Goal: Task Accomplishment & Management: Complete application form

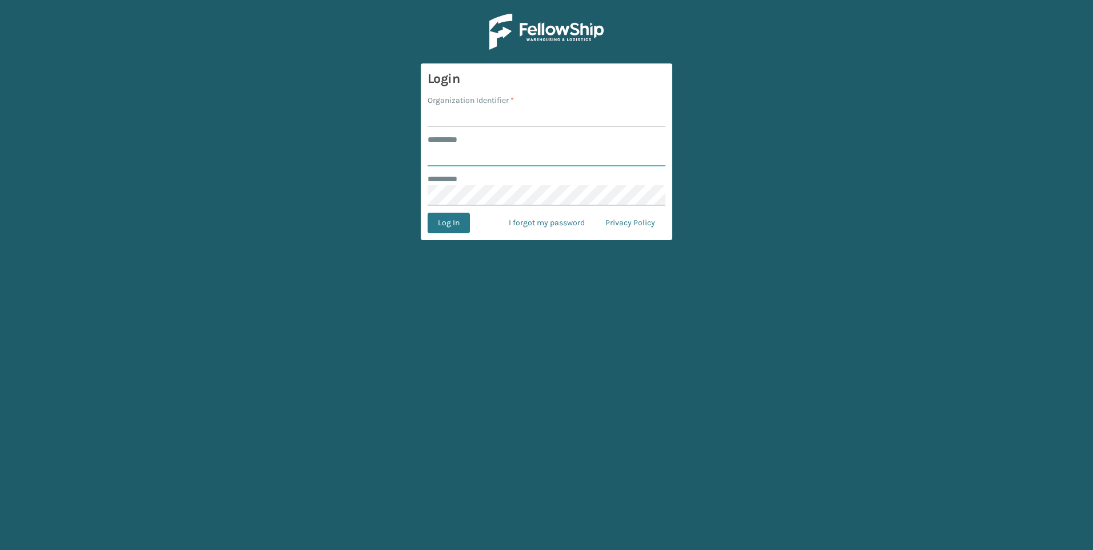
type input "**********"
click at [465, 122] on input "Organization Identifier *" at bounding box center [547, 116] width 238 height 21
type input "SuperAdminOrganization"
click at [457, 218] on button "Log In" at bounding box center [449, 223] width 42 height 21
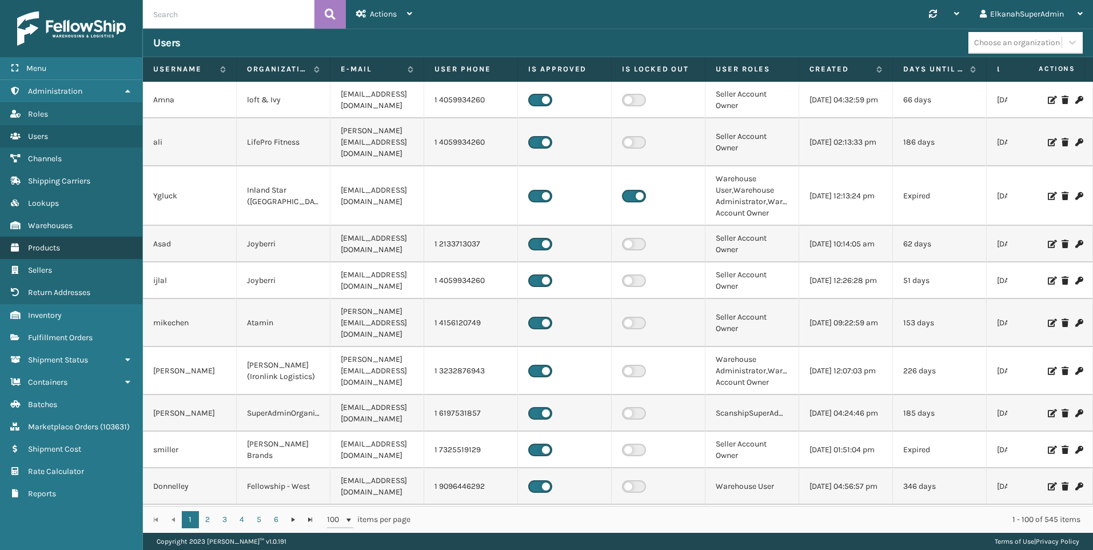
click at [56, 250] on span "Products" at bounding box center [44, 248] width 32 height 10
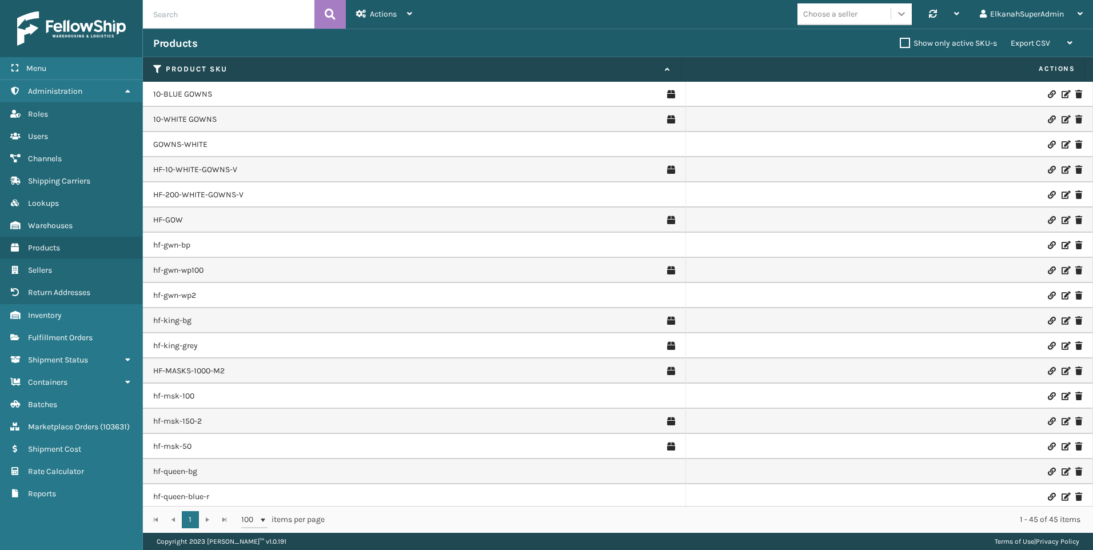
click at [910, 11] on div at bounding box center [902, 13] width 21 height 21
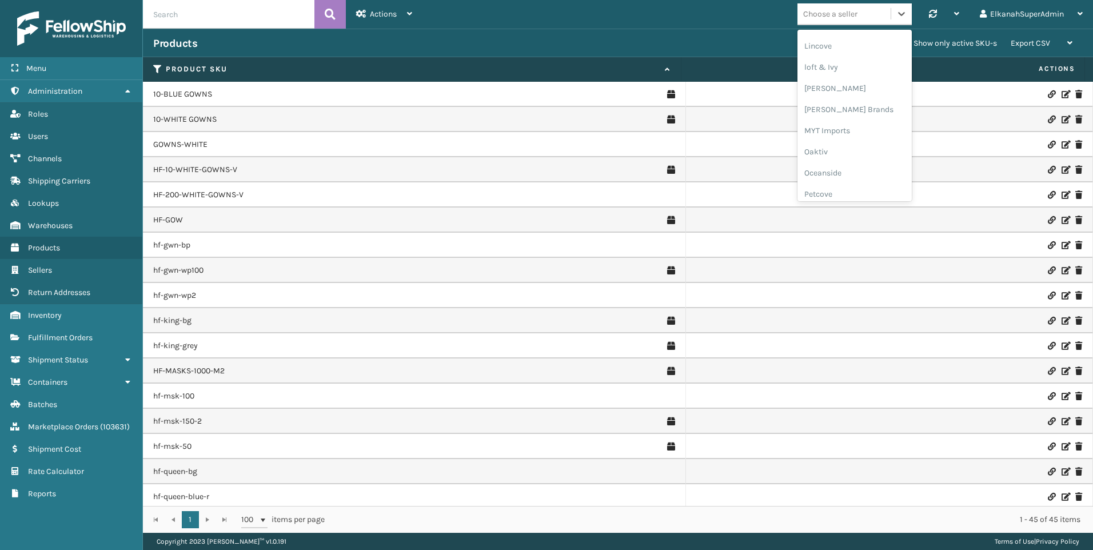
scroll to position [459, 0]
click at [818, 117] on div "[PERSON_NAME] Brands" at bounding box center [855, 112] width 114 height 21
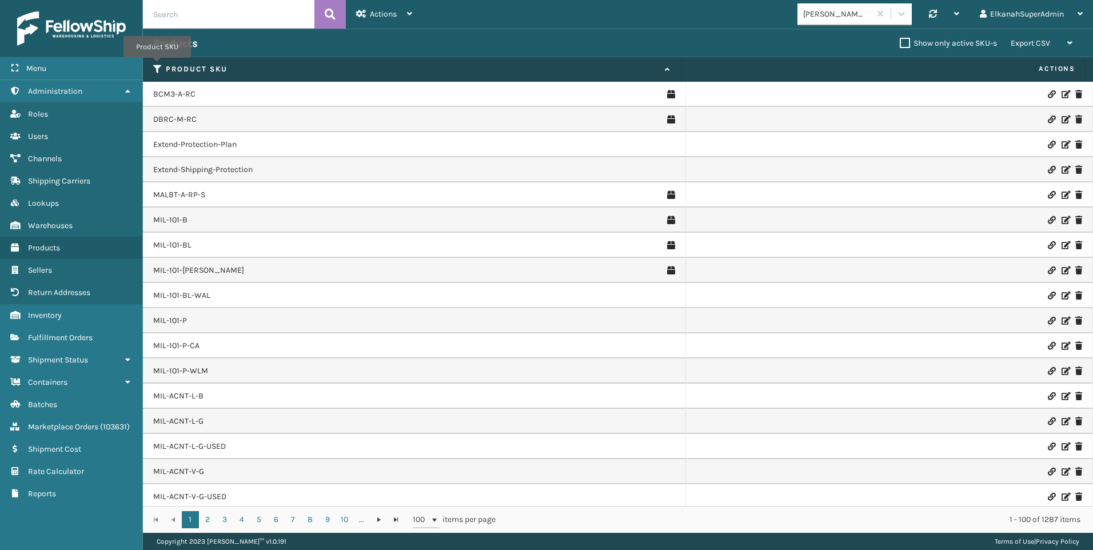
click at [157, 66] on icon at bounding box center [157, 69] width 9 height 10
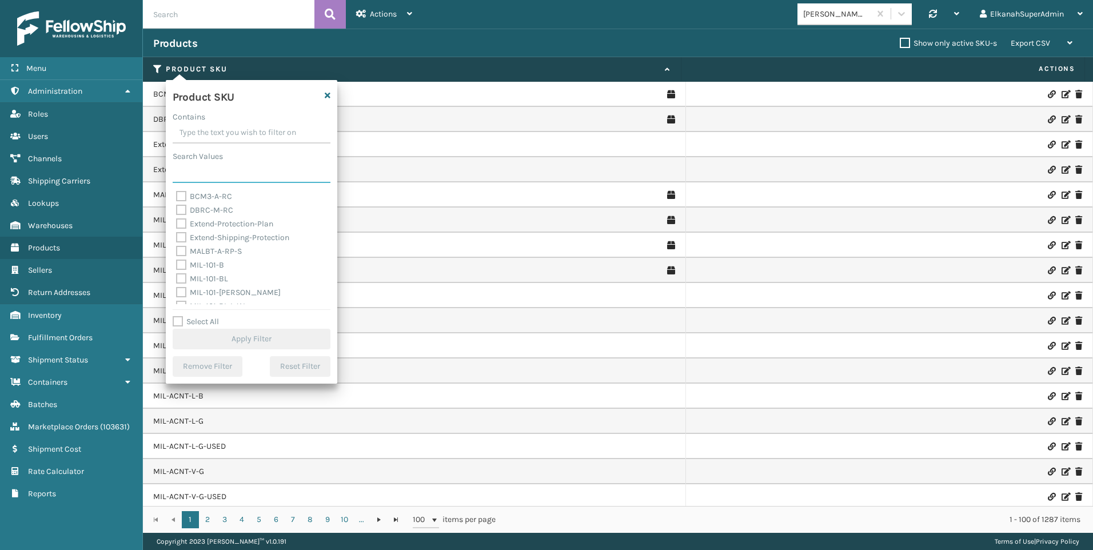
click at [190, 173] on input "Search Values" at bounding box center [252, 172] width 158 height 21
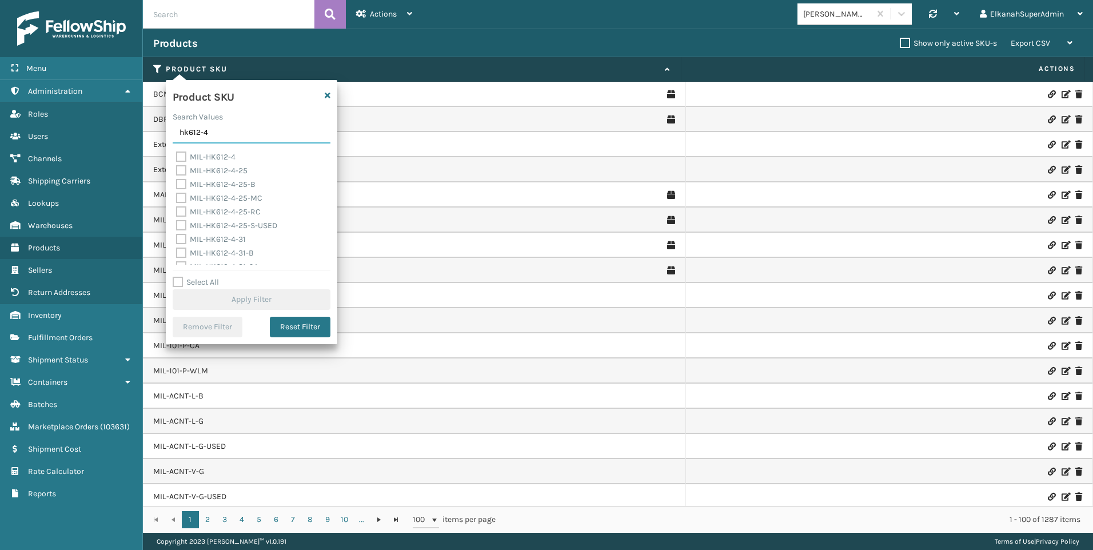
type input "hk612-4"
click at [180, 154] on label "MIL-HK612-4" at bounding box center [205, 157] width 59 height 10
click at [177, 154] on input "MIL-HK612-4" at bounding box center [176, 153] width 1 height 7
checkbox input "true"
click at [244, 136] on input "hk612-4" at bounding box center [252, 133] width 158 height 21
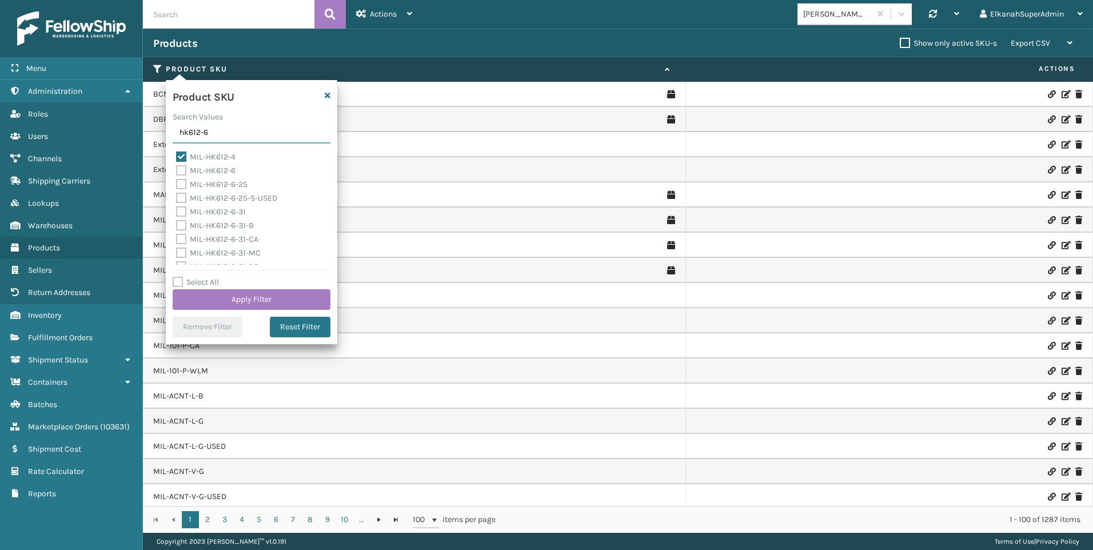
type input "hk612-6"
click at [181, 185] on label "MIL-HK612-6-25" at bounding box center [211, 185] width 71 height 10
click at [177, 185] on input "MIL-HK612-6-25" at bounding box center [176, 181] width 1 height 7
checkbox input "true"
click at [181, 212] on label "MIL-HK612-6-31" at bounding box center [211, 212] width 70 height 10
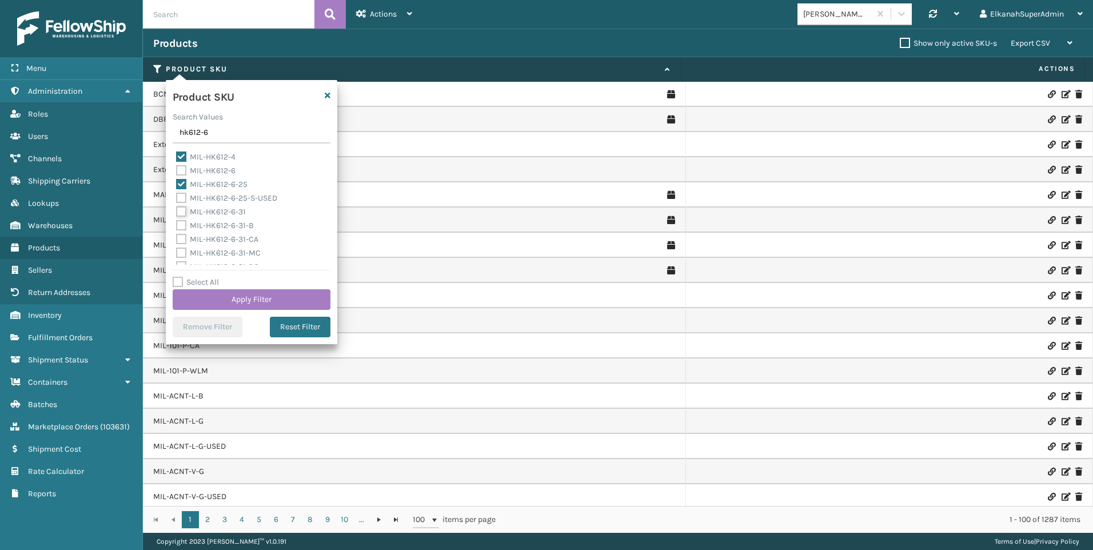
click at [177, 212] on input "MIL-HK612-6-31" at bounding box center [176, 208] width 1 height 7
checkbox input "true"
click at [180, 207] on label "MIL-HK612-6-F" at bounding box center [209, 207] width 66 height 10
click at [177, 207] on input "MIL-HK612-6-F" at bounding box center [176, 204] width 1 height 7
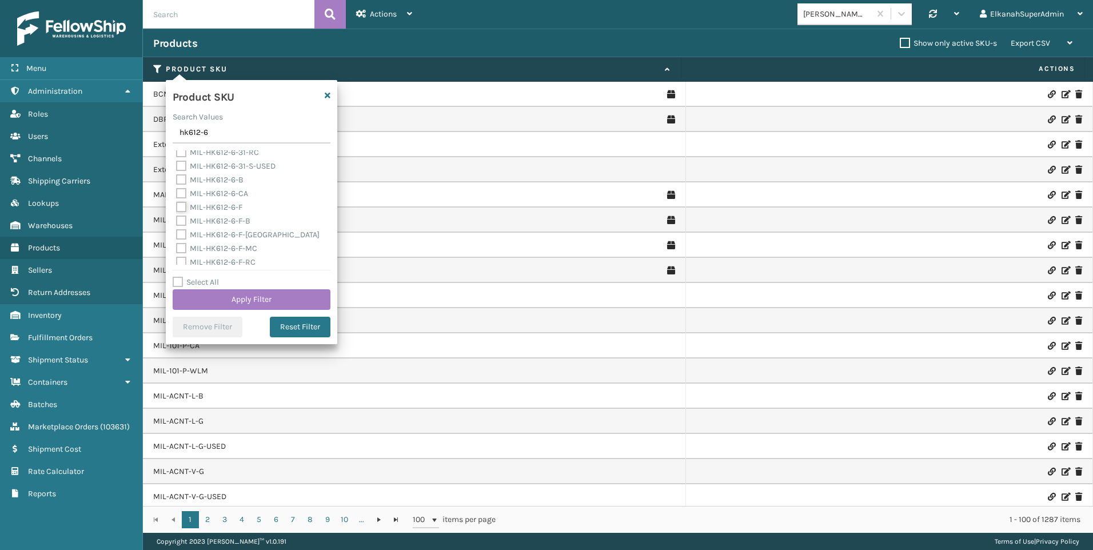
checkbox input "true"
click at [182, 189] on label "MIL-HK612-6-Q" at bounding box center [209, 189] width 67 height 10
click at [177, 189] on input "MIL-HK612-6-Q" at bounding box center [176, 185] width 1 height 7
checkbox input "true"
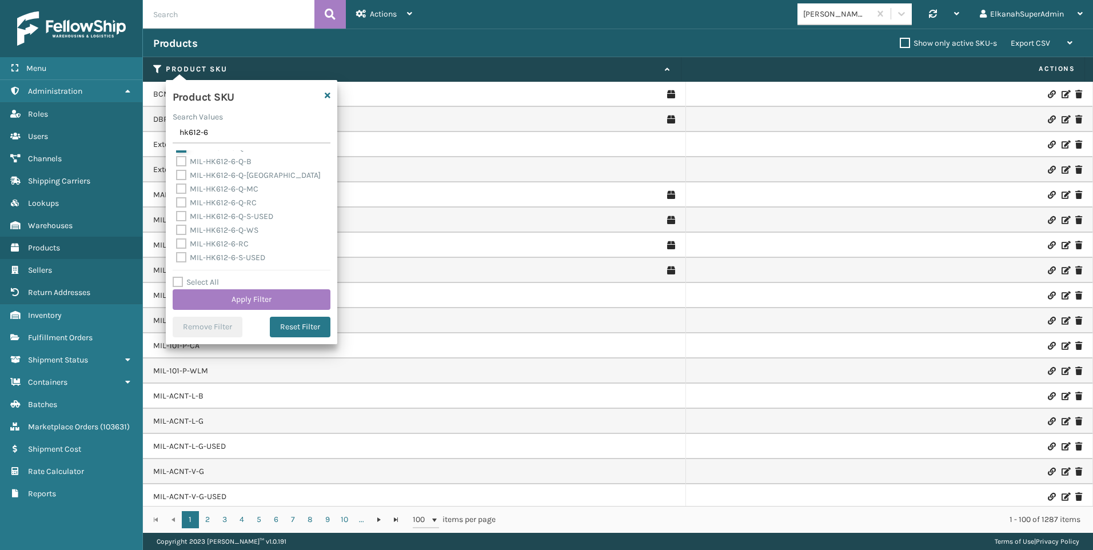
scroll to position [213, 0]
drag, startPoint x: 212, startPoint y: 136, endPoint x: 180, endPoint y: 130, distance: 32.5
click at [180, 130] on input "hk612-6" at bounding box center [252, 133] width 158 height 21
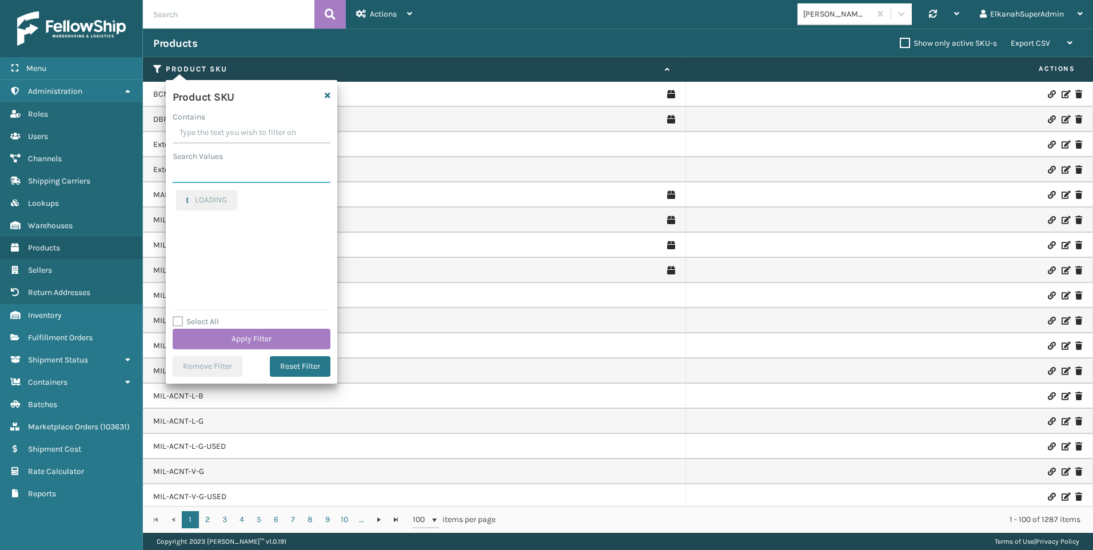
scroll to position [0, 0]
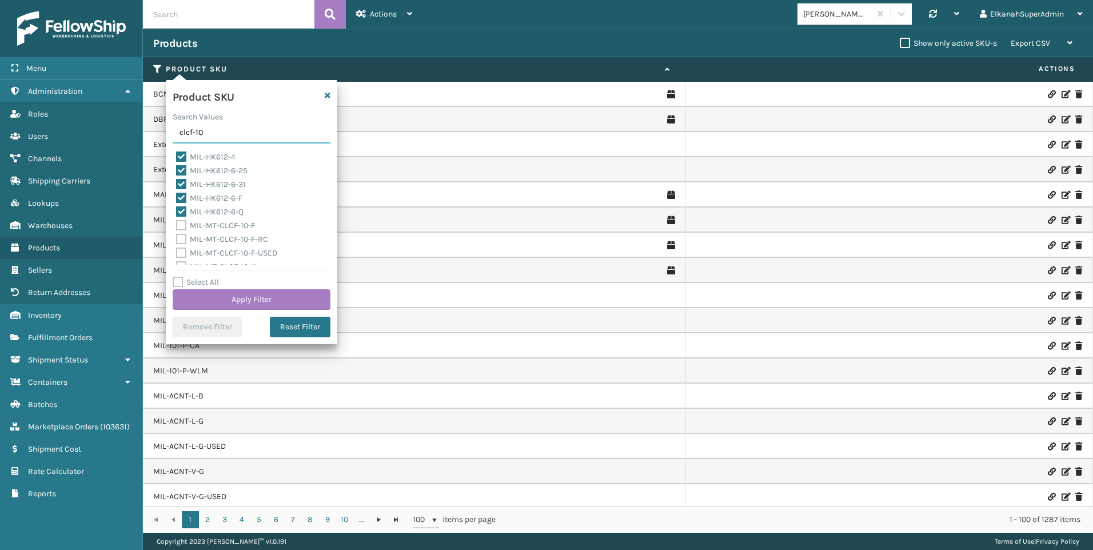
type input "clcf-10"
click at [180, 223] on label "MIL-MT-CLCF-10-F" at bounding box center [215, 226] width 79 height 10
click at [177, 223] on input "MIL-MT-CLCF-10-F" at bounding box center [176, 222] width 1 height 7
checkbox input "true"
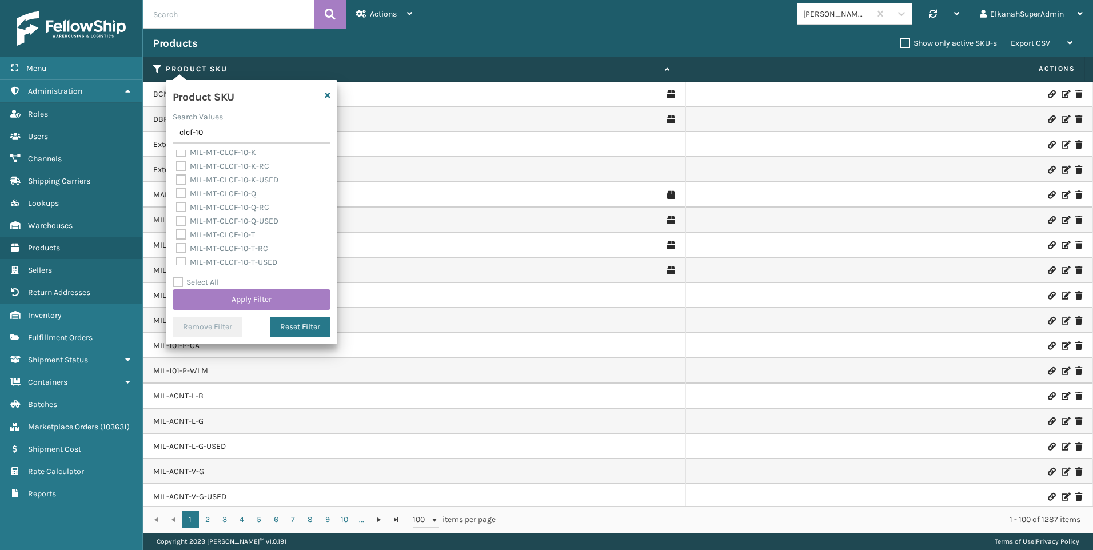
click at [184, 191] on label "MIL-MT-CLCF-10-Q" at bounding box center [216, 194] width 80 height 10
click at [177, 191] on input "MIL-MT-CLCF-10-Q" at bounding box center [176, 190] width 1 height 7
checkbox input "true"
click at [184, 156] on label "MIL-MT-CLCF-10-K" at bounding box center [216, 153] width 80 height 10
click at [177, 153] on input "MIL-MT-CLCF-10-K" at bounding box center [176, 149] width 1 height 7
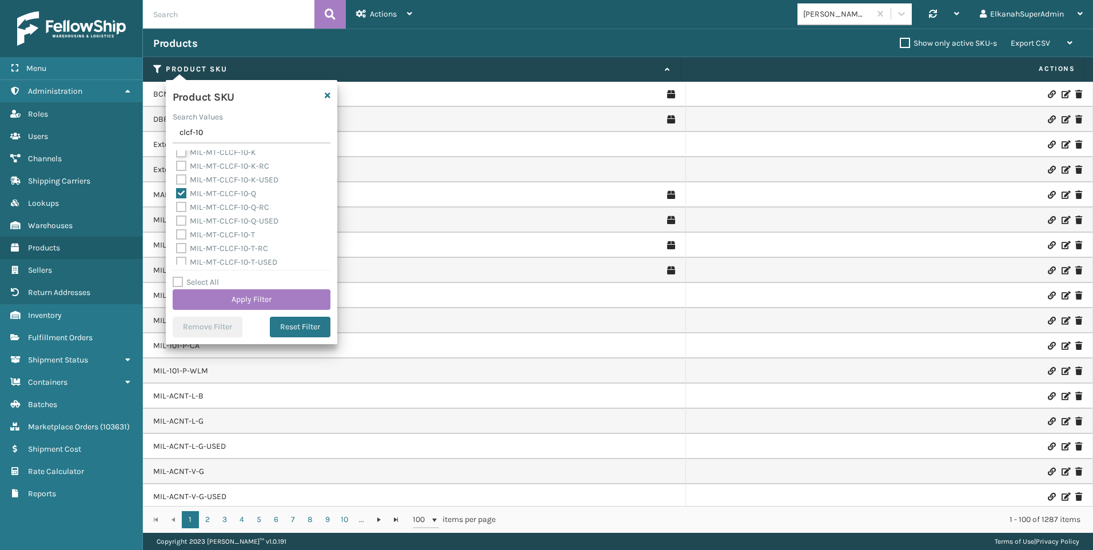
checkbox input "true"
click at [186, 237] on label "MIL-MT-CLCF-10-T" at bounding box center [215, 239] width 79 height 10
click at [177, 237] on input "MIL-MT-CLCF-10-T" at bounding box center [176, 236] width 1 height 7
checkbox input "true"
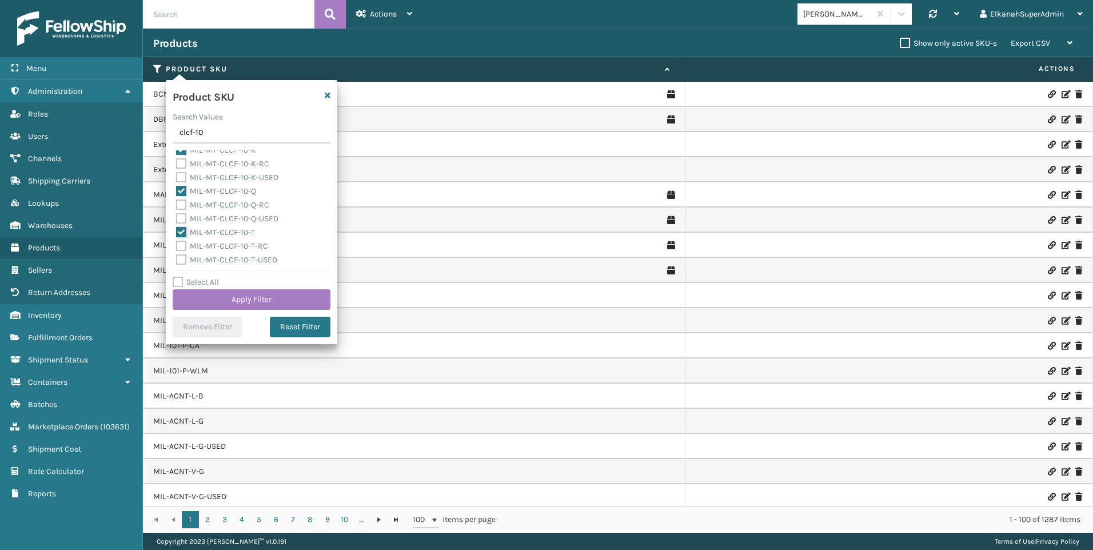
scroll to position [119, 0]
drag, startPoint x: 208, startPoint y: 136, endPoint x: 166, endPoint y: 137, distance: 41.8
click at [166, 137] on div "Product SKU Search Values clcf-10 MIL-HK612-4 MIL-HK612-6-25 MIL-HK612-6-31 MIL…" at bounding box center [252, 212] width 172 height 264
type input "mt-5"
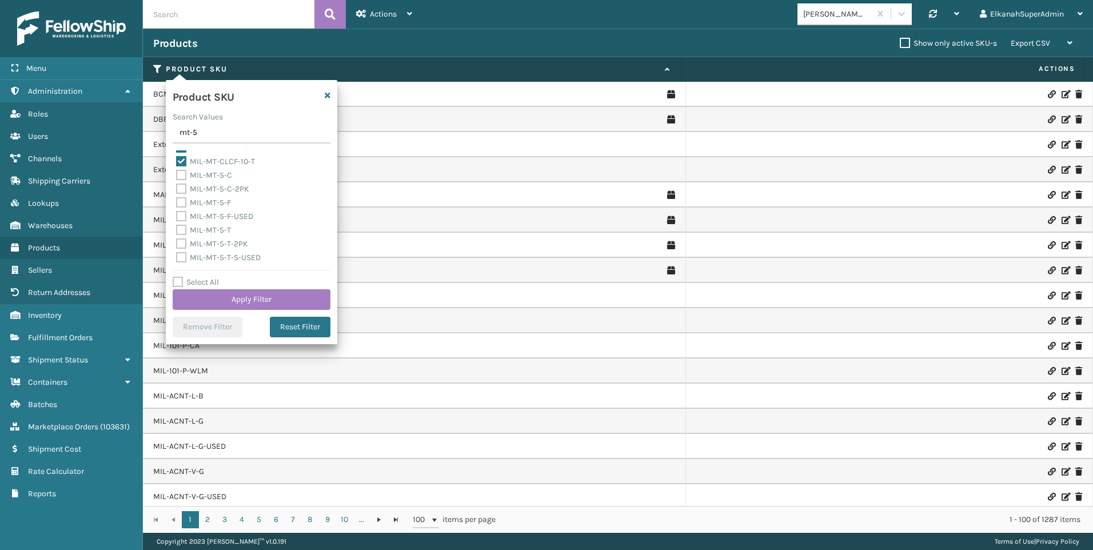
click at [178, 230] on label "MIL-MT-5-T" at bounding box center [203, 230] width 55 height 10
click at [177, 230] on input "MIL-MT-5-T" at bounding box center [176, 227] width 1 height 7
checkbox input "true"
click at [230, 293] on button "Apply Filter" at bounding box center [252, 299] width 158 height 21
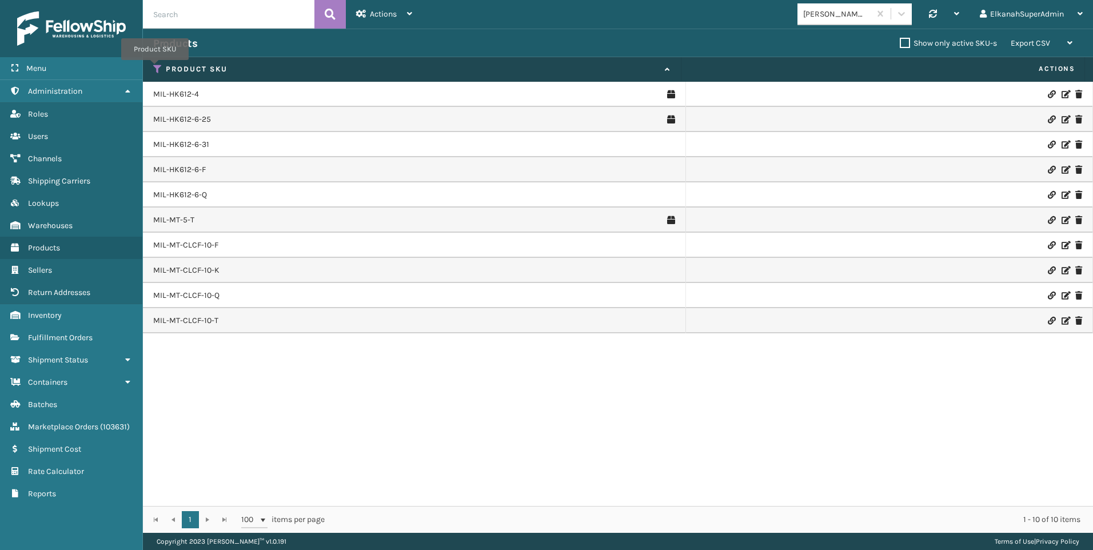
click at [155, 68] on icon at bounding box center [157, 69] width 9 height 10
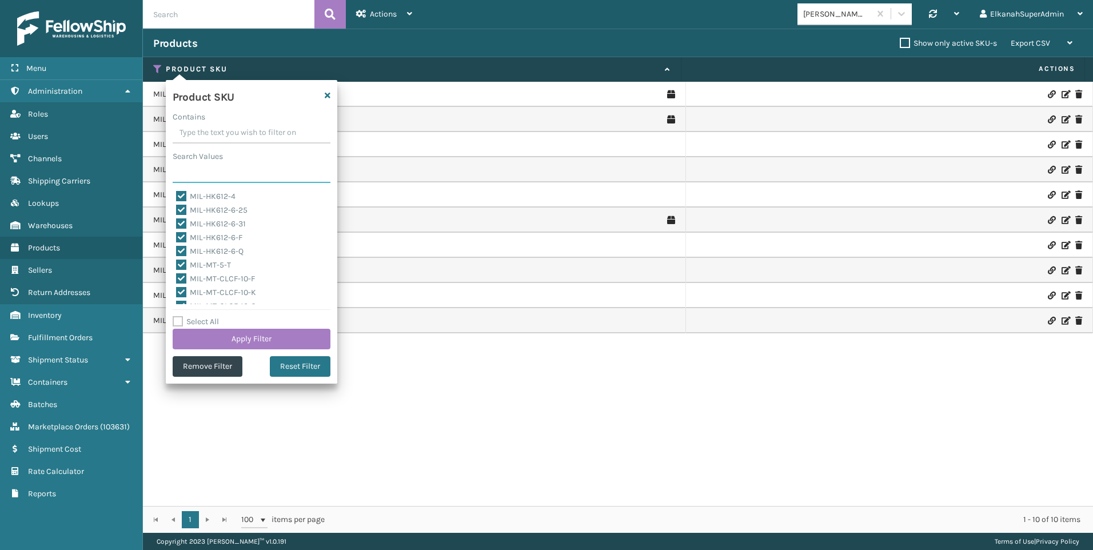
click at [188, 171] on input "Search Values" at bounding box center [252, 172] width 158 height 21
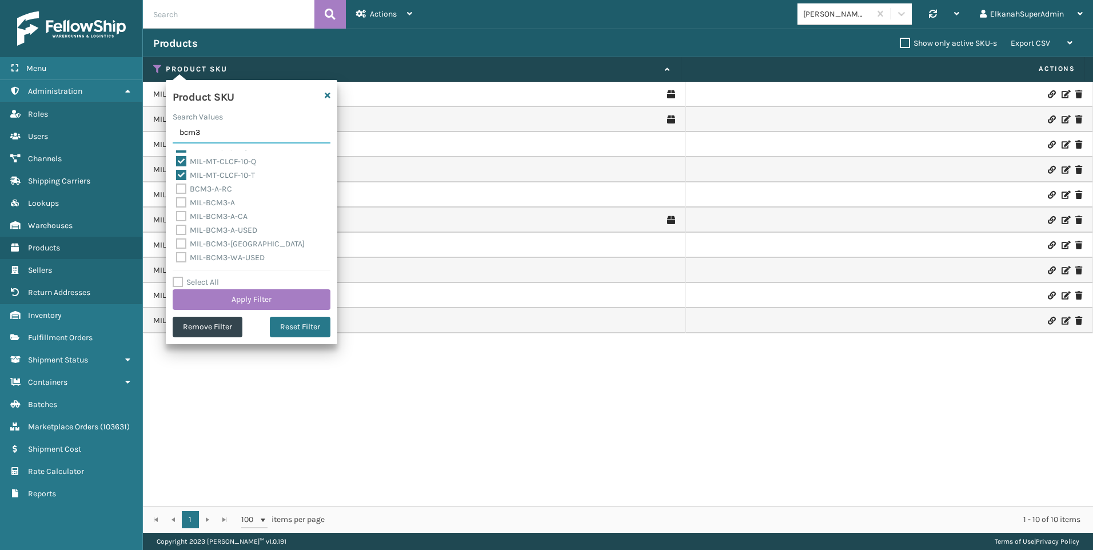
type input "bcm3"
click at [182, 201] on label "MIL-BCM3-A" at bounding box center [205, 203] width 59 height 10
click at [177, 201] on input "MIL-BCM3-A" at bounding box center [176, 199] width 1 height 7
checkbox input "true"
drag, startPoint x: 172, startPoint y: 139, endPoint x: 164, endPoint y: 136, distance: 9.0
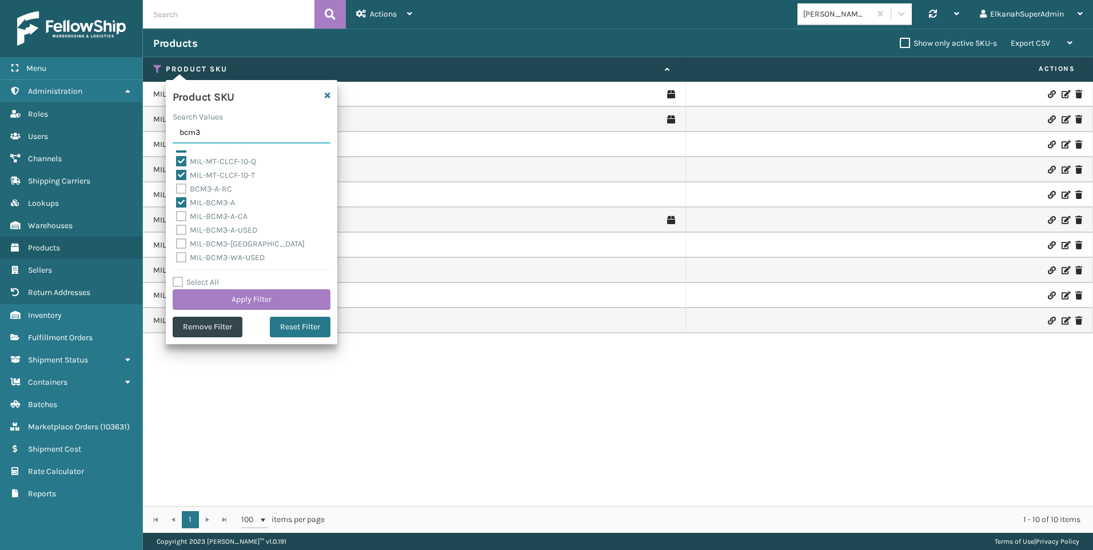
click at [164, 136] on section "Products Show only active SKU-s Export CSV Export Current Page Export All Pages…" at bounding box center [618, 281] width 950 height 504
type input "ftmt-b"
click at [182, 234] on label "MIL-FTMT-B" at bounding box center [204, 230] width 57 height 10
click at [177, 231] on input "MIL-FTMT-B" at bounding box center [176, 227] width 1 height 7
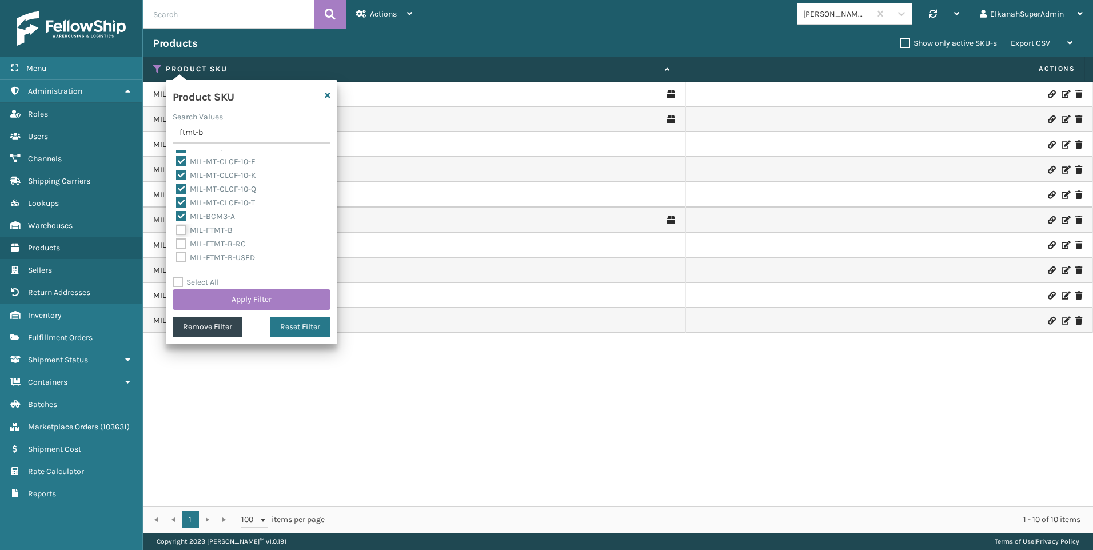
checkbox input "true"
click at [217, 133] on input "ftmt-b" at bounding box center [252, 133] width 158 height 21
type input "ftmt-ltg"
click at [179, 231] on label "MIL-FTMT-LTG" at bounding box center [208, 230] width 64 height 10
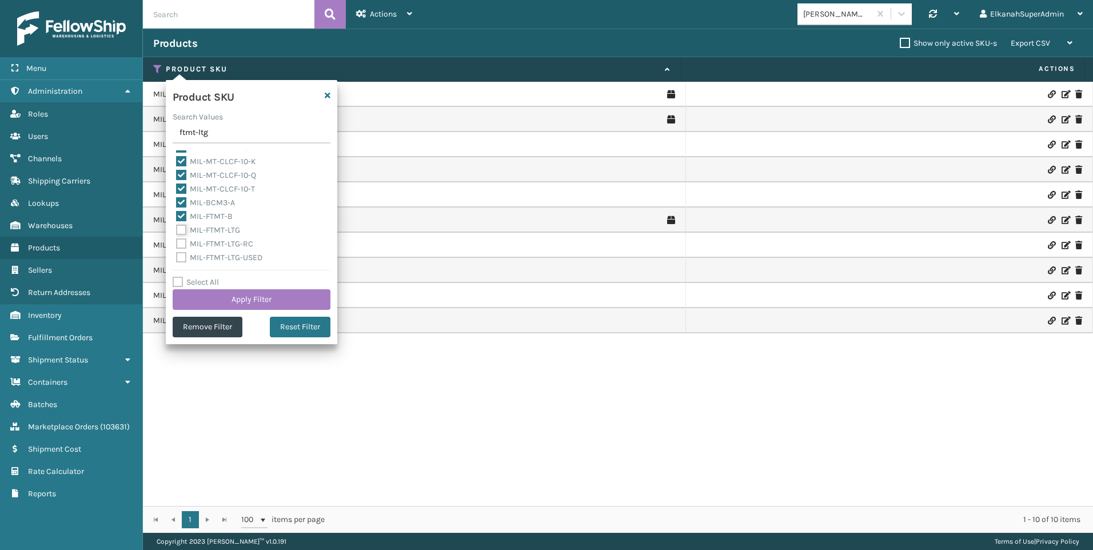
click at [177, 231] on input "MIL-FTMT-LTG" at bounding box center [176, 227] width 1 height 7
checkbox input "true"
drag, startPoint x: 200, startPoint y: 134, endPoint x: 149, endPoint y: 131, distance: 51.6
click at [149, 131] on section "Products Show only active SKU-s Export CSV Export Current Page Export All Pages…" at bounding box center [618, 281] width 950 height 504
type input "sfmt45-q"
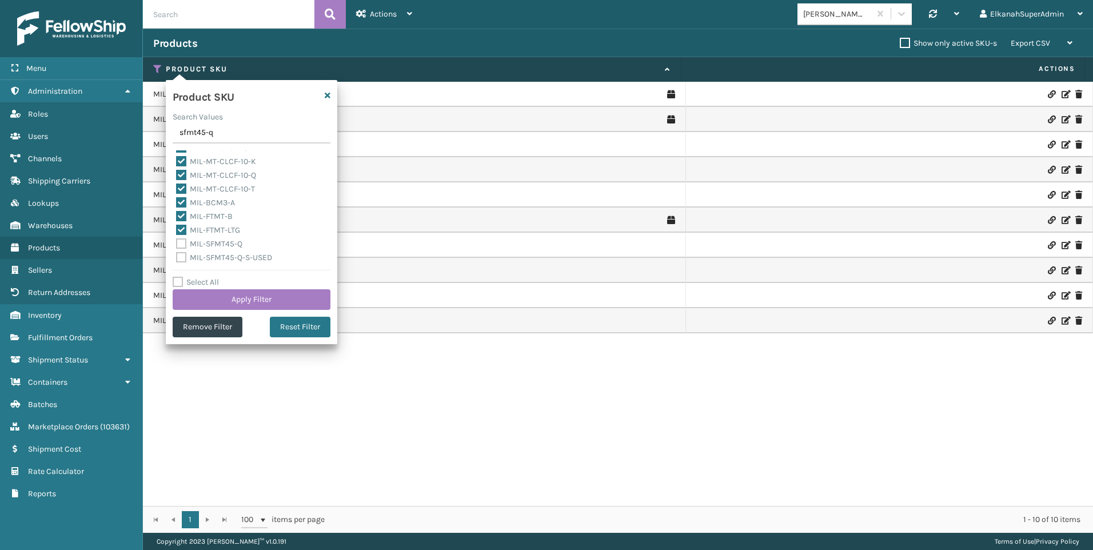
click at [181, 245] on label "MIL-SFMT45-Q" at bounding box center [209, 244] width 66 height 10
click at [177, 245] on input "MIL-SFMT45-Q" at bounding box center [176, 240] width 1 height 7
checkbox input "true"
click at [184, 173] on label "MIL-HK612-6-25" at bounding box center [211, 171] width 71 height 10
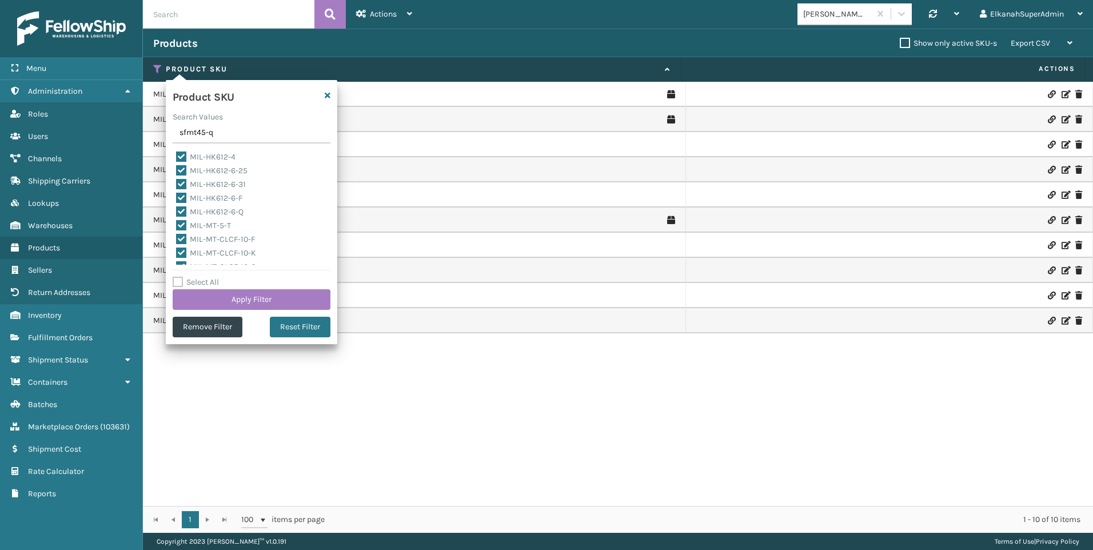
click at [177, 172] on input "MIL-HK612-6-25" at bounding box center [176, 167] width 1 height 7
checkbox input "false"
click at [182, 185] on label "MIL-HK612-6-31" at bounding box center [211, 185] width 70 height 10
click at [177, 185] on input "MIL-HK612-6-31" at bounding box center [176, 181] width 1 height 7
checkbox input "false"
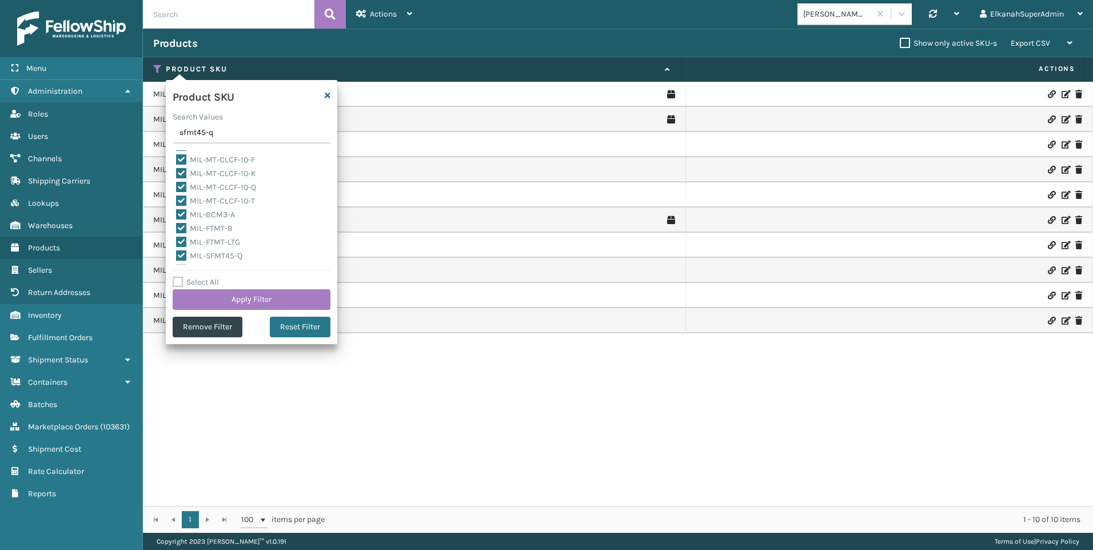
scroll to position [91, 0]
click at [250, 304] on button "Apply Filter" at bounding box center [252, 299] width 158 height 21
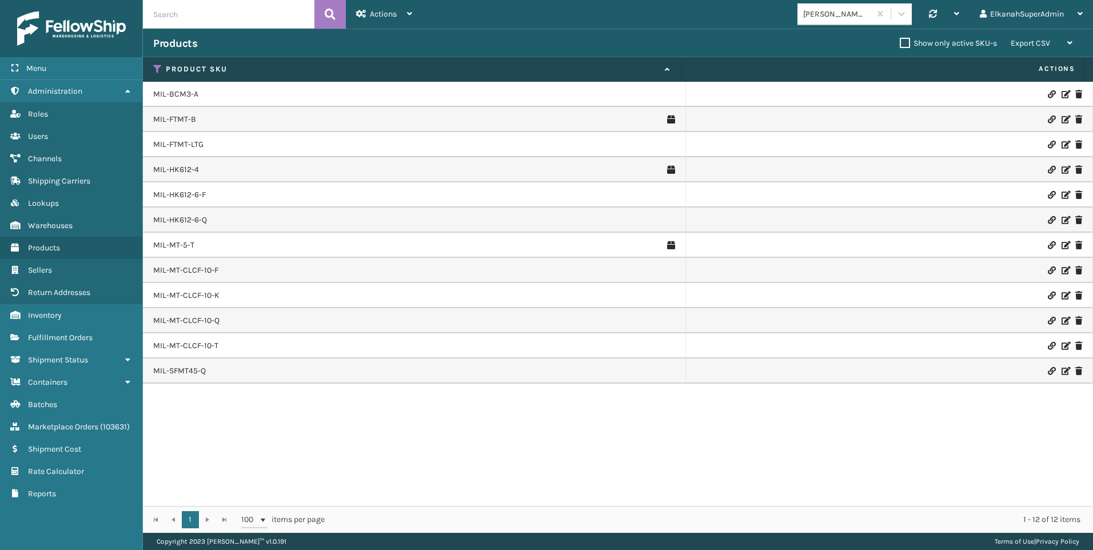
click at [1062, 92] on icon at bounding box center [1065, 94] width 7 height 8
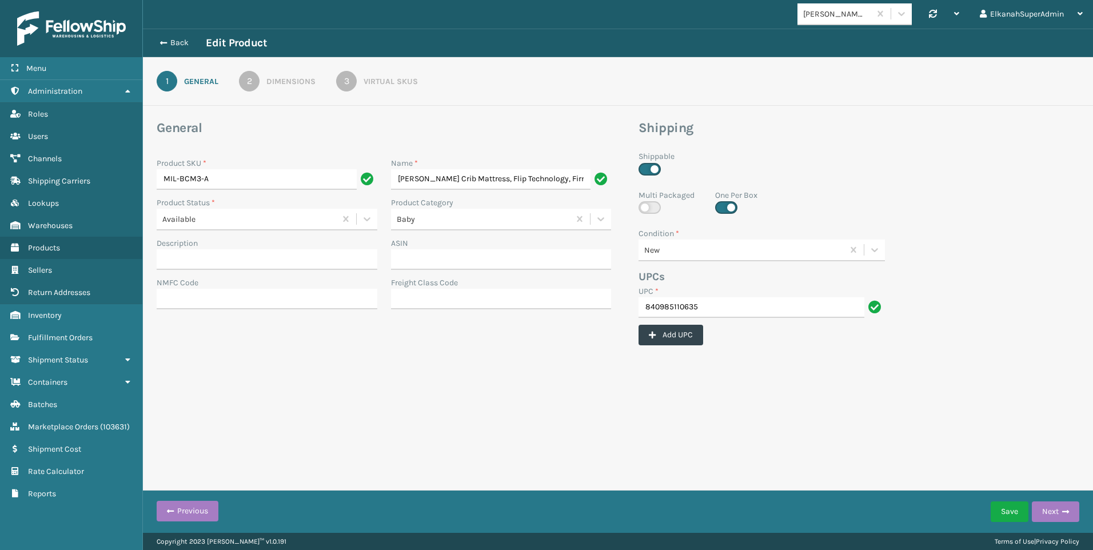
scroll to position [0, 189]
click at [344, 77] on div "3" at bounding box center [346, 81] width 21 height 21
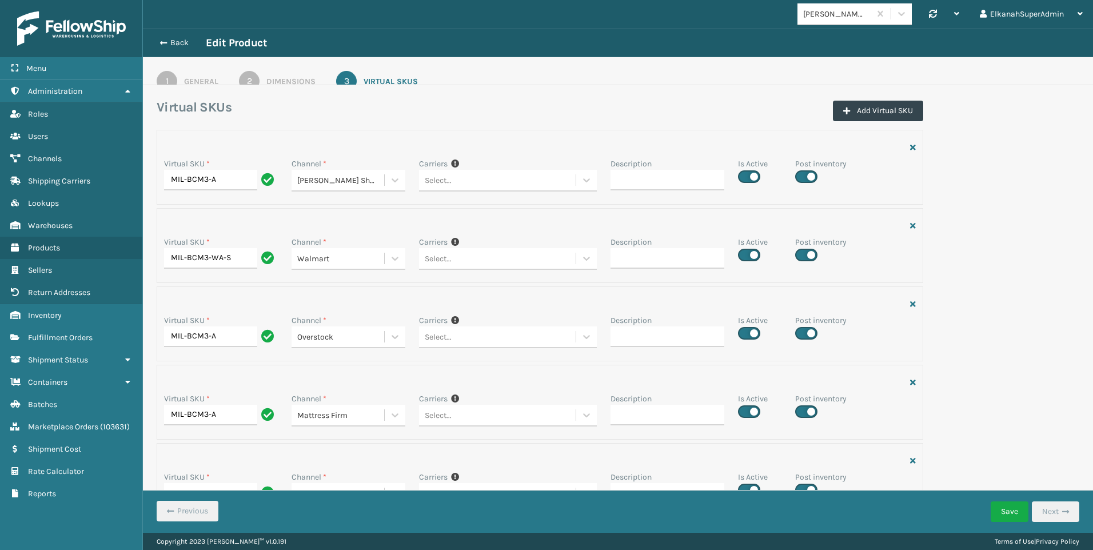
click at [799, 180] on label at bounding box center [806, 176] width 22 height 13
click at [799, 177] on input "checkbox" at bounding box center [798, 173] width 7 height 7
checkbox input "false"
click at [991, 209] on div "Virtual SKU * MIL-BCM3-A Channel * [PERSON_NAME] Shopify Carriers If you can't …" at bounding box center [618, 445] width 937 height 630
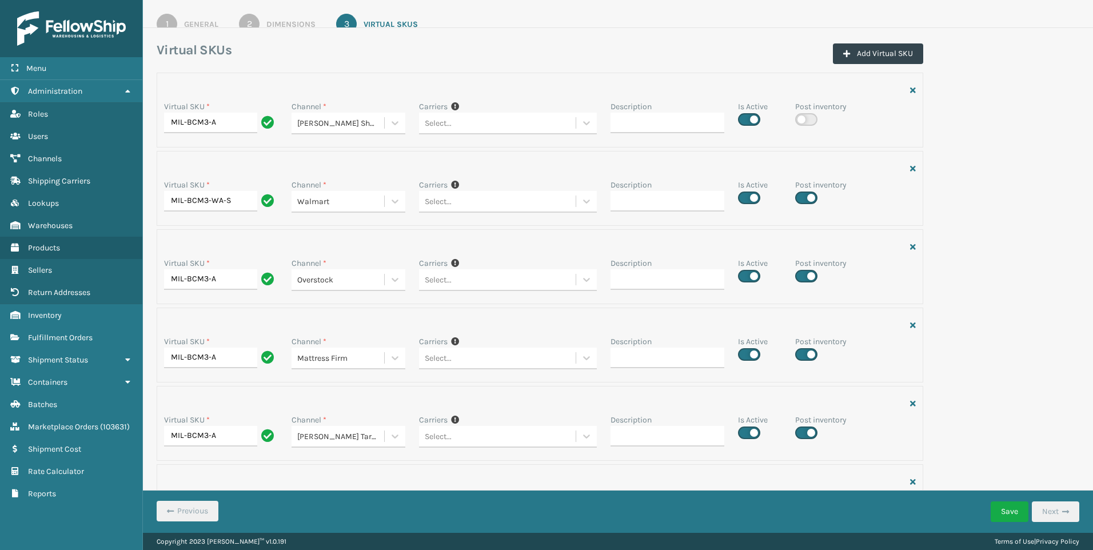
click at [803, 196] on label at bounding box center [806, 198] width 22 height 13
click at [803, 196] on input "checkbox" at bounding box center [798, 194] width 7 height 7
checkbox input "false"
click at [987, 212] on div "Virtual SKU * MIL-BCM3-A Channel * [PERSON_NAME] Shopify Carriers If you can't …" at bounding box center [618, 388] width 937 height 630
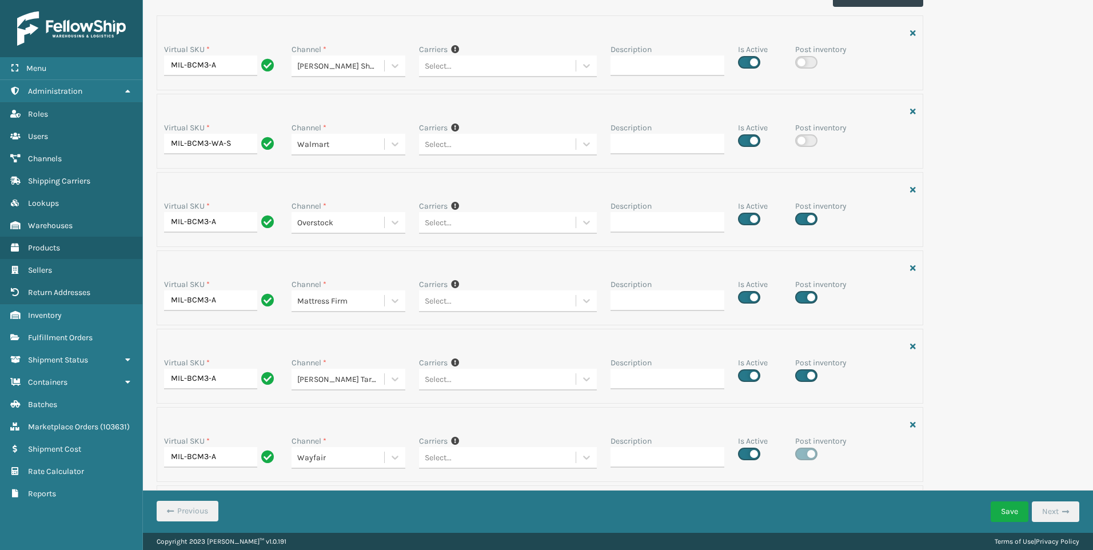
click at [801, 218] on label at bounding box center [806, 219] width 22 height 13
click at [801, 218] on input "checkbox" at bounding box center [798, 215] width 7 height 7
checkbox input "false"
click at [1009, 222] on div "Virtual SKU * MIL-BCM3-A Channel * [PERSON_NAME] Shopify Carriers If you can't …" at bounding box center [618, 330] width 937 height 630
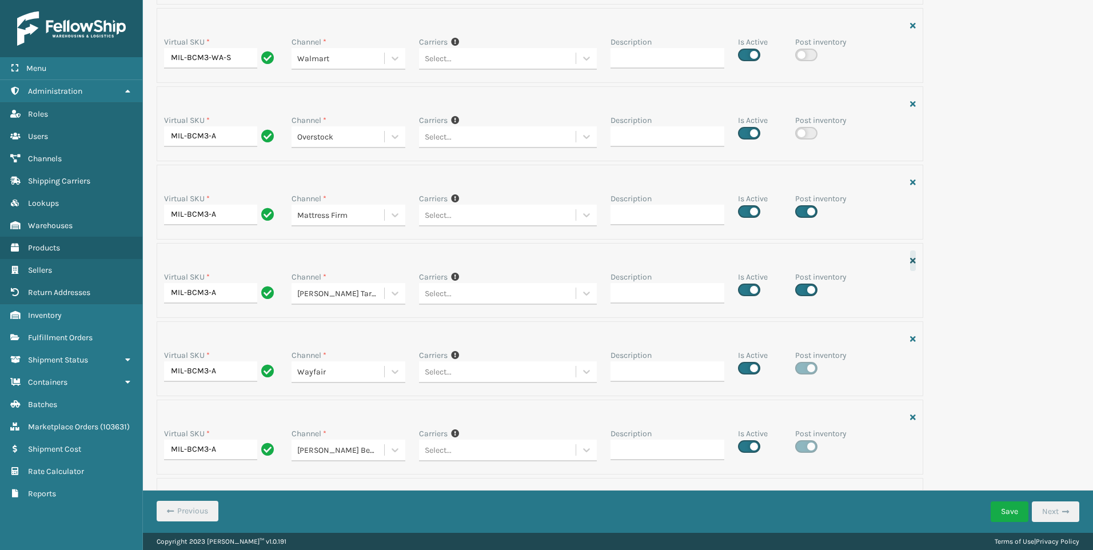
scroll to position [229, 0]
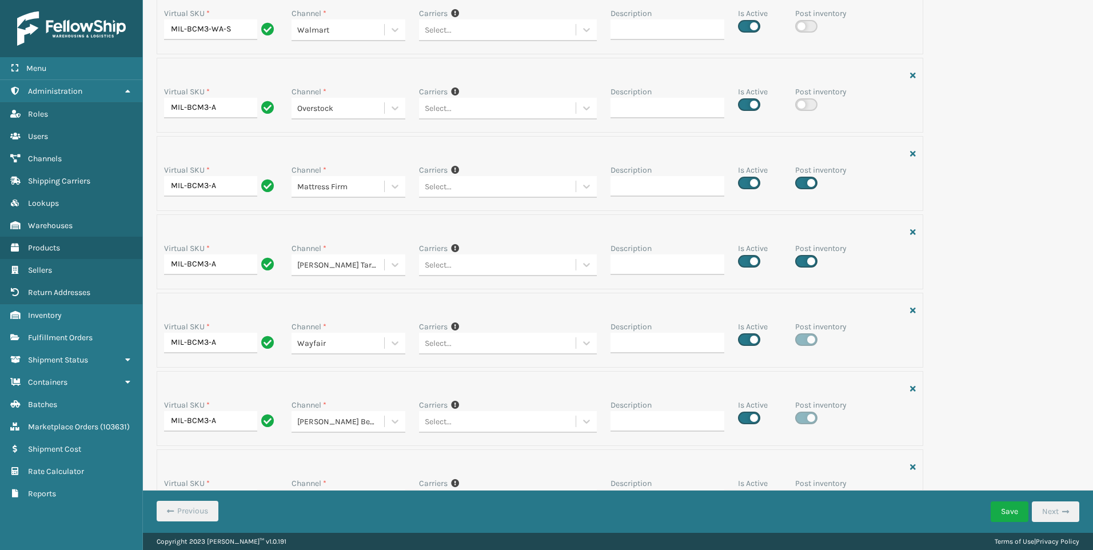
click at [803, 184] on label at bounding box center [806, 183] width 22 height 13
click at [803, 184] on input "checkbox" at bounding box center [798, 179] width 7 height 7
checkbox input "false"
click at [980, 189] on div "Virtual SKU * MIL-BCM3-A Channel * [PERSON_NAME] Shopify Carriers If you can't …" at bounding box center [618, 216] width 937 height 630
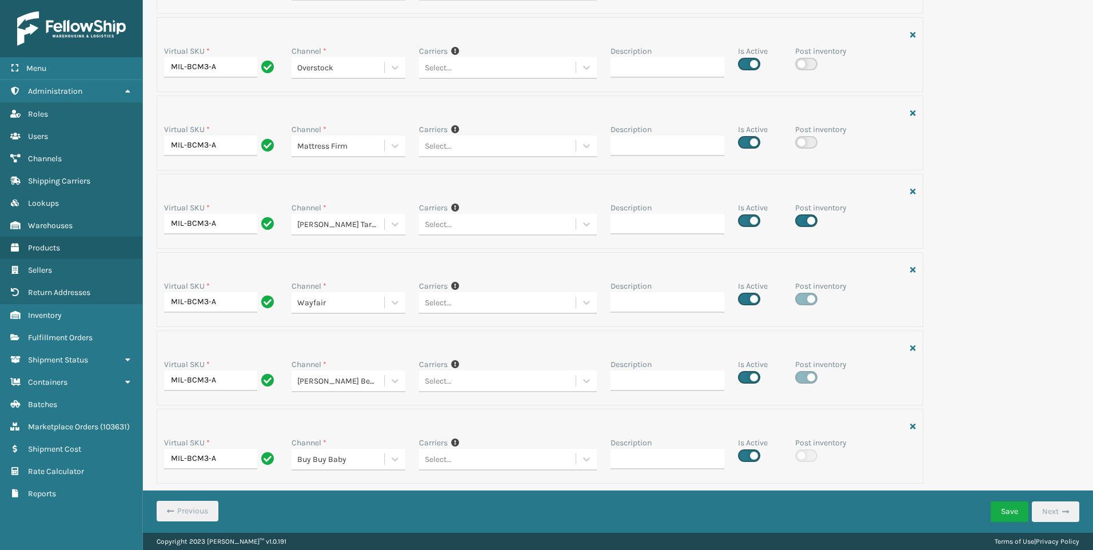
click at [806, 218] on label at bounding box center [806, 220] width 22 height 13
click at [803, 218] on input "checkbox" at bounding box center [798, 217] width 7 height 7
checkbox input "false"
click at [982, 218] on div "Virtual SKU * MIL-BCM3-A Channel * [PERSON_NAME] Shopify Carriers If you can't …" at bounding box center [618, 175] width 937 height 630
click at [992, 288] on div "Virtual SKU * MIL-BCM3-A Channel * [PERSON_NAME] Shopify Carriers If you can't …" at bounding box center [618, 175] width 937 height 630
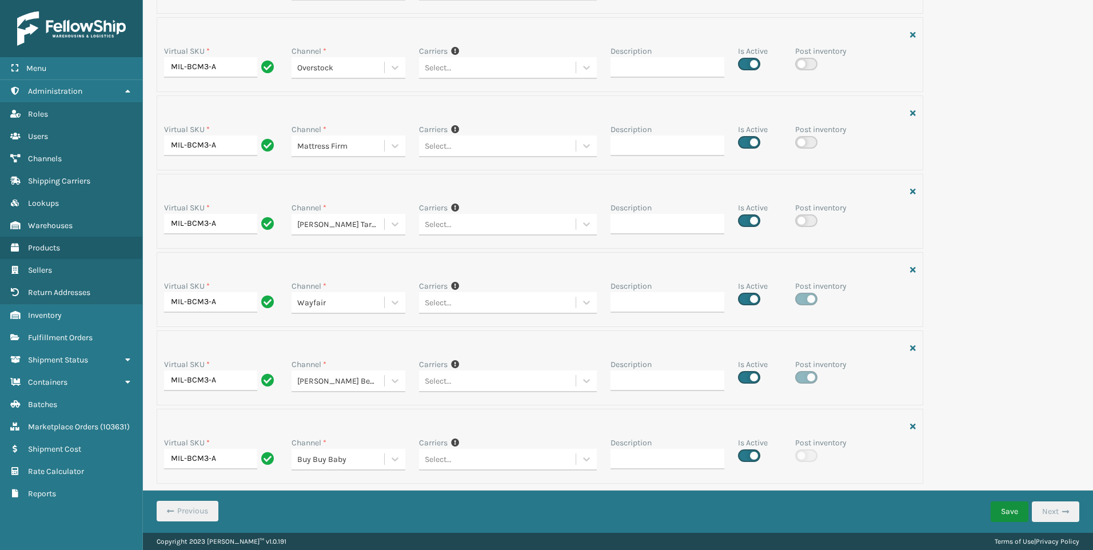
click at [1004, 514] on button "Save" at bounding box center [1010, 512] width 38 height 21
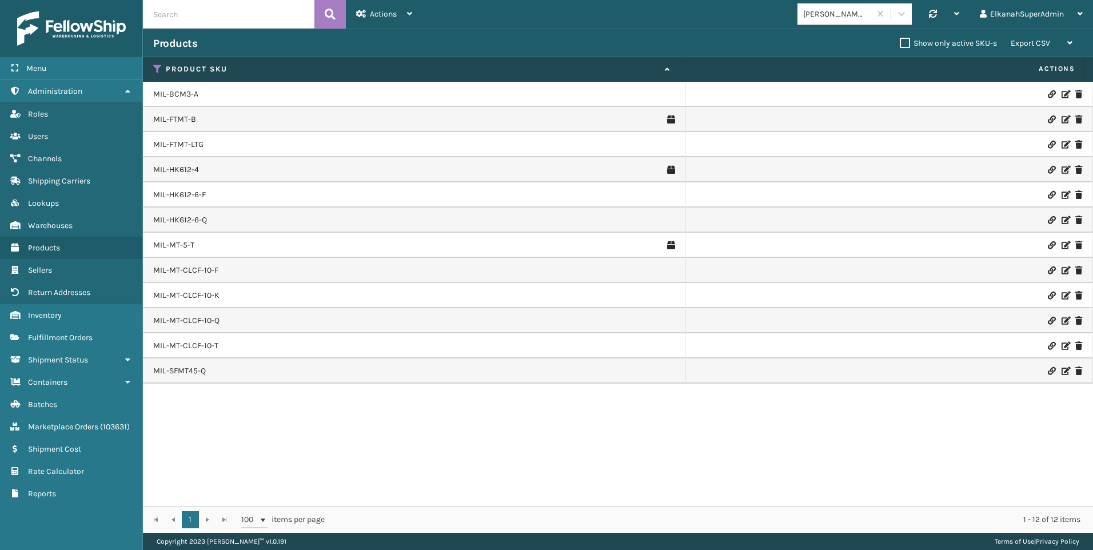
click at [1062, 118] on icon at bounding box center [1065, 120] width 7 height 8
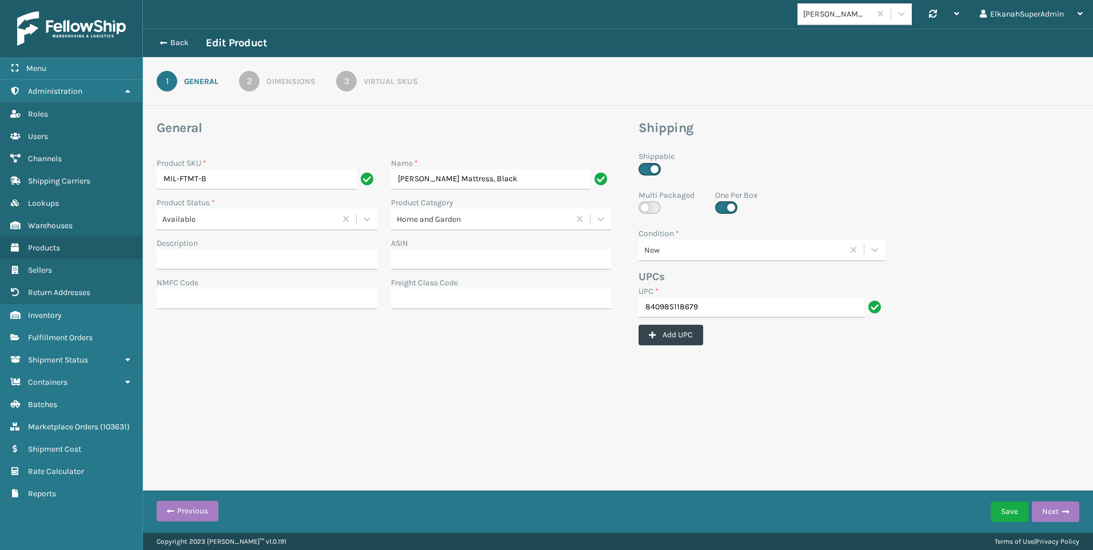
click at [355, 81] on div "3" at bounding box center [346, 81] width 21 height 21
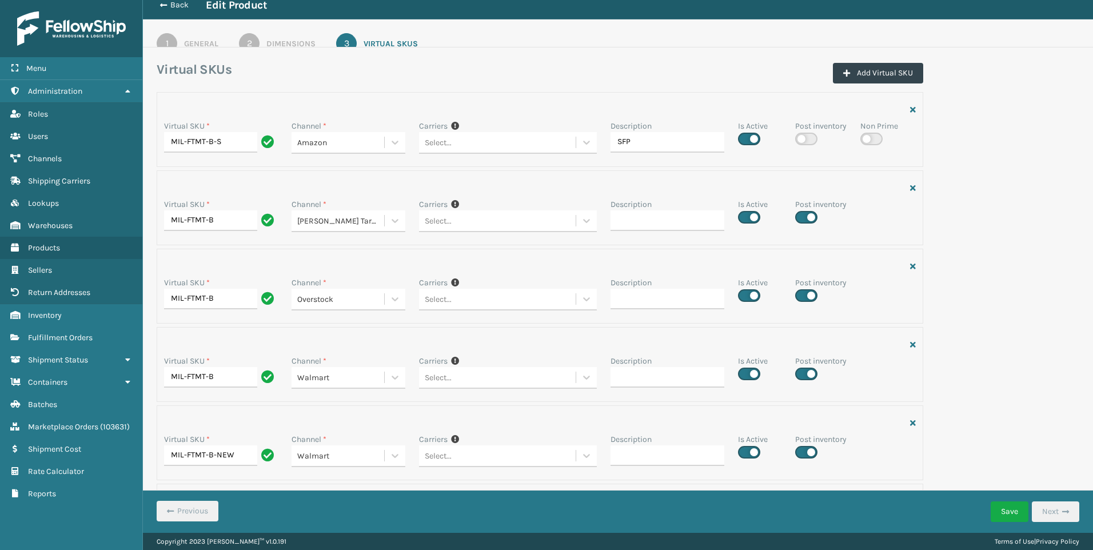
scroll to position [57, 0]
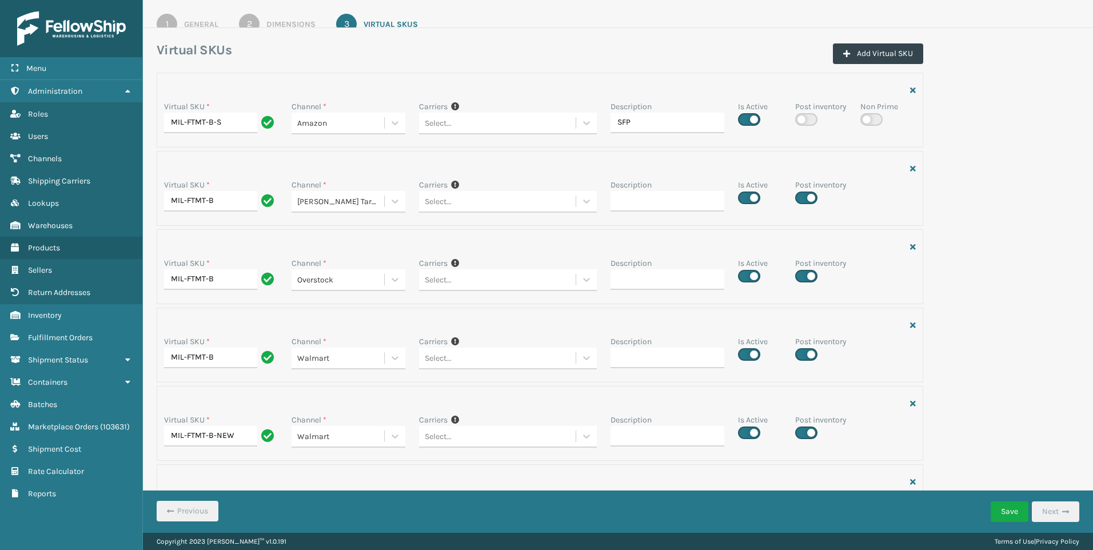
click at [807, 197] on label at bounding box center [806, 198] width 22 height 13
click at [803, 197] on input "checkbox" at bounding box center [798, 194] width 7 height 7
checkbox input "false"
click at [803, 272] on label at bounding box center [806, 276] width 22 height 13
click at [803, 272] on input "checkbox" at bounding box center [798, 272] width 7 height 7
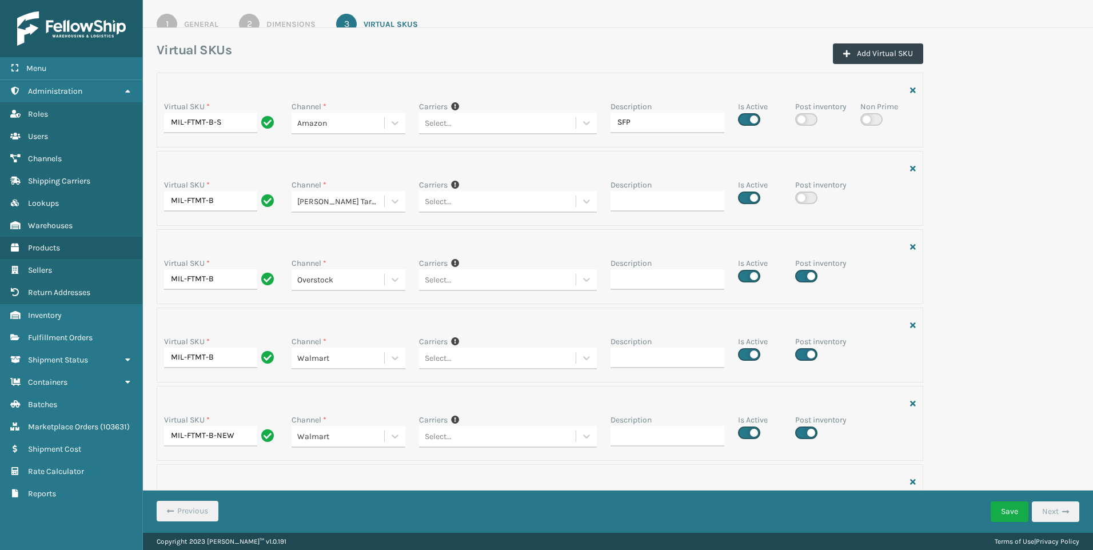
checkbox input "false"
click at [807, 360] on label at bounding box center [806, 354] width 22 height 13
click at [803, 355] on input "checkbox" at bounding box center [798, 351] width 7 height 7
checkbox input "false"
click at [809, 436] on label at bounding box center [806, 433] width 22 height 13
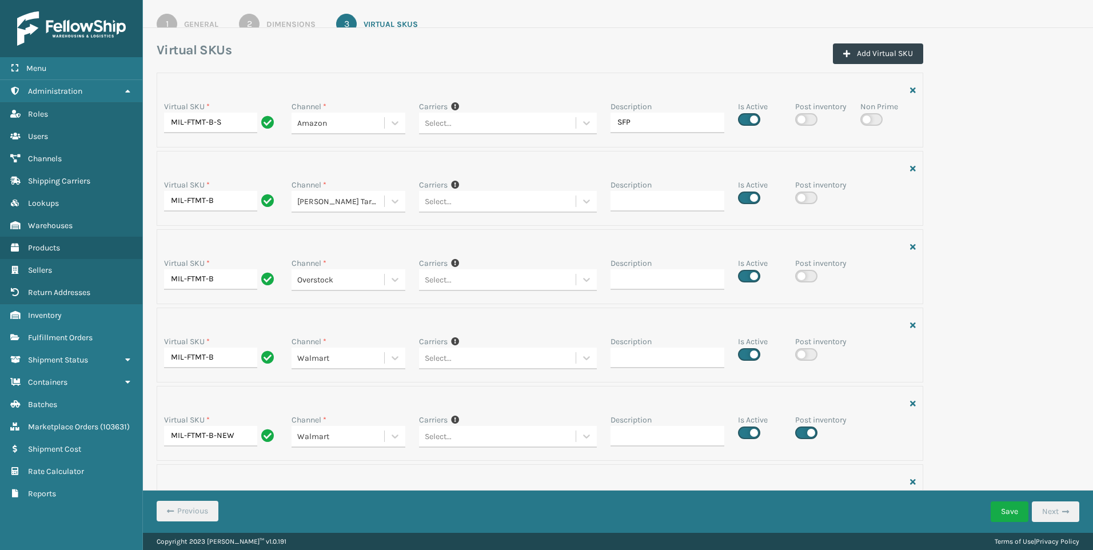
click at [803, 433] on input "checkbox" at bounding box center [798, 429] width 7 height 7
checkbox input "false"
click at [1020, 296] on div "Virtual SKU * MIL-FTMT-B-S Channel * Amazon Carriers If you can't find the desi…" at bounding box center [618, 545] width 937 height 944
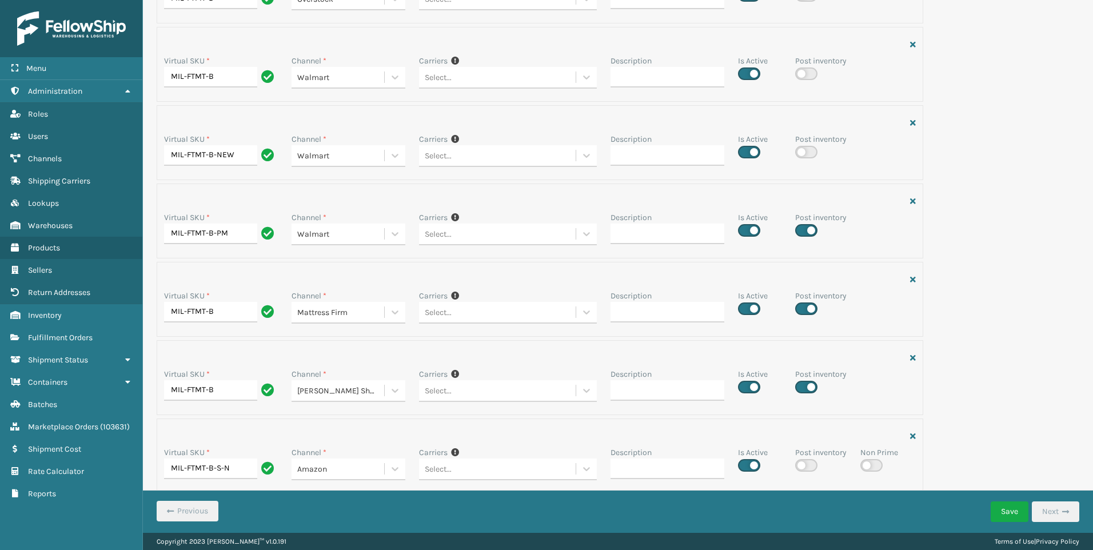
scroll to position [343, 0]
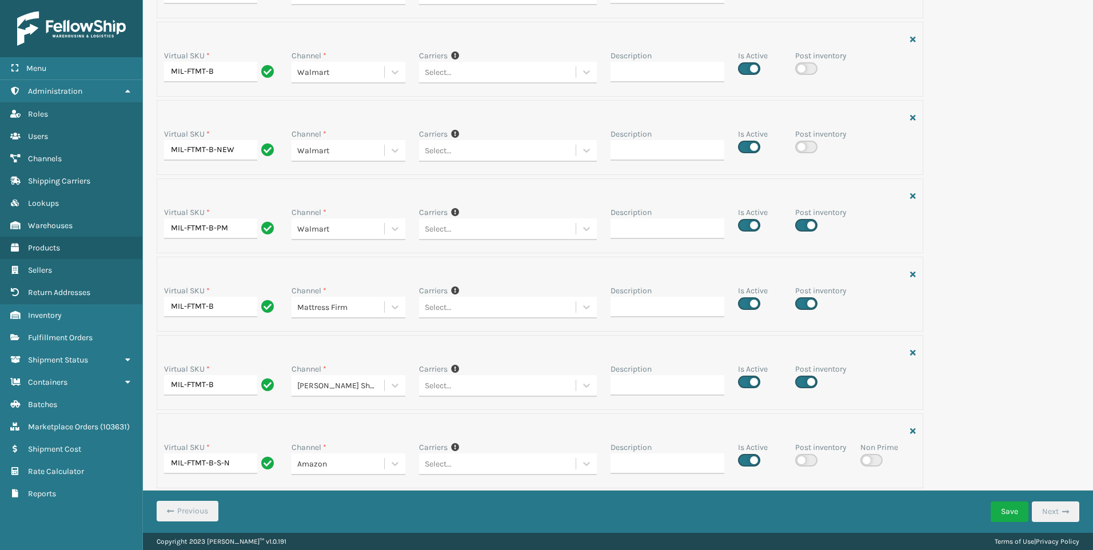
click at [803, 223] on label at bounding box center [806, 225] width 22 height 13
click at [803, 223] on input "checkbox" at bounding box center [798, 221] width 7 height 7
checkbox input "false"
click at [802, 304] on label at bounding box center [806, 303] width 22 height 13
click at [802, 304] on input "checkbox" at bounding box center [798, 300] width 7 height 7
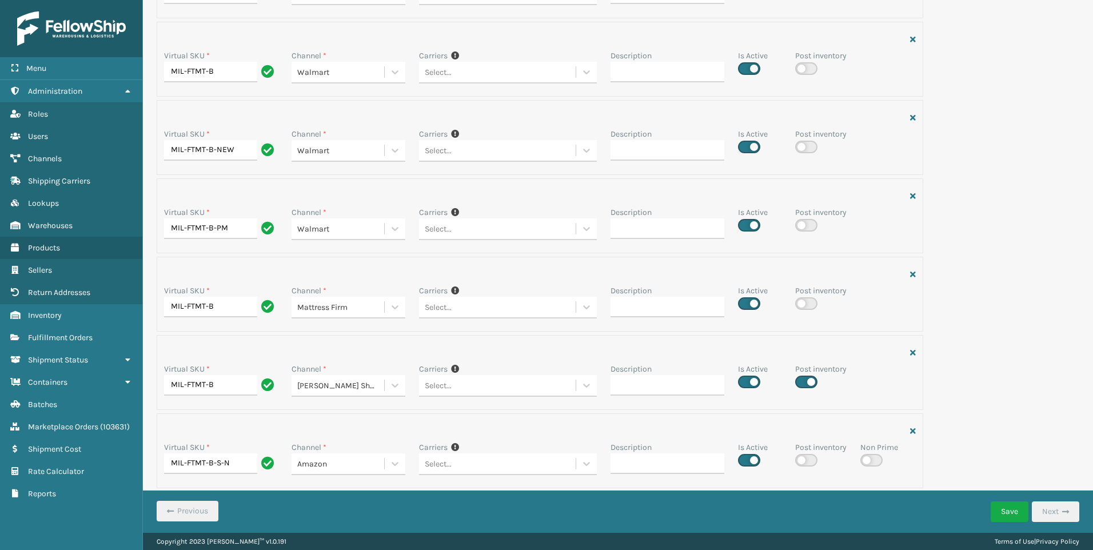
checkbox input "false"
click at [806, 379] on label at bounding box center [806, 382] width 22 height 13
click at [803, 379] on input "checkbox" at bounding box center [798, 378] width 7 height 7
checkbox input "false"
click at [980, 340] on div "Virtual SKU * MIL-FTMT-B-S Channel * Amazon Carriers If you can't find the desi…" at bounding box center [618, 259] width 937 height 944
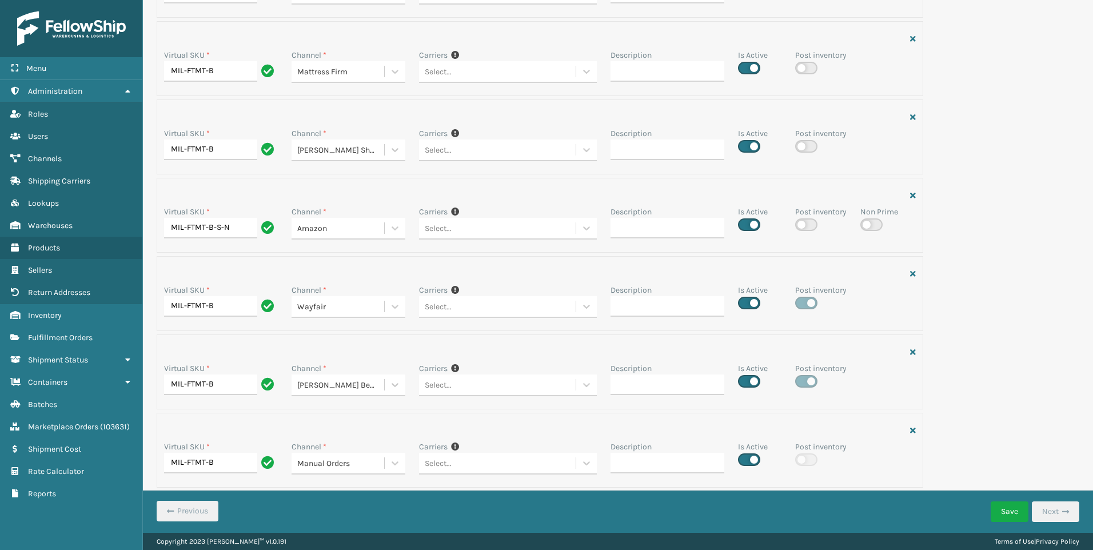
scroll to position [583, 0]
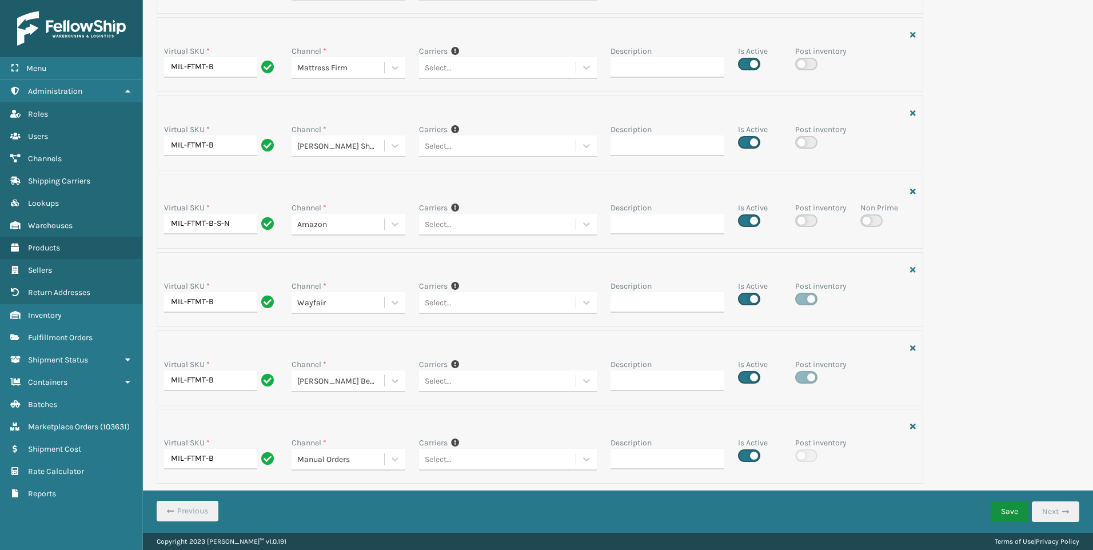
click at [1001, 506] on button "Save" at bounding box center [1010, 512] width 38 height 21
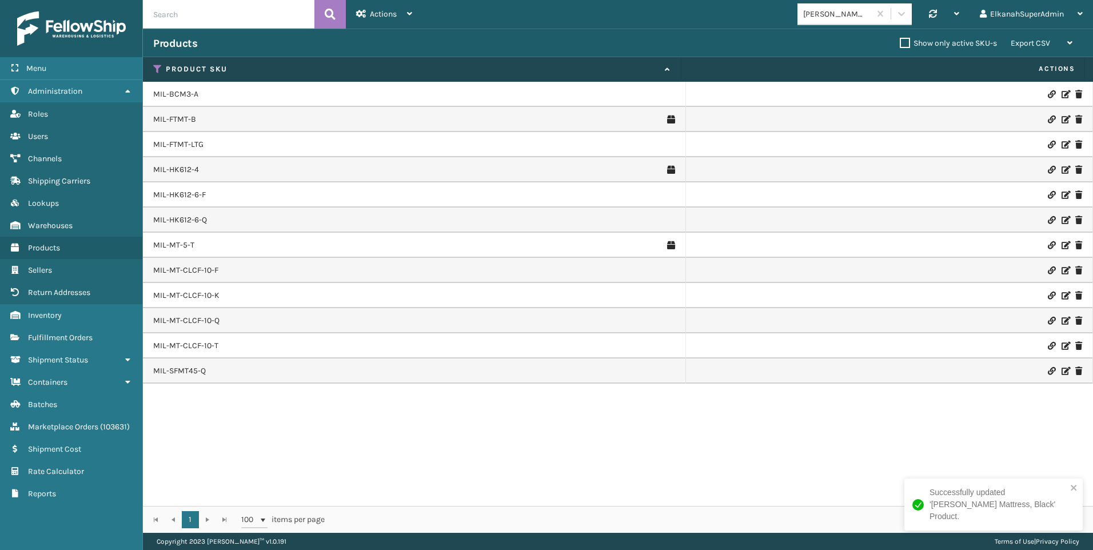
click at [1062, 142] on icon at bounding box center [1065, 145] width 7 height 8
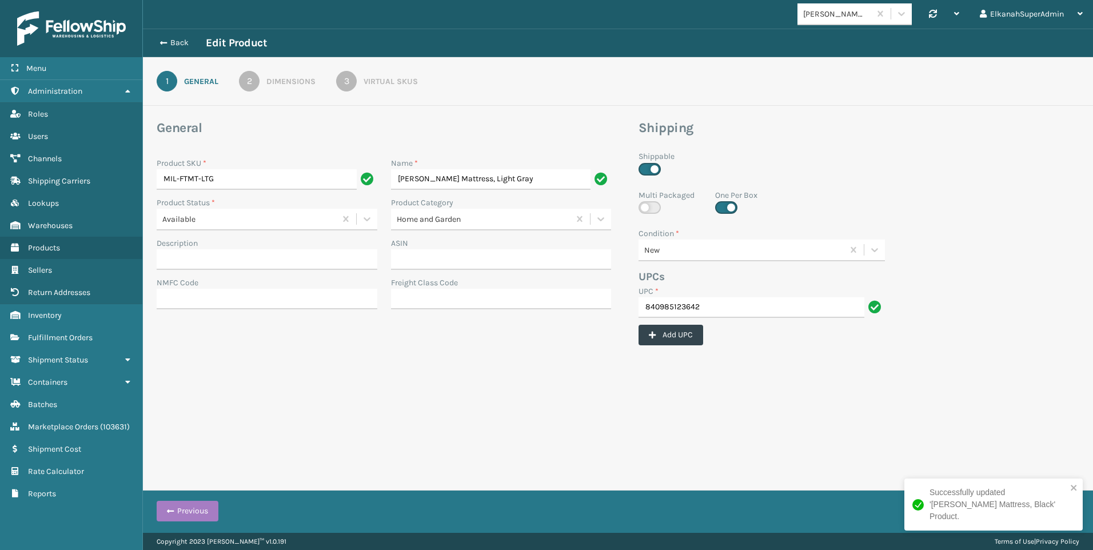
click at [343, 79] on div "3" at bounding box center [346, 81] width 21 height 21
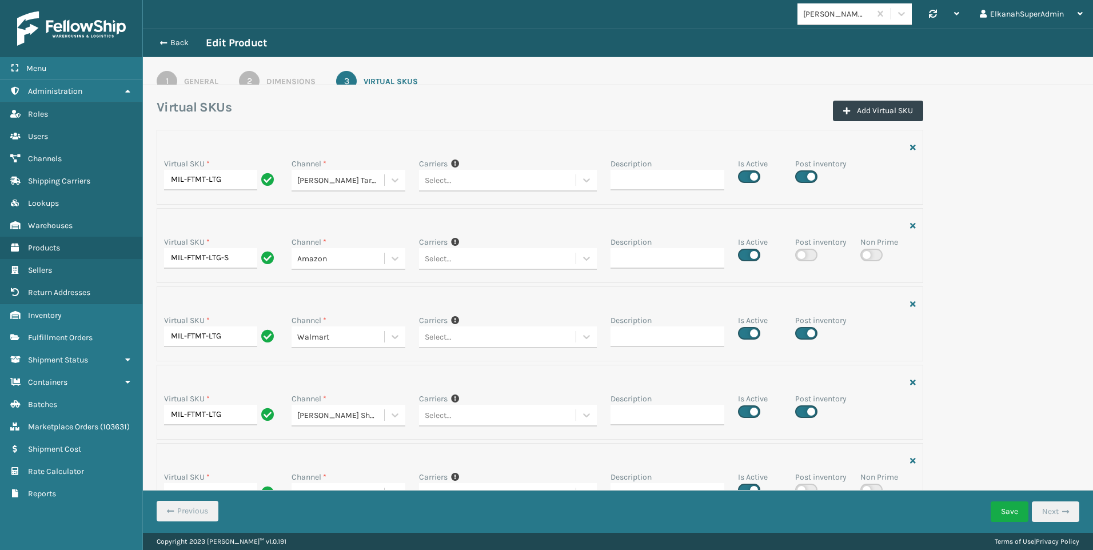
click at [801, 178] on label at bounding box center [806, 176] width 22 height 13
click at [801, 177] on input "checkbox" at bounding box center [798, 173] width 7 height 7
checkbox input "false"
click at [808, 337] on label at bounding box center [806, 333] width 22 height 13
click at [803, 334] on input "checkbox" at bounding box center [798, 330] width 7 height 7
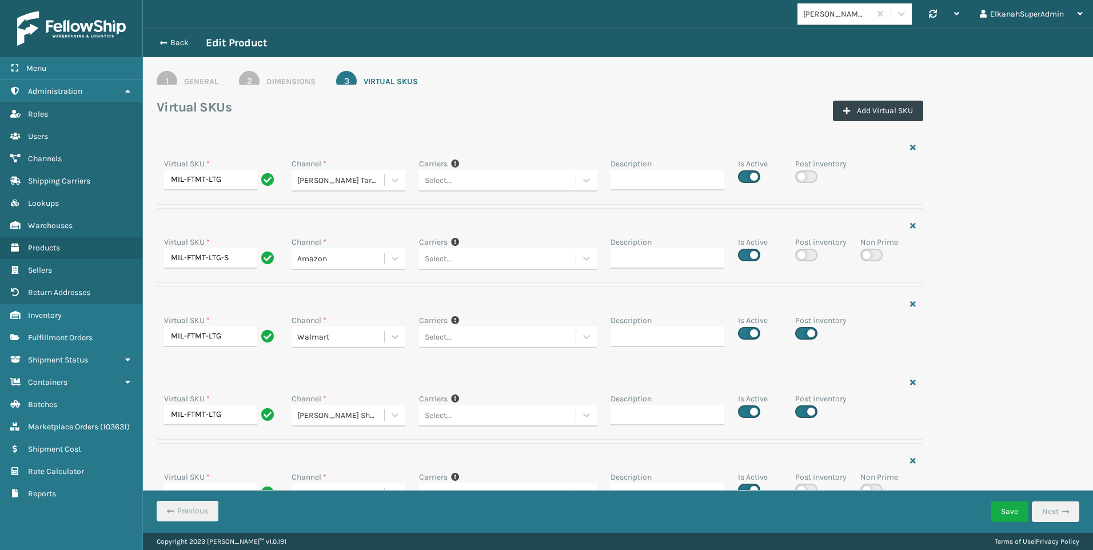
checkbox input "false"
click at [804, 414] on label at bounding box center [806, 411] width 22 height 13
click at [803, 412] on input "checkbox" at bounding box center [798, 408] width 7 height 7
checkbox input "false"
click at [1019, 356] on div "Virtual SKU * MIL-FTMT-LTG Channel * [PERSON_NAME] Target Shopify Carriers If y…" at bounding box center [618, 445] width 937 height 630
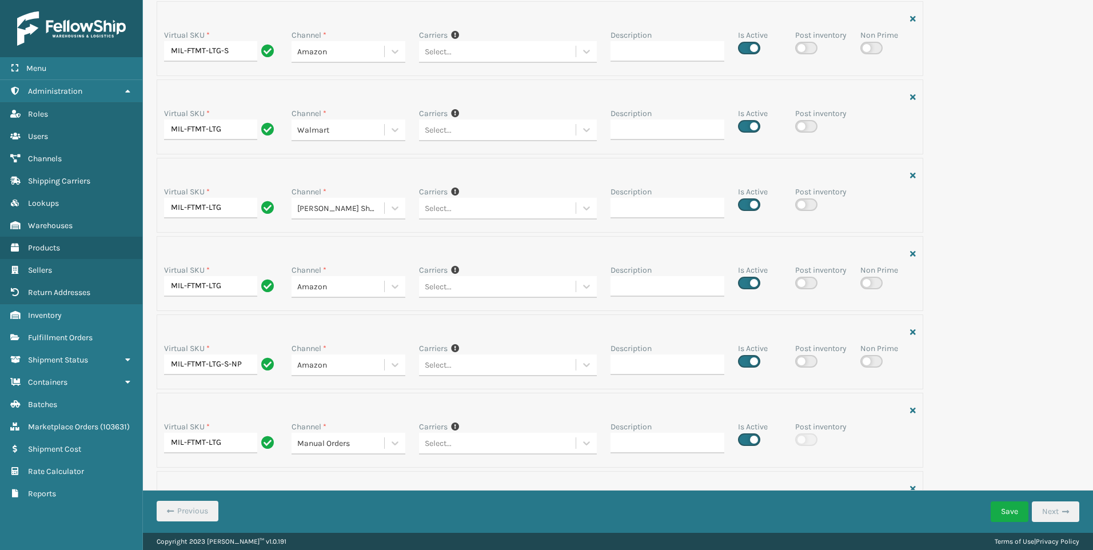
scroll to position [269, 0]
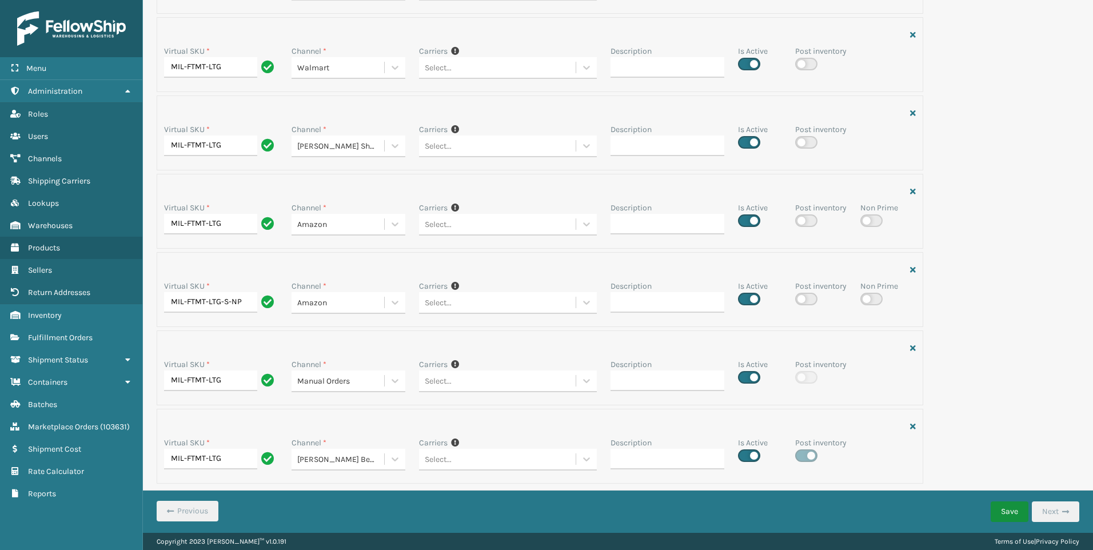
click at [1003, 510] on button "Save" at bounding box center [1010, 512] width 38 height 21
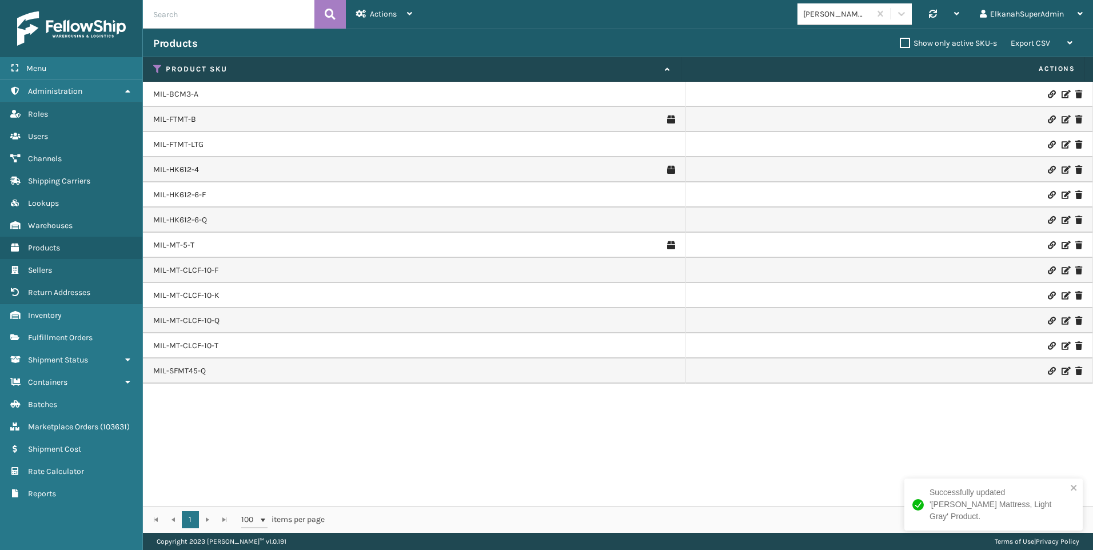
click at [1062, 170] on icon at bounding box center [1065, 170] width 7 height 8
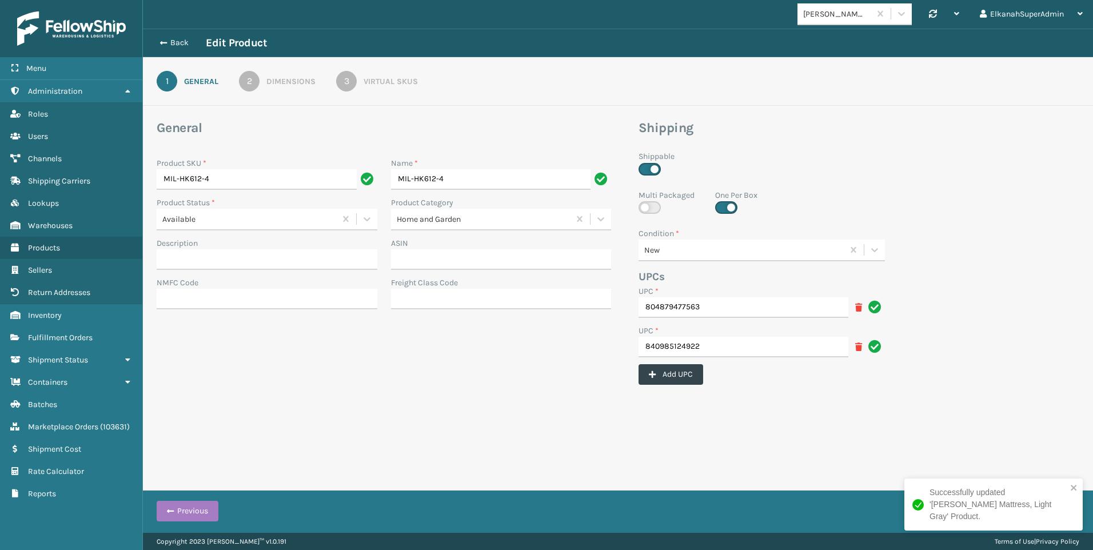
click at [351, 73] on div "3" at bounding box center [346, 81] width 21 height 21
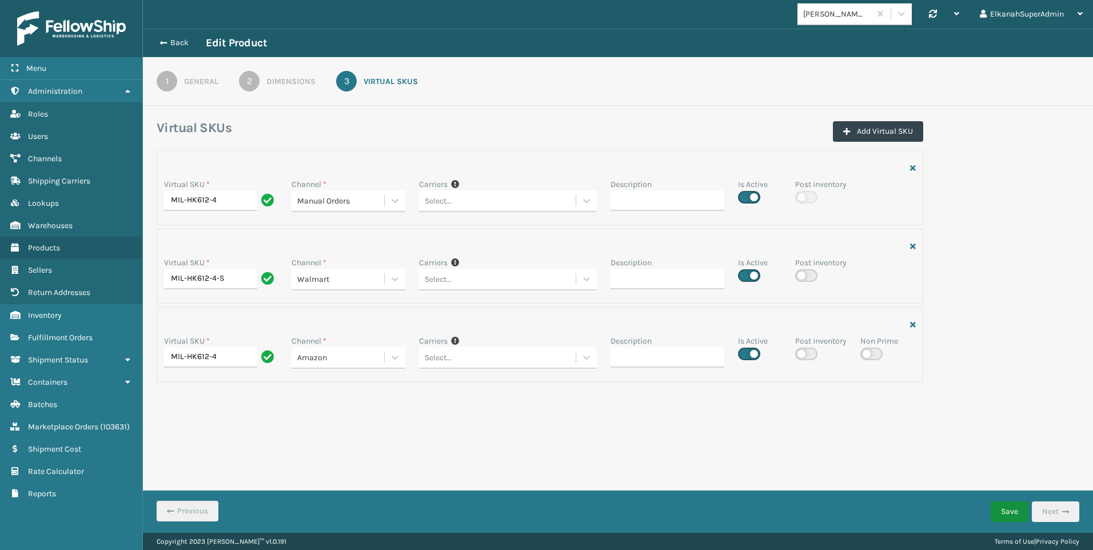
click at [1005, 504] on button "Save" at bounding box center [1010, 512] width 38 height 21
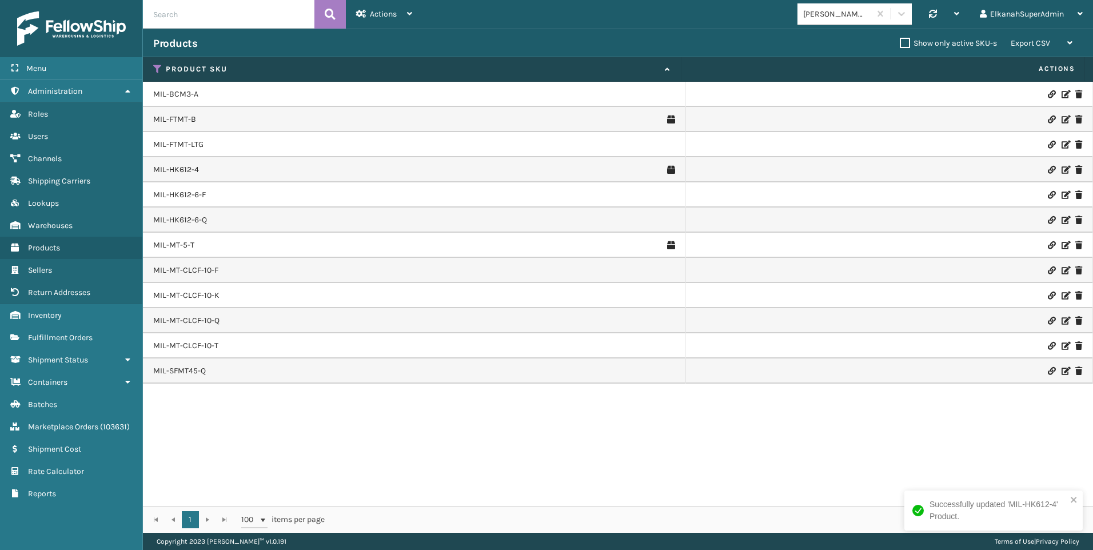
click at [1062, 193] on icon at bounding box center [1065, 195] width 7 height 8
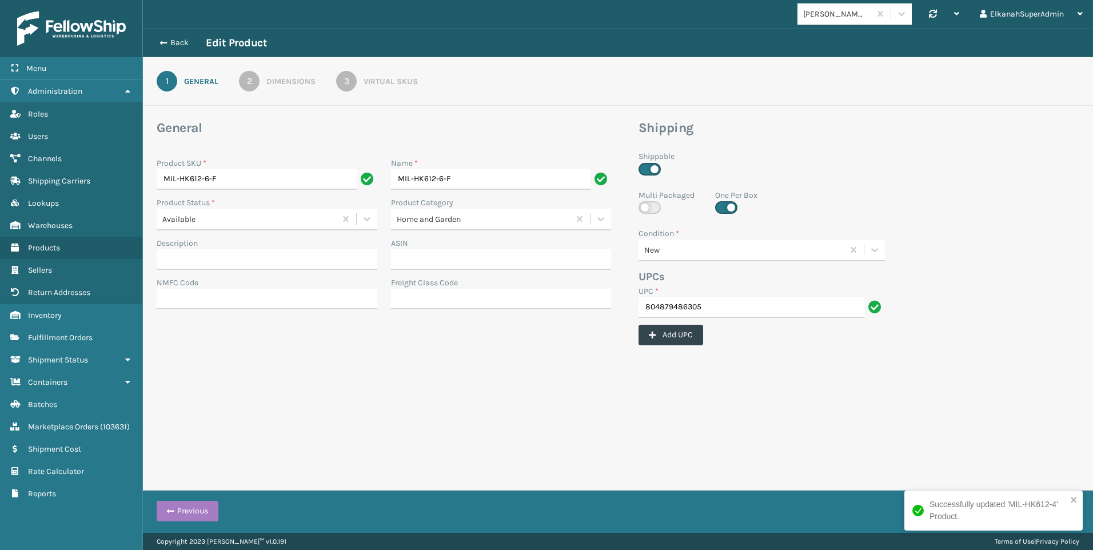
click at [375, 81] on div "Virtual SKUs" at bounding box center [391, 81] width 54 height 12
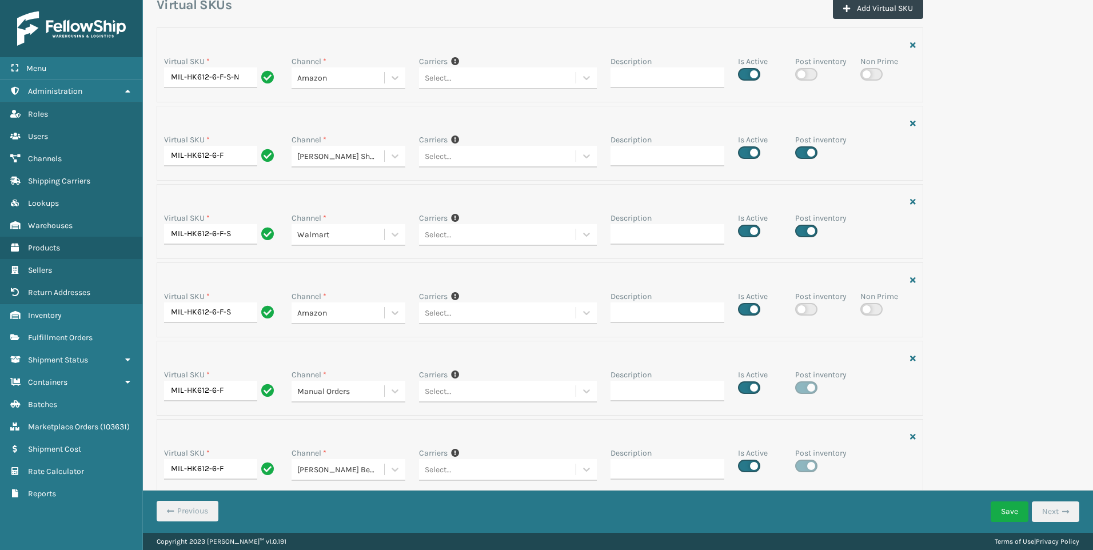
scroll to position [114, 0]
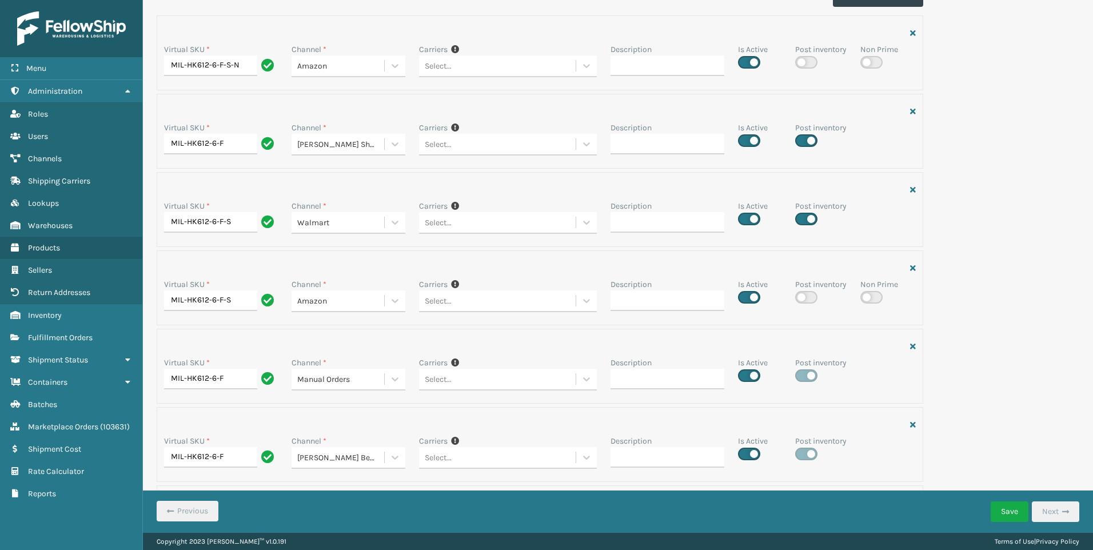
click at [811, 140] on label at bounding box center [806, 140] width 22 height 13
click at [803, 140] on input "checkbox" at bounding box center [798, 137] width 7 height 7
checkbox input "false"
click at [804, 217] on label at bounding box center [806, 219] width 22 height 13
click at [803, 217] on input "checkbox" at bounding box center [798, 215] width 7 height 7
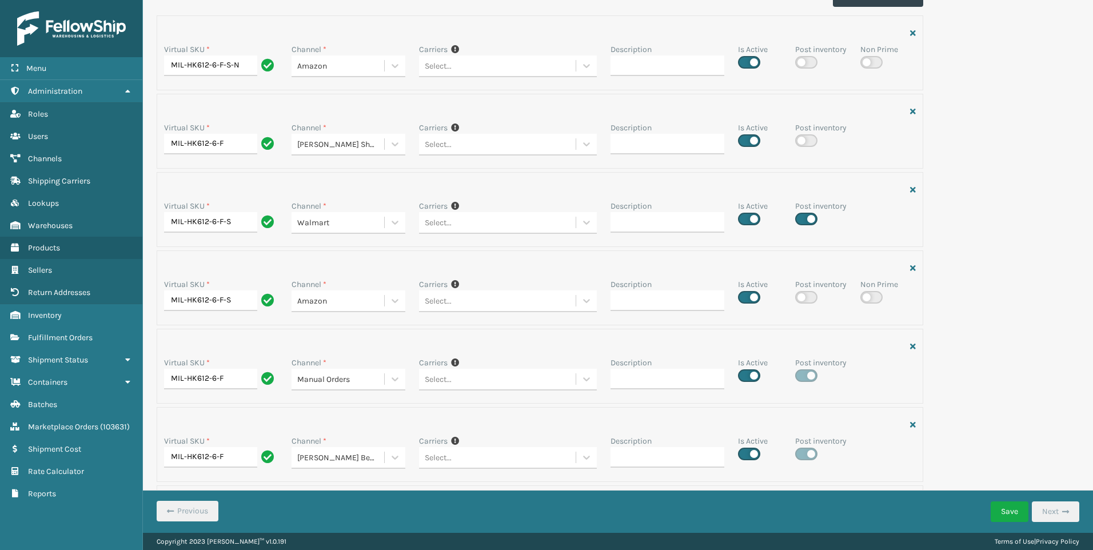
checkbox input "false"
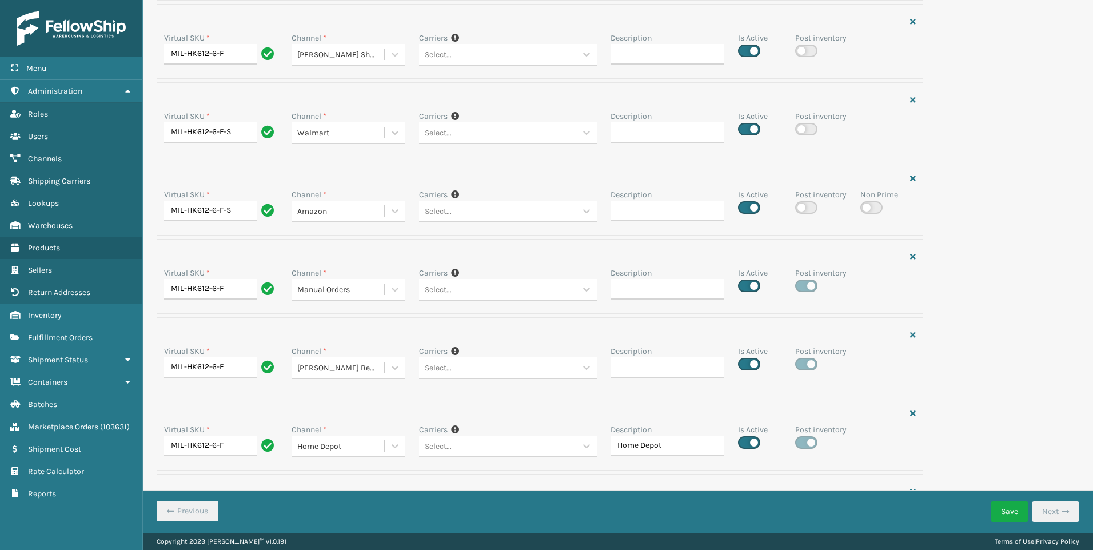
scroll to position [269, 0]
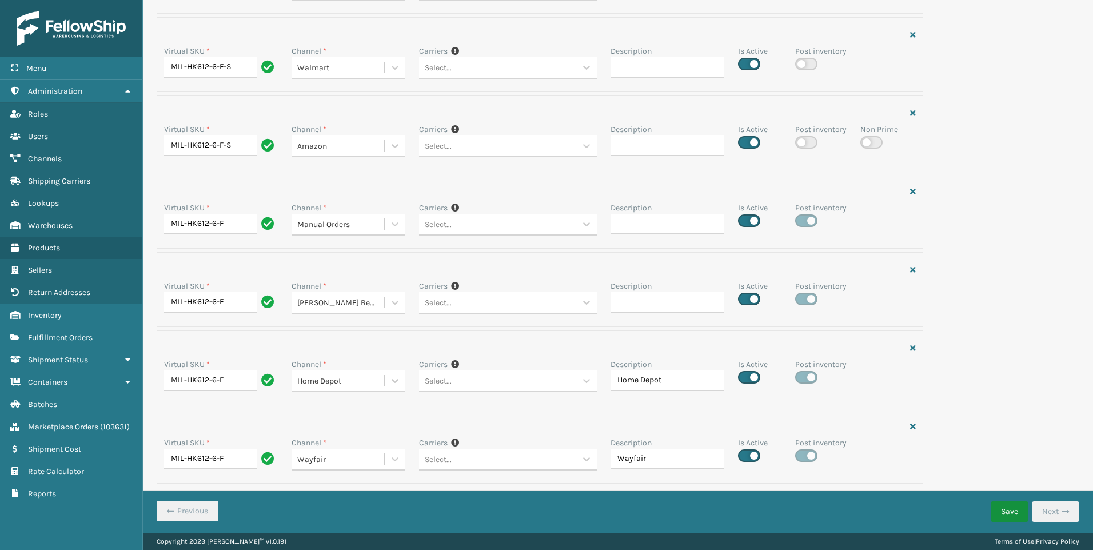
click at [1001, 508] on button "Save" at bounding box center [1010, 512] width 38 height 21
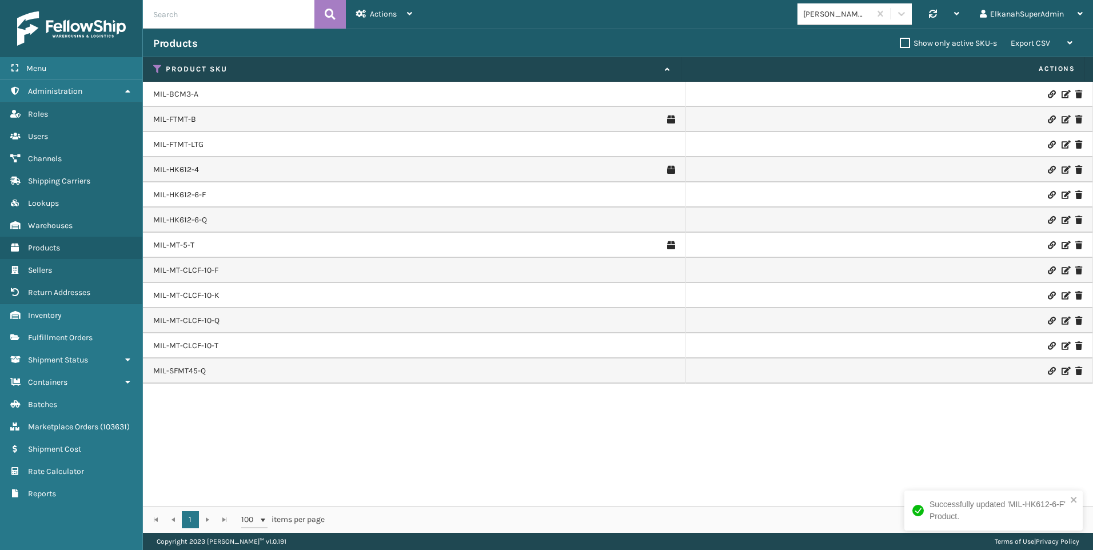
click at [1062, 219] on icon at bounding box center [1065, 220] width 7 height 8
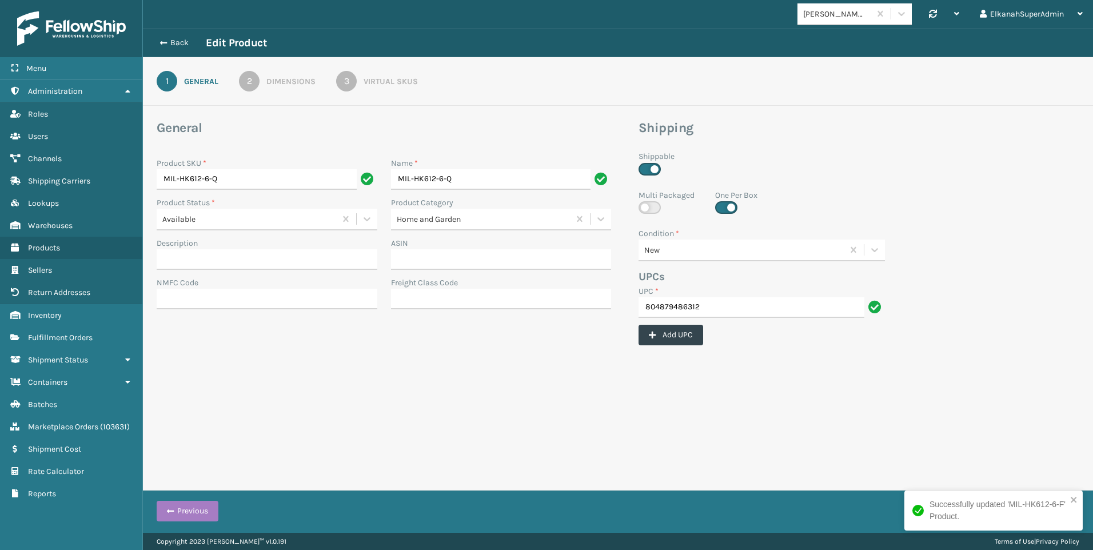
click at [383, 83] on div "Virtual SKUs" at bounding box center [391, 81] width 54 height 12
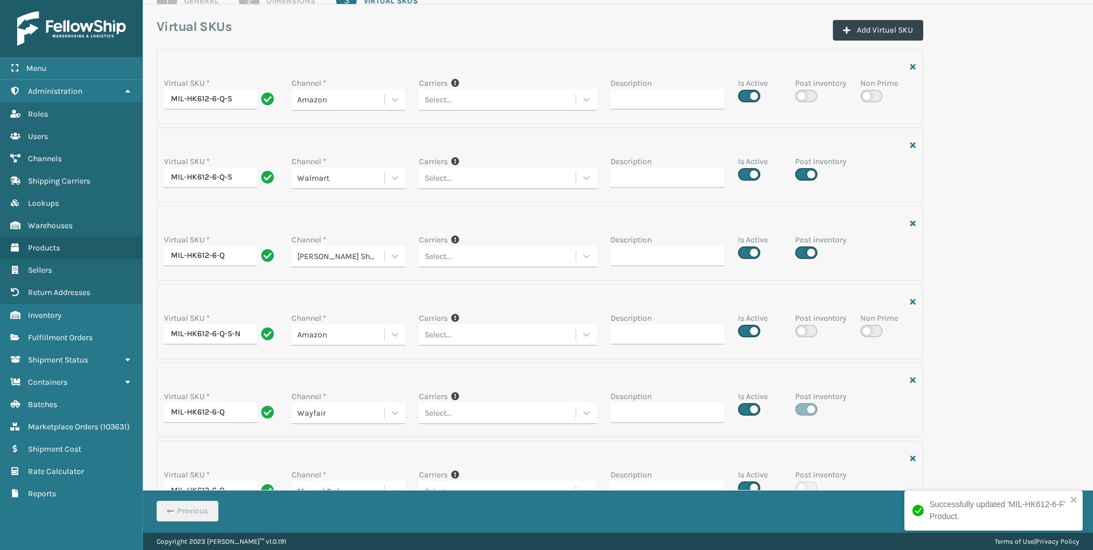
scroll to position [114, 0]
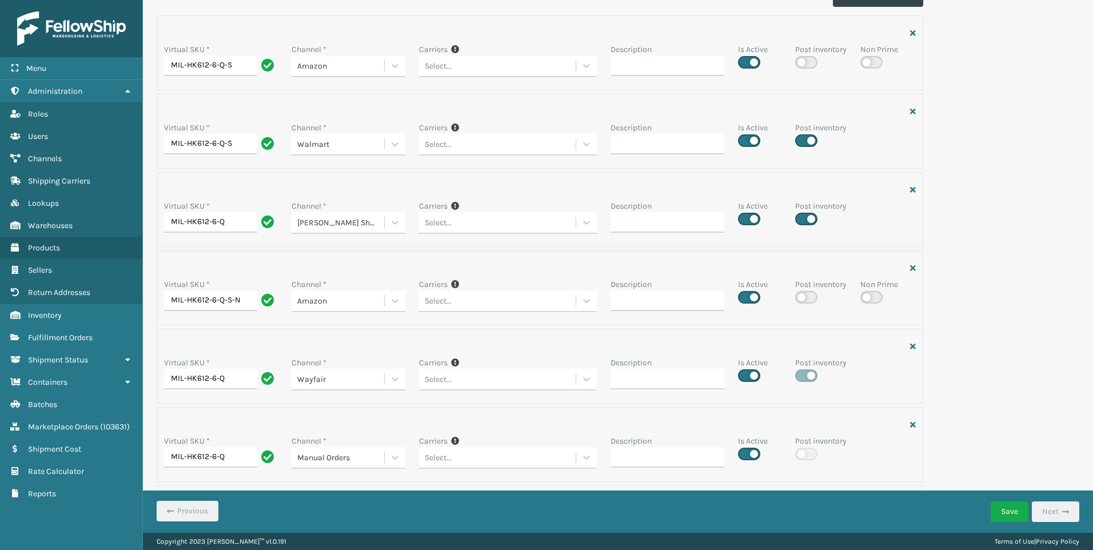
click at [800, 139] on label at bounding box center [806, 140] width 22 height 13
click at [800, 139] on input "checkbox" at bounding box center [798, 137] width 7 height 7
checkbox input "false"
click at [806, 220] on label at bounding box center [806, 219] width 22 height 13
click at [803, 220] on input "checkbox" at bounding box center [798, 215] width 7 height 7
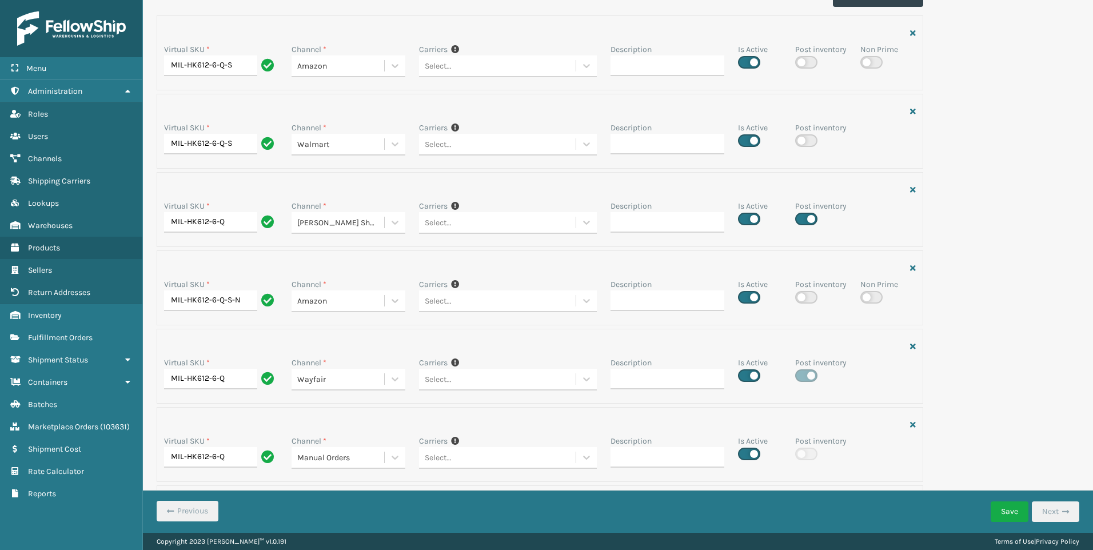
checkbox input "false"
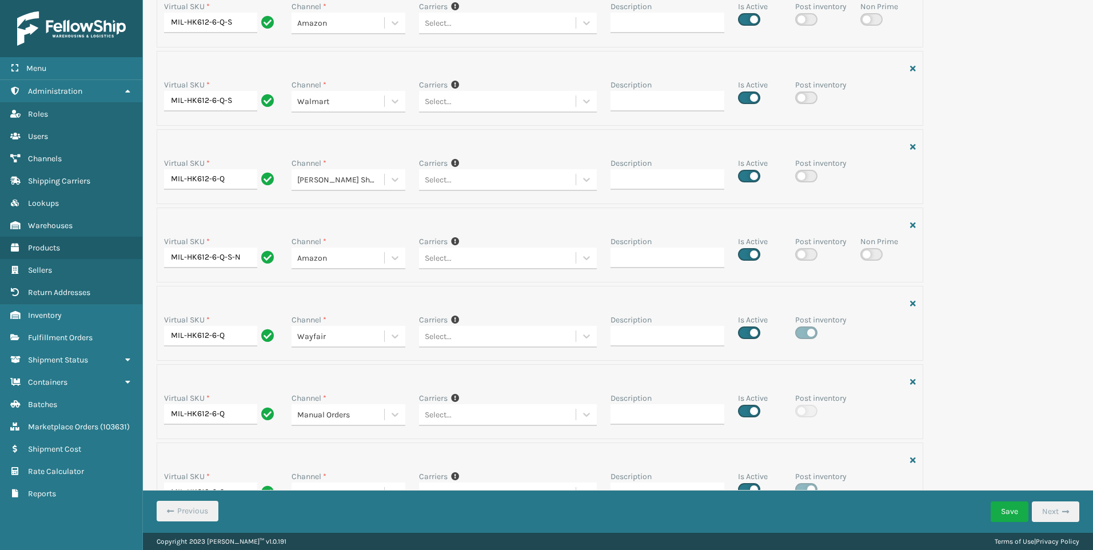
scroll to position [191, 0]
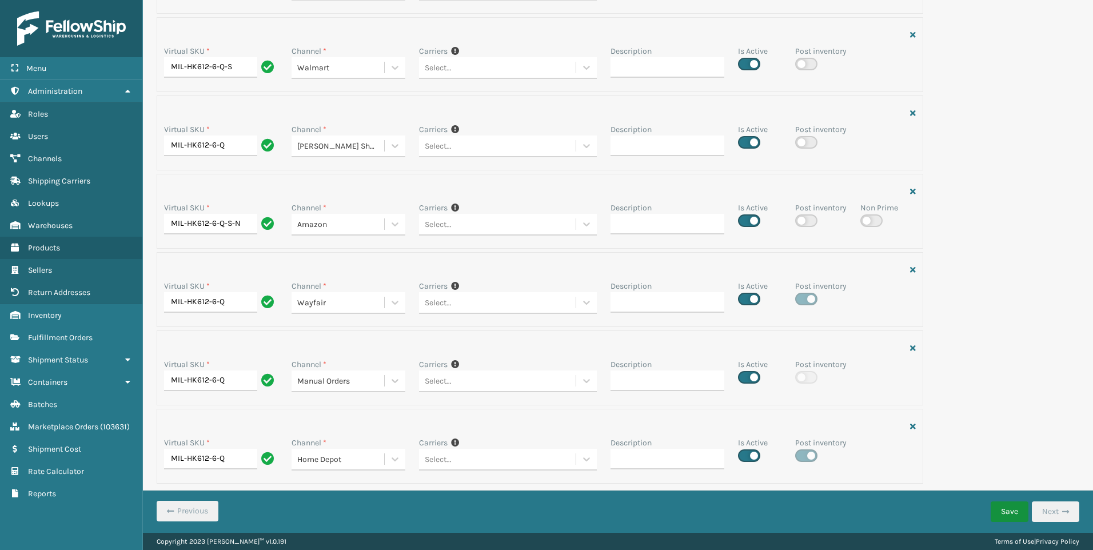
click at [1004, 514] on button "Save" at bounding box center [1010, 512] width 38 height 21
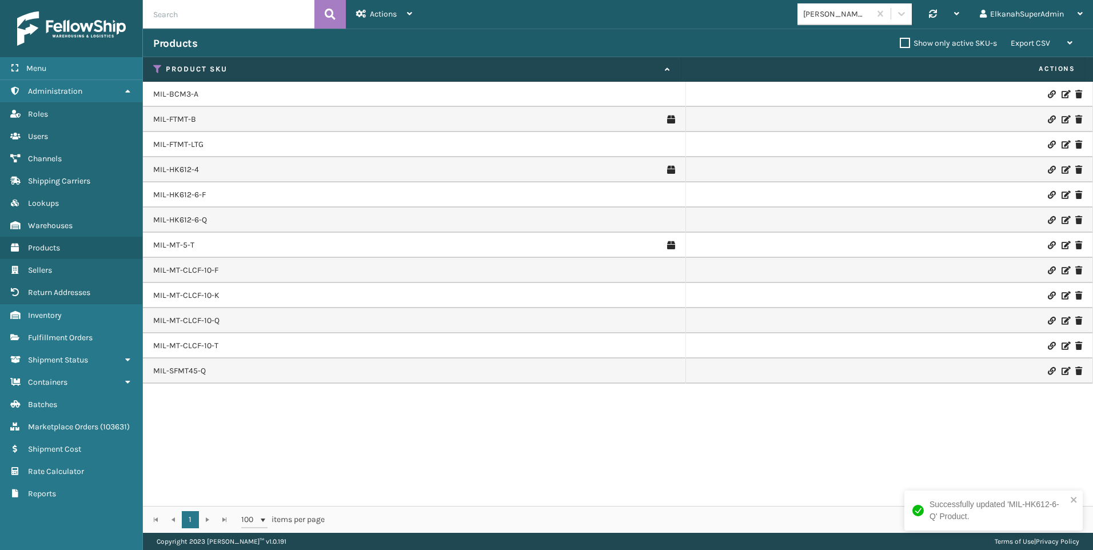
click at [1062, 218] on icon at bounding box center [1065, 220] width 7 height 8
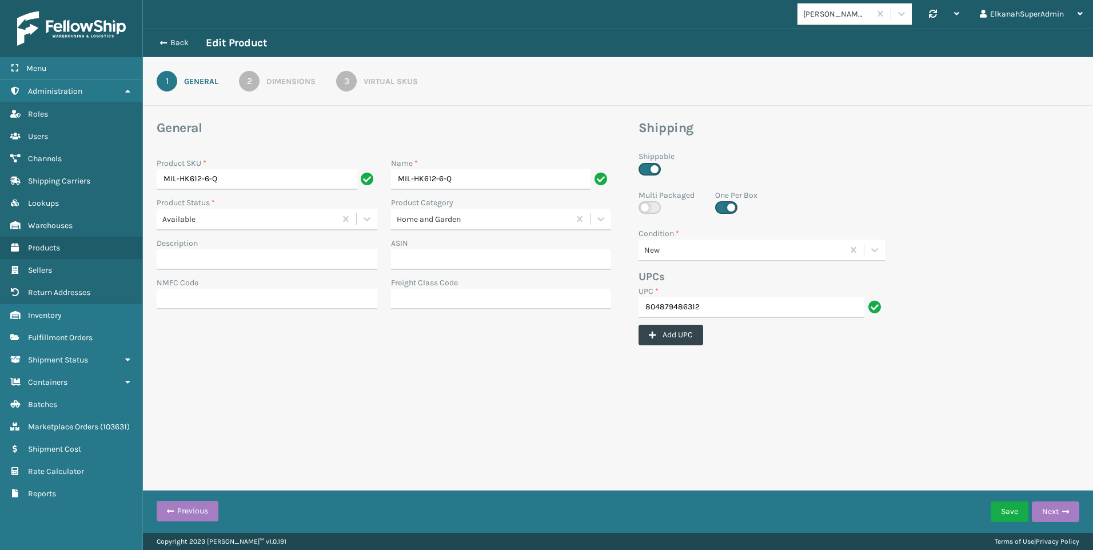
click at [343, 85] on div "3" at bounding box center [346, 81] width 21 height 21
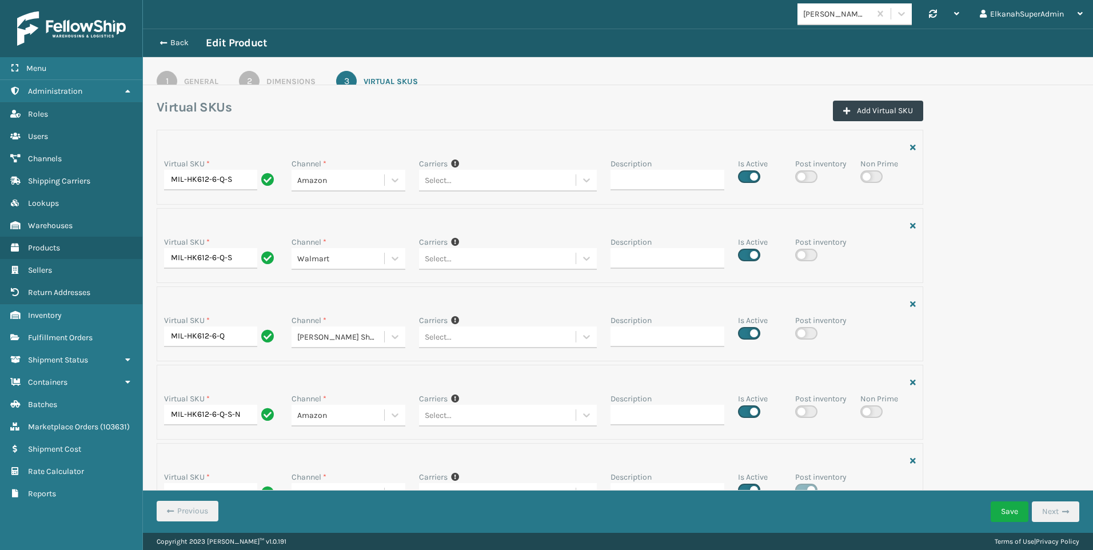
click at [1035, 303] on div "Virtual SKU * MIL-HK612-6-Q-S Channel * Amazon Carriers If you can't find the d…" at bounding box center [618, 406] width 937 height 552
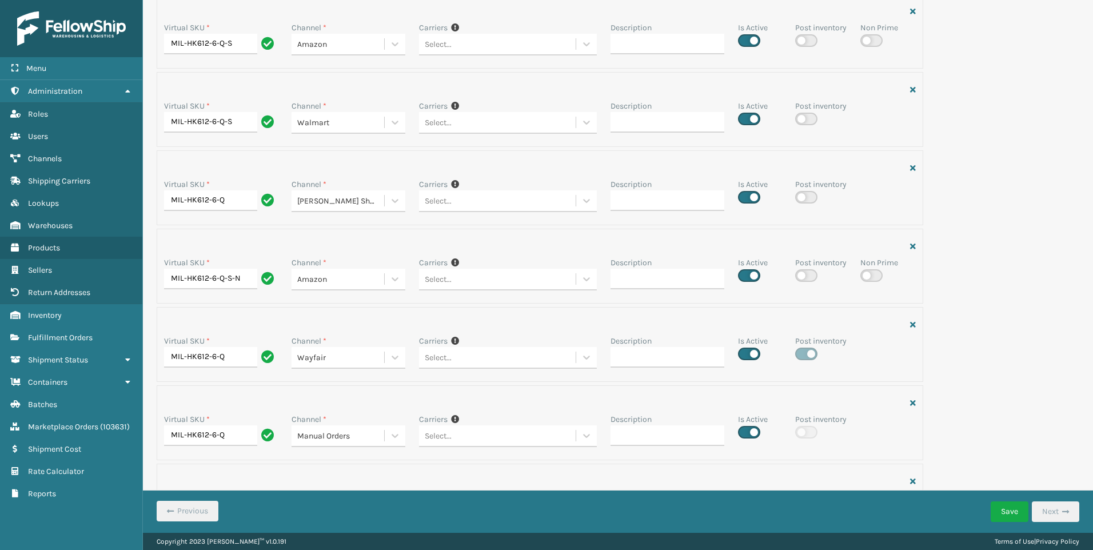
scroll to position [191, 0]
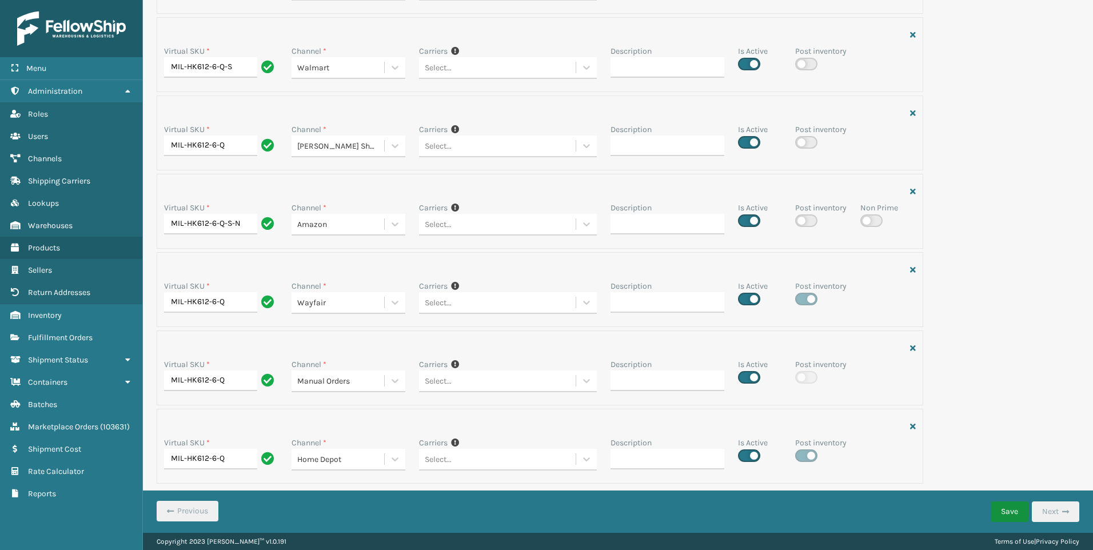
click at [1013, 507] on button "Save" at bounding box center [1010, 512] width 38 height 21
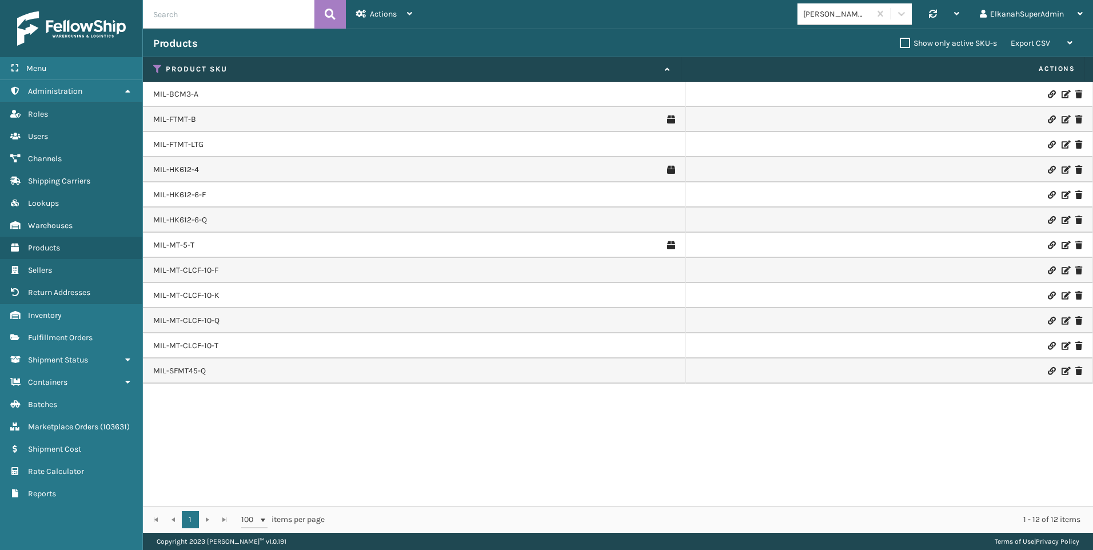
click at [1062, 269] on icon at bounding box center [1065, 270] width 7 height 8
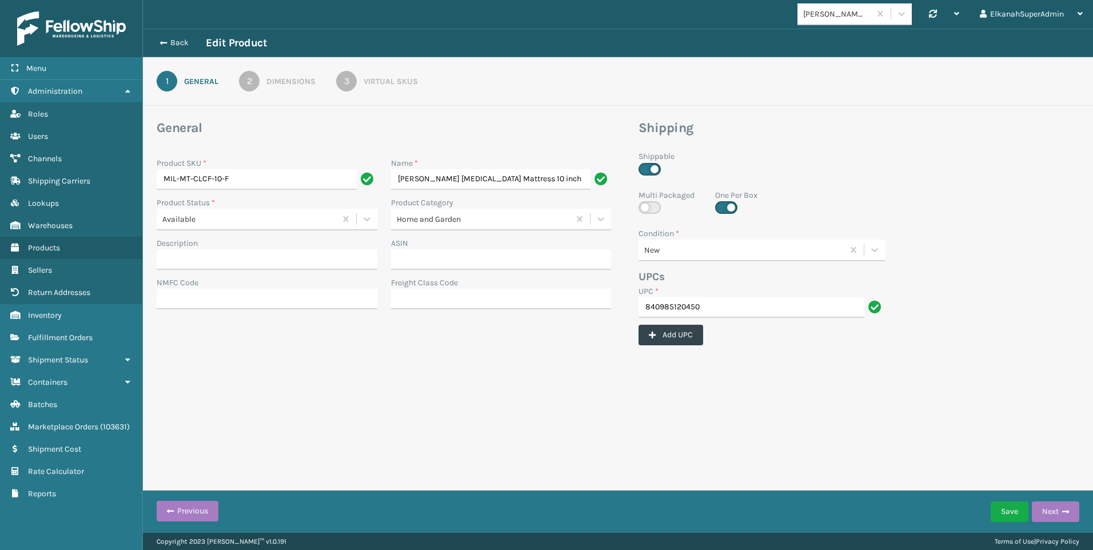
scroll to position [0, 49]
click at [392, 81] on div "Virtual SKUs" at bounding box center [391, 81] width 54 height 12
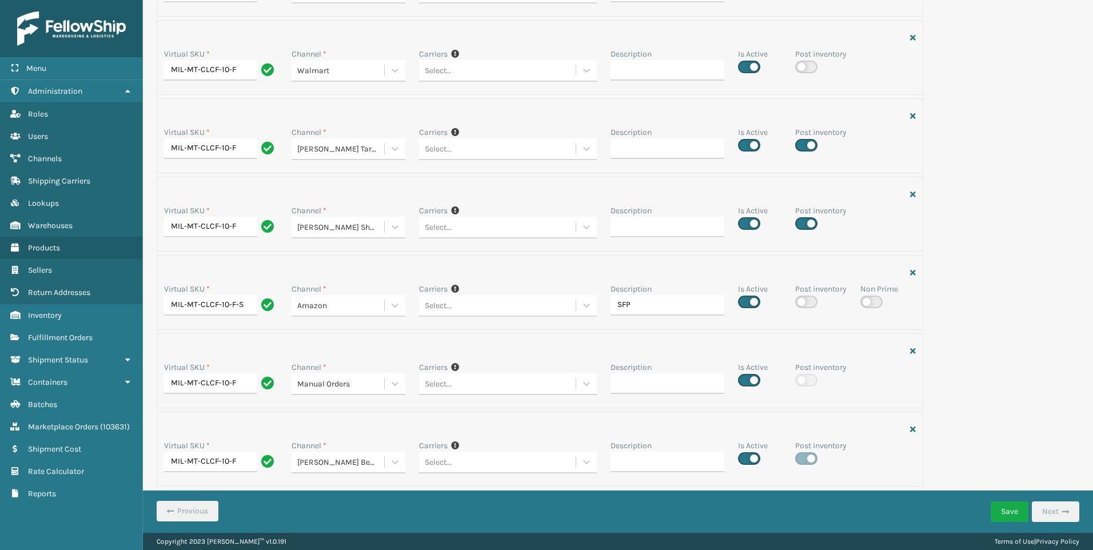
scroll to position [426, 0]
click at [803, 143] on label at bounding box center [806, 142] width 22 height 13
click at [803, 143] on input "checkbox" at bounding box center [798, 139] width 7 height 7
checkbox input "false"
click at [801, 218] on label at bounding box center [806, 220] width 22 height 13
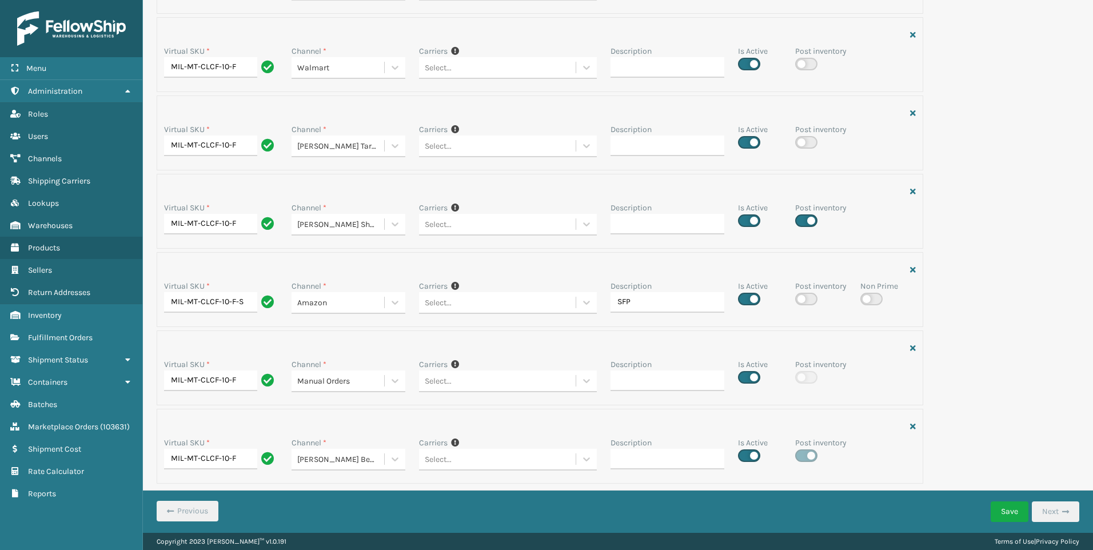
click at [801, 218] on input "checkbox" at bounding box center [798, 217] width 7 height 7
checkbox input "false"
click at [1013, 504] on button "Save" at bounding box center [1010, 512] width 38 height 21
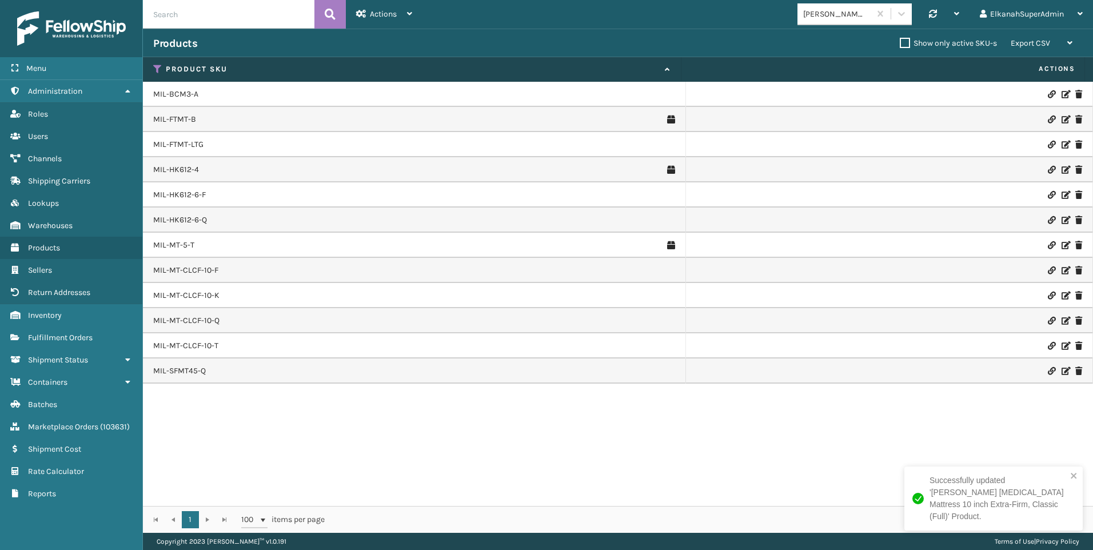
click at [1062, 295] on icon at bounding box center [1065, 296] width 7 height 8
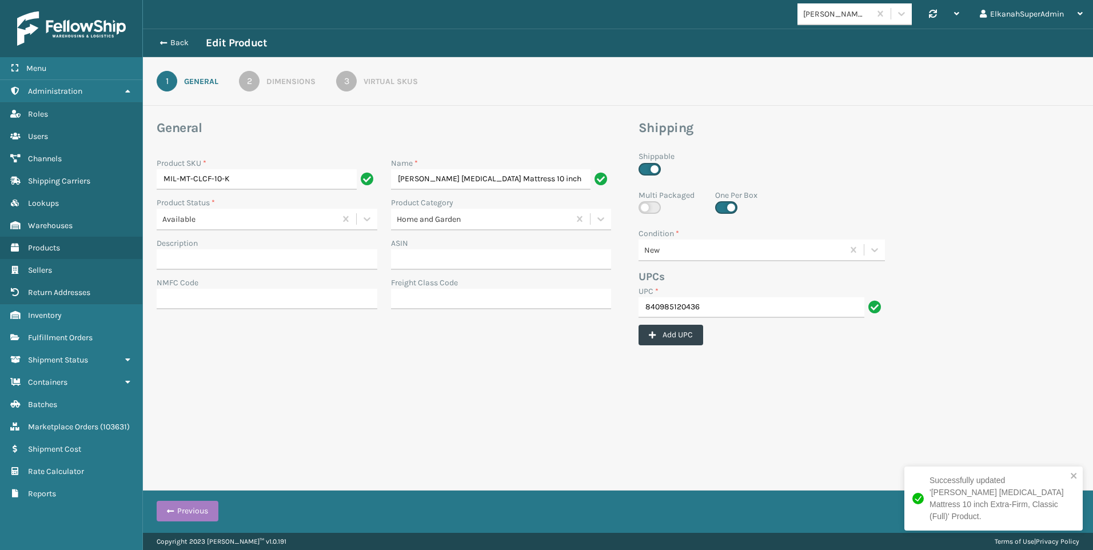
click at [381, 86] on div "Virtual SKUs" at bounding box center [391, 81] width 54 height 12
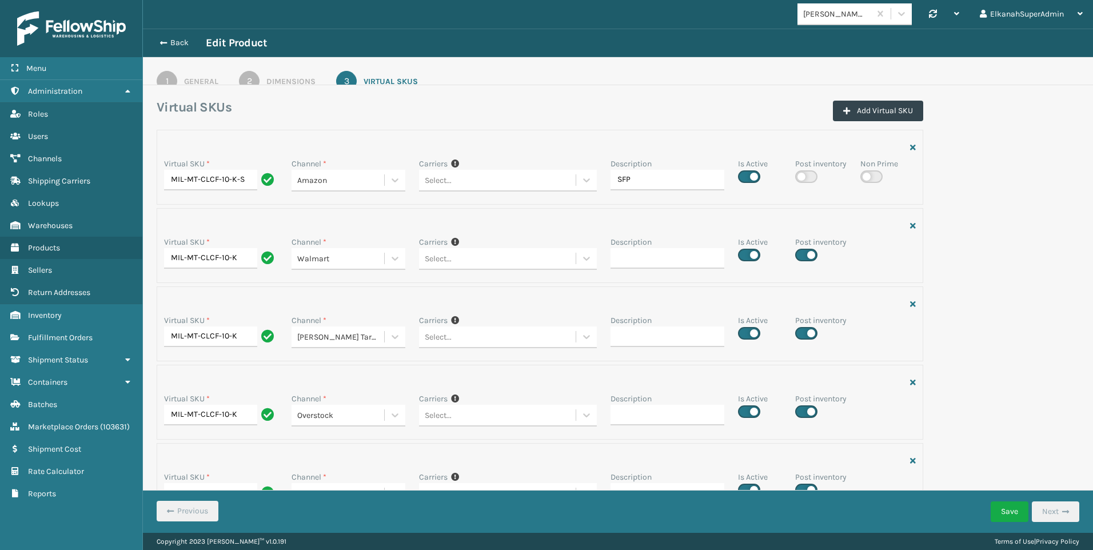
click at [799, 254] on label at bounding box center [806, 255] width 22 height 13
click at [799, 254] on input "checkbox" at bounding box center [798, 251] width 7 height 7
checkbox input "false"
click at [801, 335] on label at bounding box center [806, 333] width 22 height 13
click at [801, 334] on input "checkbox" at bounding box center [798, 330] width 7 height 7
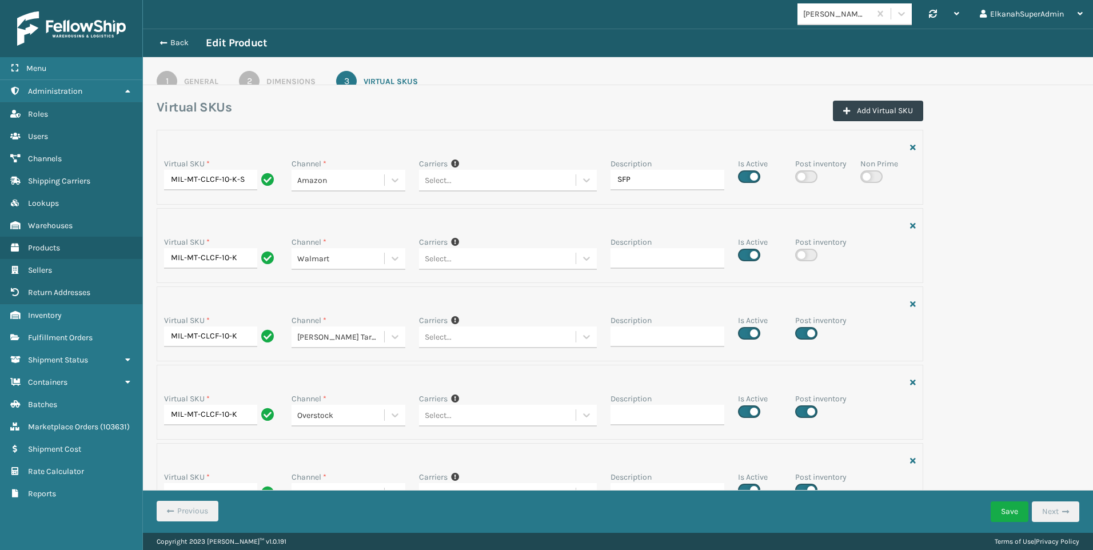
checkbox input "false"
click at [810, 413] on label at bounding box center [806, 411] width 22 height 13
click at [803, 412] on input "checkbox" at bounding box center [798, 408] width 7 height 7
checkbox input "false"
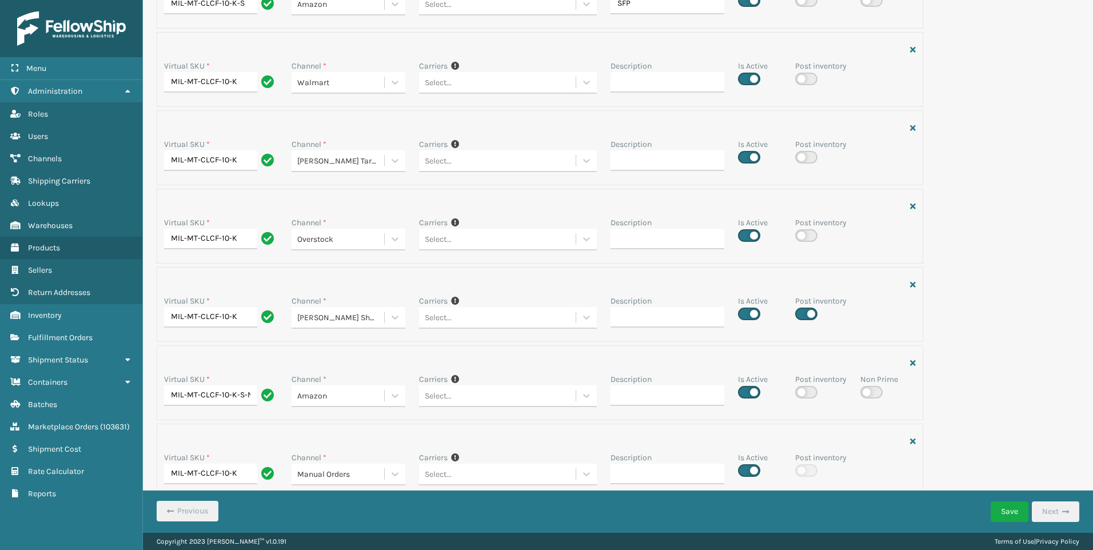
scroll to position [400, 0]
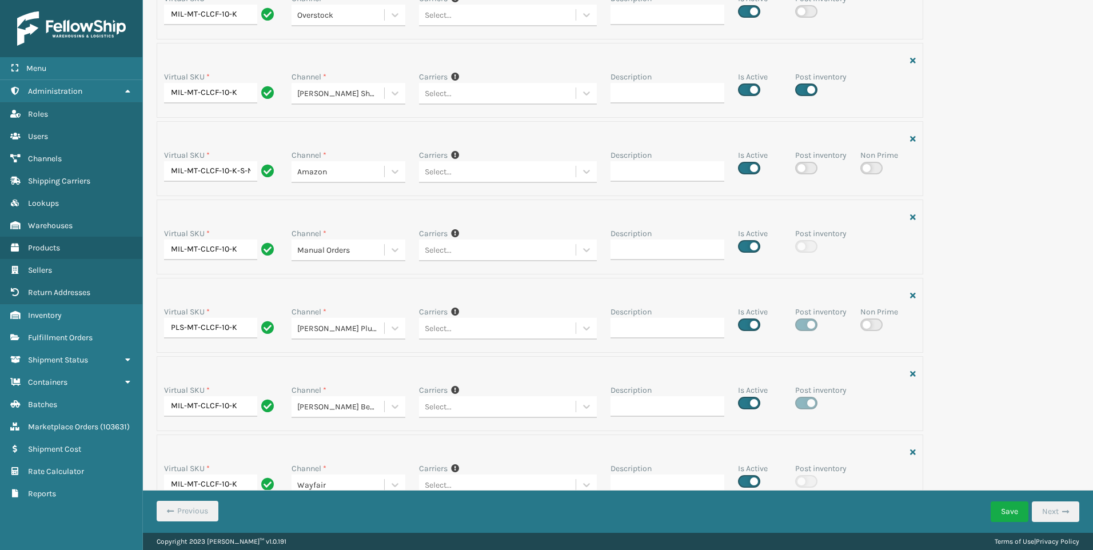
click at [800, 94] on label at bounding box center [806, 89] width 22 height 13
click at [800, 90] on input "checkbox" at bounding box center [798, 86] width 7 height 7
checkbox input "false"
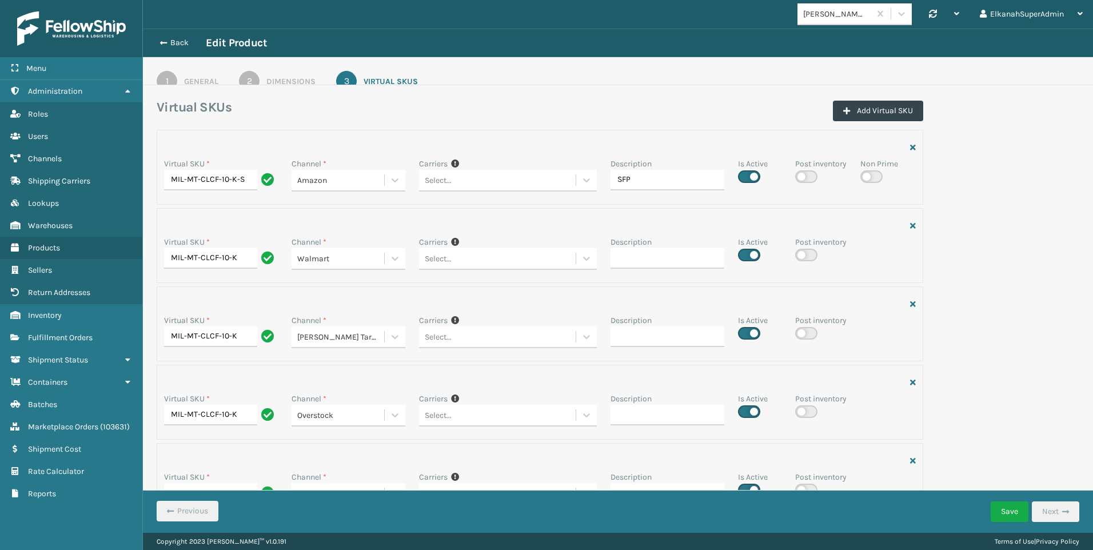
scroll to position [426, 0]
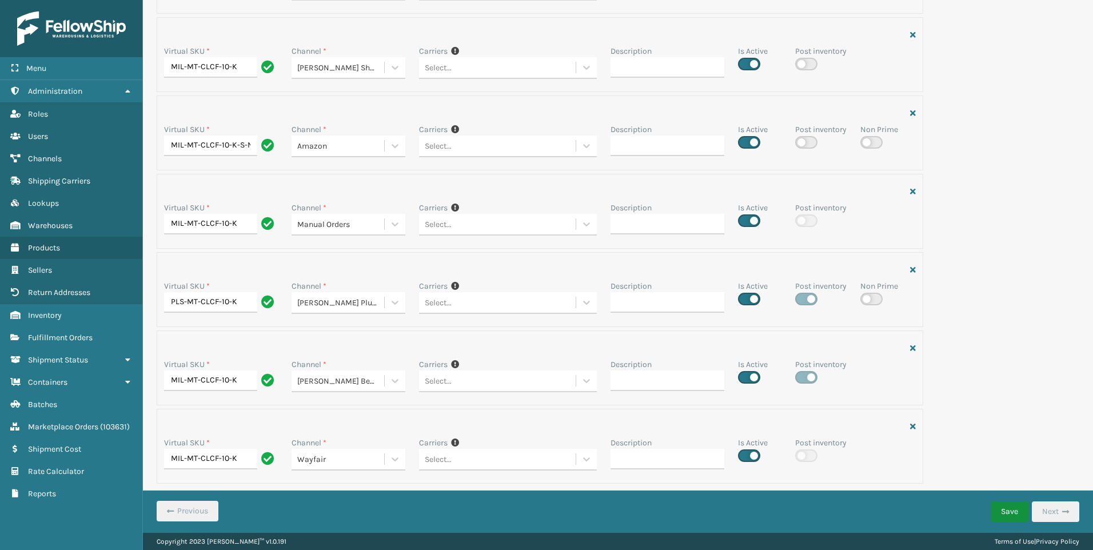
click at [1000, 512] on button "Save" at bounding box center [1010, 512] width 38 height 21
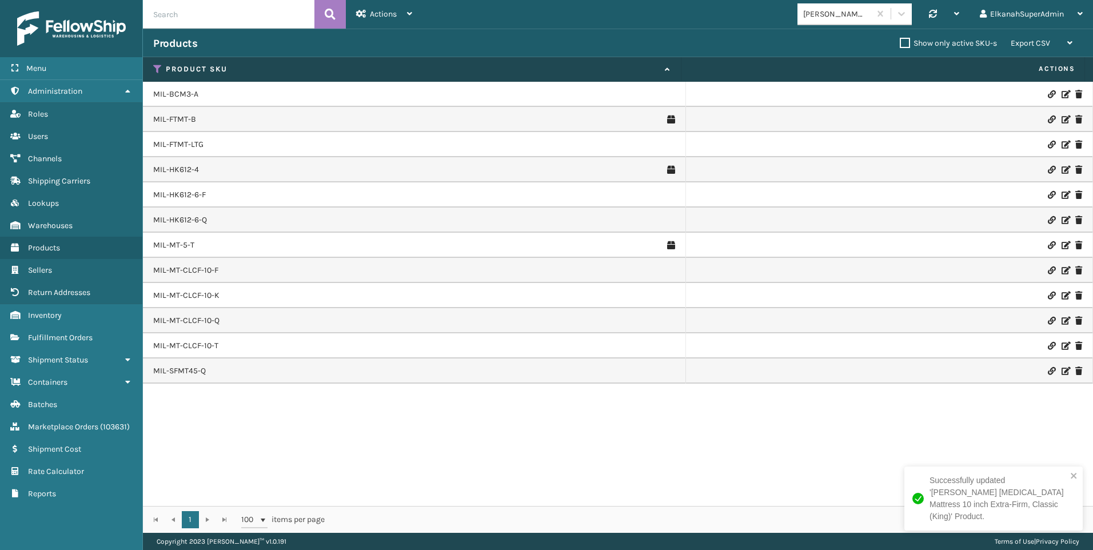
click at [1062, 319] on icon at bounding box center [1065, 321] width 7 height 8
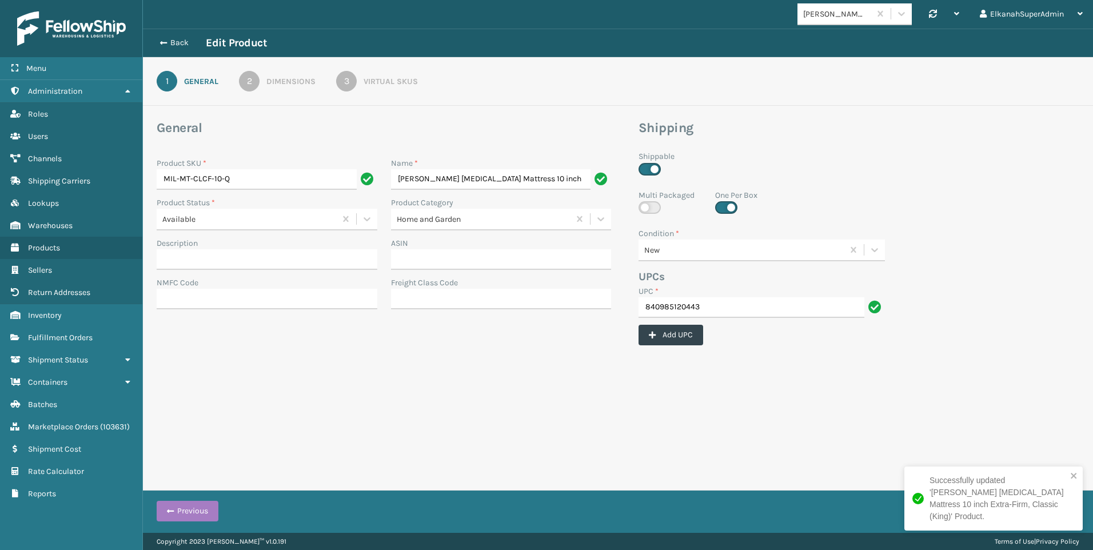
click at [348, 80] on div "3" at bounding box center [346, 81] width 21 height 21
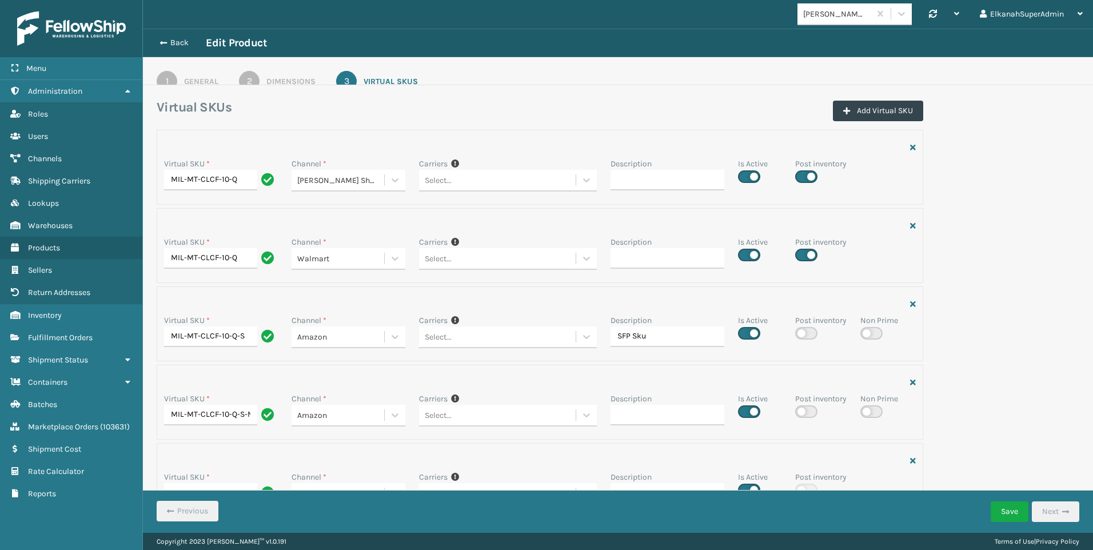
click at [804, 181] on label at bounding box center [806, 176] width 22 height 13
click at [803, 177] on input "checkbox" at bounding box center [798, 173] width 7 height 7
checkbox input "false"
click at [802, 254] on label at bounding box center [806, 255] width 22 height 13
click at [802, 254] on input "checkbox" at bounding box center [798, 251] width 7 height 7
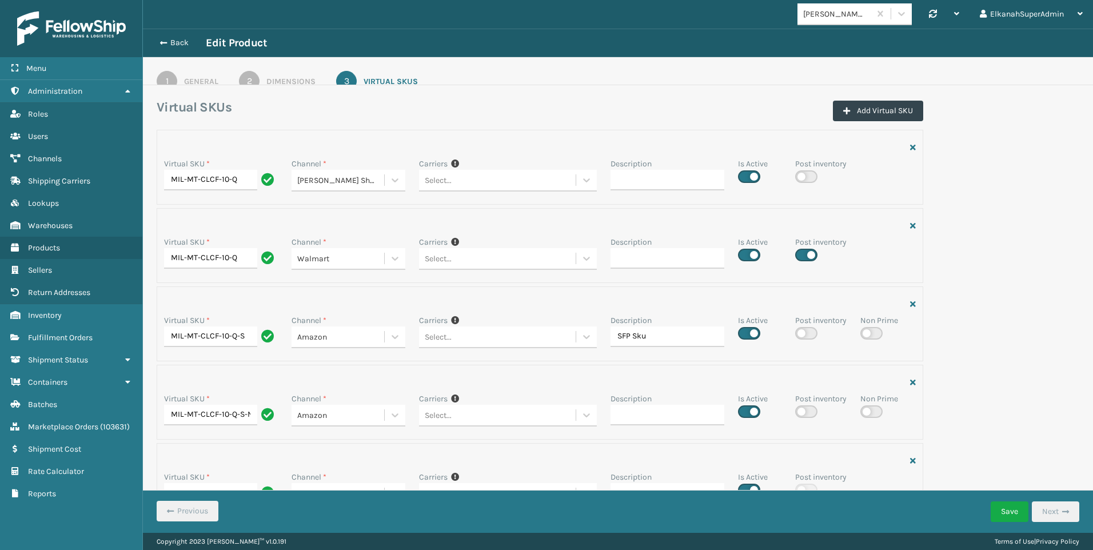
checkbox input "false"
click at [941, 278] on div "Virtual SKU * MIL-MT-CLCF-10-Q Channel * [PERSON_NAME] Shopify Carriers If you …" at bounding box center [618, 523] width 937 height 787
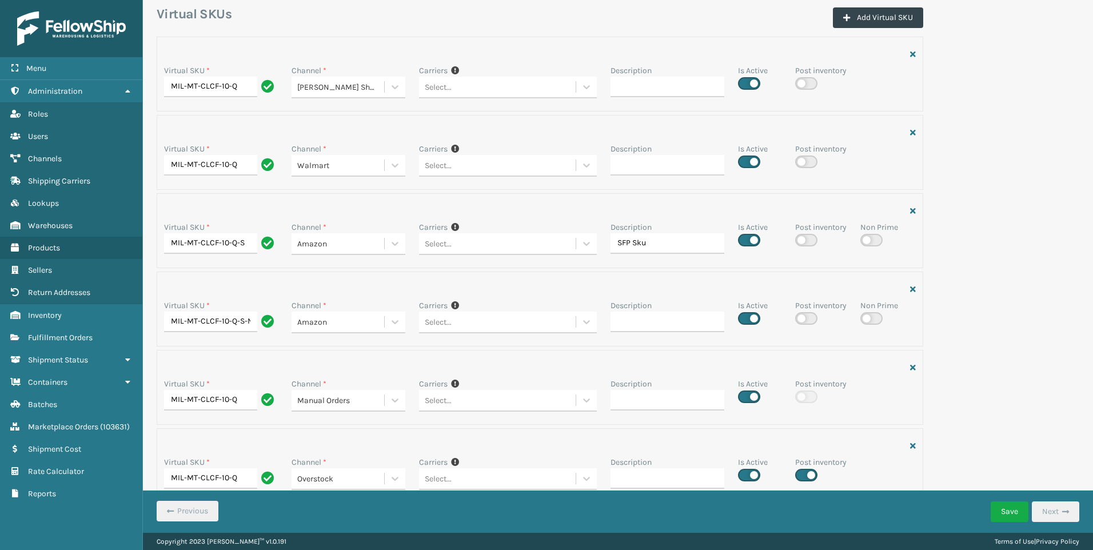
scroll to position [343, 0]
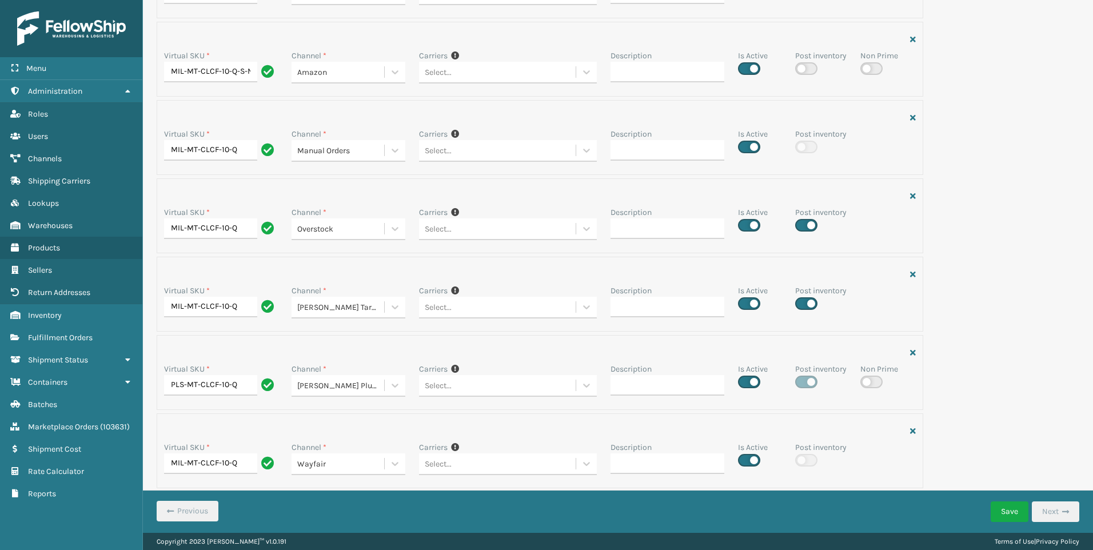
click at [805, 224] on label at bounding box center [806, 225] width 22 height 13
click at [803, 224] on input "checkbox" at bounding box center [798, 221] width 7 height 7
checkbox input "false"
click at [800, 298] on label at bounding box center [806, 303] width 22 height 13
click at [800, 298] on input "checkbox" at bounding box center [798, 300] width 7 height 7
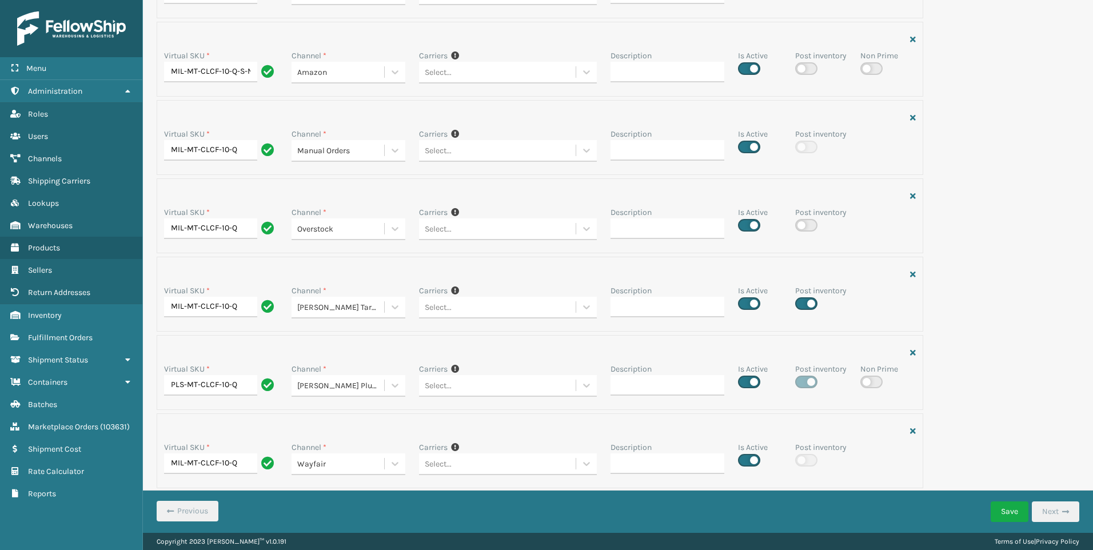
checkbox input "false"
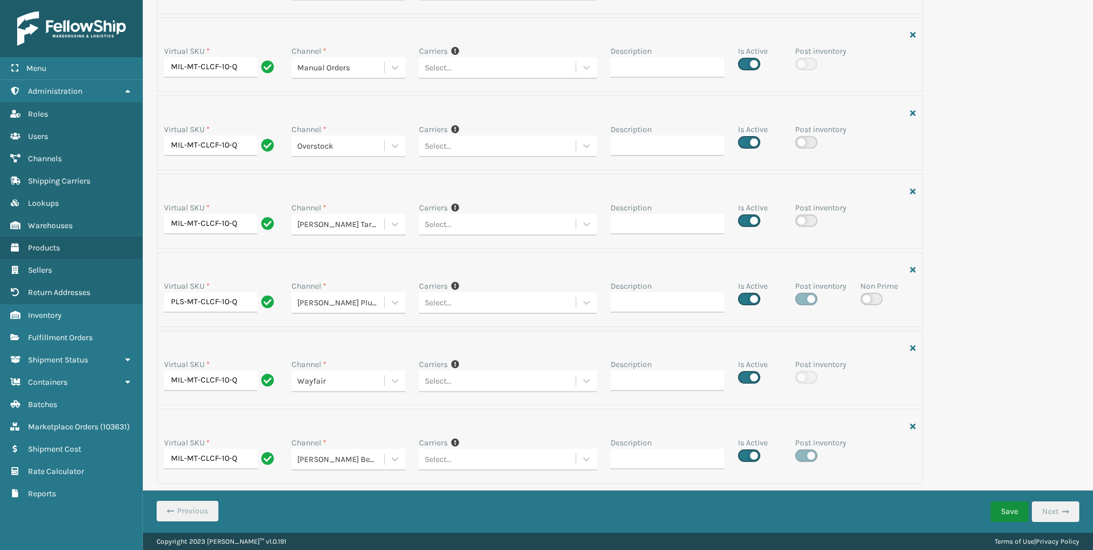
click at [1000, 514] on button "Save" at bounding box center [1010, 512] width 38 height 21
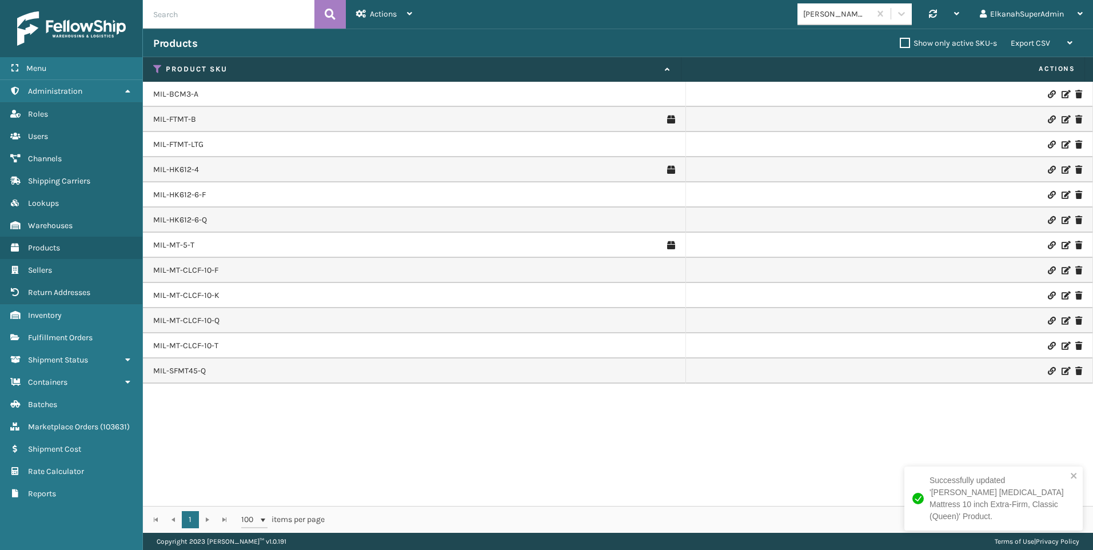
click at [1062, 296] on icon at bounding box center [1065, 296] width 7 height 8
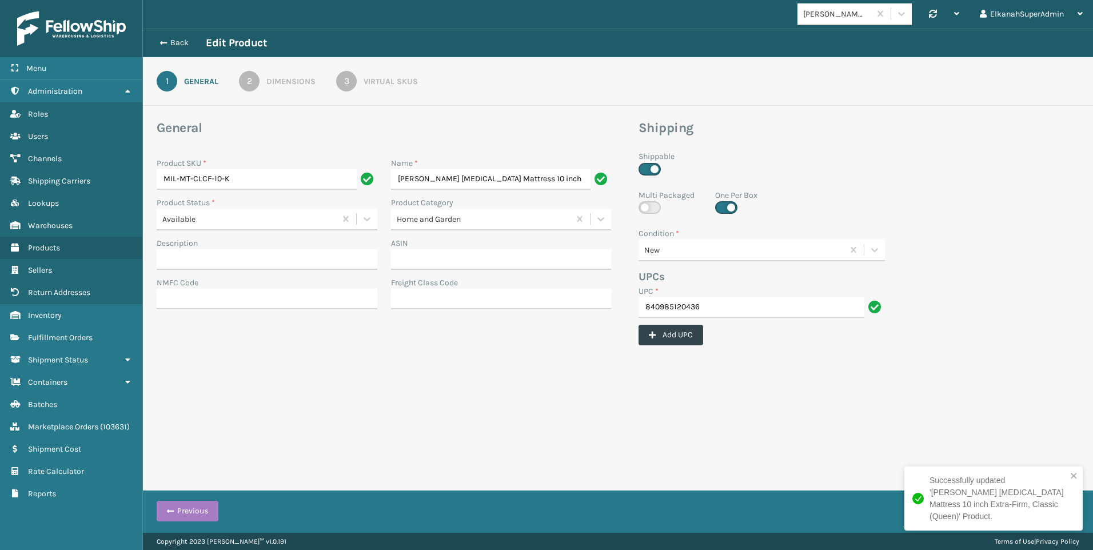
scroll to position [0, 52]
click at [373, 80] on div "Virtual SKUs" at bounding box center [391, 81] width 54 height 12
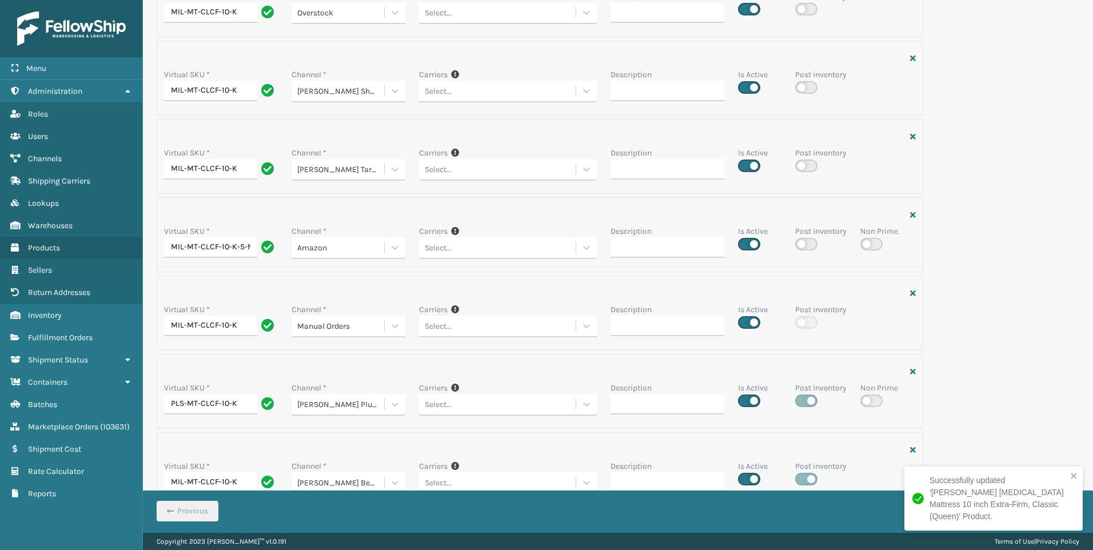
scroll to position [426, 0]
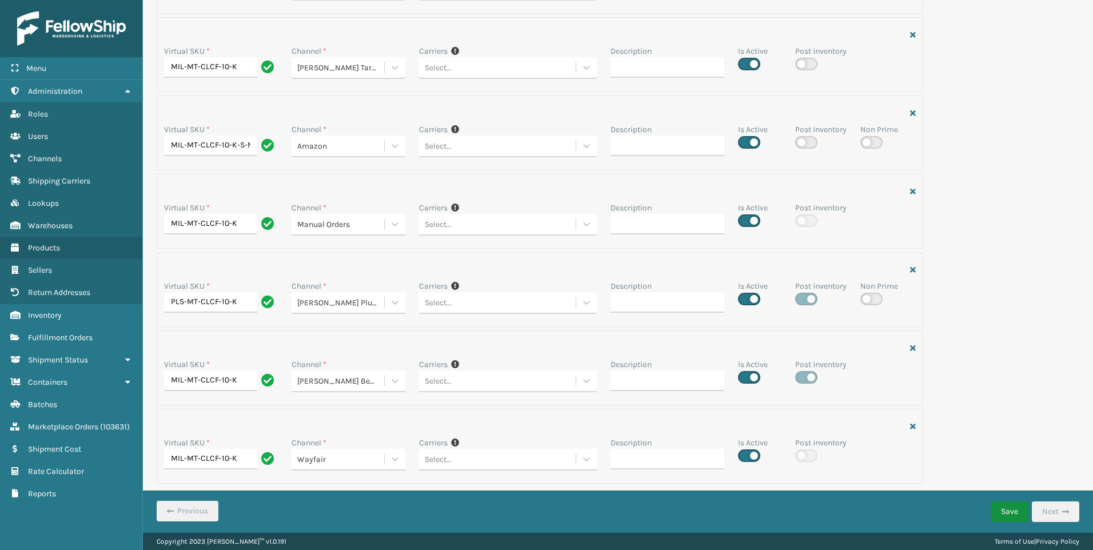
click at [1011, 518] on button "Save" at bounding box center [1010, 512] width 38 height 21
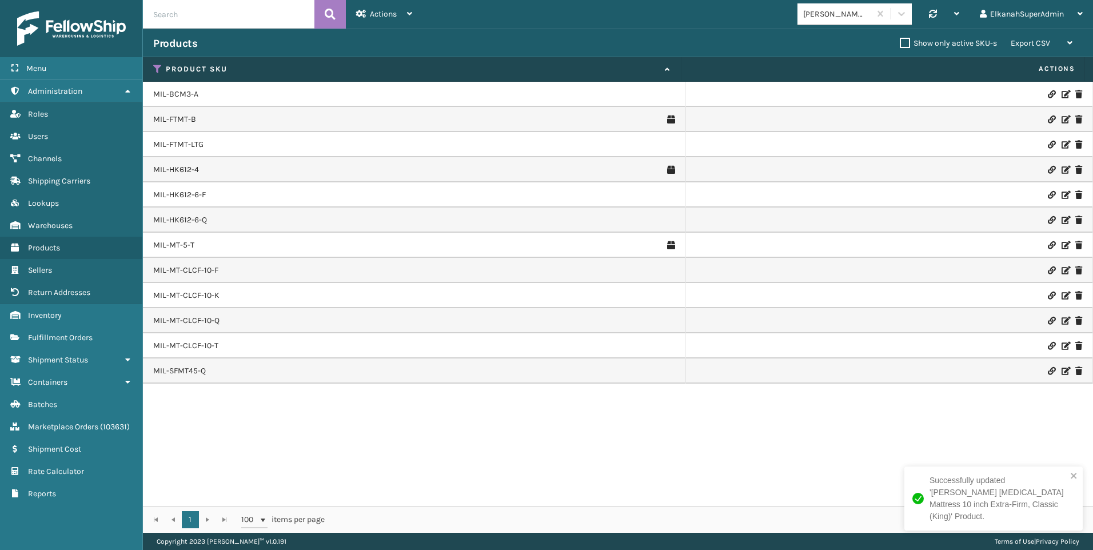
click at [1062, 320] on icon at bounding box center [1065, 321] width 7 height 8
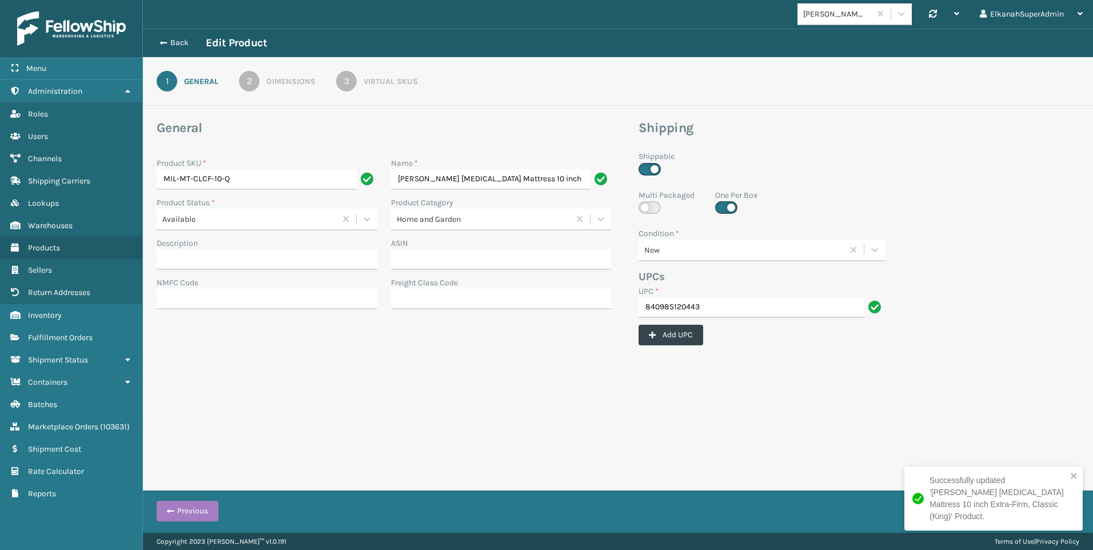
scroll to position [0, 58]
click at [351, 81] on div "3" at bounding box center [346, 81] width 21 height 21
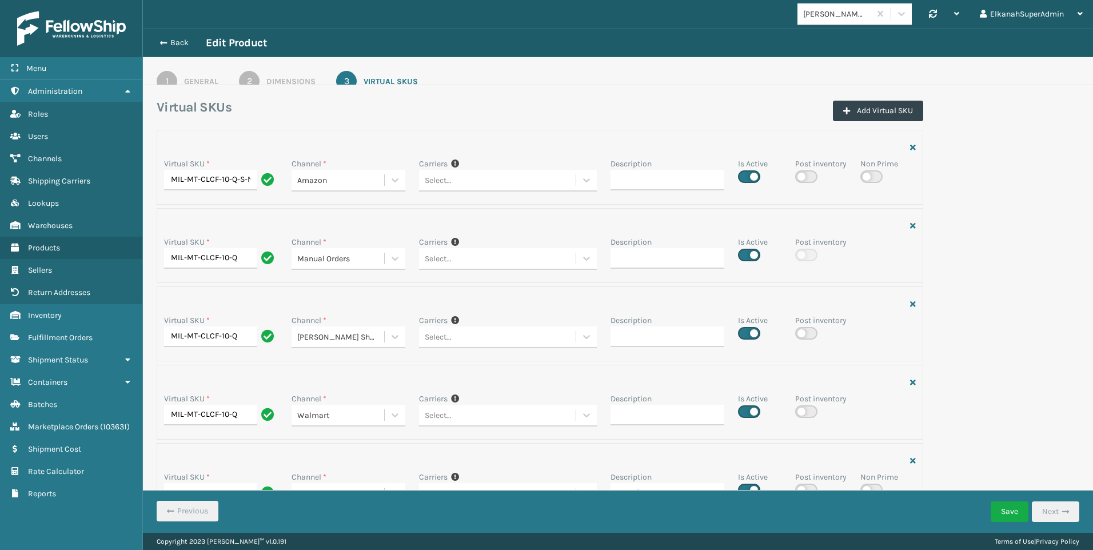
scroll to position [426, 0]
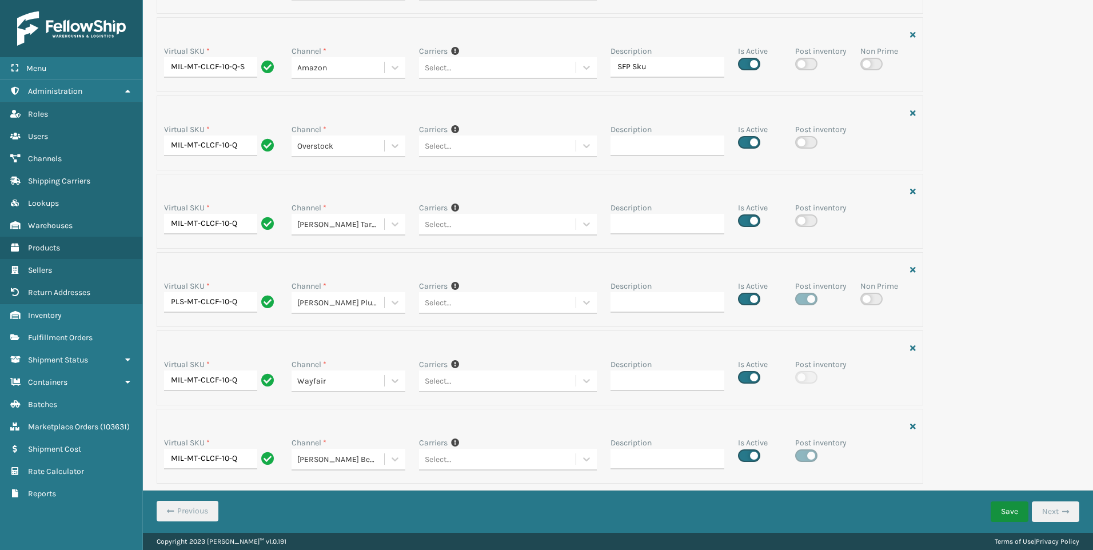
click at [997, 515] on button "Save" at bounding box center [1010, 512] width 38 height 21
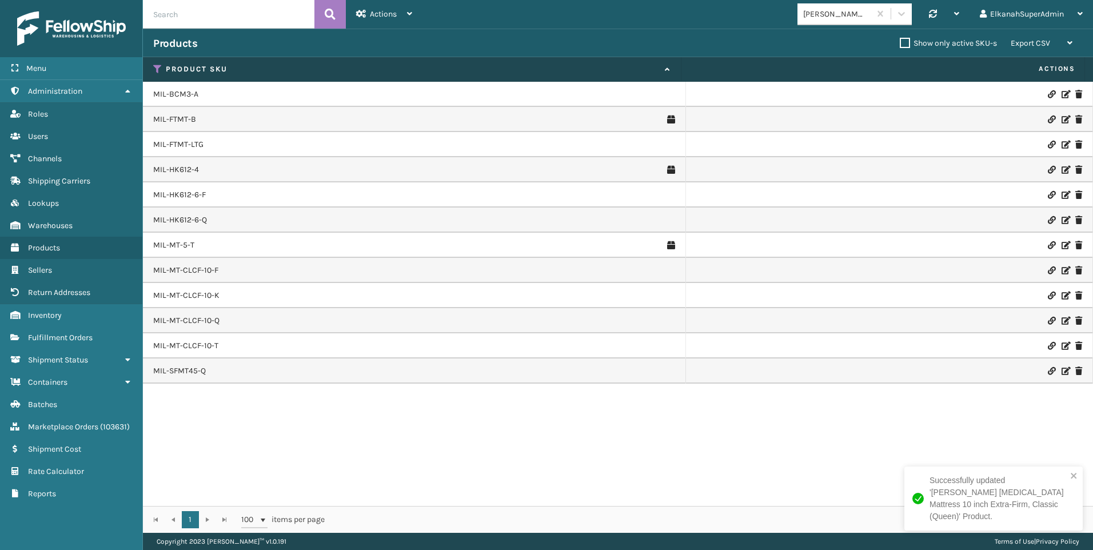
click at [1062, 346] on icon at bounding box center [1065, 346] width 7 height 8
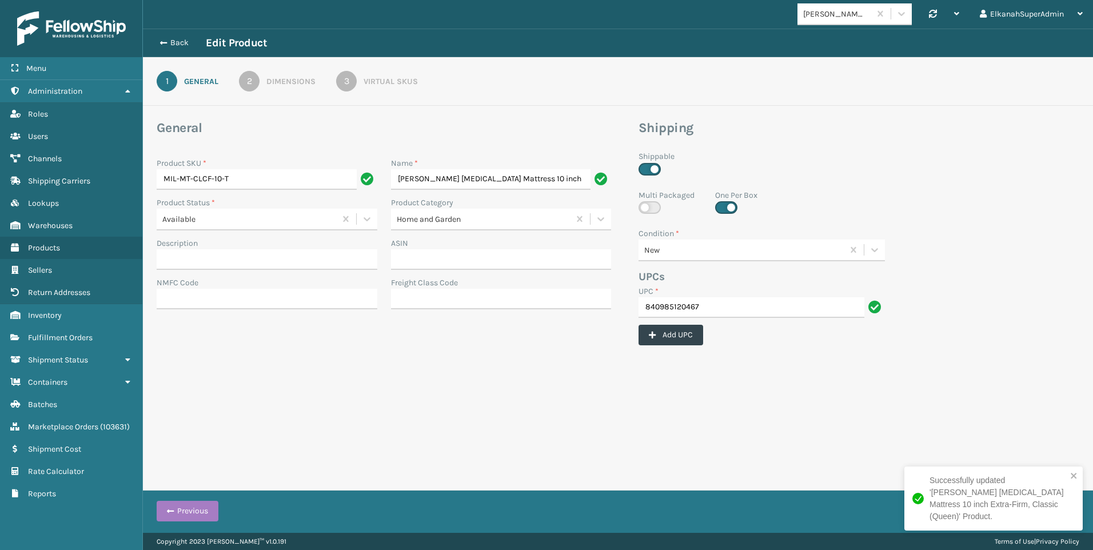
scroll to position [0, 52]
click at [339, 80] on div "3" at bounding box center [346, 81] width 21 height 21
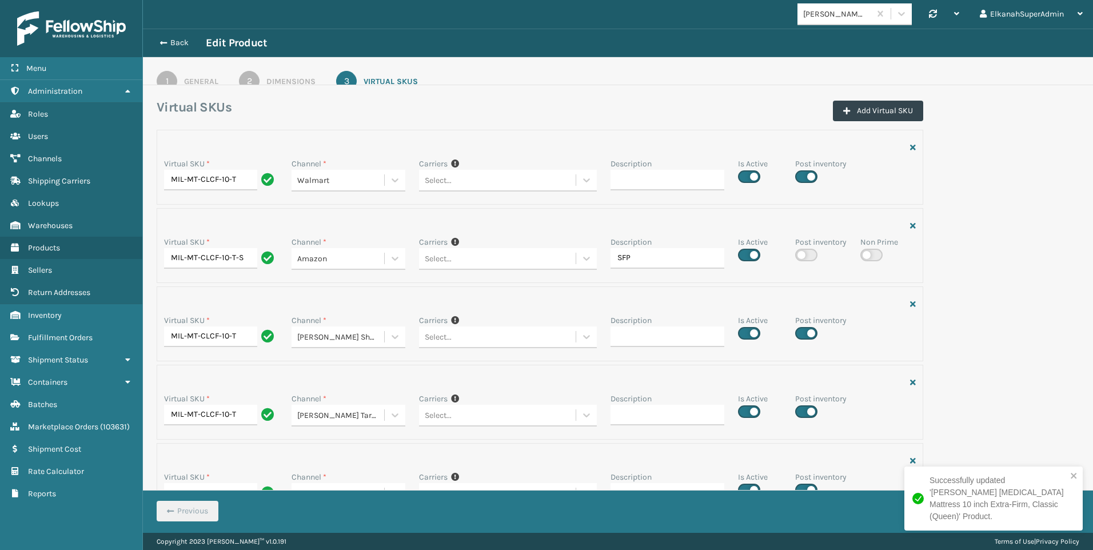
click at [798, 179] on label at bounding box center [806, 176] width 22 height 13
click at [798, 177] on input "checkbox" at bounding box center [798, 173] width 7 height 7
checkbox input "false"
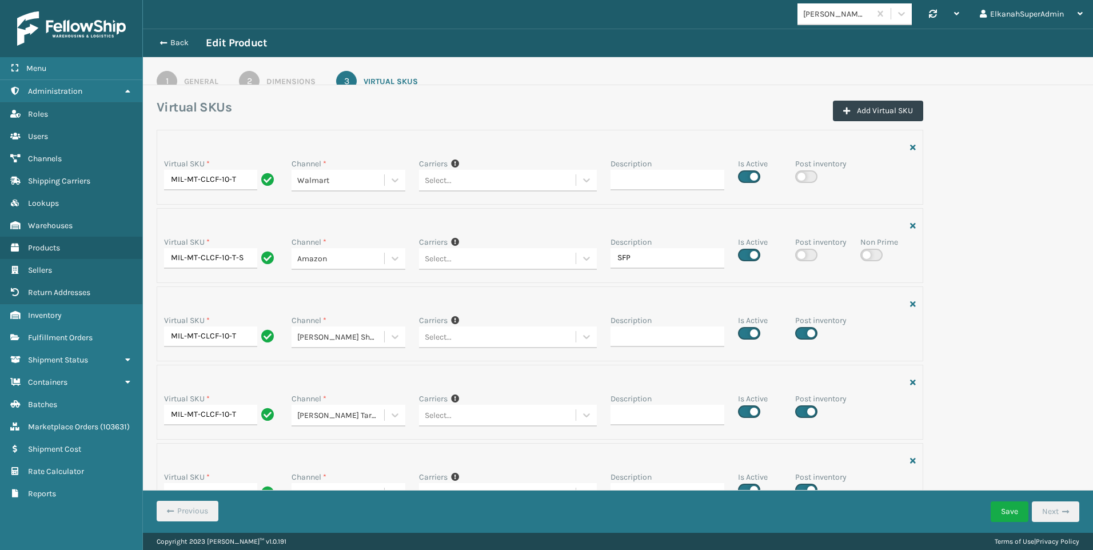
click at [804, 328] on label at bounding box center [806, 333] width 22 height 13
click at [803, 328] on input "checkbox" at bounding box center [798, 330] width 7 height 7
checkbox input "false"
click at [807, 411] on label at bounding box center [806, 411] width 22 height 13
click at [803, 411] on input "checkbox" at bounding box center [798, 408] width 7 height 7
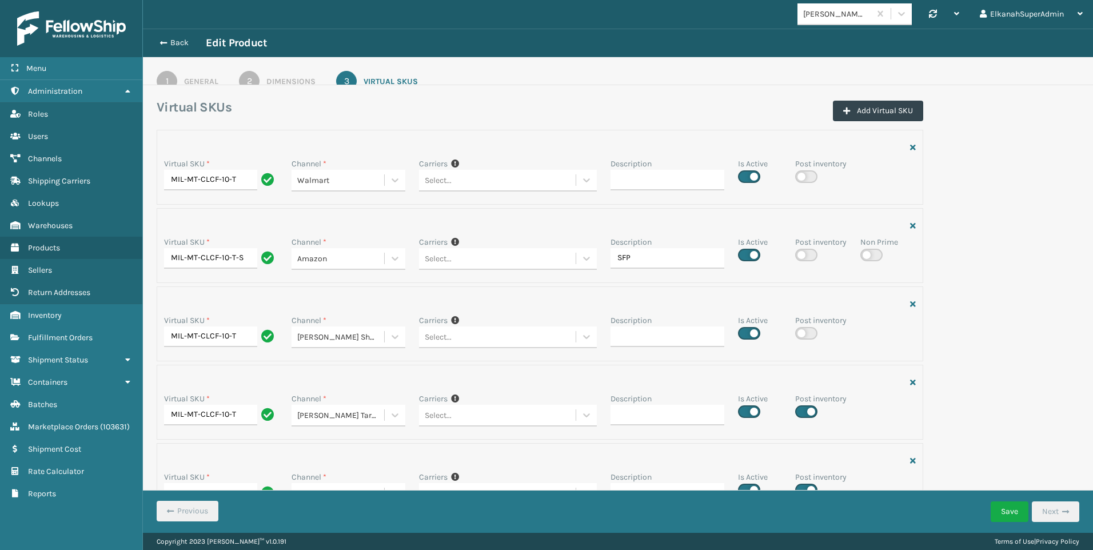
checkbox input "false"
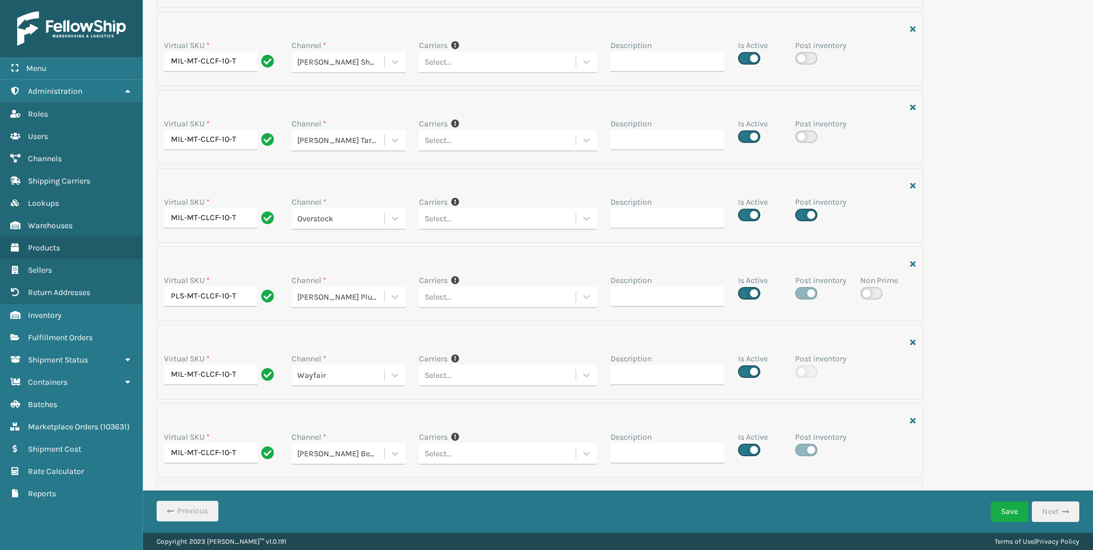
scroll to position [286, 0]
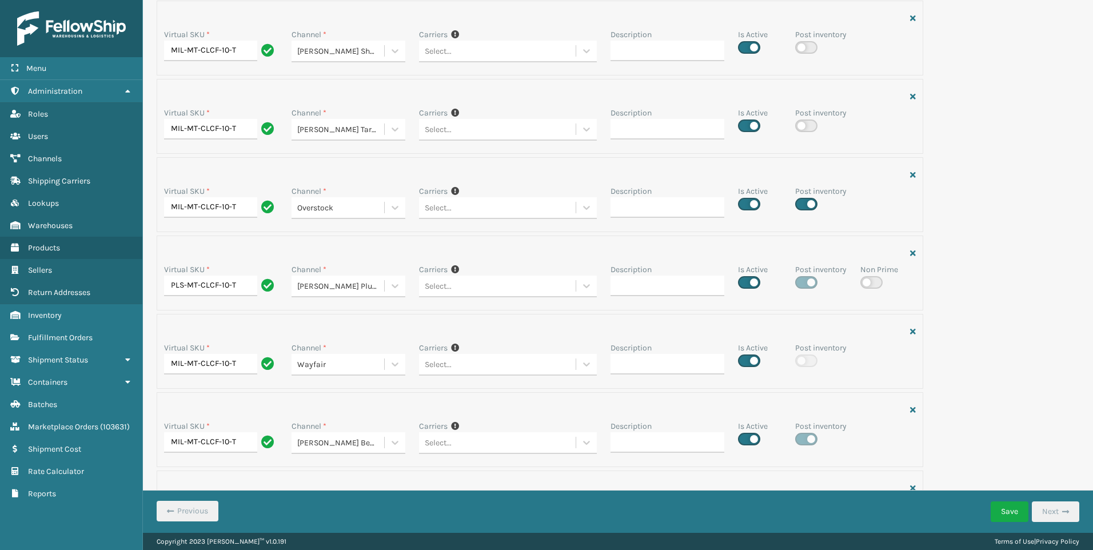
click at [802, 205] on label at bounding box center [806, 204] width 22 height 13
click at [802, 205] on input "checkbox" at bounding box center [798, 200] width 7 height 7
checkbox input "false"
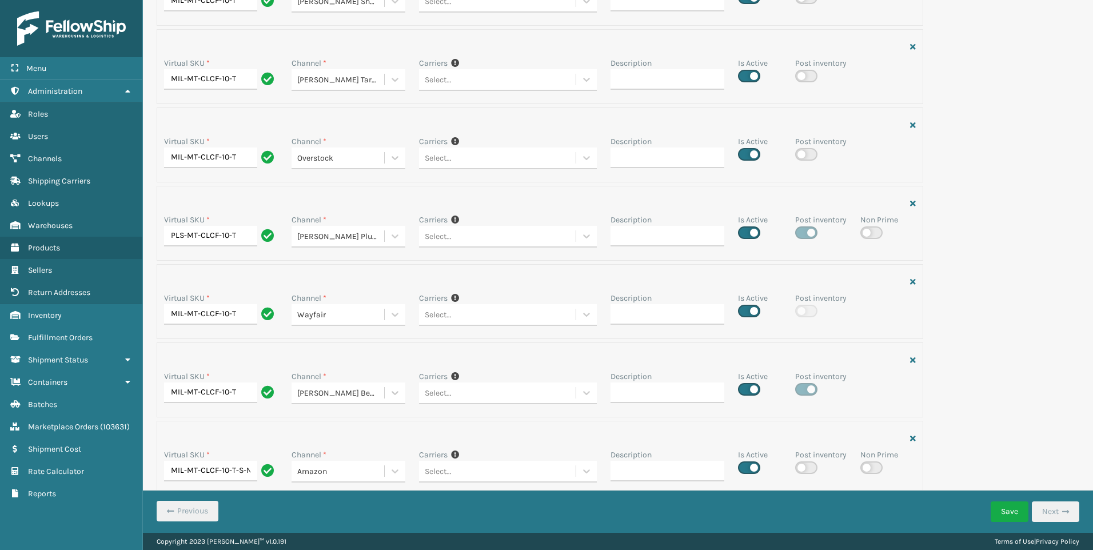
scroll to position [426, 0]
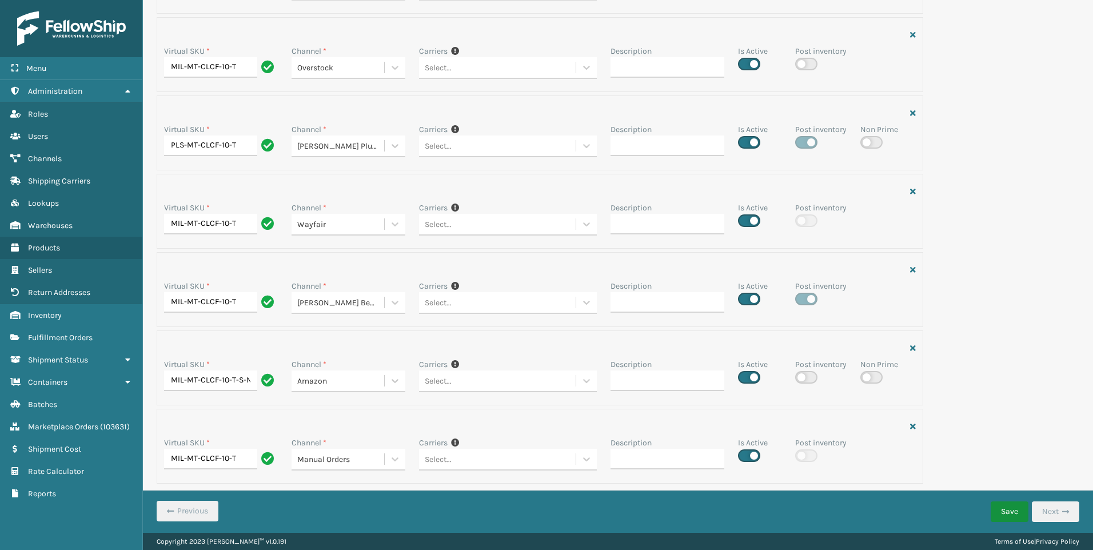
click at [1009, 512] on button "Save" at bounding box center [1010, 512] width 38 height 21
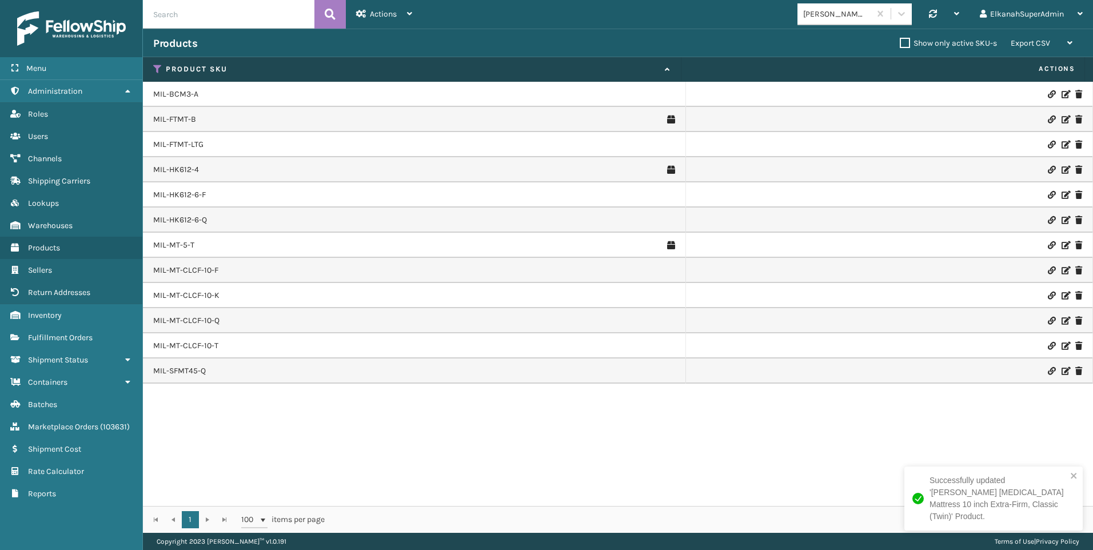
click at [1062, 347] on icon at bounding box center [1065, 346] width 7 height 8
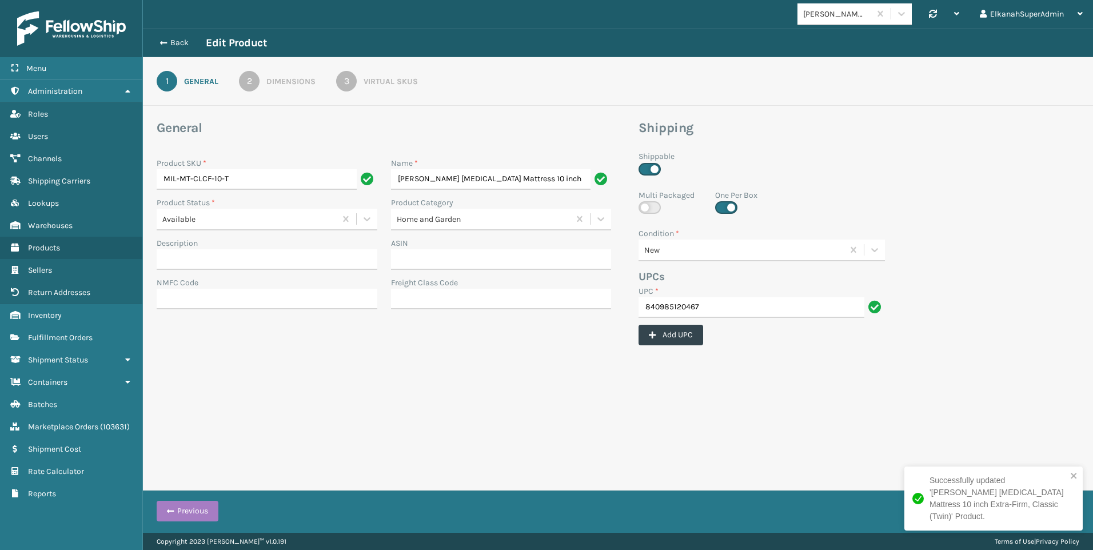
scroll to position [0, 52]
click at [359, 73] on link "3 Virtual SKUs" at bounding box center [377, 81] width 123 height 21
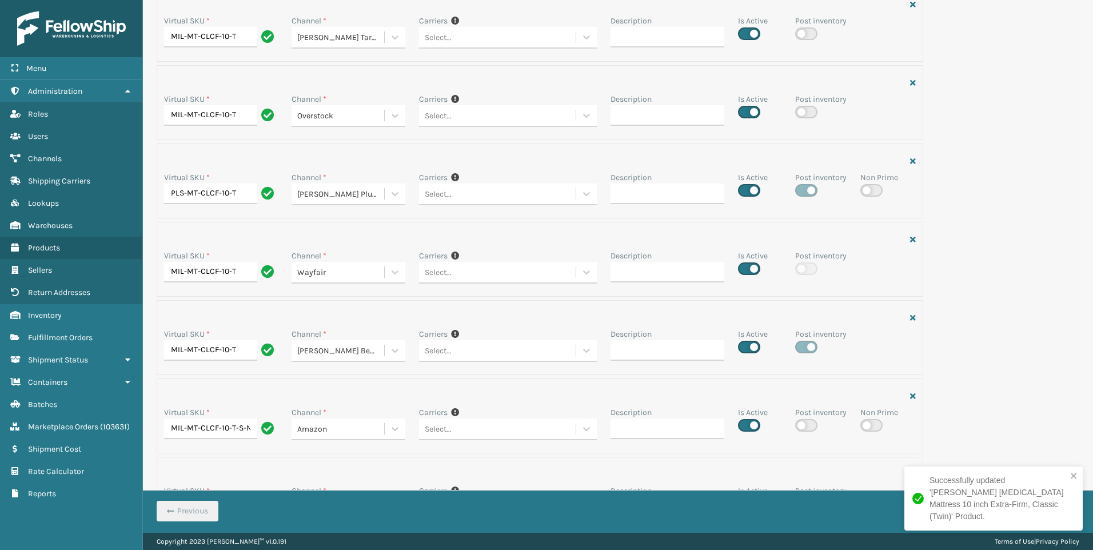
scroll to position [426, 0]
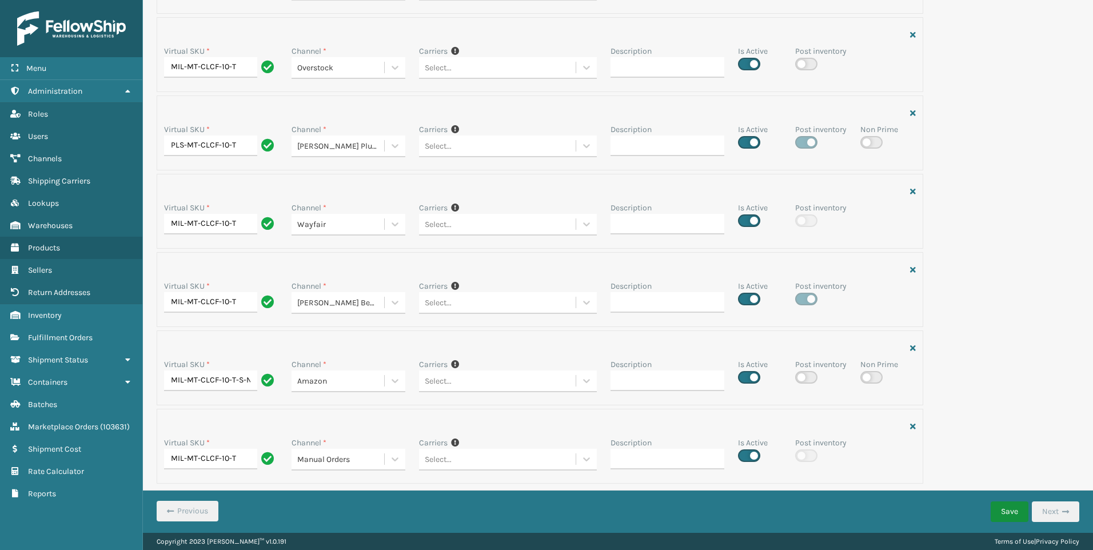
click at [1015, 510] on button "Save" at bounding box center [1010, 512] width 38 height 21
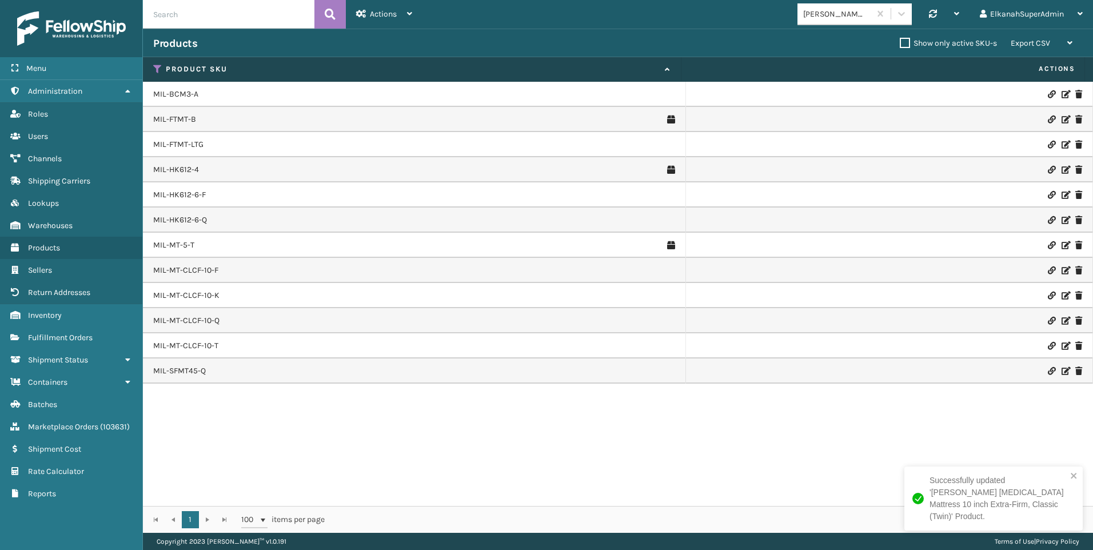
click at [1062, 369] on icon at bounding box center [1065, 371] width 7 height 8
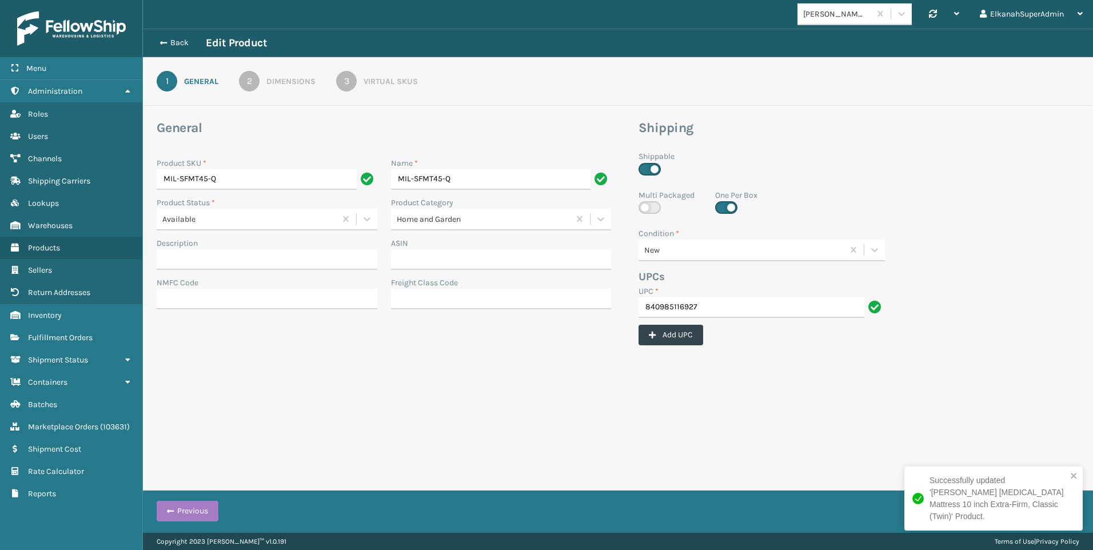
click at [352, 73] on div "3" at bounding box center [346, 81] width 21 height 21
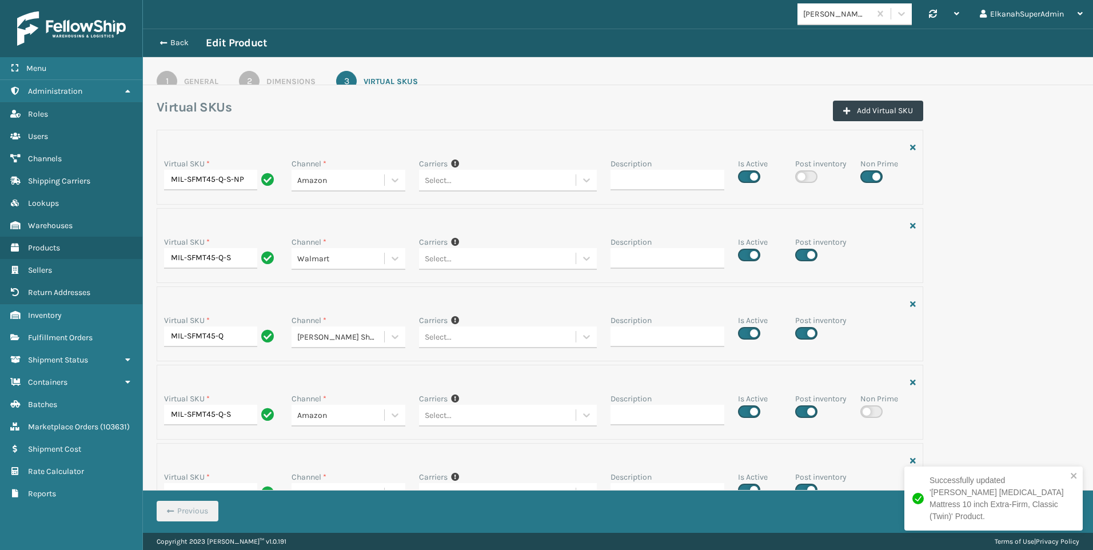
click at [804, 256] on label at bounding box center [806, 255] width 22 height 13
click at [803, 256] on input "checkbox" at bounding box center [798, 251] width 7 height 7
checkbox input "false"
click at [804, 333] on label at bounding box center [806, 333] width 22 height 13
click at [803, 333] on input "checkbox" at bounding box center [798, 330] width 7 height 7
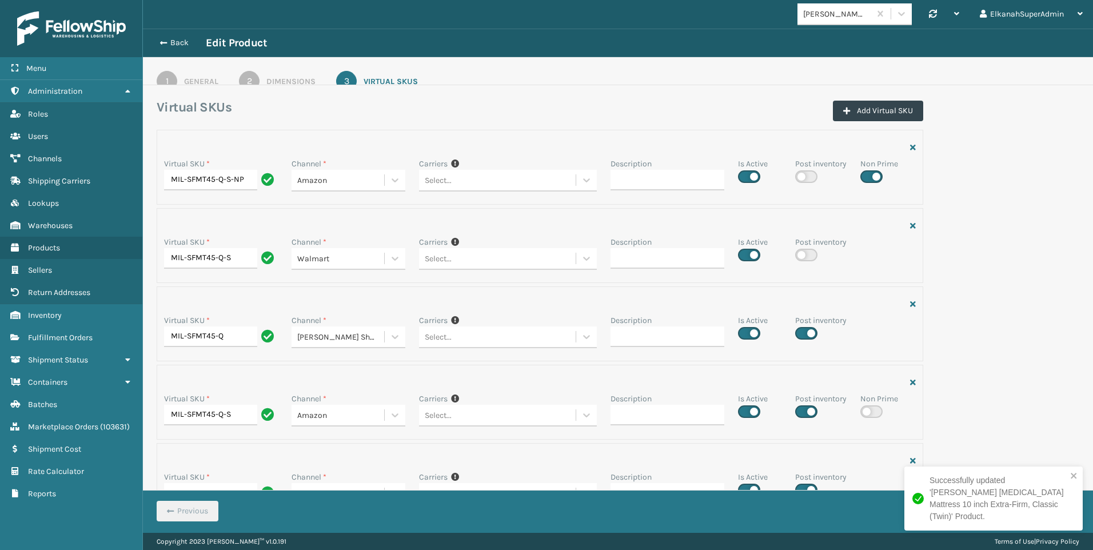
checkbox input "false"
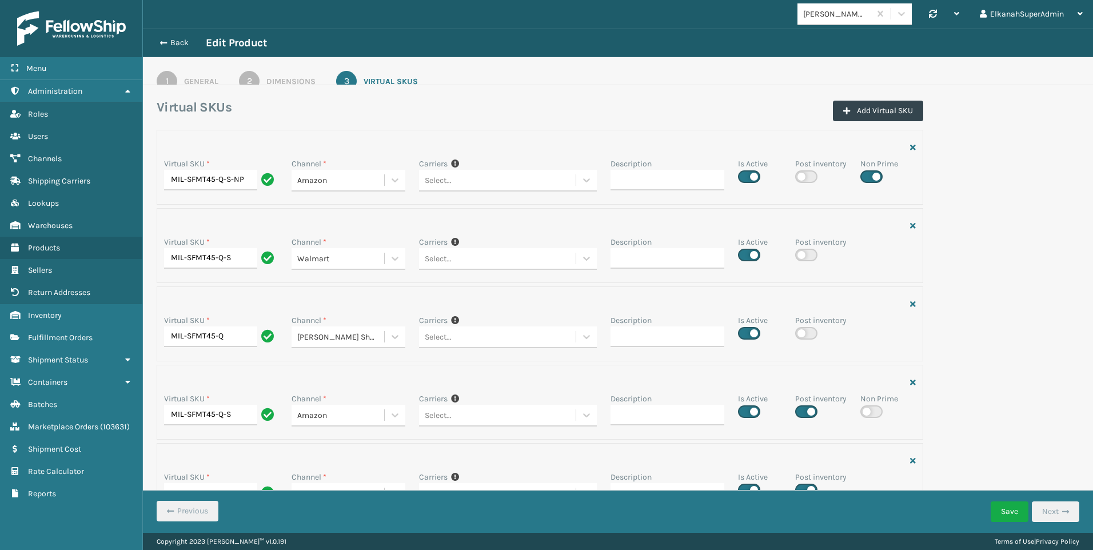
click at [806, 412] on label at bounding box center [806, 411] width 22 height 13
click at [803, 412] on input "checkbox" at bounding box center [798, 408] width 7 height 7
checkbox input "false"
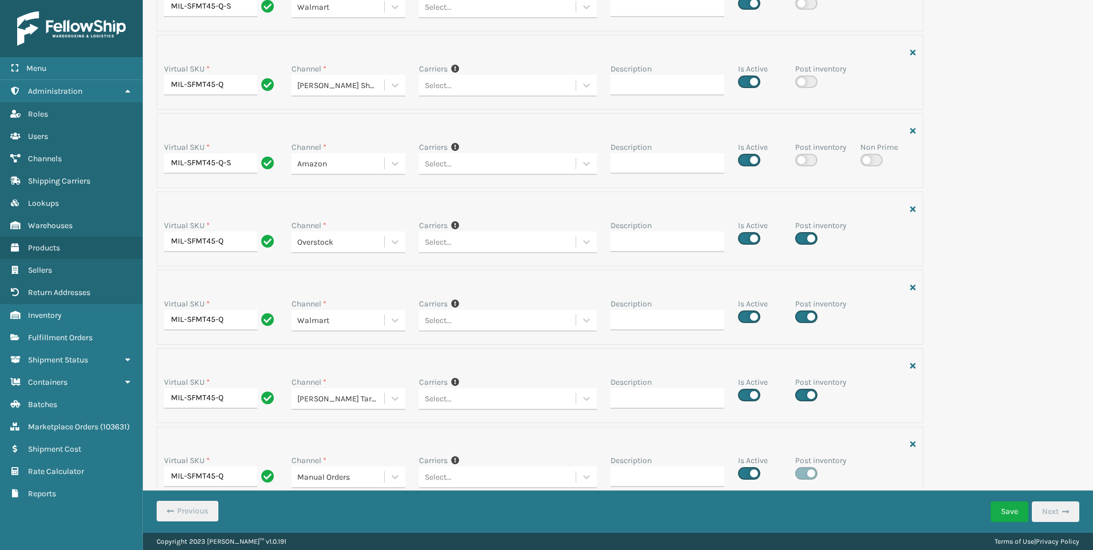
scroll to position [286, 0]
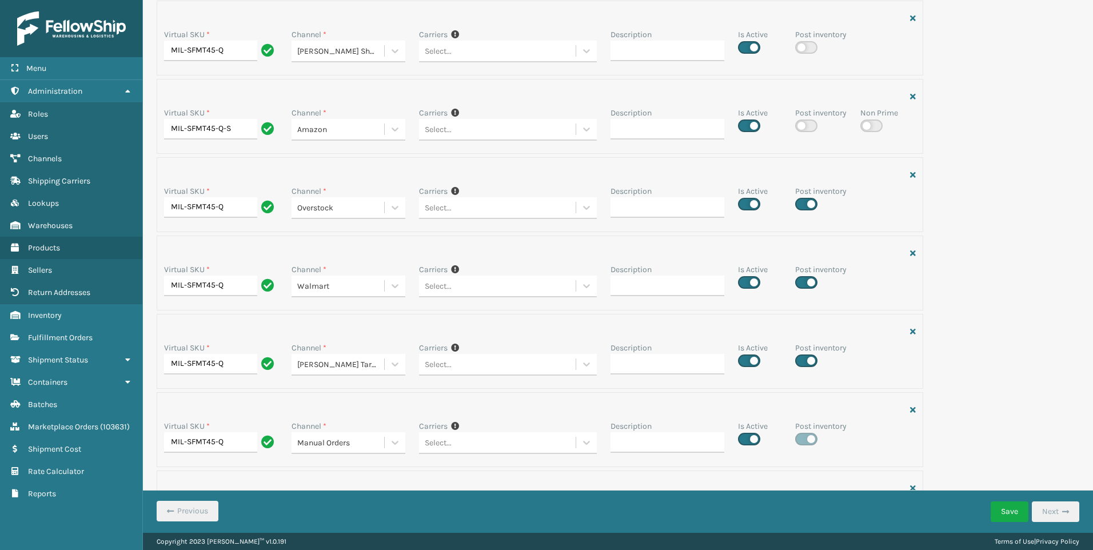
click at [809, 202] on label at bounding box center [806, 204] width 22 height 13
click at [803, 202] on input "checkbox" at bounding box center [798, 200] width 7 height 7
checkbox input "false"
click at [805, 285] on label at bounding box center [806, 282] width 22 height 13
click at [803, 283] on input "checkbox" at bounding box center [798, 279] width 7 height 7
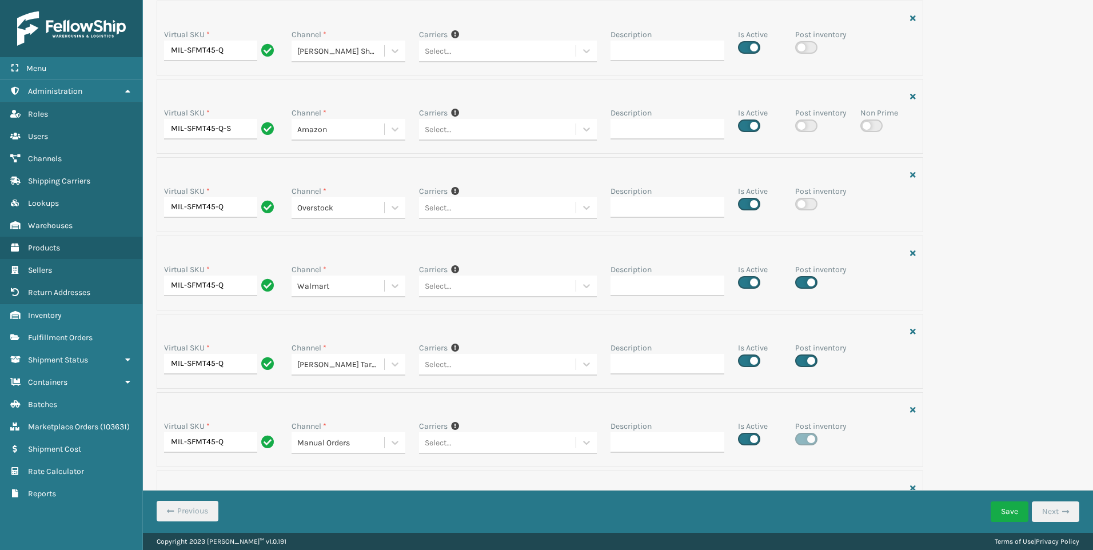
checkbox input "false"
click at [803, 364] on label at bounding box center [806, 361] width 22 height 13
click at [803, 361] on input "checkbox" at bounding box center [798, 357] width 7 height 7
checkbox input "false"
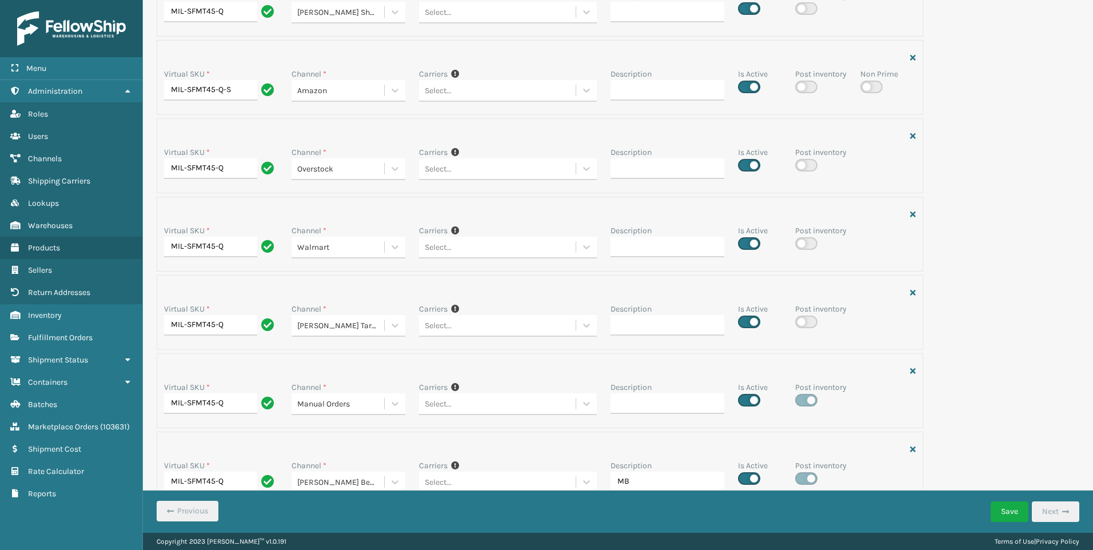
scroll to position [348, 0]
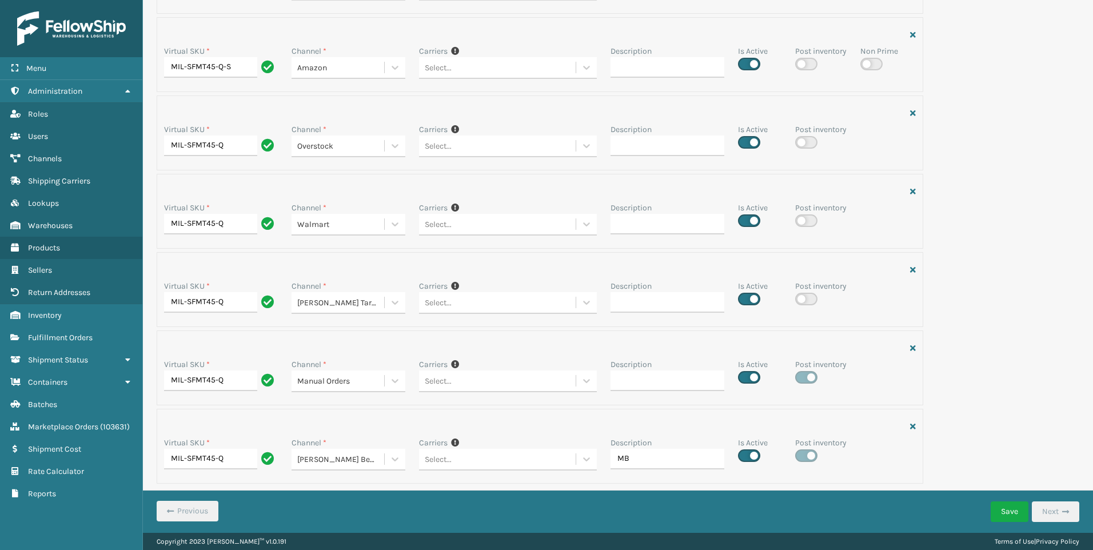
click at [1009, 500] on div "Save Next" at bounding box center [1035, 512] width 89 height 29
click at [1007, 508] on button "Save" at bounding box center [1010, 512] width 38 height 21
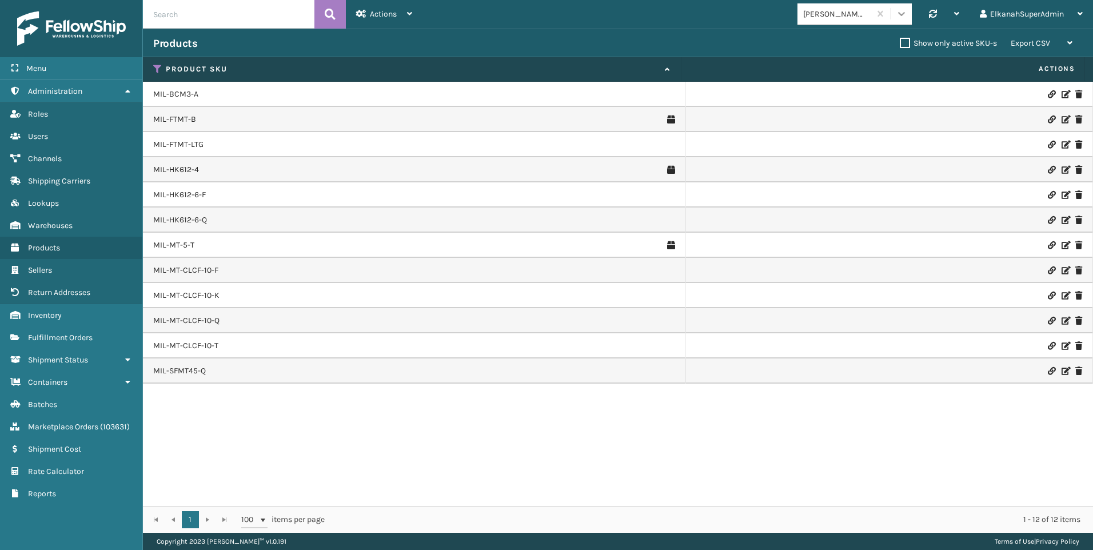
click at [901, 17] on icon at bounding box center [901, 13] width 11 height 11
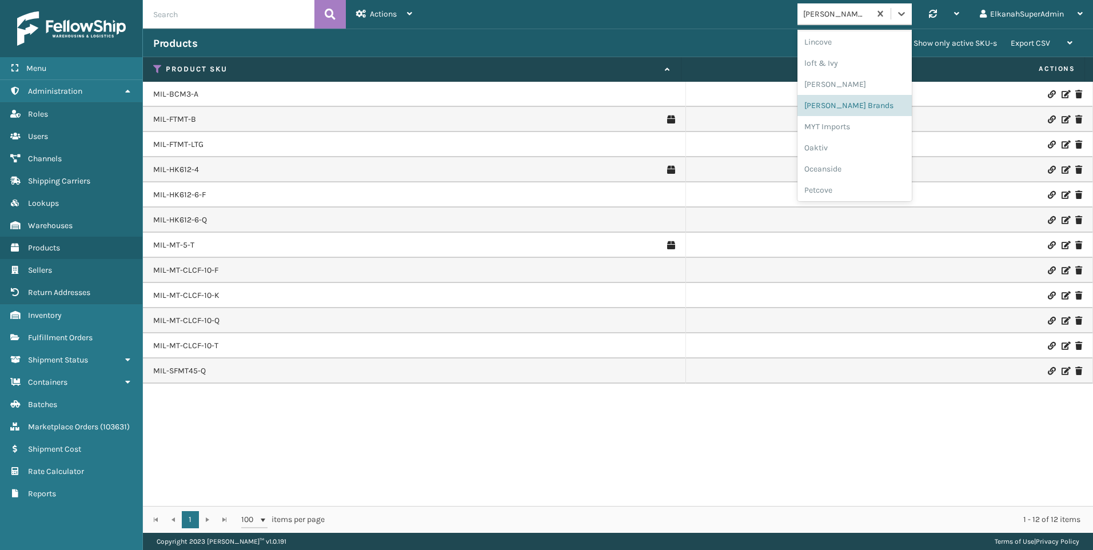
scroll to position [574, 0]
click at [845, 121] on div "SBYL [GEOGRAPHIC_DATA]" at bounding box center [855, 124] width 114 height 21
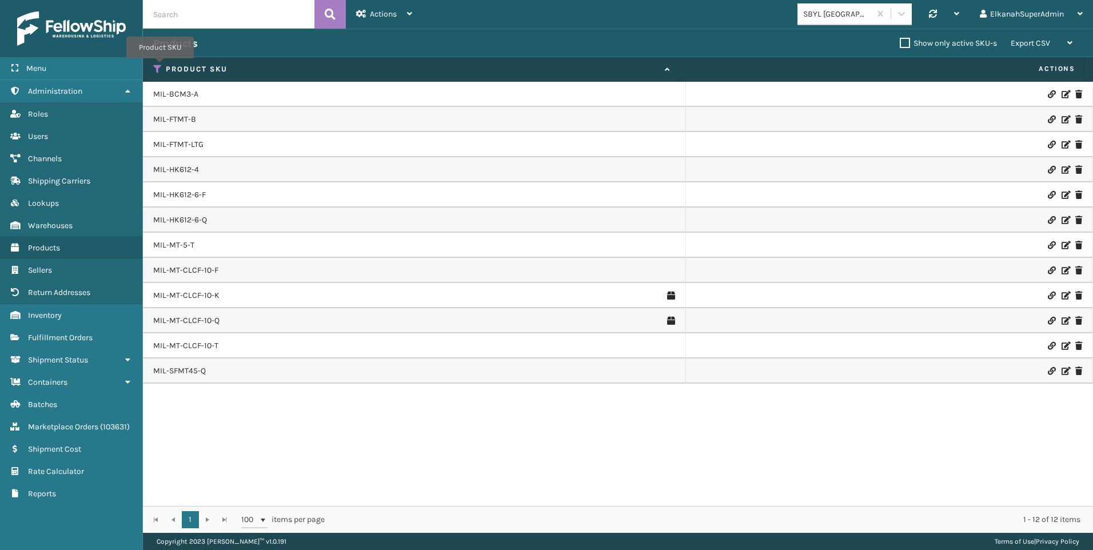
click at [160, 66] on icon at bounding box center [157, 69] width 9 height 10
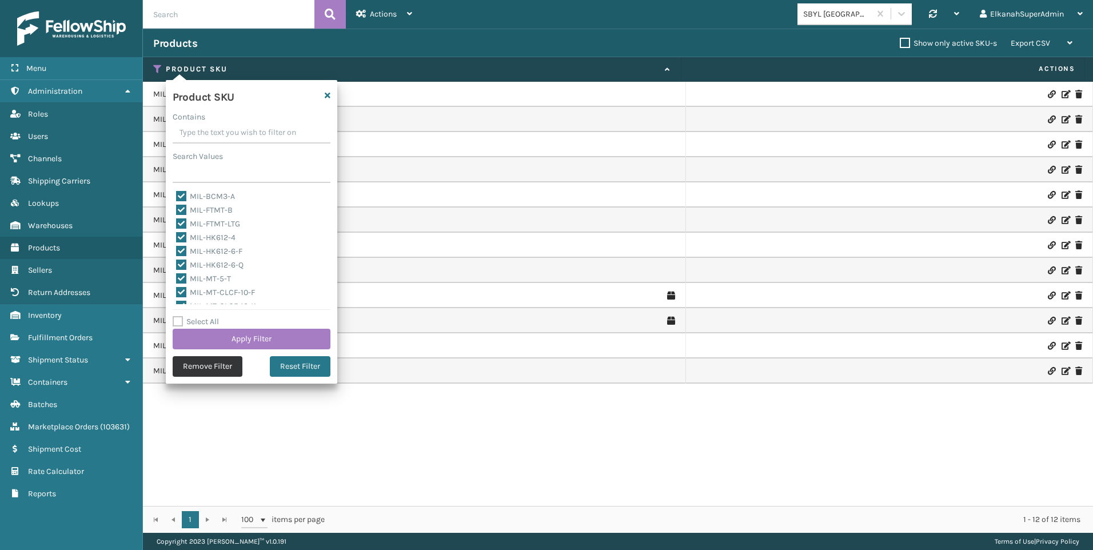
click at [210, 361] on button "Remove Filter" at bounding box center [208, 366] width 70 height 21
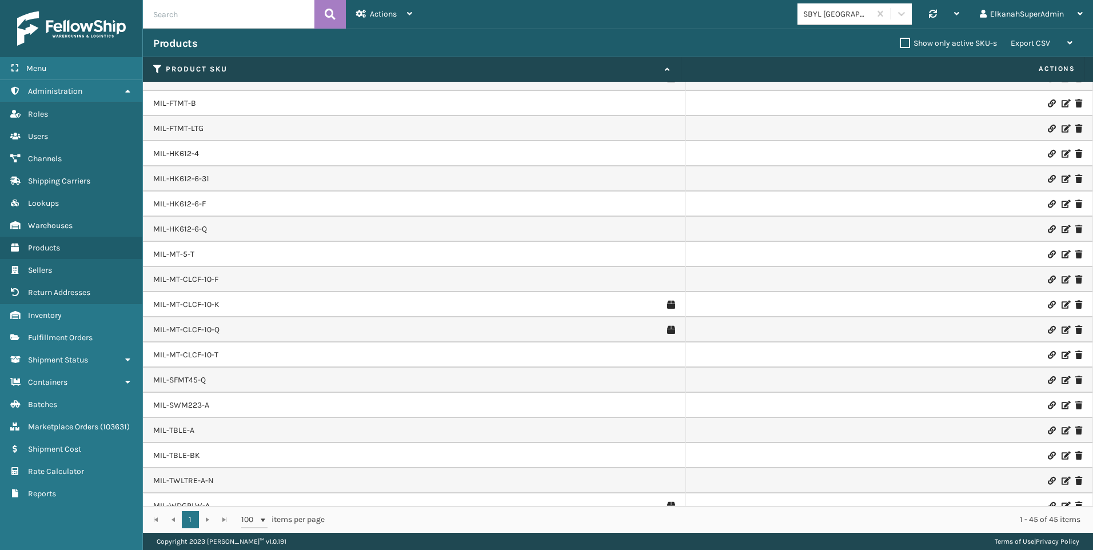
scroll to position [708, 0]
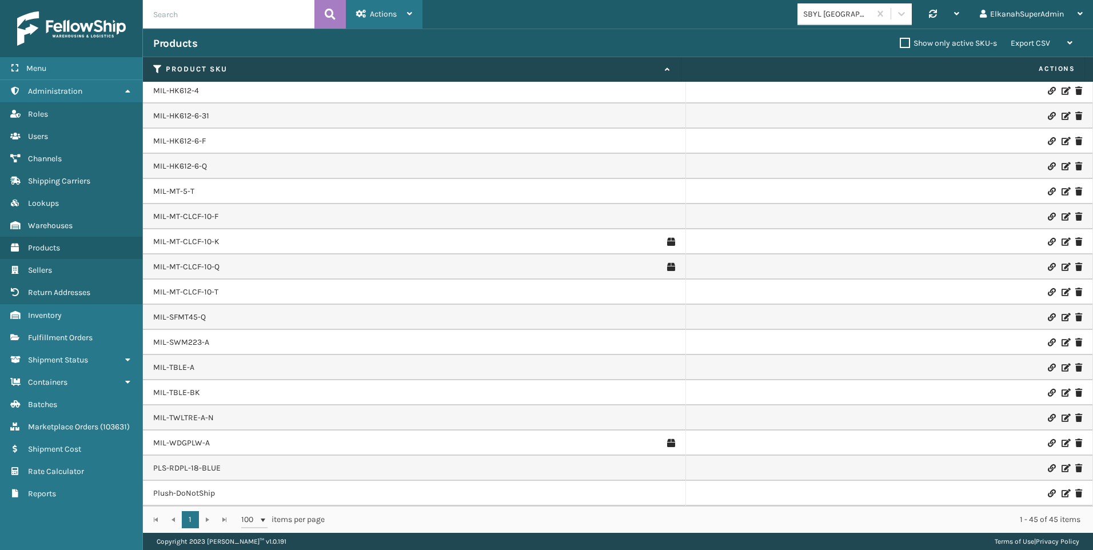
click at [380, 23] on div "Actions" at bounding box center [384, 14] width 56 height 29
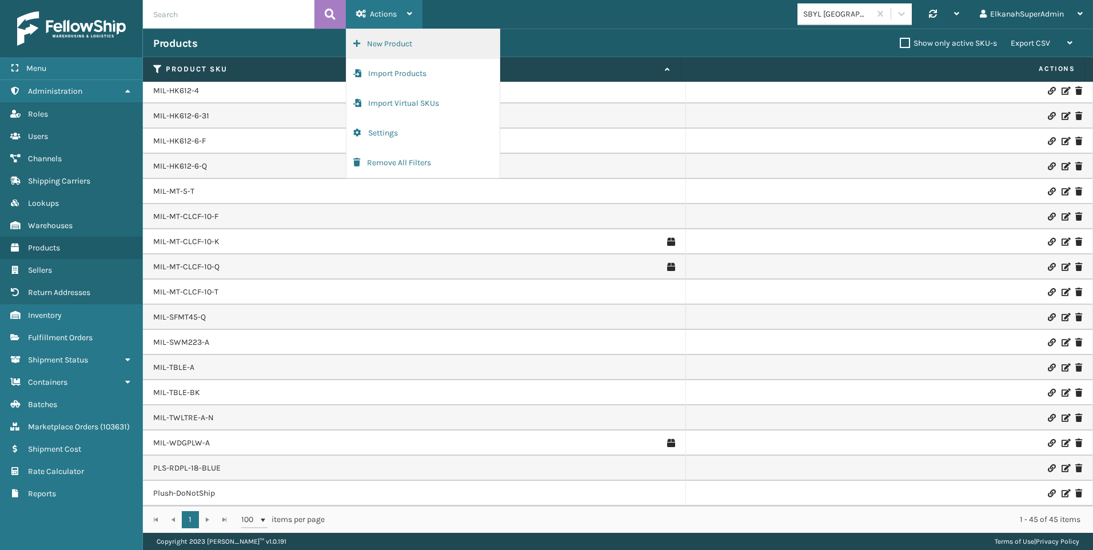
click at [375, 38] on button "New Product" at bounding box center [423, 44] width 153 height 30
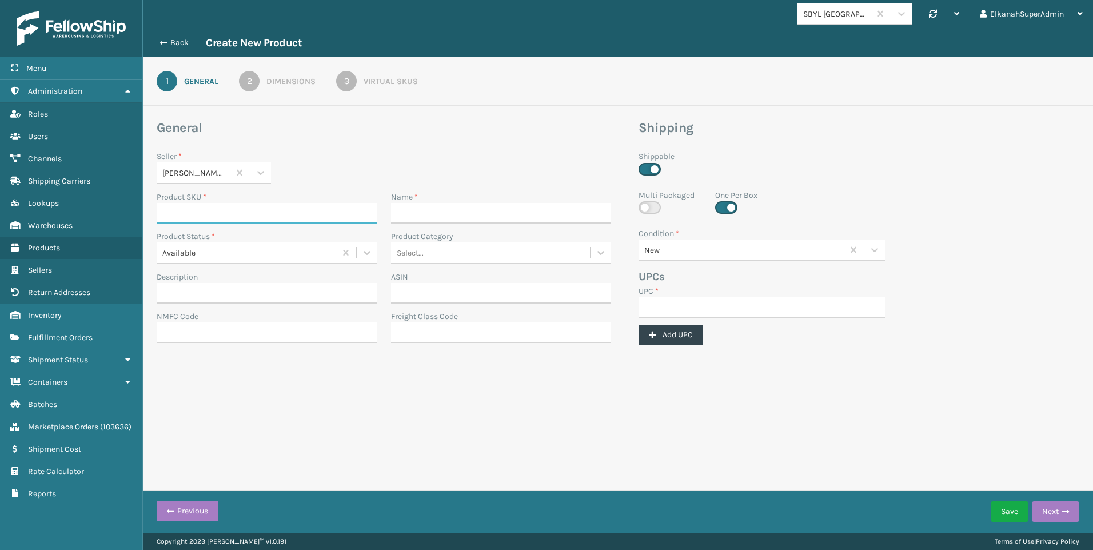
click at [242, 217] on input "Product SKU *" at bounding box center [267, 213] width 221 height 21
click at [305, 138] on div "General Seller * [PERSON_NAME] Brands Product SKU * Name * Product Status * Ava…" at bounding box center [384, 236] width 468 height 233
click at [261, 169] on icon at bounding box center [260, 172] width 11 height 11
type input "sbyl"
click at [196, 201] on div "SBYL [GEOGRAPHIC_DATA]" at bounding box center [214, 201] width 114 height 21
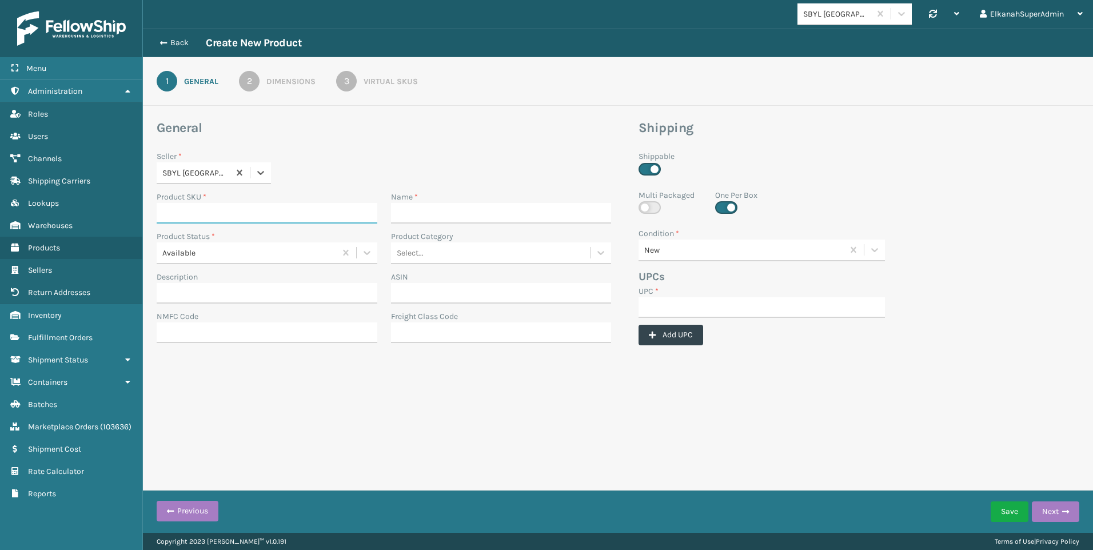
click at [207, 210] on input "Product SKU *" at bounding box center [267, 213] width 221 height 21
paste input "MIL-TRI-6"
type input "MIL-TRI-6"
click at [400, 208] on input "Name *" at bounding box center [501, 213] width 221 height 21
paste input "[PERSON_NAME] Tri Folding [MEDICAL_DATA] Mattress with Washable Cover Twin XL (…"
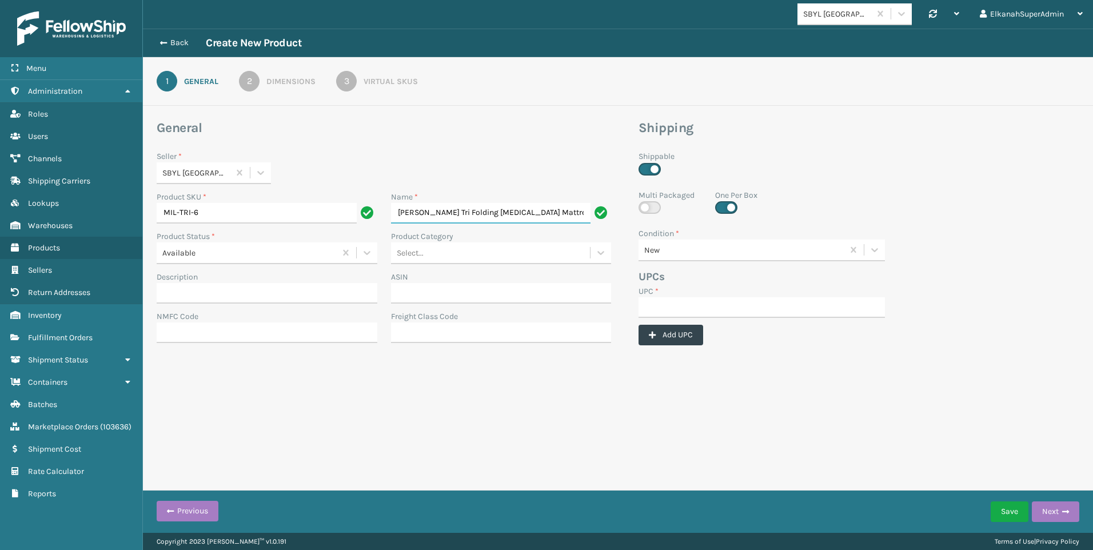
scroll to position [0, 202]
type input "[PERSON_NAME] Tri Folding [MEDICAL_DATA] Mattress with Washable Cover Twin XL (…"
click at [600, 248] on icon at bounding box center [600, 252] width 11 height 11
click at [468, 386] on div "Home and Garden" at bounding box center [501, 387] width 221 height 21
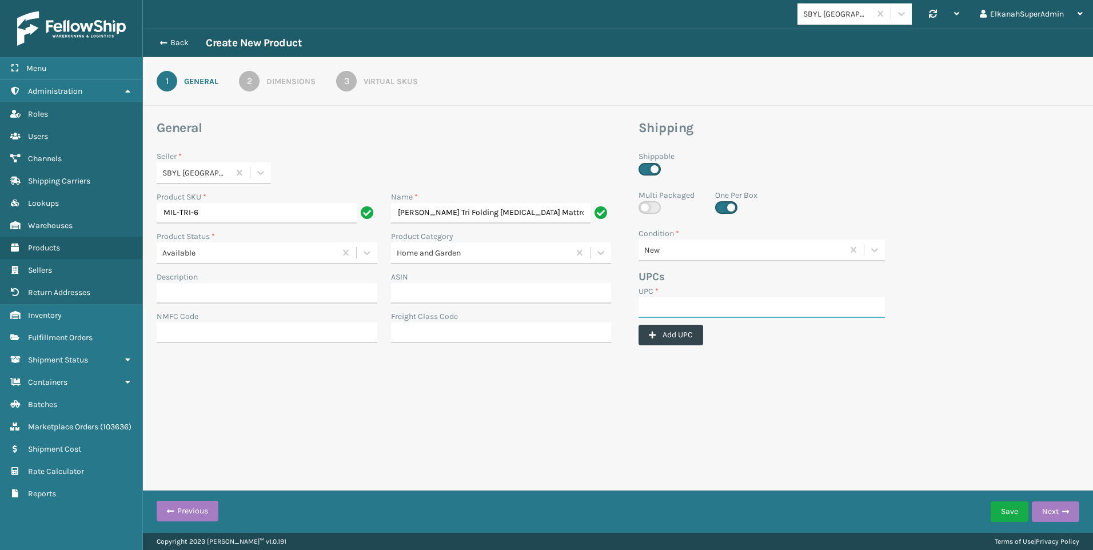
click at [657, 307] on input "UPC *" at bounding box center [762, 307] width 246 height 21
paste input "840985121655"
type input "840985121655"
click at [248, 89] on div "2" at bounding box center [249, 81] width 21 height 21
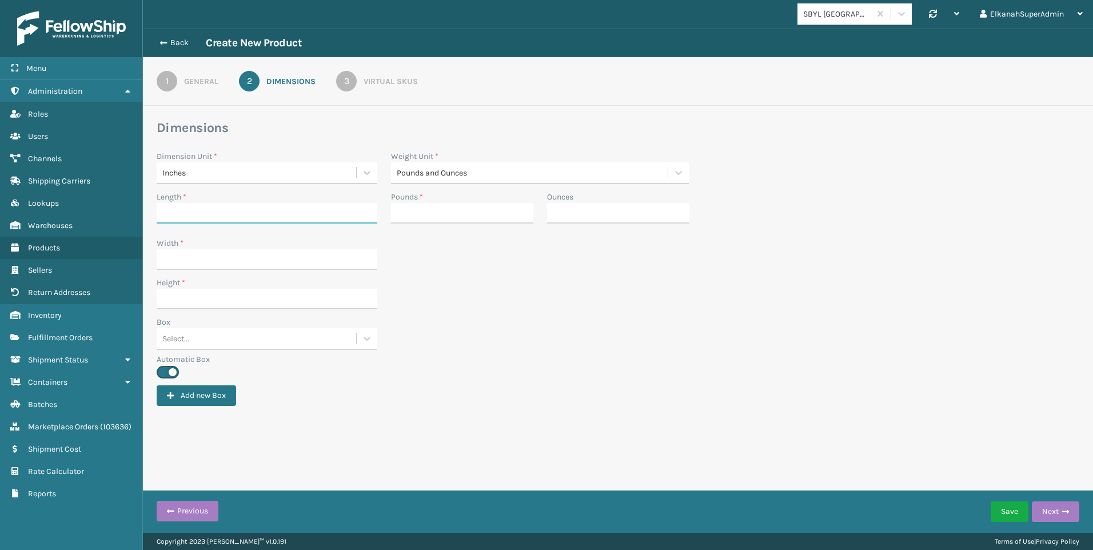
click at [222, 219] on input "Length *" at bounding box center [267, 213] width 221 height 21
paste input "13"
type input "13"
click at [170, 258] on input "Width *" at bounding box center [267, 259] width 221 height 21
paste input "13"
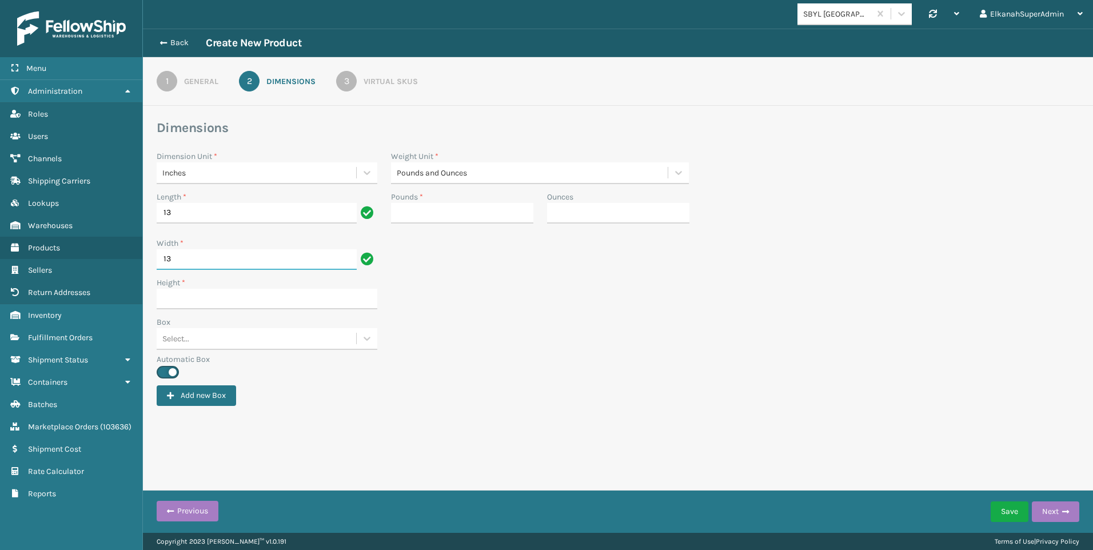
type input "13"
click at [160, 301] on input "Height *" at bounding box center [267, 299] width 221 height 21
type input "40"
click at [471, 210] on input "Pounds *" at bounding box center [462, 213] width 142 height 21
type input "32"
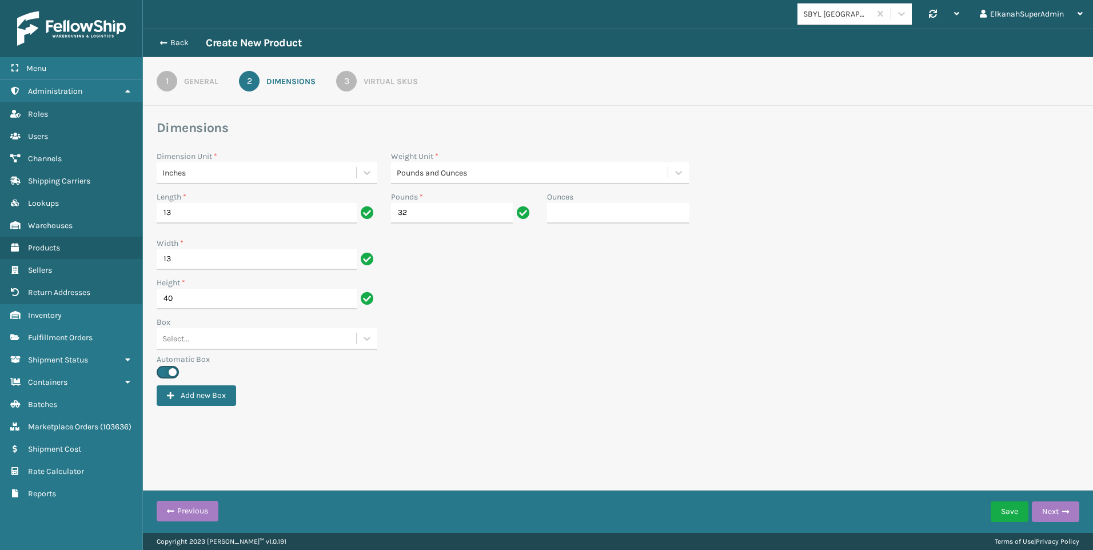
click at [354, 78] on div "3" at bounding box center [346, 81] width 21 height 21
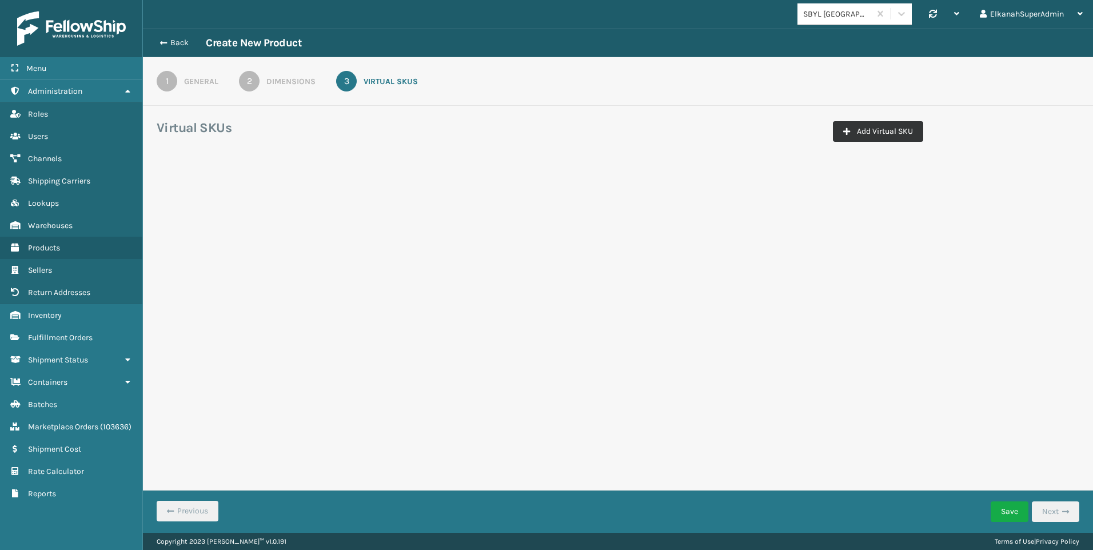
click at [842, 126] on button "Add Virtual SKU" at bounding box center [878, 131] width 90 height 21
click at [227, 197] on input "Virtual SKU *" at bounding box center [221, 200] width 114 height 21
paste input "MIL-TRI-6"
drag, startPoint x: 184, startPoint y: 198, endPoint x: 145, endPoint y: 198, distance: 38.3
click at [145, 198] on div "Virtual SKUs Add Virtual SKU Virtual SKU * MIL-TRI-6 Channel * Select... Carrie…" at bounding box center [618, 176] width 950 height 113
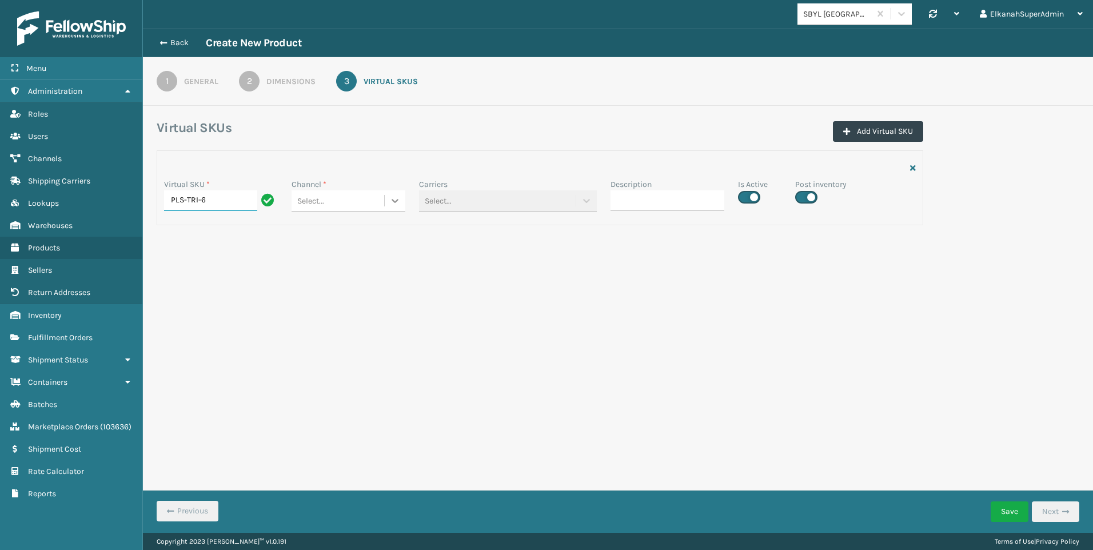
type input "PLS-TRI-6"
click at [391, 200] on icon at bounding box center [394, 200] width 11 height 11
click at [365, 226] on div "SBYL Amazon" at bounding box center [349, 229] width 114 height 21
click at [755, 196] on label at bounding box center [749, 197] width 22 height 13
click at [746, 196] on input "checkbox" at bounding box center [741, 193] width 7 height 7
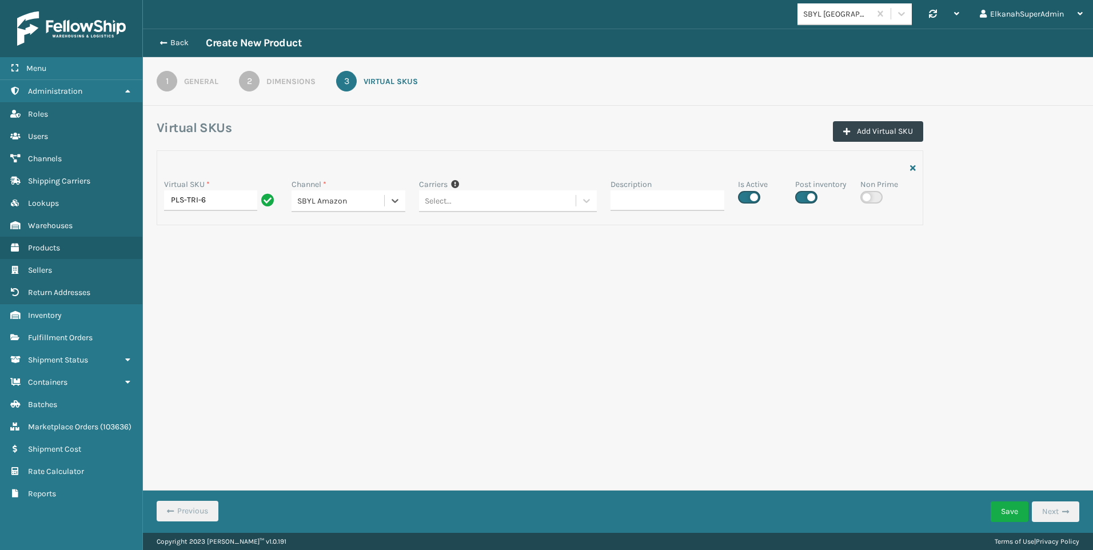
checkbox input "false"
click at [1008, 510] on button "Save" at bounding box center [1010, 512] width 38 height 21
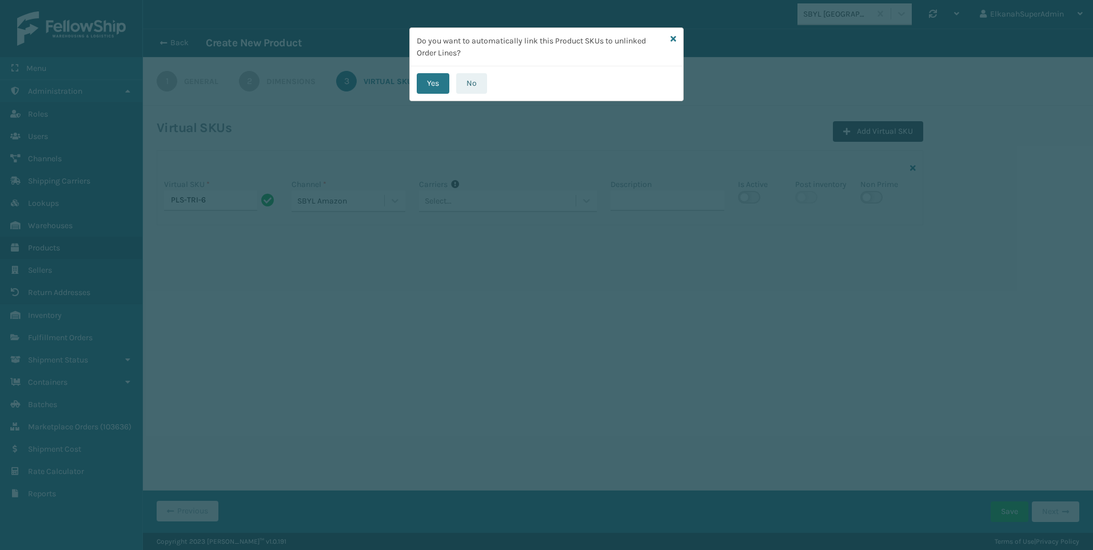
click at [469, 85] on button "No" at bounding box center [471, 83] width 31 height 21
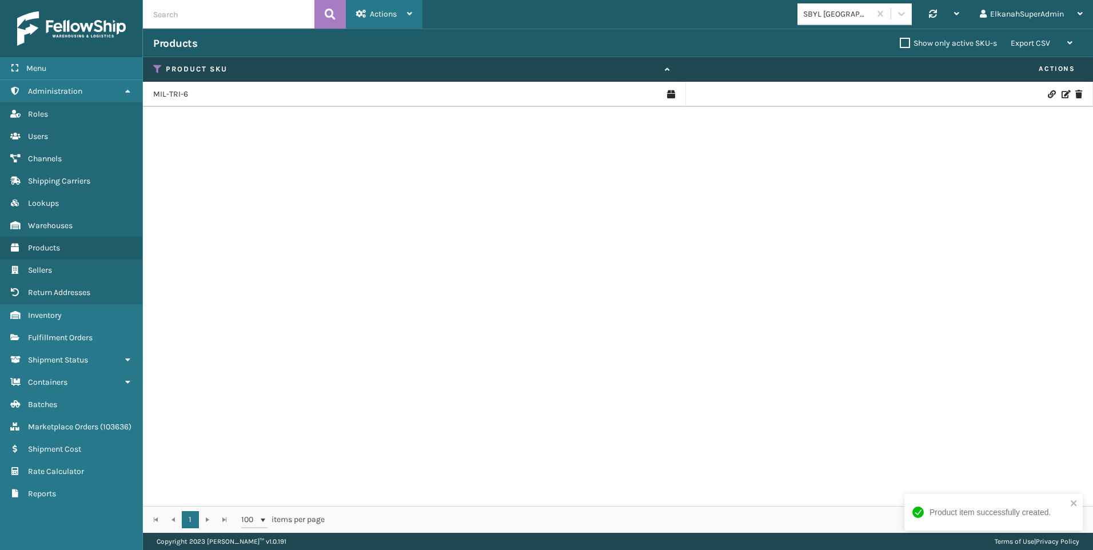
click at [385, 10] on span "Actions" at bounding box center [383, 14] width 27 height 10
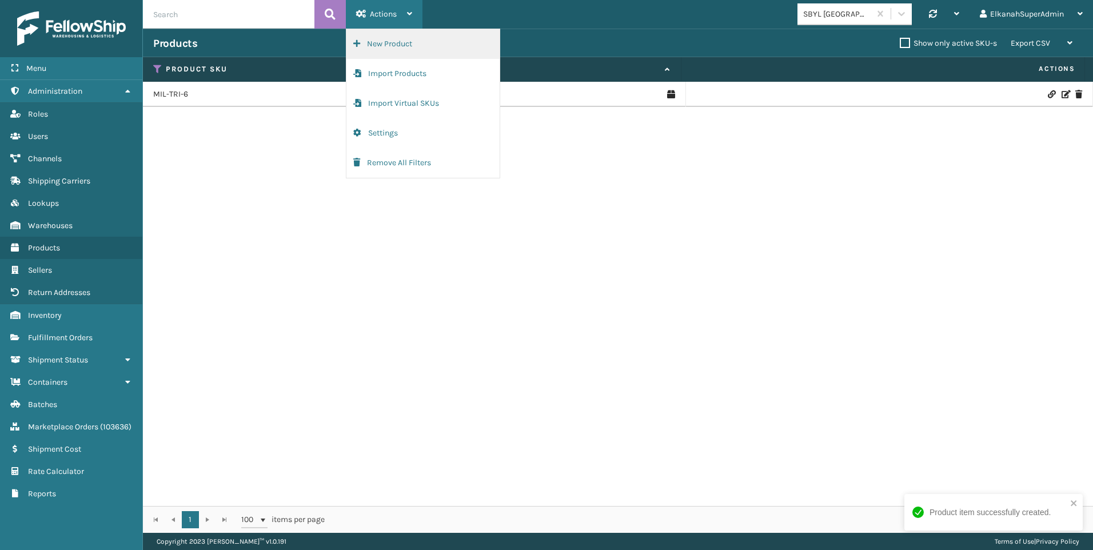
click at [384, 41] on button "New Product" at bounding box center [423, 44] width 153 height 30
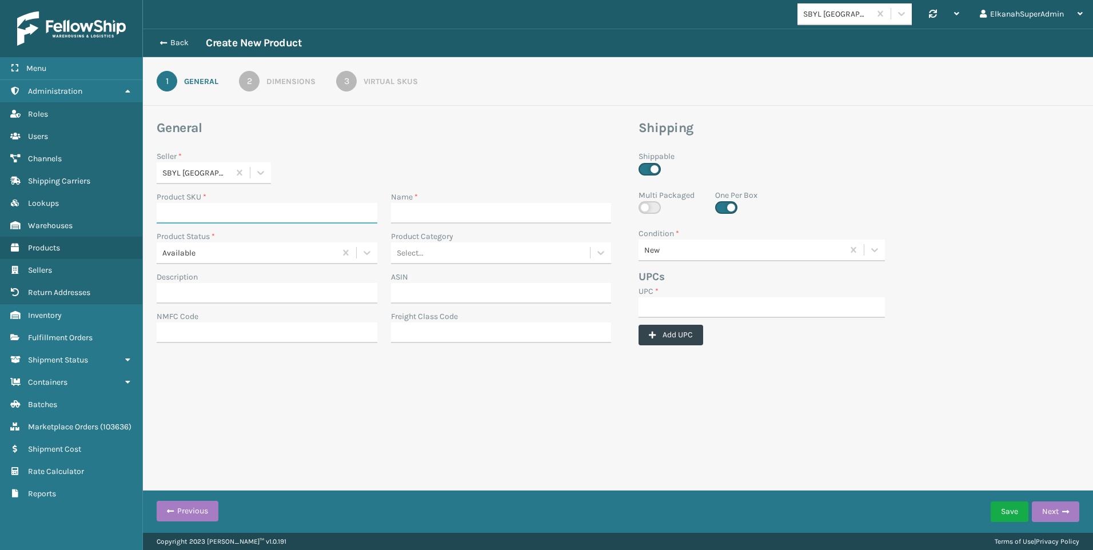
click at [174, 214] on input "Product SKU *" at bounding box center [267, 213] width 221 height 21
paste input "MIL-TRI-6-Q"
type input "MIL-TRI-6-Q"
click at [395, 217] on input "Name *" at bounding box center [501, 213] width 221 height 21
paste input "[PERSON_NAME] Tri Folding [MEDICAL_DATA] Mattress with Washable Cover Queen (78…"
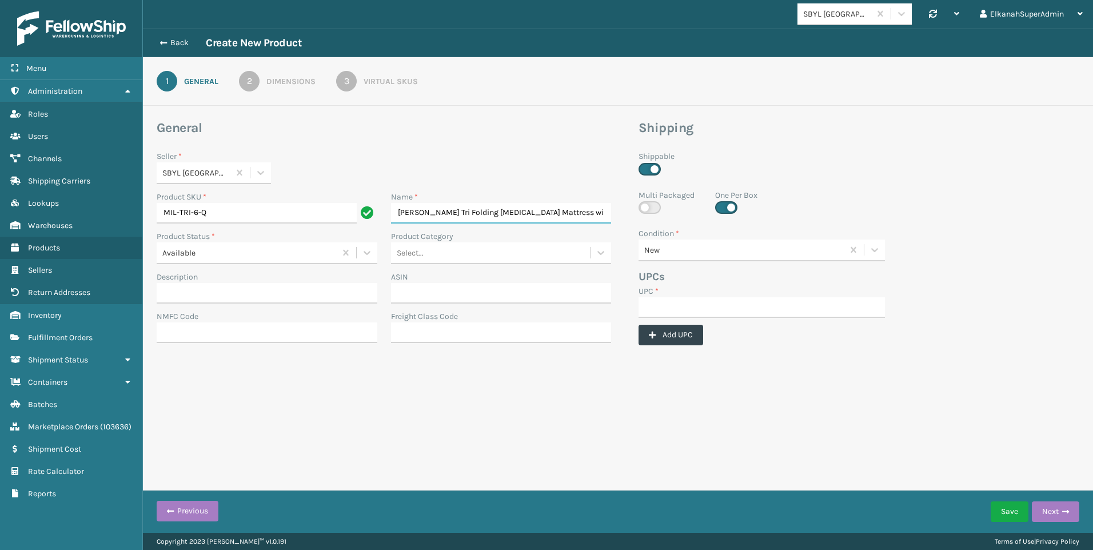
scroll to position [0, 197]
type input "[PERSON_NAME] Tri Folding [MEDICAL_DATA] Mattress with Washable Cover Queen (78…"
click at [601, 254] on icon at bounding box center [601, 253] width 7 height 4
click at [476, 364] on div "Home and Garden" at bounding box center [501, 363] width 221 height 21
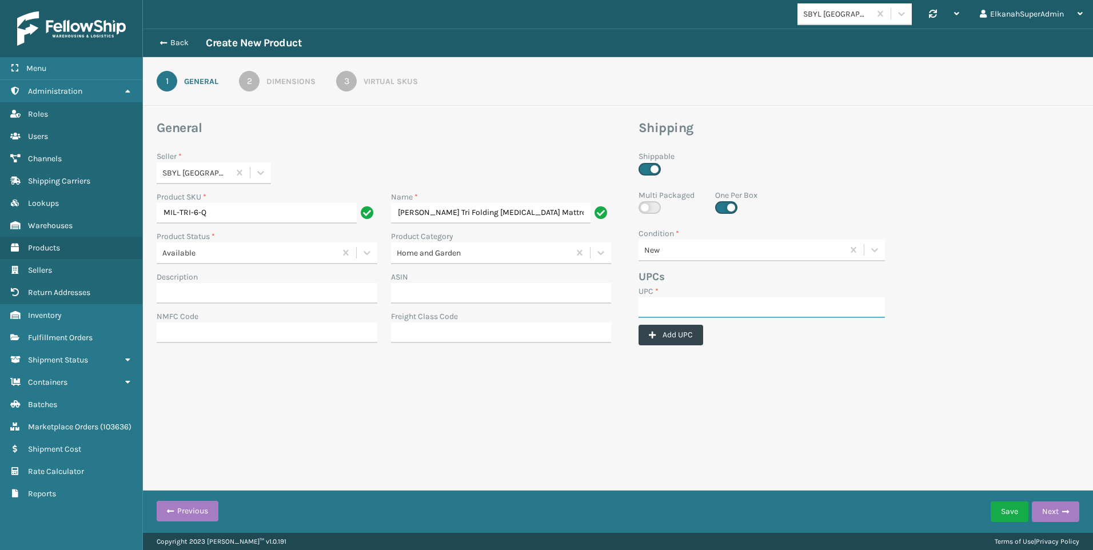
click at [650, 313] on input "UPC *" at bounding box center [762, 307] width 246 height 21
paste input "840985121679"
type input "840985121679"
click at [281, 84] on div "Dimensions" at bounding box center [290, 81] width 49 height 12
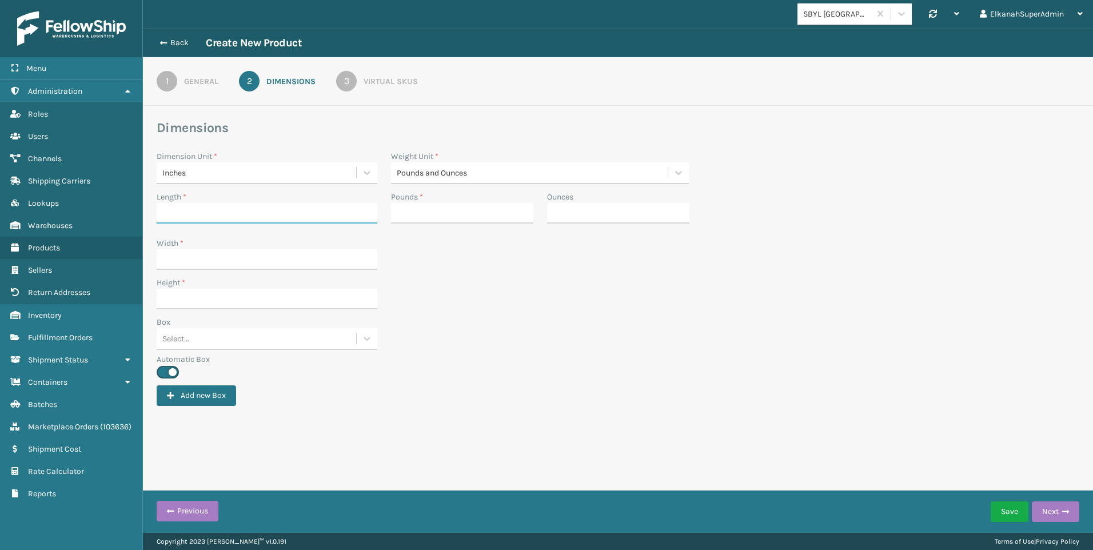
click at [181, 217] on input "Length *" at bounding box center [267, 213] width 221 height 21
paste input "15"
type input "15"
click at [168, 262] on input "Width *" at bounding box center [267, 259] width 221 height 21
paste input "15"
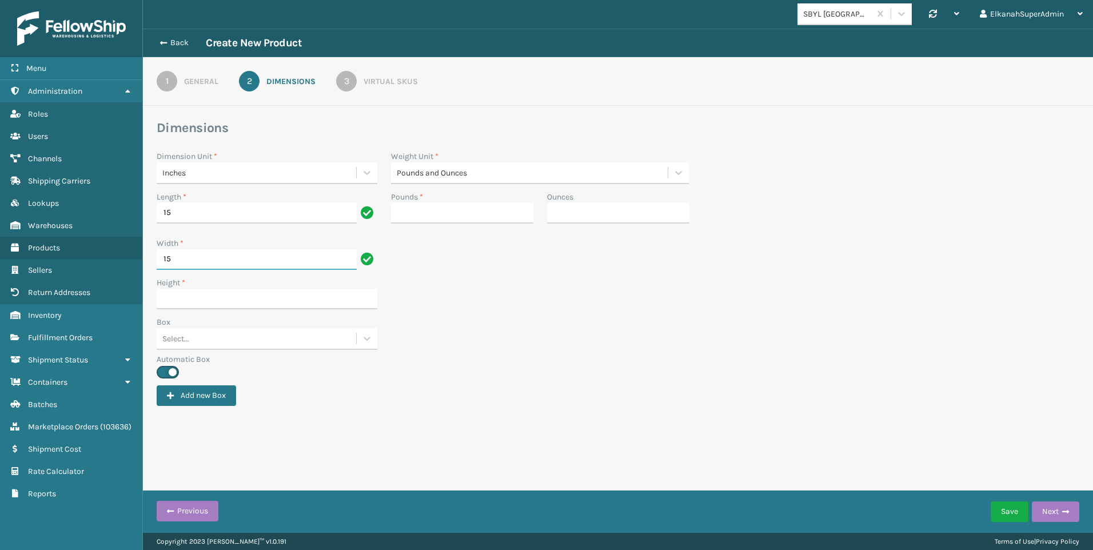
type input "15"
click at [173, 304] on input "Height *" at bounding box center [267, 299] width 221 height 21
type input "45"
click at [420, 217] on input "Pounds *" at bounding box center [462, 213] width 142 height 21
type input "36"
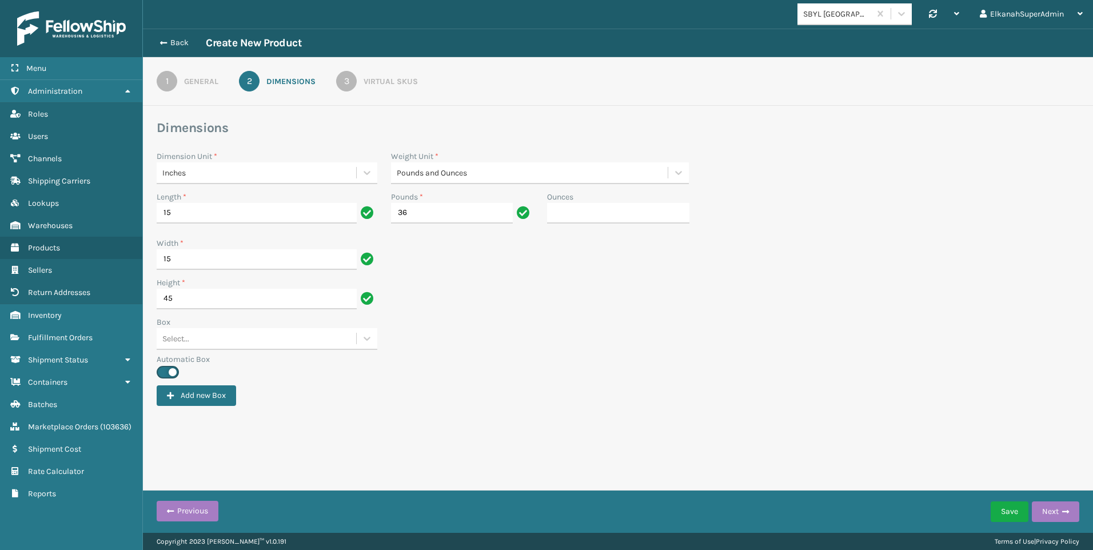
click at [352, 80] on div "3" at bounding box center [346, 81] width 21 height 21
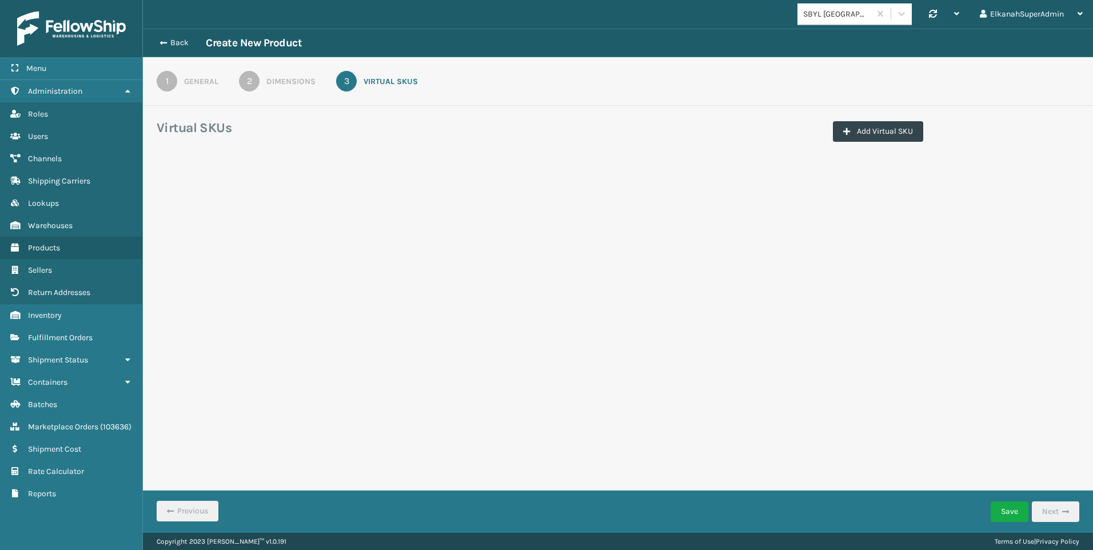
drag, startPoint x: 895, startPoint y: 130, endPoint x: 845, endPoint y: 146, distance: 52.8
click at [894, 130] on button "Add Virtual SKU" at bounding box center [878, 131] width 90 height 21
click at [173, 195] on input "Virtual SKU *" at bounding box center [221, 200] width 114 height 21
paste input "-TRI-6-Q"
type input "PLS-TRI-6-Q"
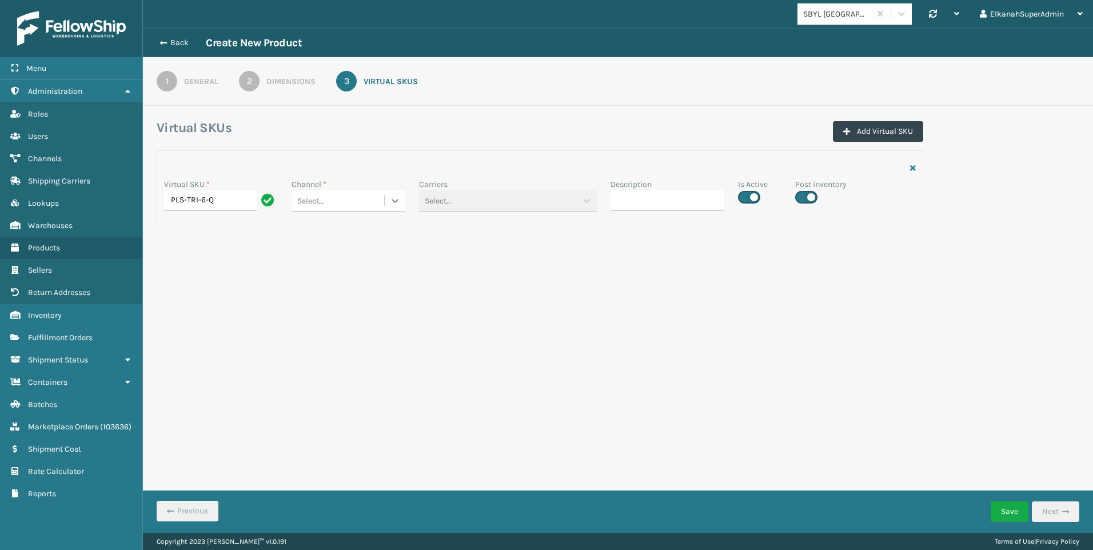
click at [393, 200] on icon at bounding box center [394, 200] width 11 height 11
click at [366, 230] on div "SBYL Amazon" at bounding box center [349, 229] width 114 height 21
click at [756, 200] on label at bounding box center [749, 197] width 22 height 13
click at [746, 198] on input "checkbox" at bounding box center [741, 193] width 7 height 7
checkbox input "false"
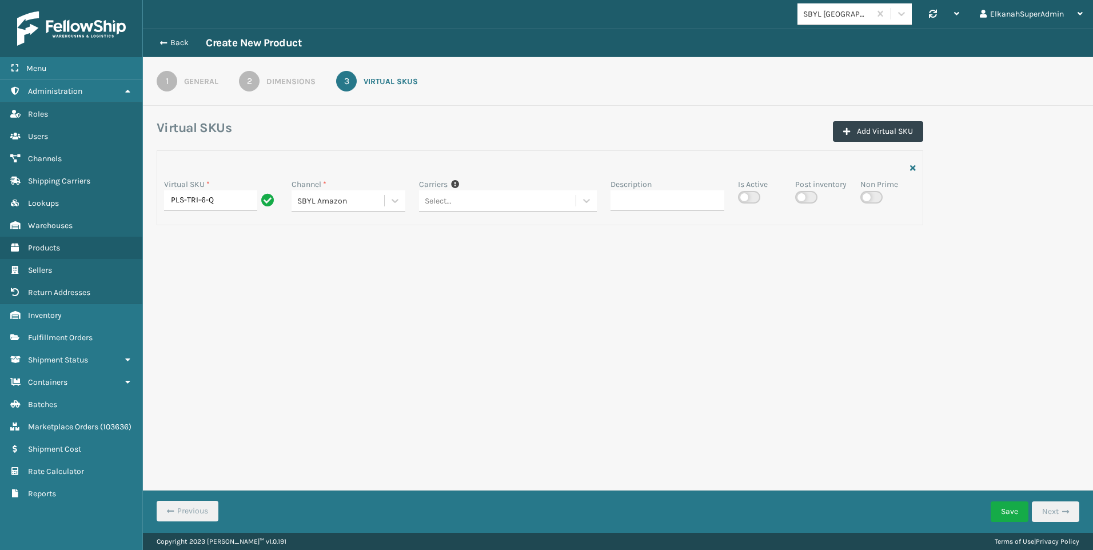
checkbox input "false"
click at [1010, 515] on button "Save" at bounding box center [1010, 512] width 38 height 21
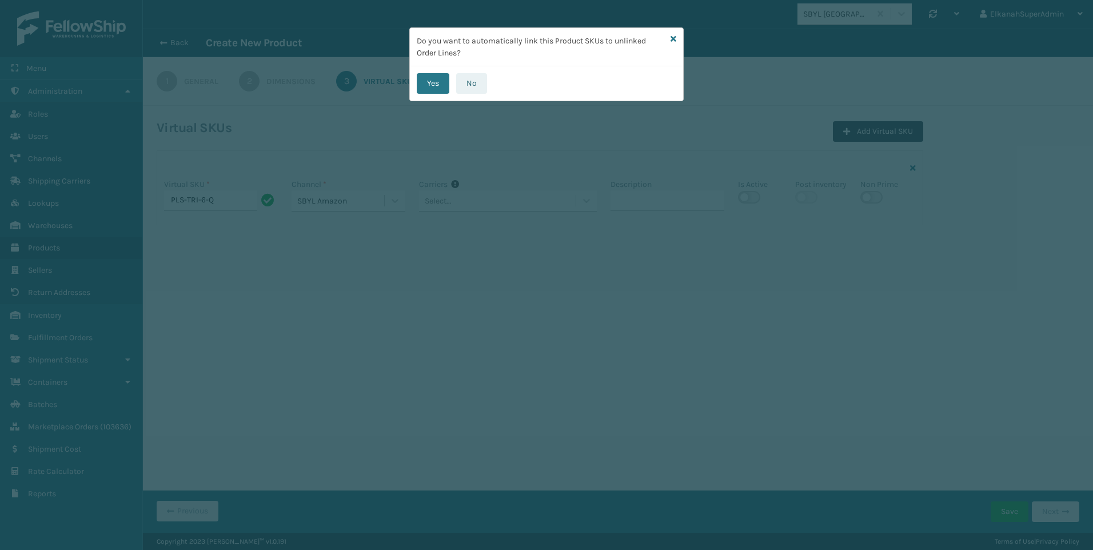
click at [464, 78] on button "No" at bounding box center [471, 83] width 31 height 21
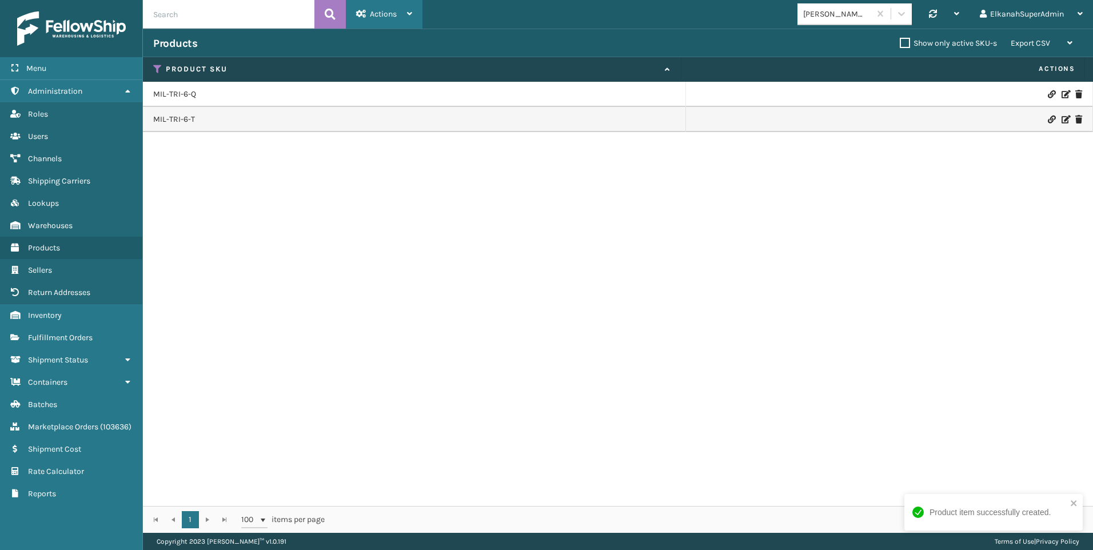
click at [381, 11] on span "Actions" at bounding box center [383, 14] width 27 height 10
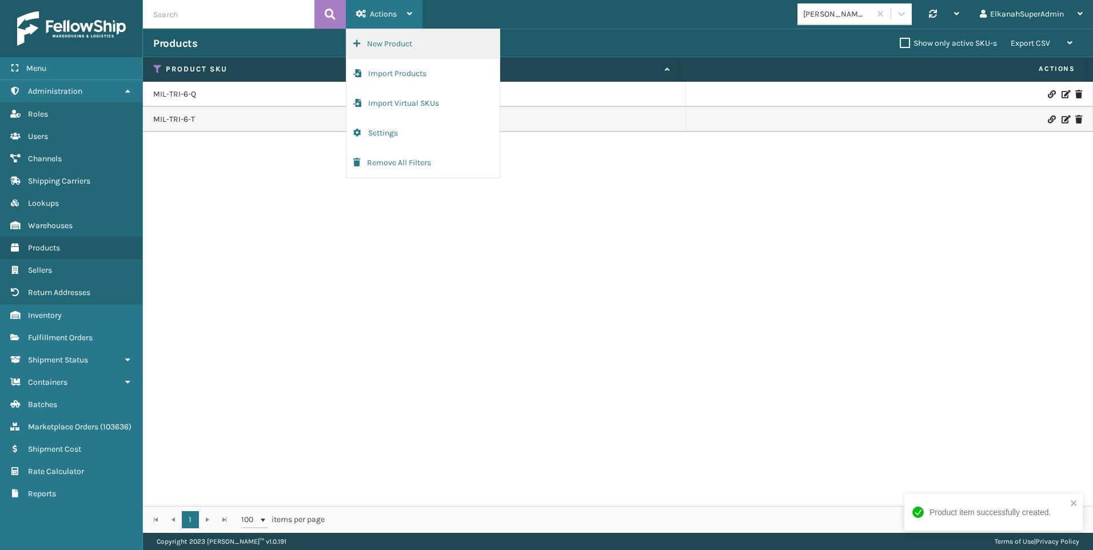
click at [381, 47] on button "New Product" at bounding box center [423, 44] width 153 height 30
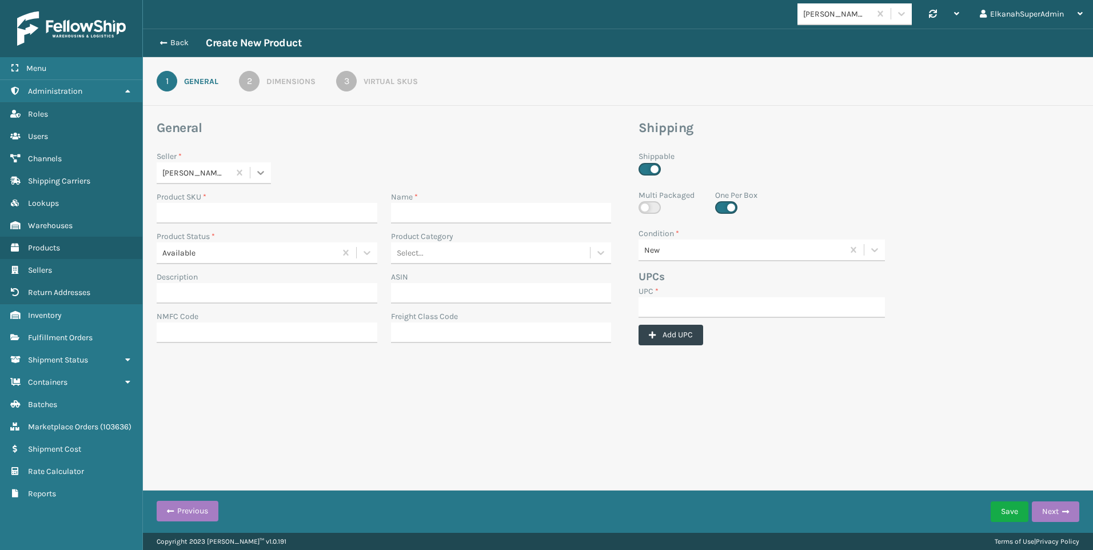
click at [258, 175] on icon at bounding box center [260, 172] width 11 height 11
type input "SBYL"
click at [216, 216] on input "Product SKU *" at bounding box center [267, 213] width 221 height 21
click at [211, 180] on div "[PERSON_NAME] Brands" at bounding box center [193, 173] width 73 height 19
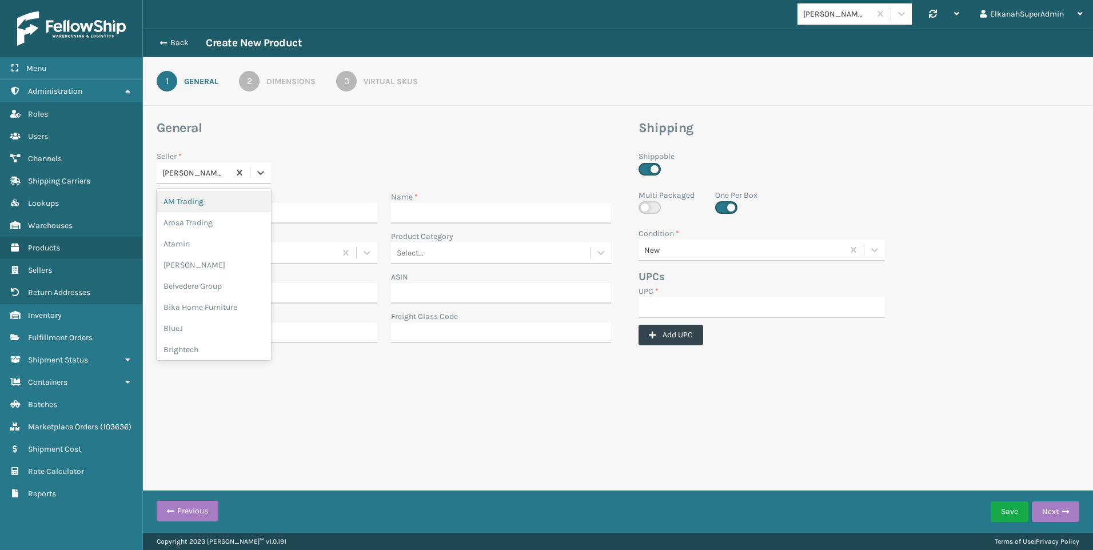
click at [211, 180] on div "[PERSON_NAME] Brands" at bounding box center [193, 173] width 73 height 19
type input "SBYL"
click at [196, 201] on div "SBYL [GEOGRAPHIC_DATA]" at bounding box center [214, 201] width 114 height 21
click at [220, 216] on input "Product SKU *" at bounding box center [267, 213] width 221 height 21
paste input "MIL-TRI-6-T"
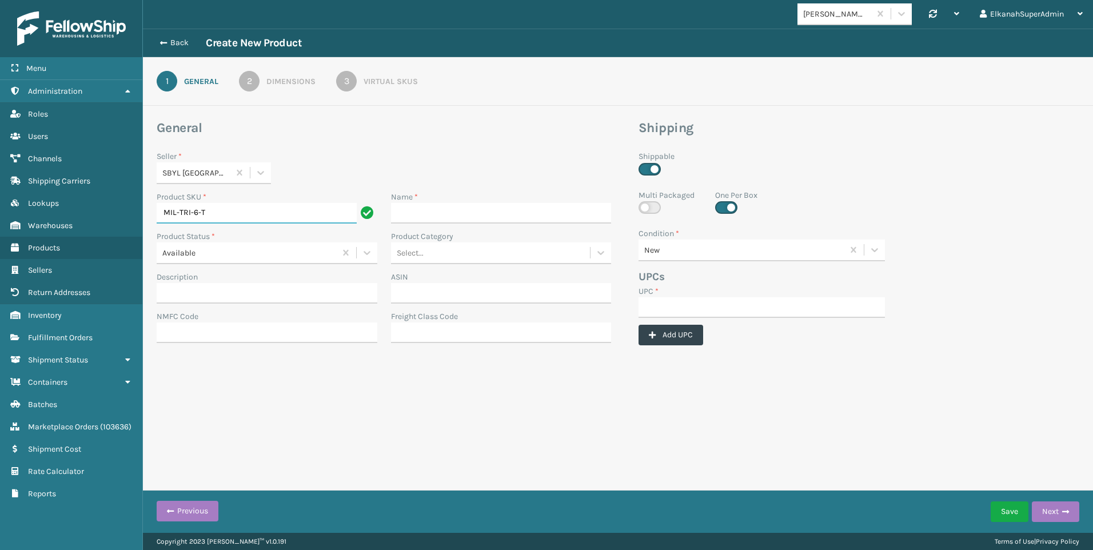
type input "MIL-TRI-6-T"
click at [421, 206] on input "Name *" at bounding box center [501, 213] width 221 height 21
paste input "[PERSON_NAME] Tri Folding [MEDICAL_DATA] Mattress with Washable Cover Twinl (75…"
type input "[PERSON_NAME] Tri Folding [MEDICAL_DATA] Mattress with Washable Cover Twinl (75…"
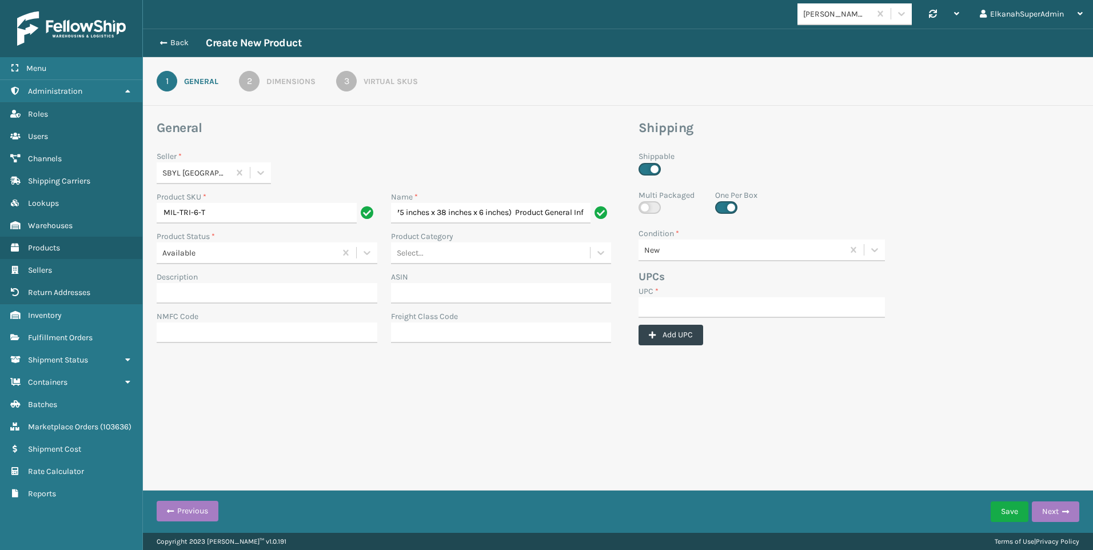
click at [412, 252] on div "Select..." at bounding box center [410, 253] width 27 height 12
click at [425, 384] on div "Home and Garden" at bounding box center [501, 387] width 221 height 21
click at [660, 311] on input "UPC *" at bounding box center [762, 307] width 246 height 21
paste input "840985123864"
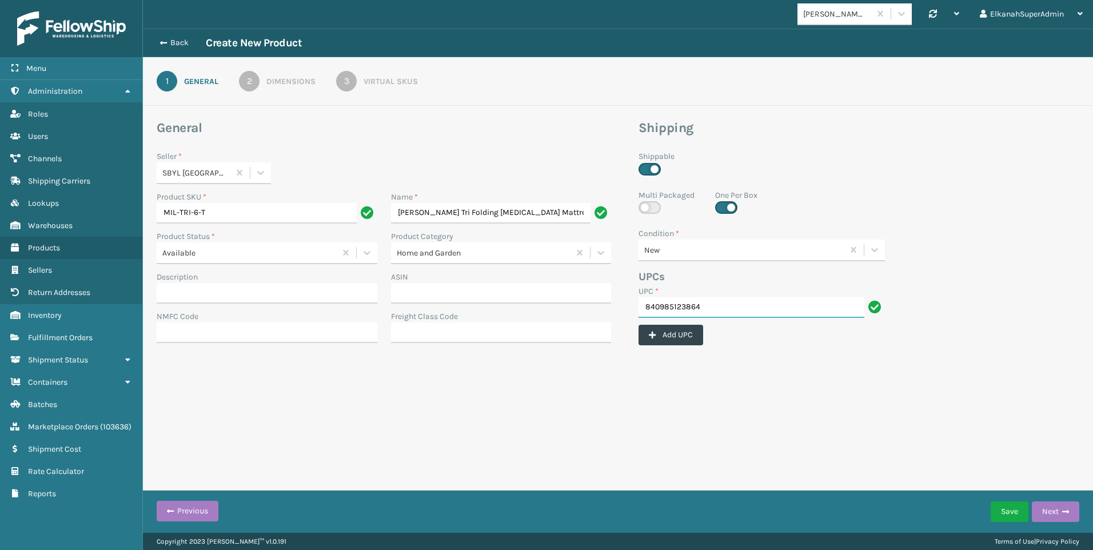
type input "840985123864"
click at [245, 85] on div "2" at bounding box center [249, 81] width 21 height 21
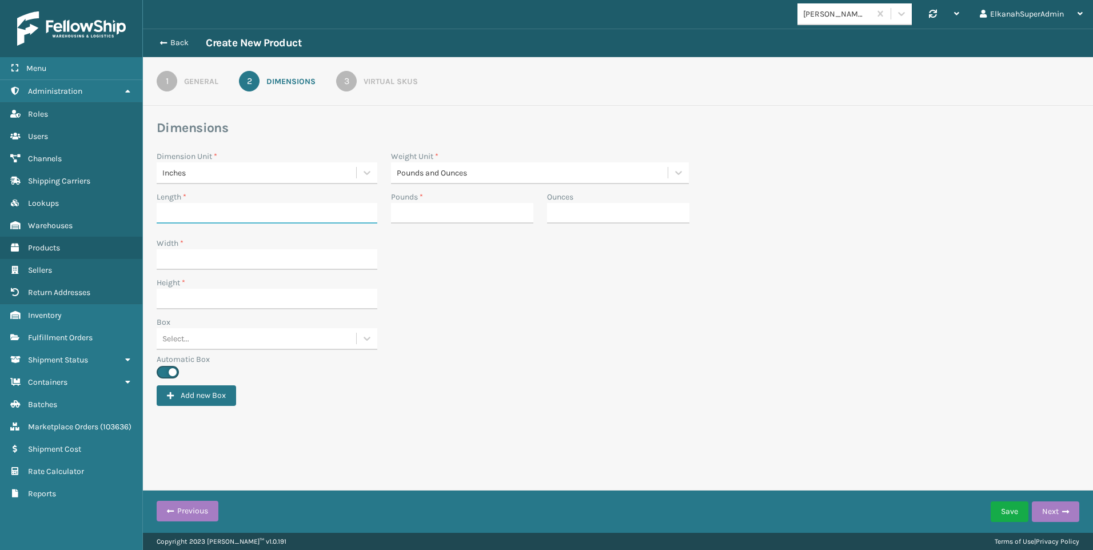
click at [221, 212] on input "Length *" at bounding box center [267, 213] width 221 height 21
paste input "13"
type input "13"
click at [172, 264] on input "Width *" at bounding box center [267, 259] width 221 height 21
paste input "13"
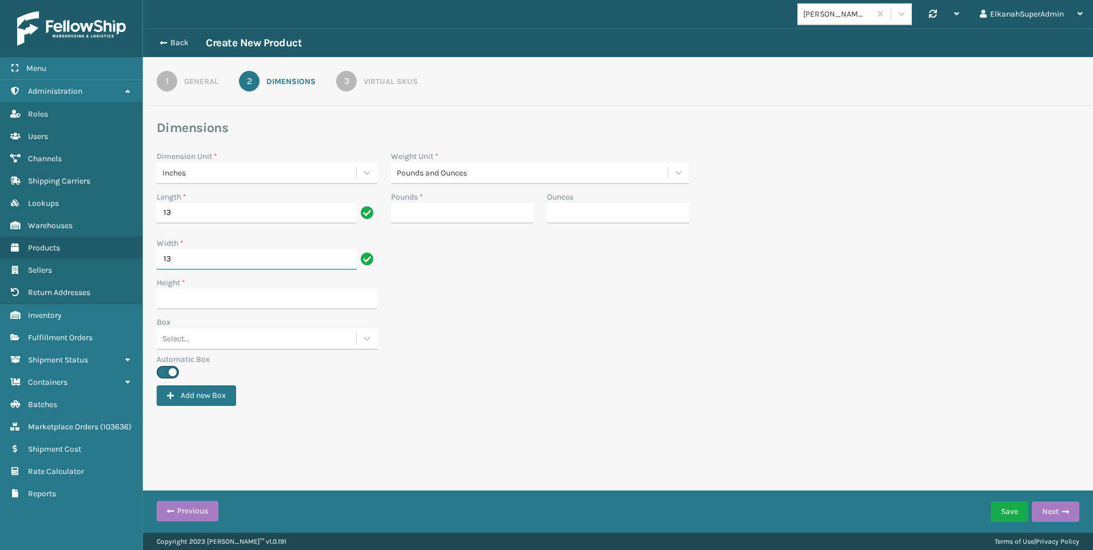
type input "13"
click at [161, 297] on input "Height *" at bounding box center [267, 299] width 221 height 21
type input "40"
click at [419, 217] on input "Pounds *" at bounding box center [462, 213] width 142 height 21
type input "31"
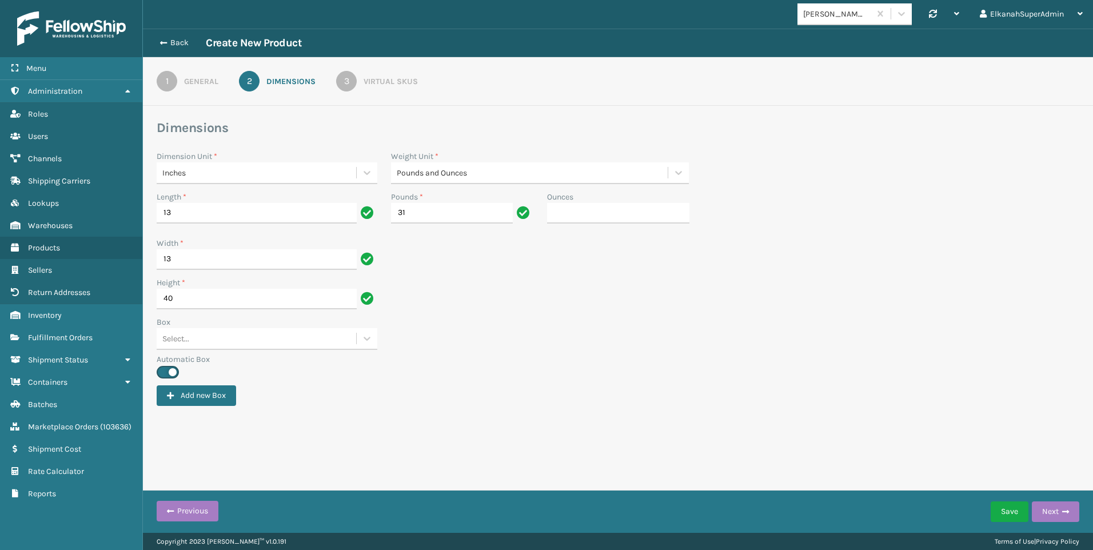
click at [418, 370] on div "Automatic Box" at bounding box center [618, 365] width 923 height 25
click at [353, 81] on div "3" at bounding box center [346, 81] width 21 height 21
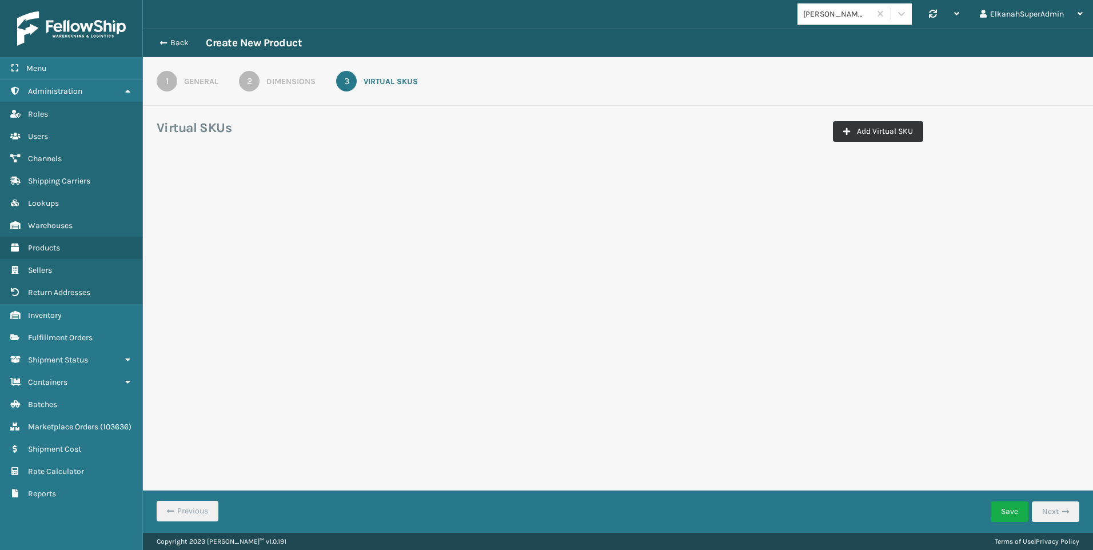
click at [868, 133] on button "Add Virtual SKU" at bounding box center [878, 131] width 90 height 21
click at [180, 196] on input "Virtual SKU *" at bounding box center [221, 200] width 114 height 21
paste input "-TRI-6-T"
type input "PLS-TRI-6-T"
click at [390, 200] on icon at bounding box center [394, 200] width 11 height 11
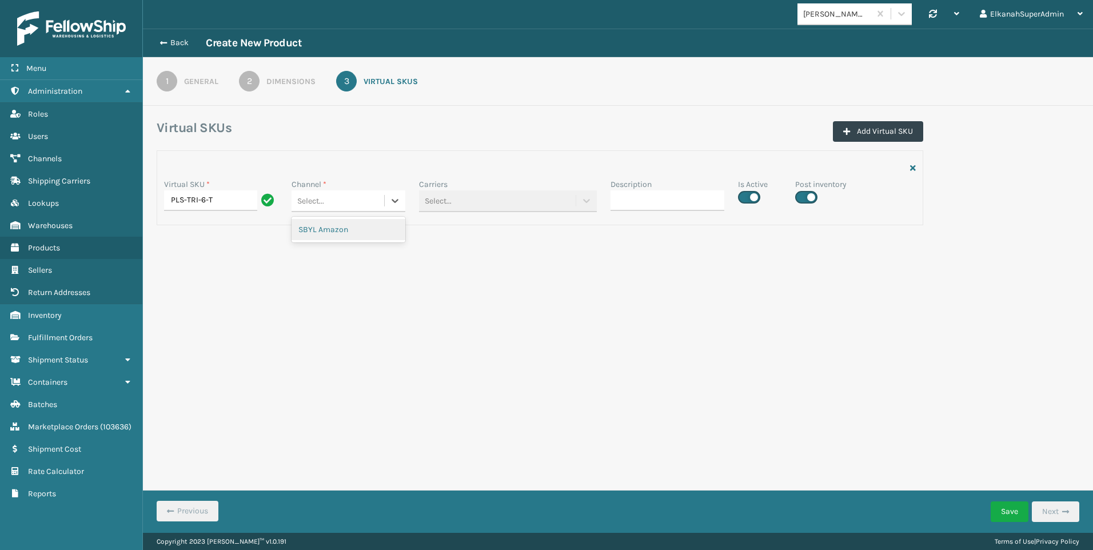
click at [369, 217] on div "SBYL Amazon" at bounding box center [349, 230] width 114 height 26
click at [371, 226] on div "SBYL Amazon" at bounding box center [349, 229] width 114 height 21
click at [747, 199] on label at bounding box center [749, 197] width 22 height 13
click at [746, 198] on input "checkbox" at bounding box center [741, 193] width 7 height 7
checkbox input "false"
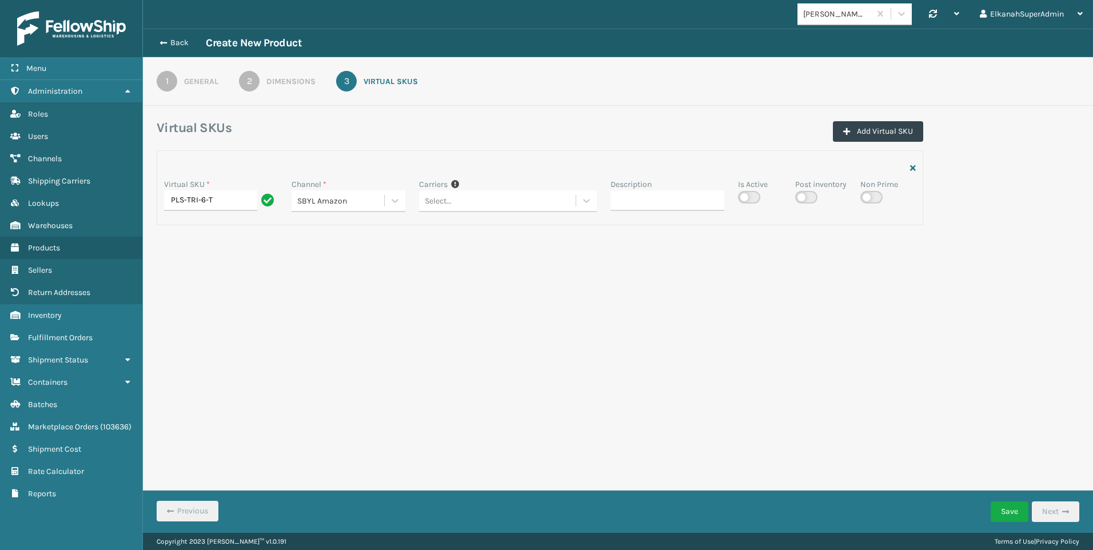
checkbox input "false"
click at [1009, 507] on button "Save" at bounding box center [1010, 512] width 38 height 21
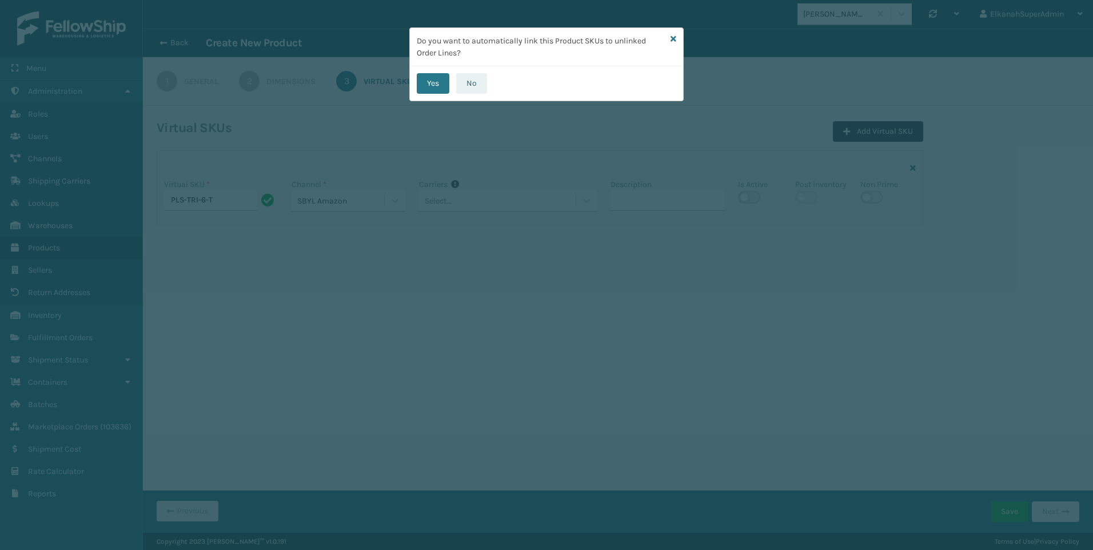
click at [465, 76] on button "No" at bounding box center [471, 83] width 31 height 21
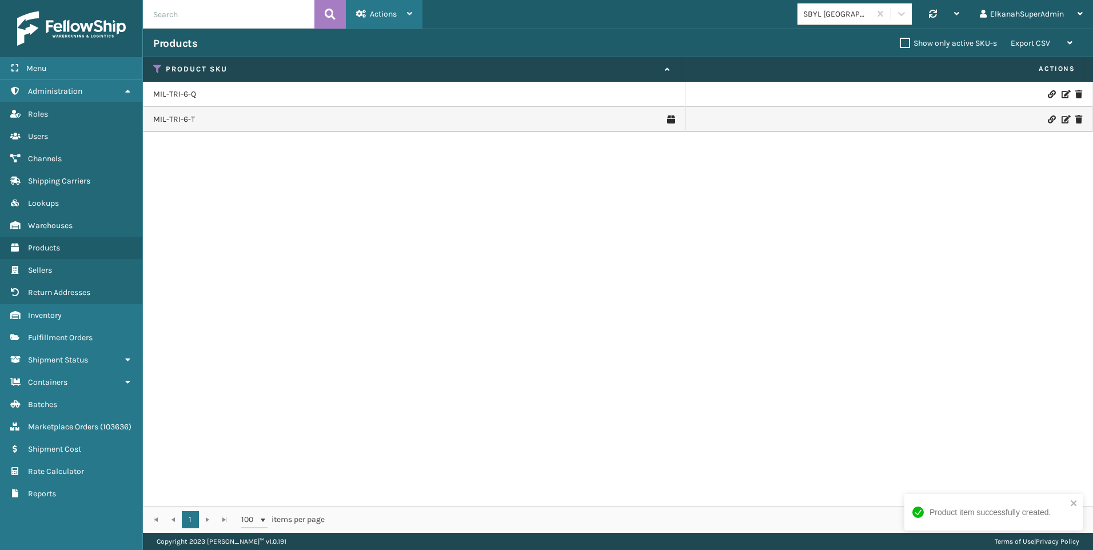
click at [388, 24] on div "Actions" at bounding box center [384, 14] width 56 height 29
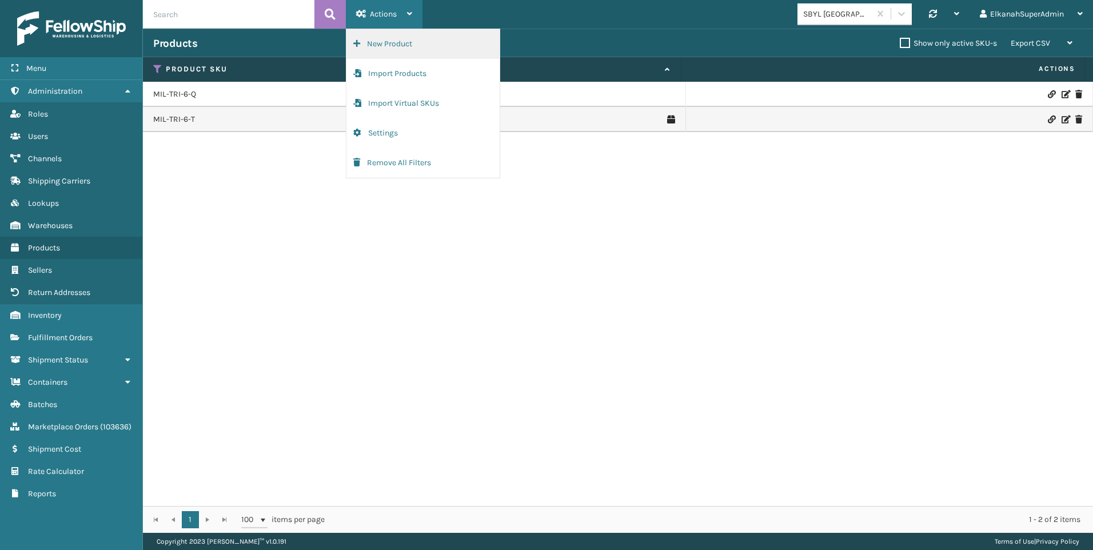
click at [391, 48] on button "New Product" at bounding box center [423, 44] width 153 height 30
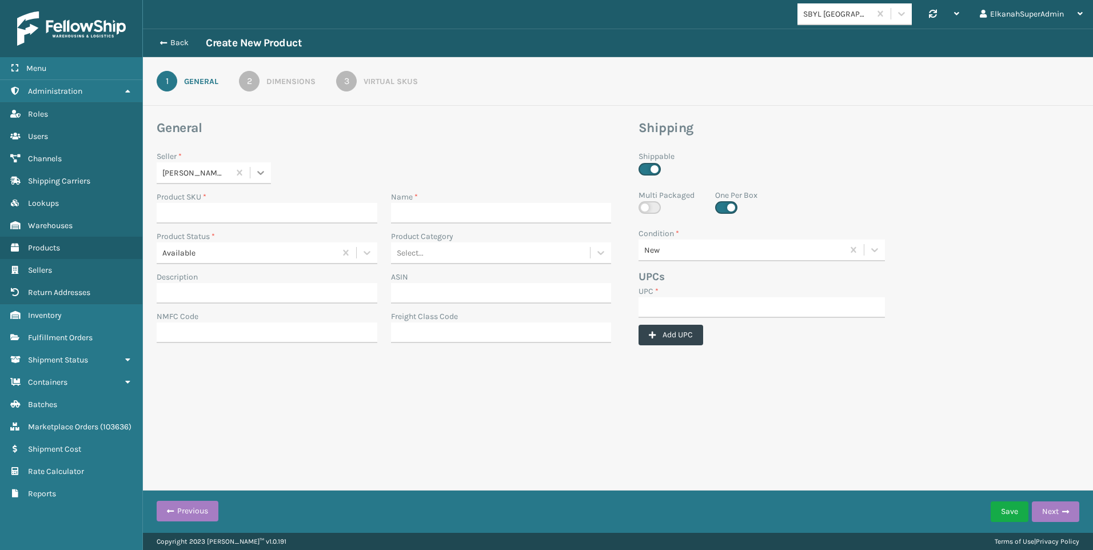
click at [251, 176] on div at bounding box center [260, 172] width 21 height 21
type input "SBY"
click at [195, 199] on div "SBYL [GEOGRAPHIC_DATA]" at bounding box center [214, 201] width 114 height 21
click at [182, 211] on input "Product SKU *" at bounding box center [267, 213] width 221 height 21
paste input "MIL-TFSB-MF-T-N"
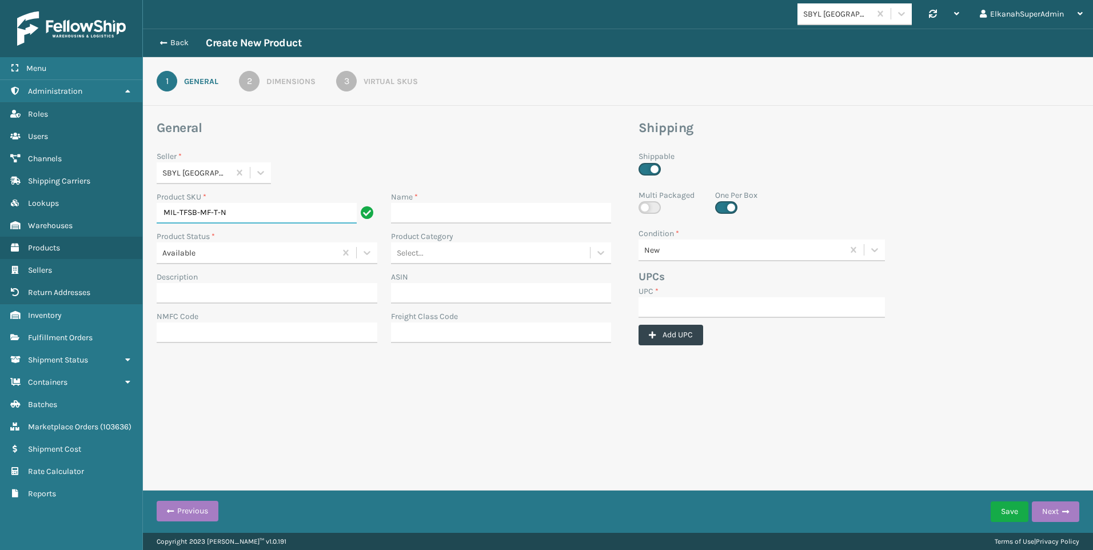
type input "MIL-TFSB-MF-T-N"
click at [442, 217] on input "Name *" at bounding box center [501, 213] width 221 height 21
paste input "Navy [PERSON_NAME] Tri Folding Sofa Mattress"
type input "Navy [PERSON_NAME] Tri Folding Sofa Mattress"
click at [512, 260] on div "Select..." at bounding box center [491, 253] width 200 height 19
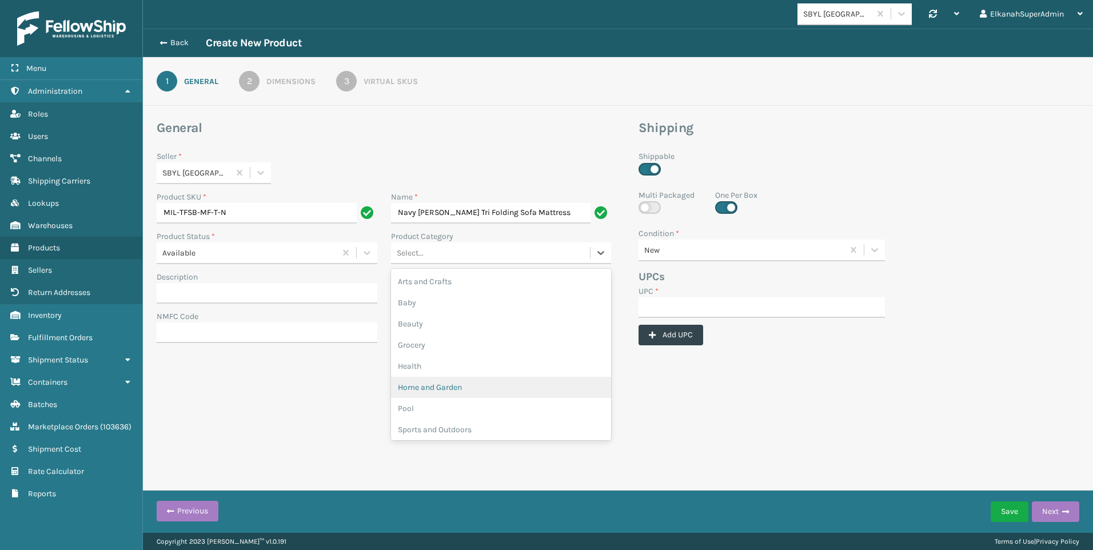
click at [436, 379] on div "Home and Garden" at bounding box center [501, 387] width 221 height 21
click at [639, 308] on input "UPC *" at bounding box center [762, 307] width 246 height 21
paste input "840985124779"
type input "840985124779"
click at [255, 83] on div "2" at bounding box center [249, 81] width 21 height 21
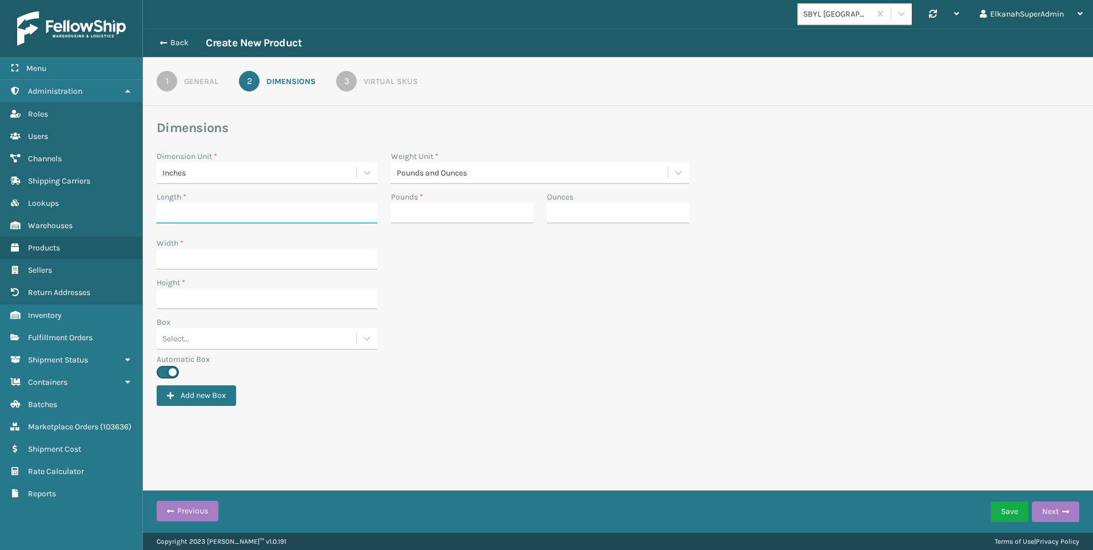
click at [217, 212] on input "Length *" at bounding box center [267, 213] width 221 height 21
type input "42"
click at [210, 257] on input "Width *" at bounding box center [267, 259] width 221 height 21
type input "12"
click at [174, 286] on label "Height *" at bounding box center [171, 283] width 29 height 12
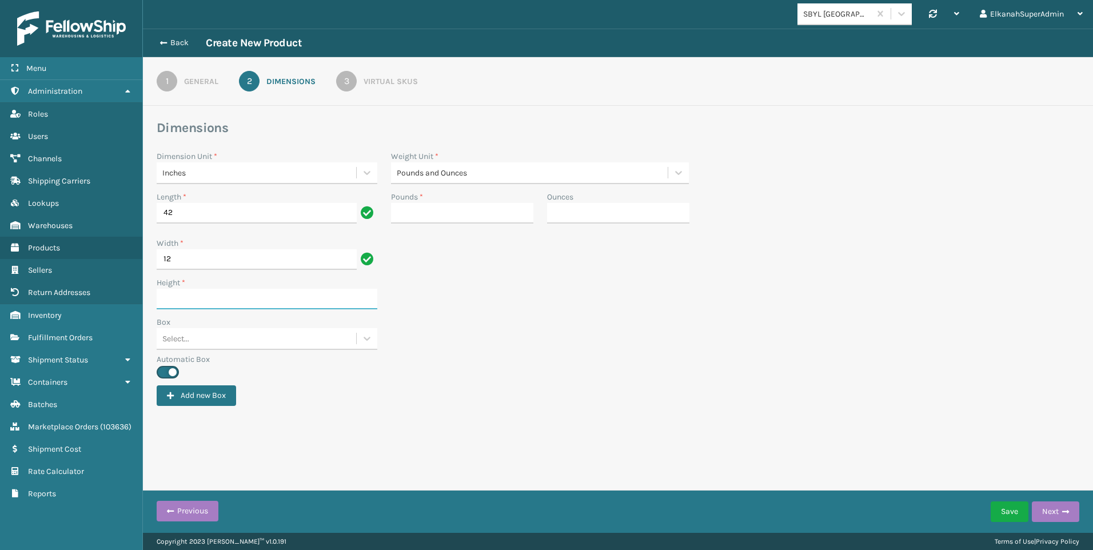
click at [174, 289] on input "Height *" at bounding box center [267, 299] width 221 height 21
click at [177, 297] on input "Height *" at bounding box center [267, 299] width 221 height 21
type input "12"
click at [437, 392] on div "Add new Box" at bounding box center [618, 395] width 923 height 21
click at [472, 222] on input "Pounds *" at bounding box center [462, 213] width 142 height 21
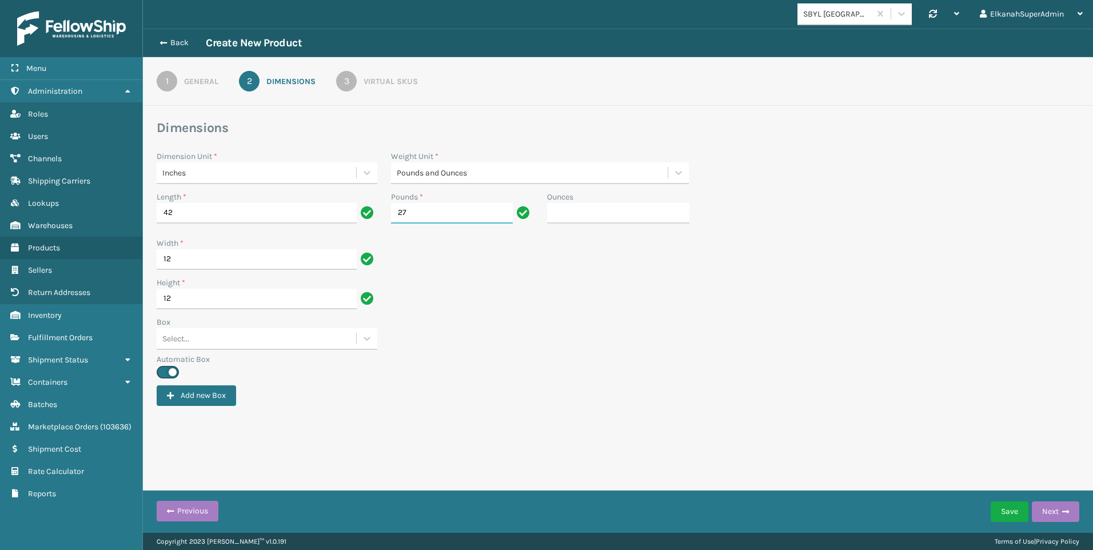
type input "27"
click at [441, 379] on div "Dimensions Dimension Unit * Inches Weight Unit * Pounds and Ounces Length * 42 …" at bounding box center [618, 263] width 923 height 287
click at [400, 77] on div "Virtual SKUs" at bounding box center [391, 81] width 54 height 12
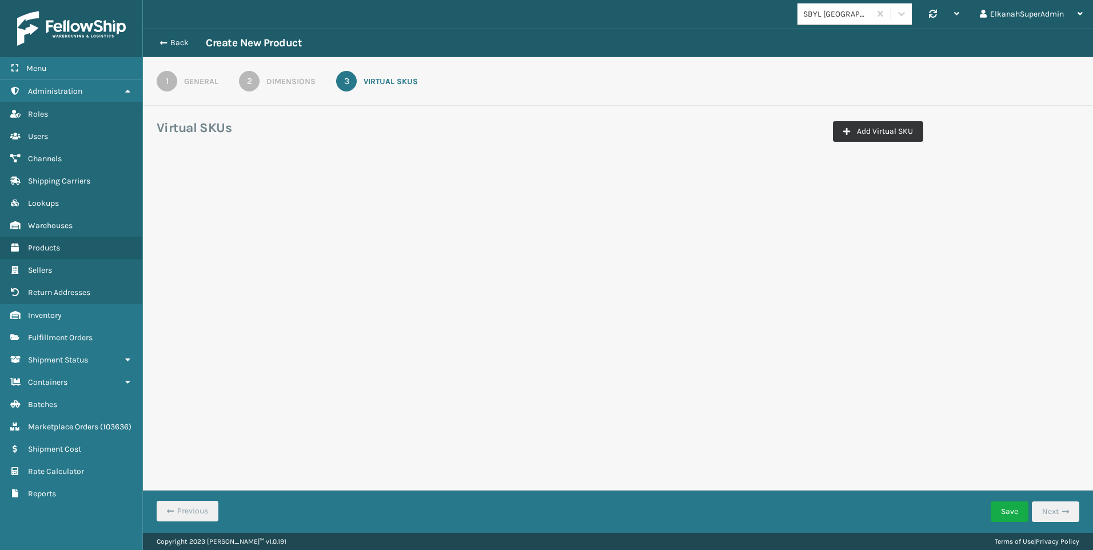
click at [885, 133] on button "Add Virtual SKU" at bounding box center [878, 131] width 90 height 21
click at [196, 194] on input "Virtual SKU *" at bounding box center [221, 200] width 114 height 21
paste input "-TFSB-MF-T-N"
click at [169, 201] on input "-TFSB-MF-T-N" at bounding box center [210, 200] width 93 height 21
type input "PLS-TFSB-MF-T-N"
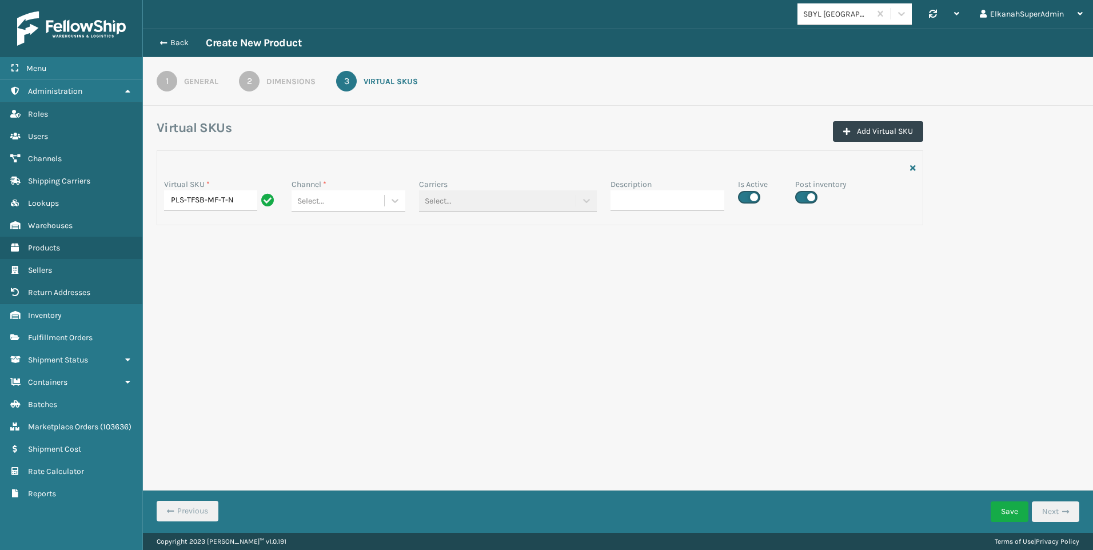
click at [344, 196] on div "Select..." at bounding box center [338, 201] width 93 height 19
click at [348, 224] on div "SBYL Amazon" at bounding box center [349, 229] width 114 height 21
click at [750, 202] on label at bounding box center [749, 197] width 22 height 13
click at [746, 198] on input "checkbox" at bounding box center [741, 193] width 7 height 7
checkbox input "false"
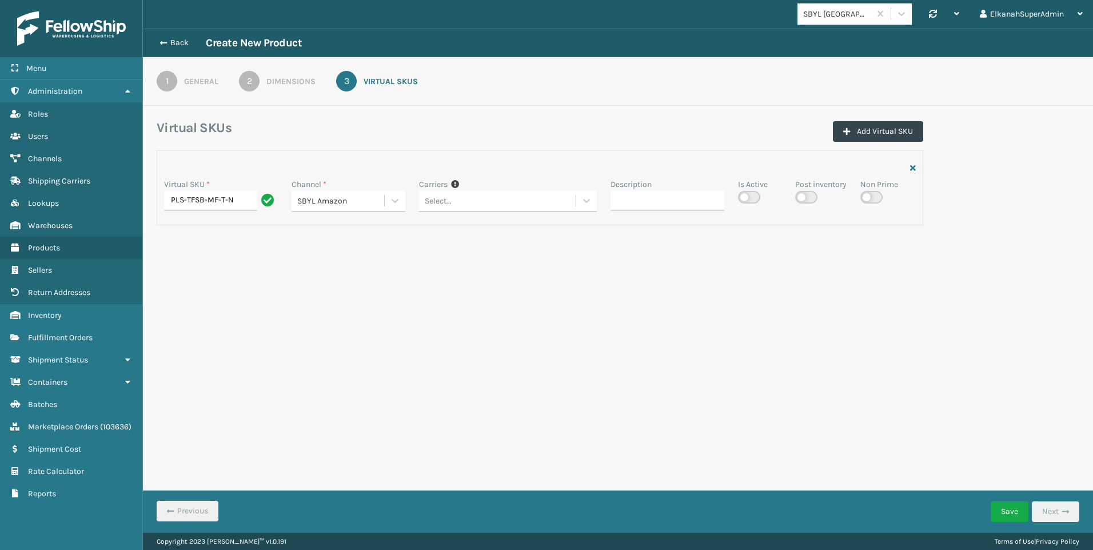
checkbox input "false"
click at [1013, 508] on button "Save" at bounding box center [1010, 512] width 38 height 21
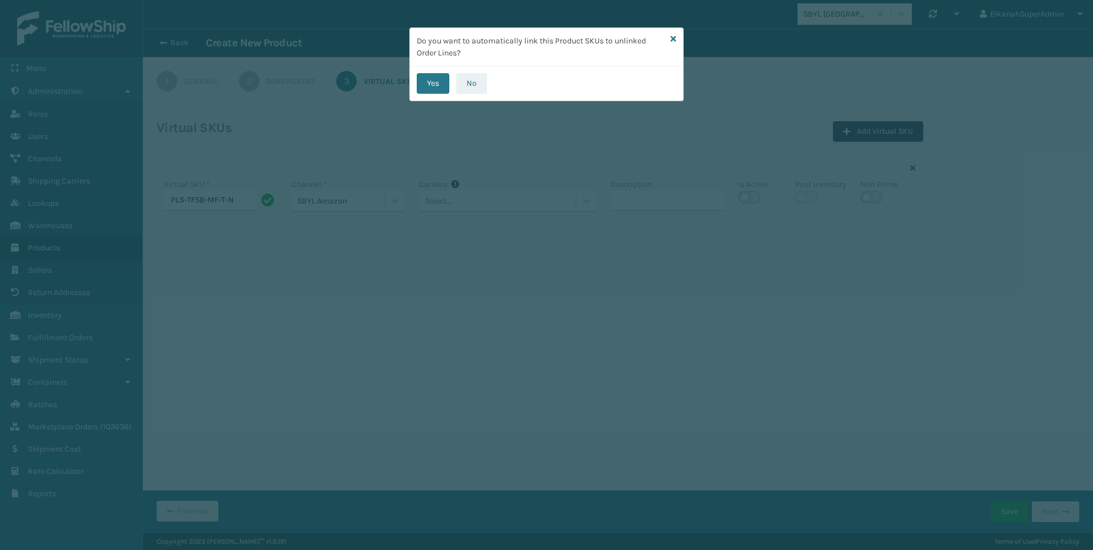
click at [468, 82] on button "No" at bounding box center [471, 83] width 31 height 21
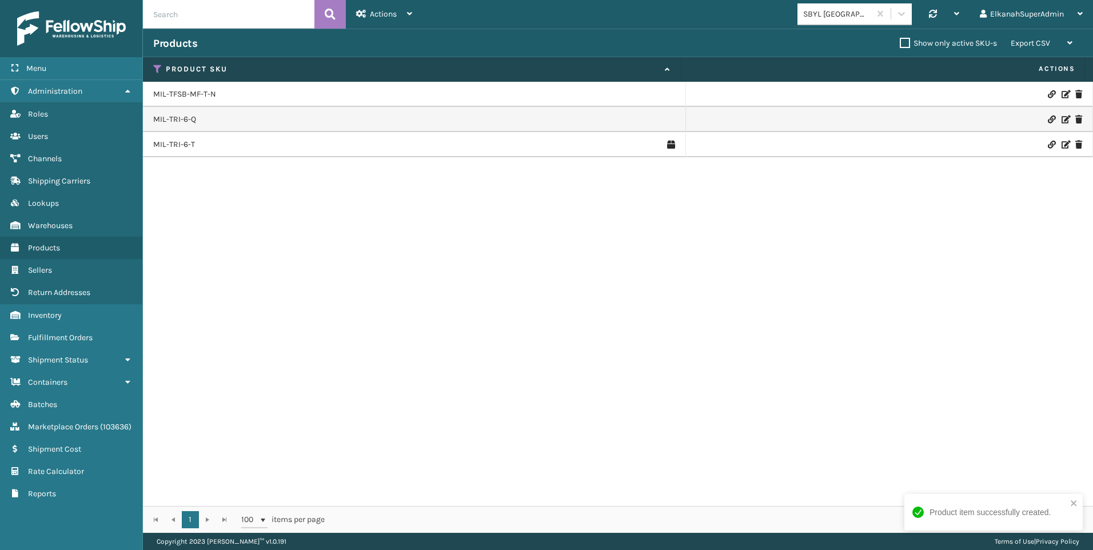
click at [502, 279] on div "MIL-TFSB-MF-T-N MIL-TRI-6-Q MIL-TRI-6-T" at bounding box center [618, 294] width 950 height 424
click at [886, 270] on div "MIL-TFSB-MF-T-N MIL-TRI-6-Q MIL-TRI-6-T" at bounding box center [618, 294] width 950 height 424
click at [158, 67] on icon at bounding box center [157, 69] width 9 height 10
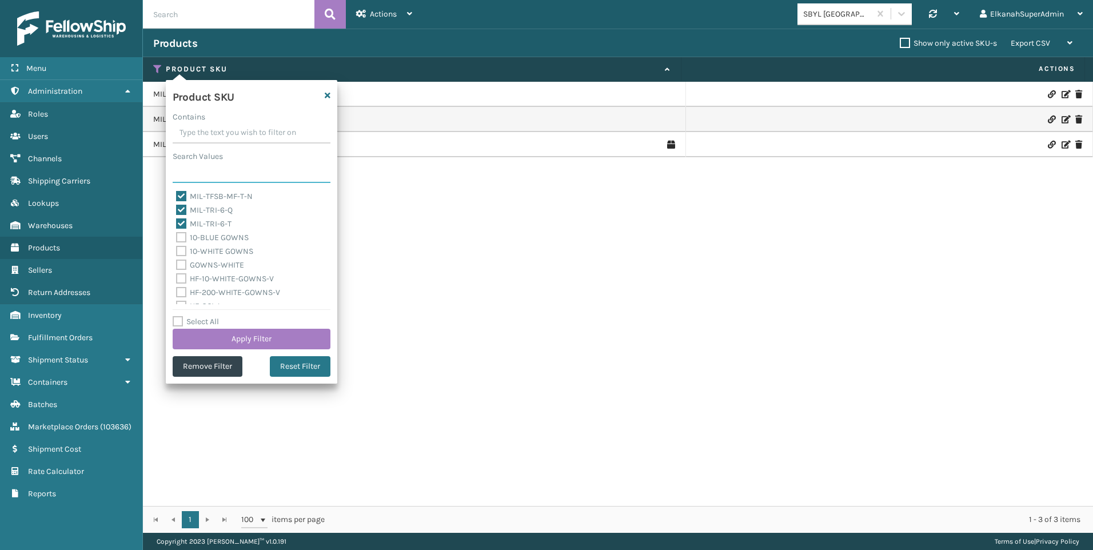
click at [186, 172] on input "Search Values" at bounding box center [252, 172] width 158 height 21
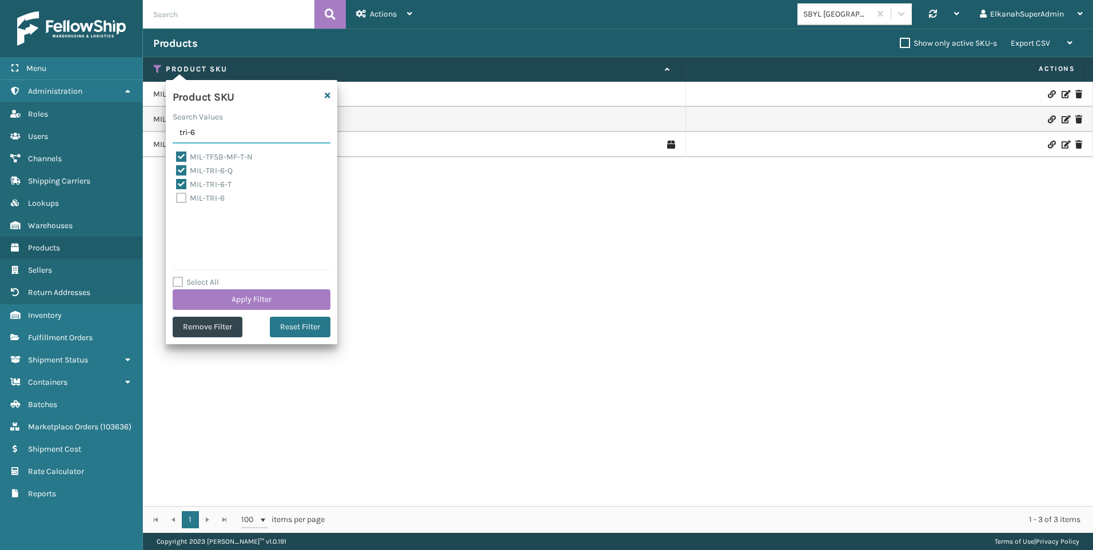
type input "tri-6"
click at [182, 196] on label "MIL-TRI-6" at bounding box center [200, 198] width 49 height 10
click at [177, 196] on input "MIL-TRI-6" at bounding box center [176, 195] width 1 height 7
checkbox input "true"
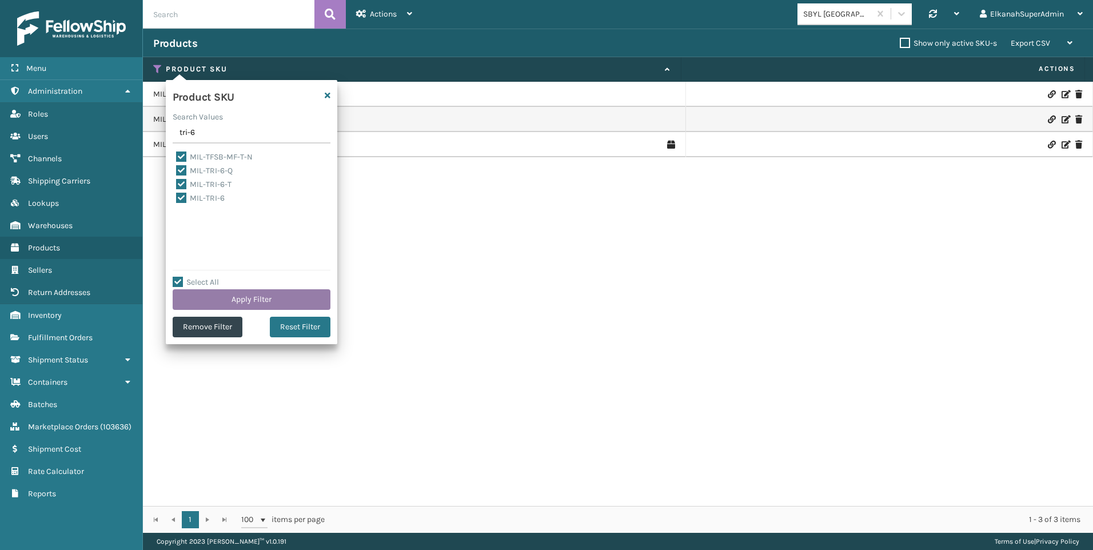
click at [261, 300] on button "Apply Filter" at bounding box center [252, 299] width 158 height 21
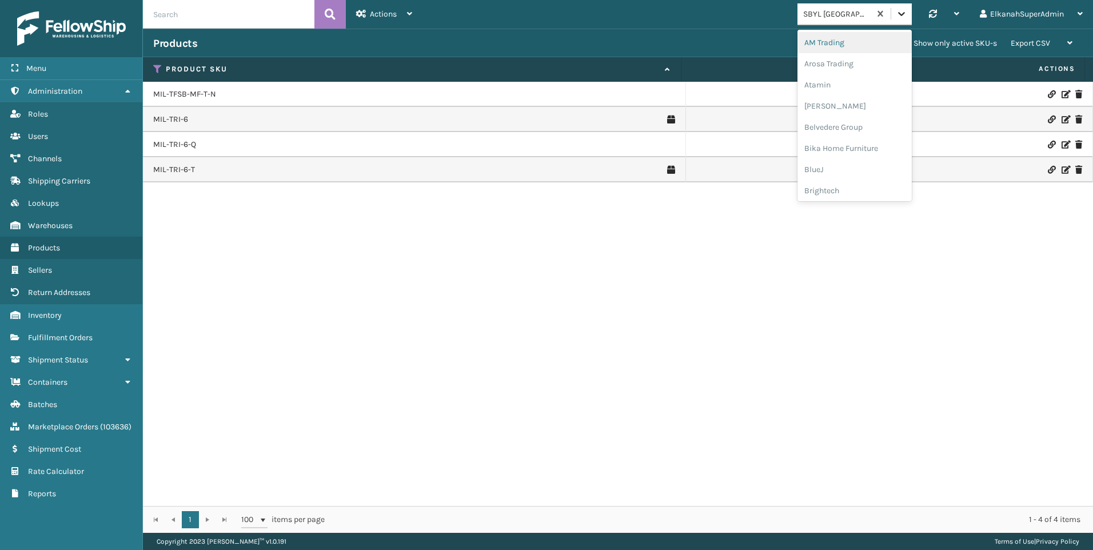
click at [903, 11] on icon at bounding box center [901, 13] width 11 height 11
type input "mil"
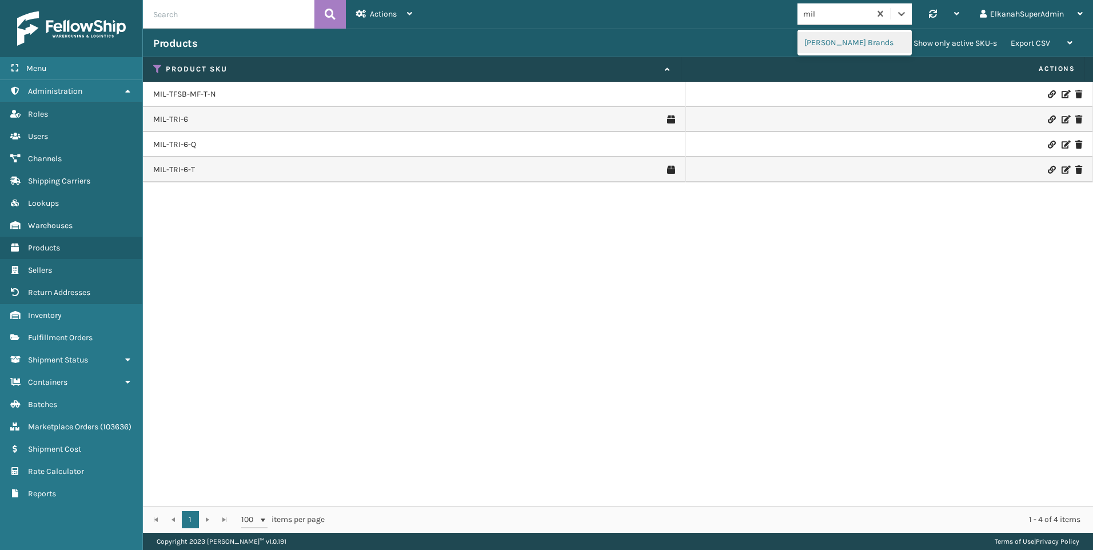
click at [850, 37] on div "[PERSON_NAME] Brands" at bounding box center [855, 42] width 114 height 21
click at [1062, 92] on icon at bounding box center [1065, 94] width 7 height 8
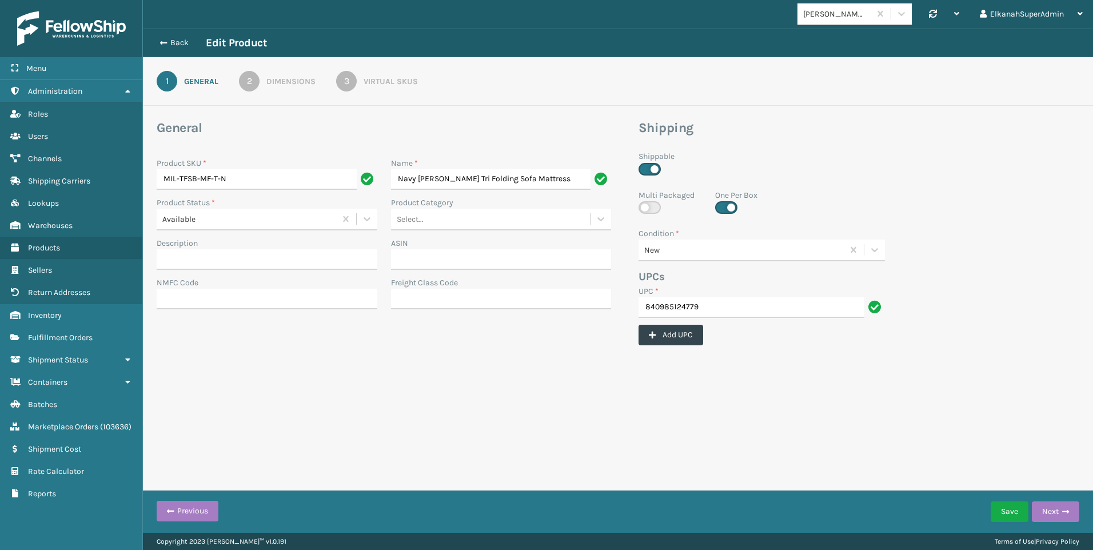
click at [388, 81] on div "Virtual SKUs" at bounding box center [391, 81] width 54 height 12
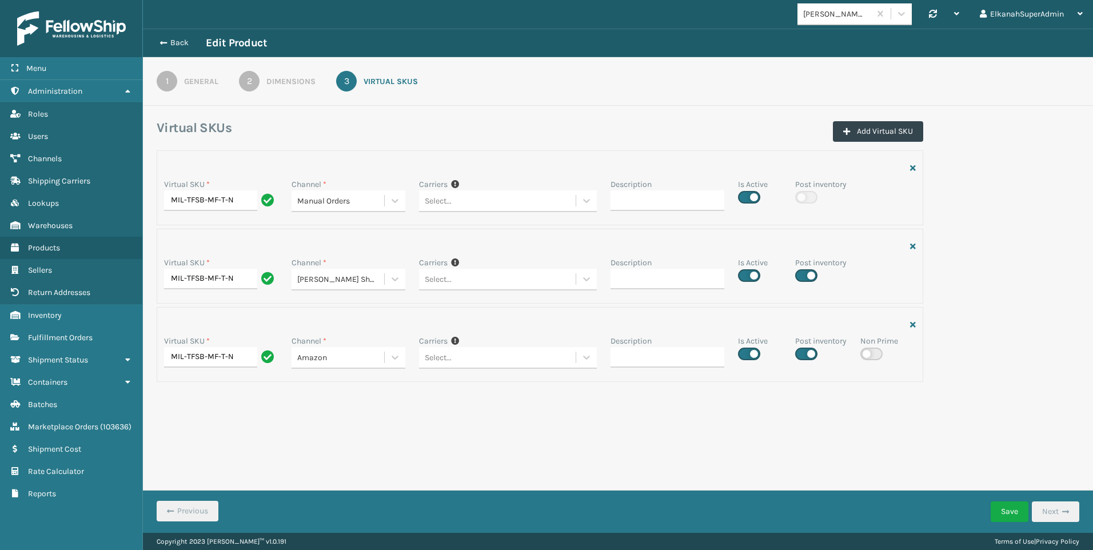
click at [810, 277] on label at bounding box center [806, 275] width 22 height 13
click at [803, 276] on input "checkbox" at bounding box center [798, 272] width 7 height 7
checkbox input "false"
click at [812, 356] on label at bounding box center [806, 354] width 22 height 13
click at [803, 355] on input "checkbox" at bounding box center [798, 350] width 7 height 7
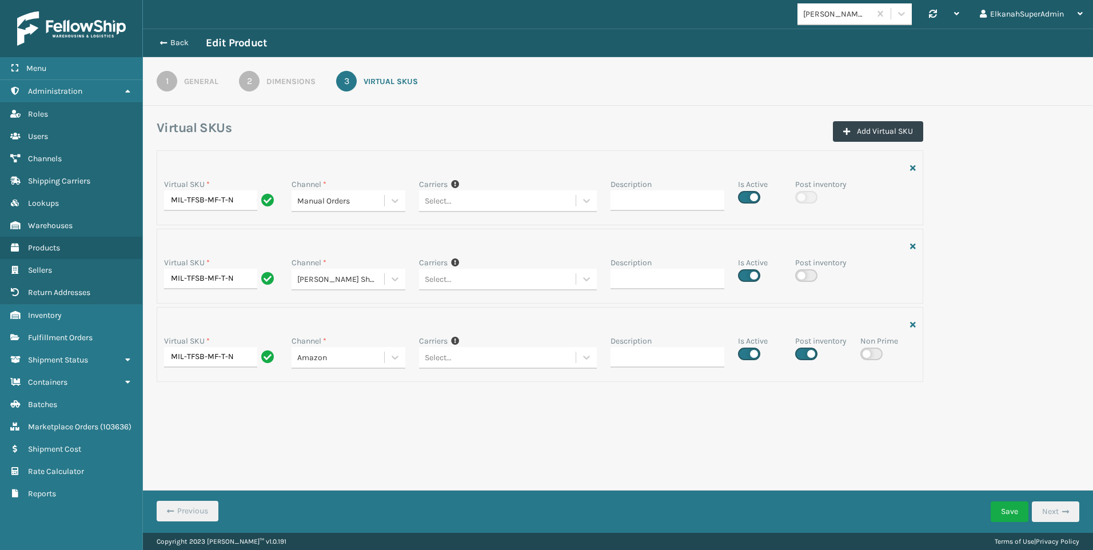
checkbox input "false"
click at [1009, 512] on button "Save" at bounding box center [1010, 512] width 38 height 21
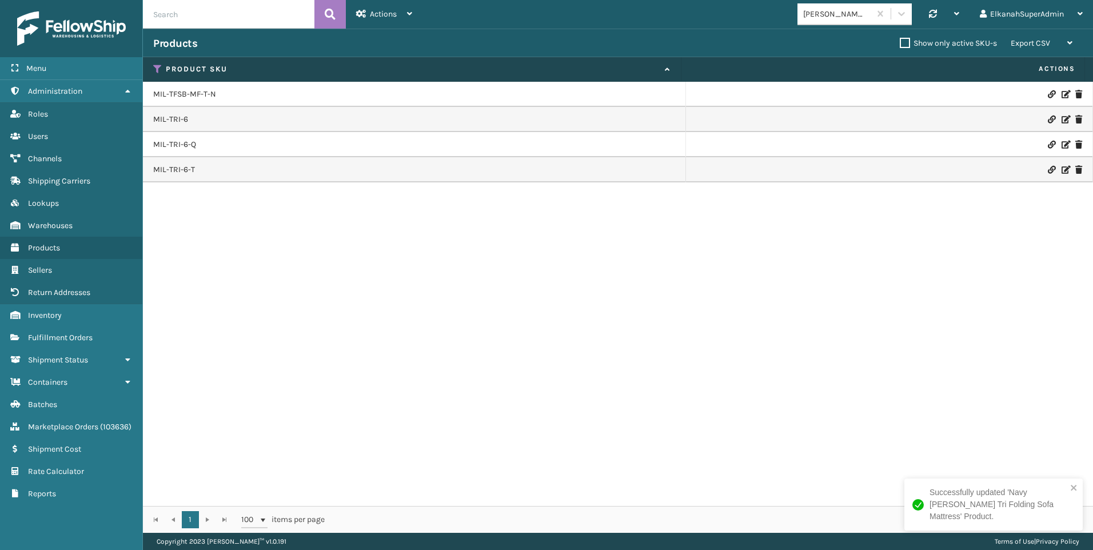
click at [1062, 142] on icon at bounding box center [1065, 145] width 7 height 8
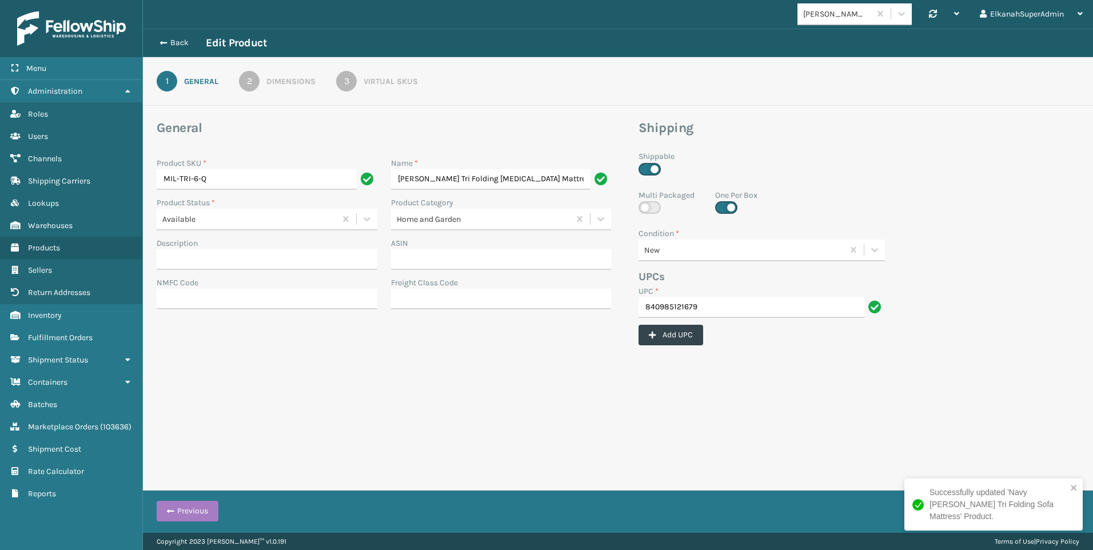
click at [395, 81] on div "Virtual SKUs" at bounding box center [391, 81] width 54 height 12
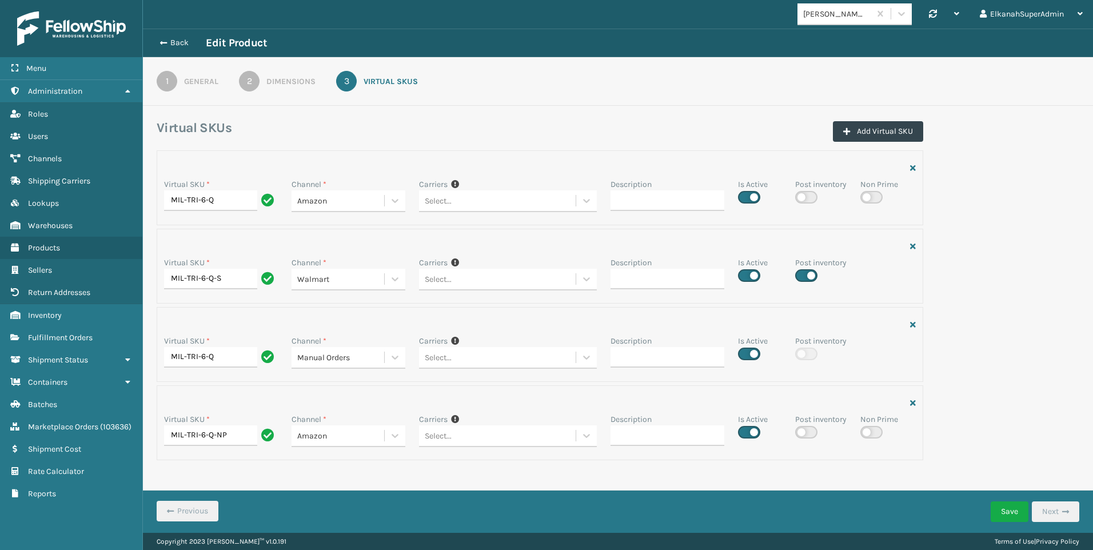
click at [809, 278] on label at bounding box center [806, 275] width 22 height 13
click at [803, 276] on input "checkbox" at bounding box center [798, 272] width 7 height 7
checkbox input "false"
click at [1004, 508] on button "Save" at bounding box center [1010, 512] width 38 height 21
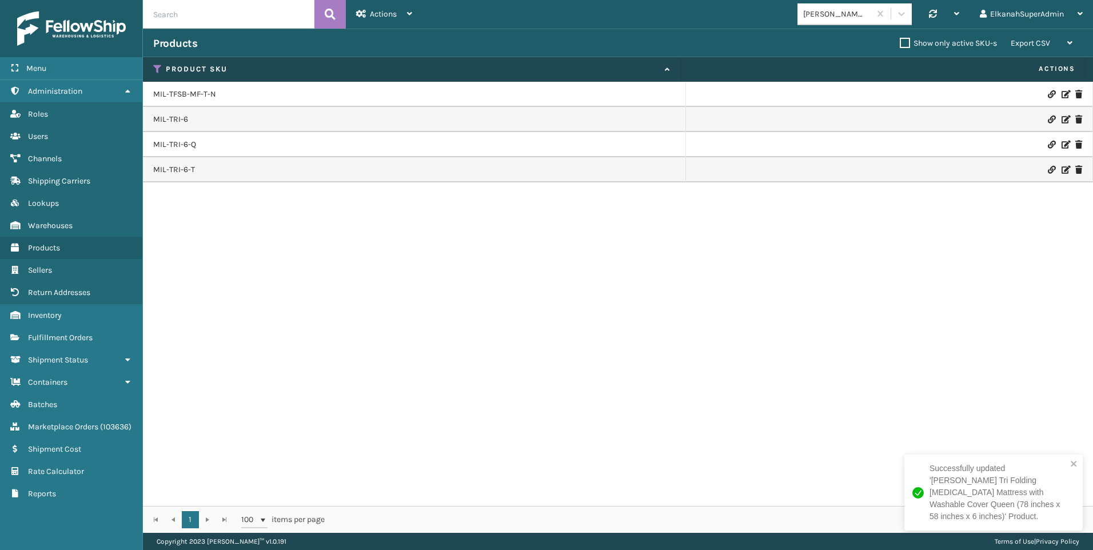
click at [1062, 117] on icon at bounding box center [1065, 120] width 7 height 8
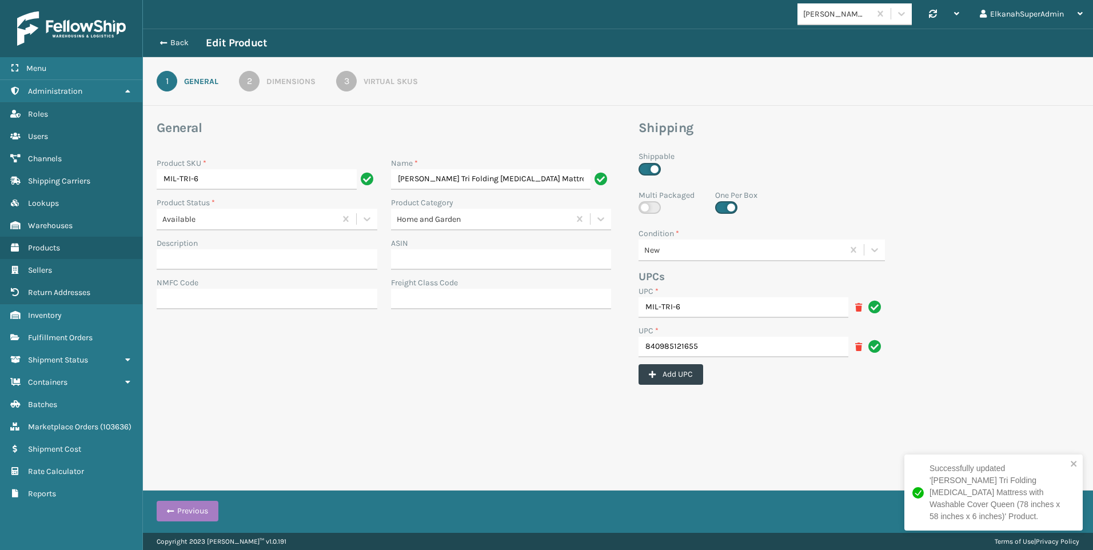
click at [355, 86] on div "3" at bounding box center [346, 81] width 21 height 21
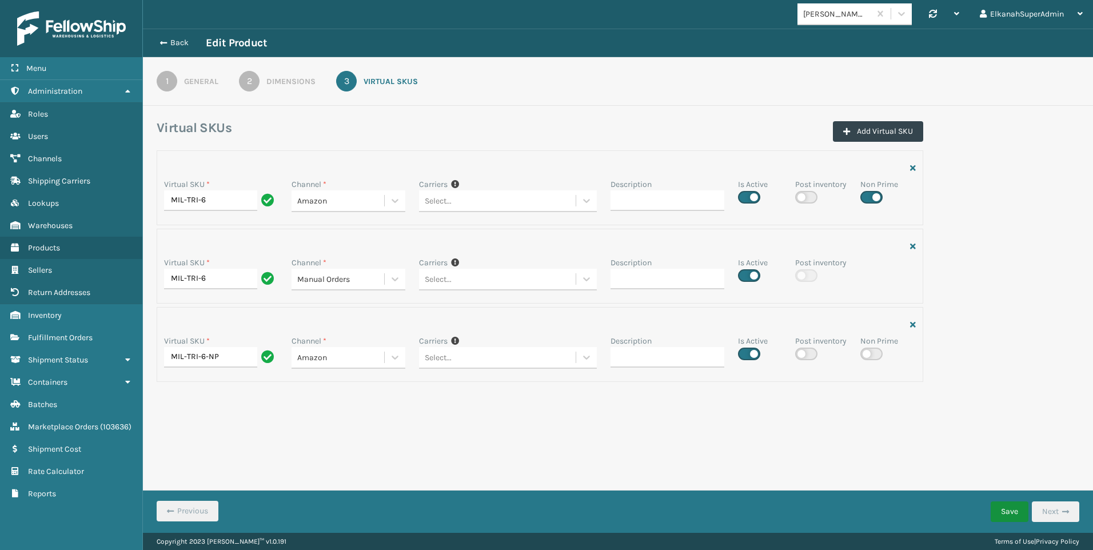
click at [998, 513] on button "Save" at bounding box center [1010, 512] width 38 height 21
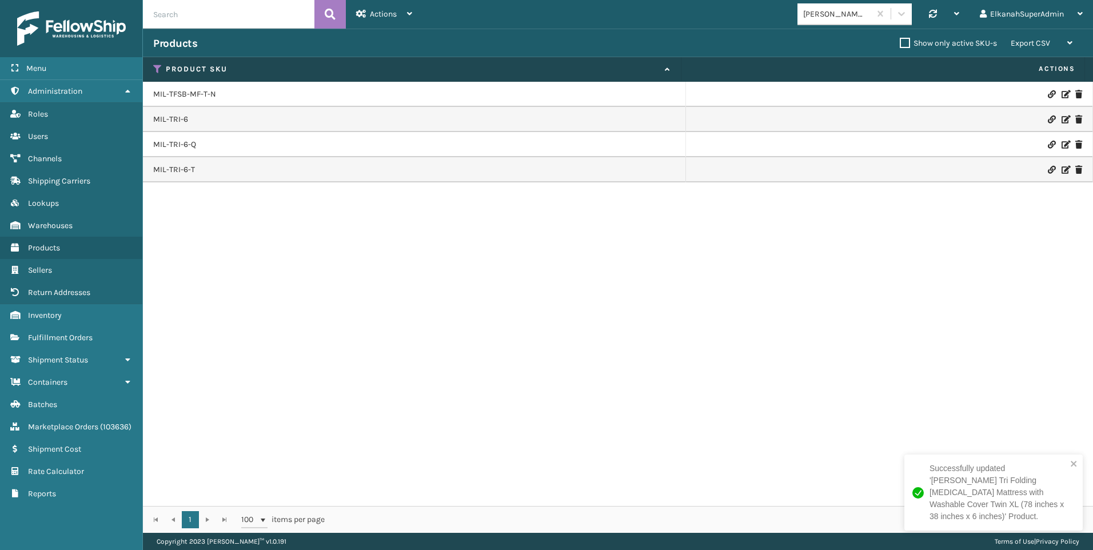
click at [1062, 93] on icon at bounding box center [1065, 94] width 7 height 8
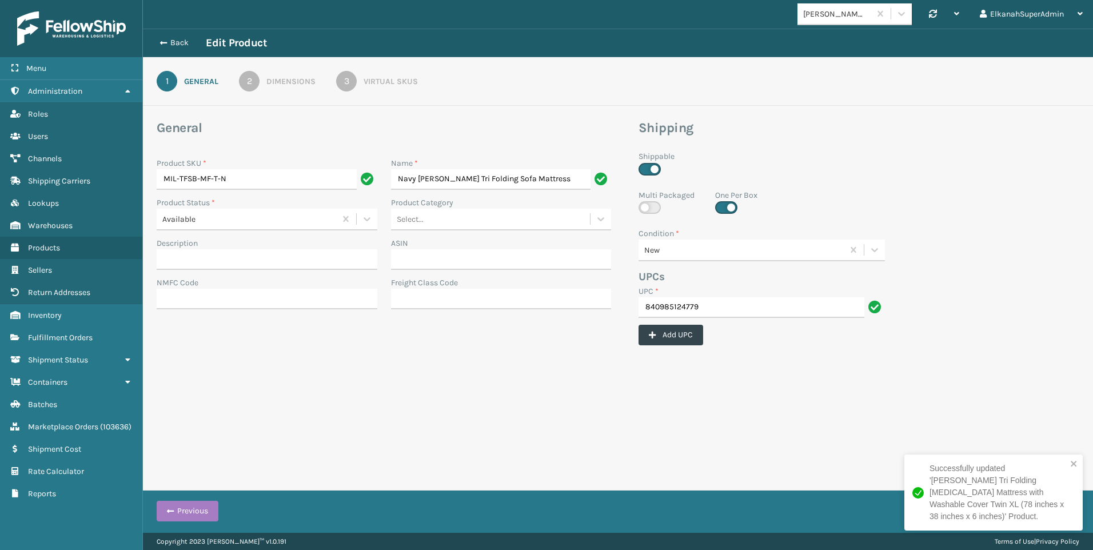
click at [387, 73] on link "3 Virtual SKUs" at bounding box center [377, 81] width 123 height 21
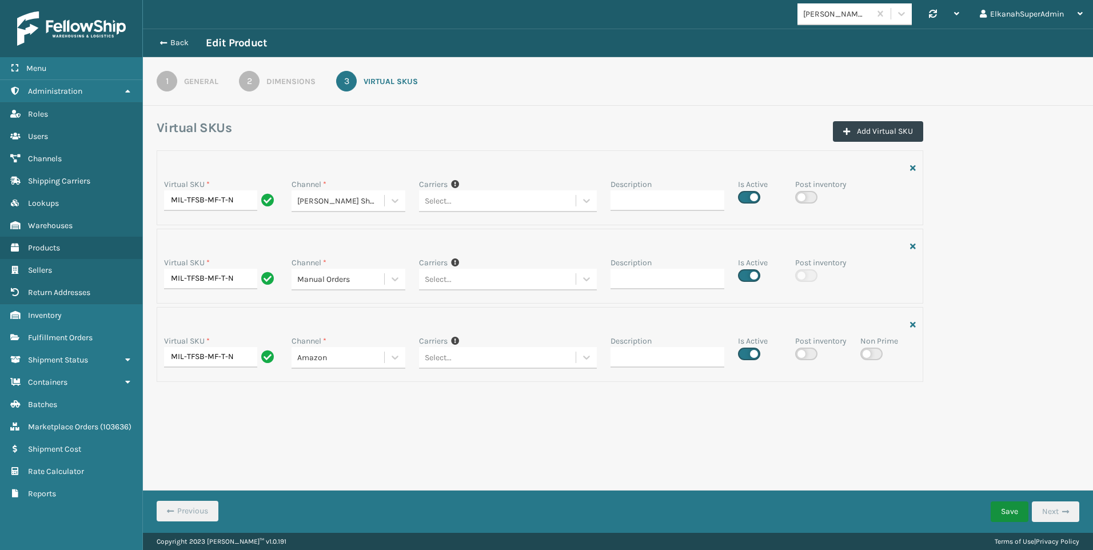
click at [1009, 510] on button "Save" at bounding box center [1010, 512] width 38 height 21
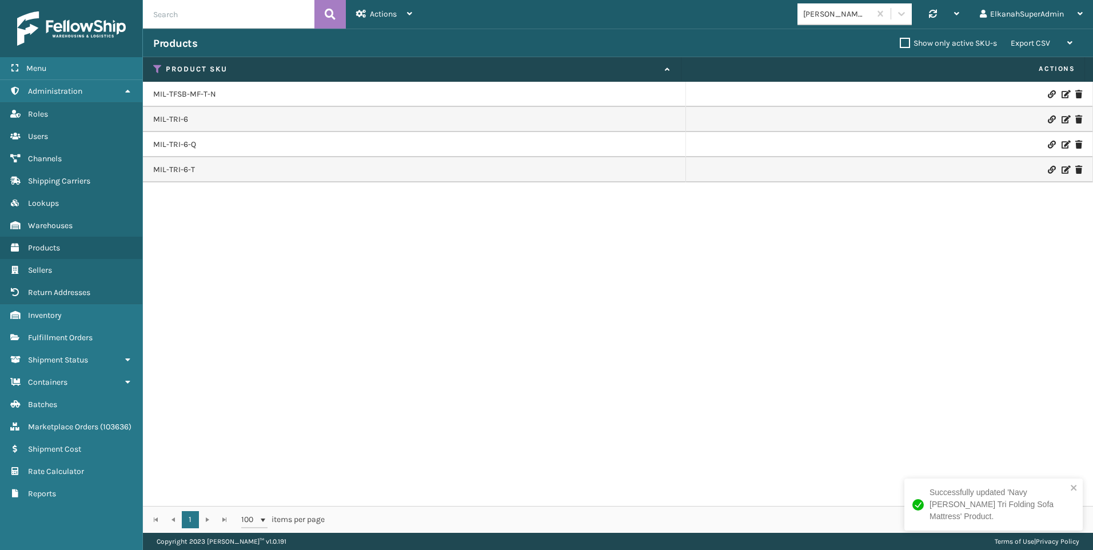
click at [1062, 118] on icon at bounding box center [1065, 120] width 7 height 8
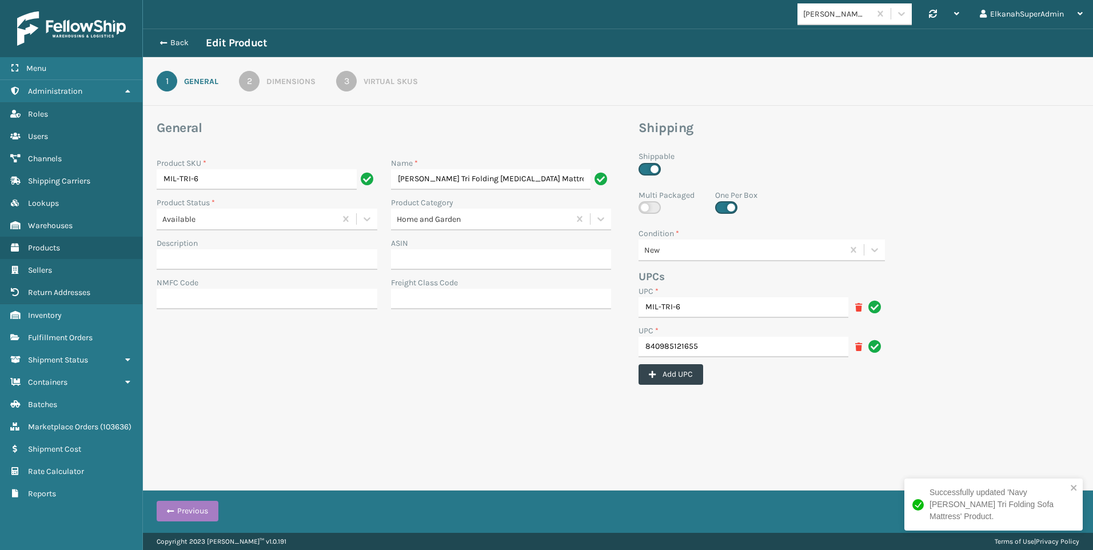
scroll to position [0, 202]
click at [831, 439] on div "[PERSON_NAME] Brands Synchronise all channels ElkanahSuperAdmin Log Out Back Ed…" at bounding box center [618, 266] width 950 height 533
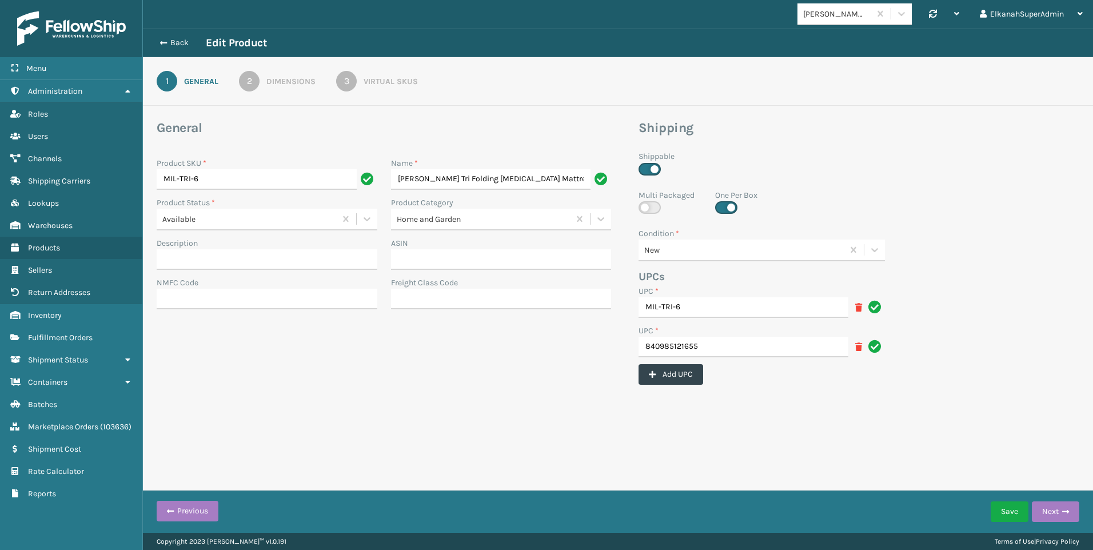
click at [376, 79] on div "Virtual SKUs" at bounding box center [391, 81] width 54 height 12
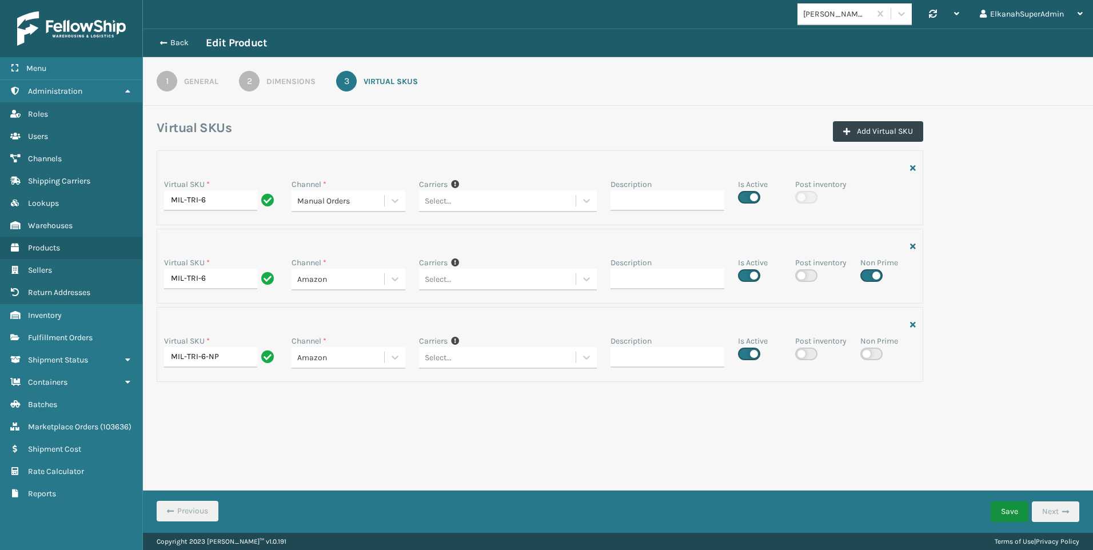
click at [1006, 510] on button "Save" at bounding box center [1010, 512] width 38 height 21
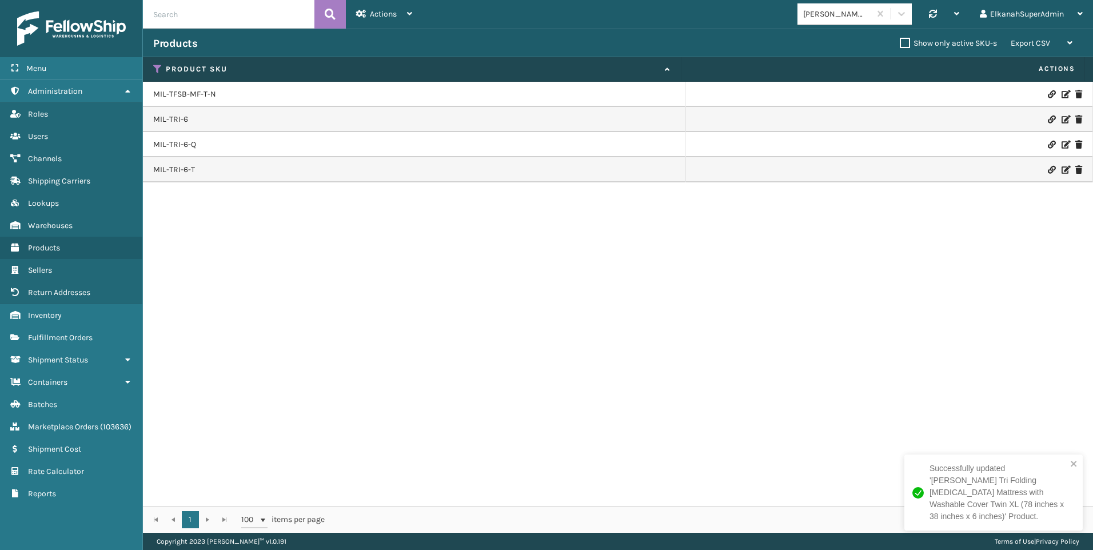
click at [1062, 168] on icon at bounding box center [1065, 170] width 7 height 8
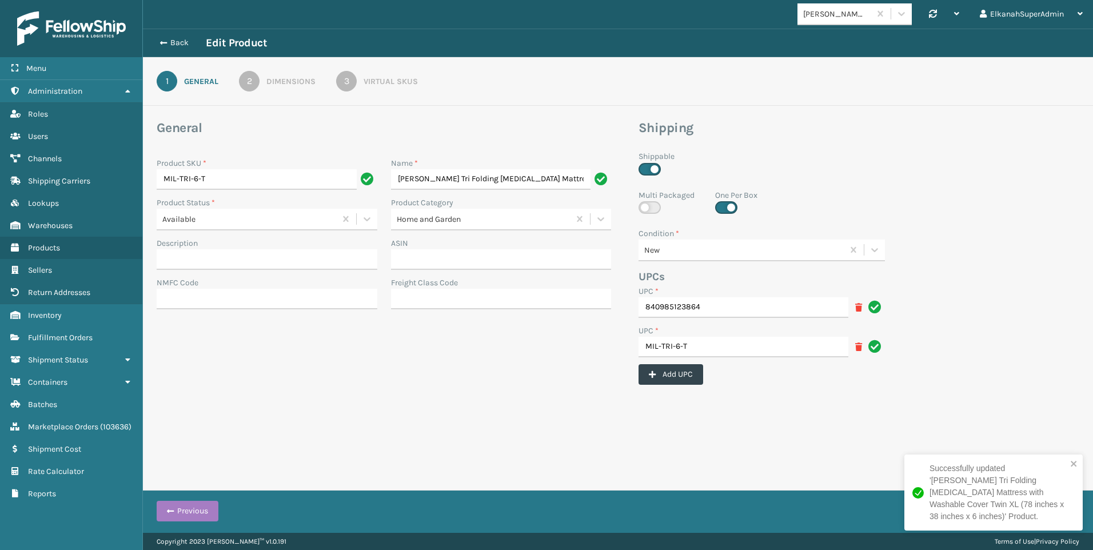
scroll to position [0, 193]
click at [369, 76] on div "Virtual SKUs" at bounding box center [391, 81] width 54 height 12
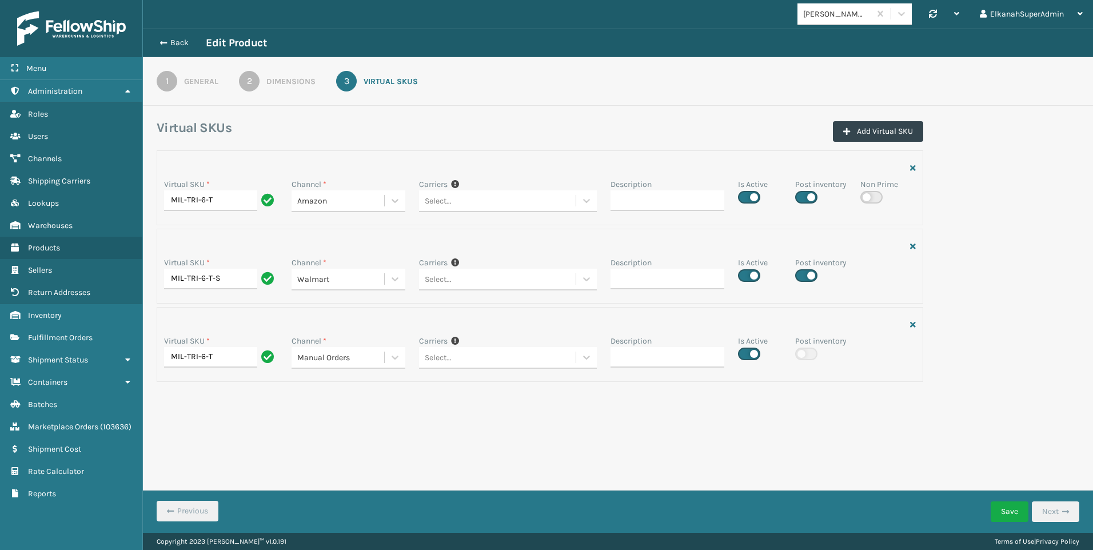
click at [813, 272] on label at bounding box center [806, 275] width 22 height 13
click at [803, 272] on input "checkbox" at bounding box center [798, 272] width 7 height 7
checkbox input "false"
click at [812, 198] on label at bounding box center [806, 197] width 22 height 13
click at [803, 198] on input "checkbox" at bounding box center [798, 193] width 7 height 7
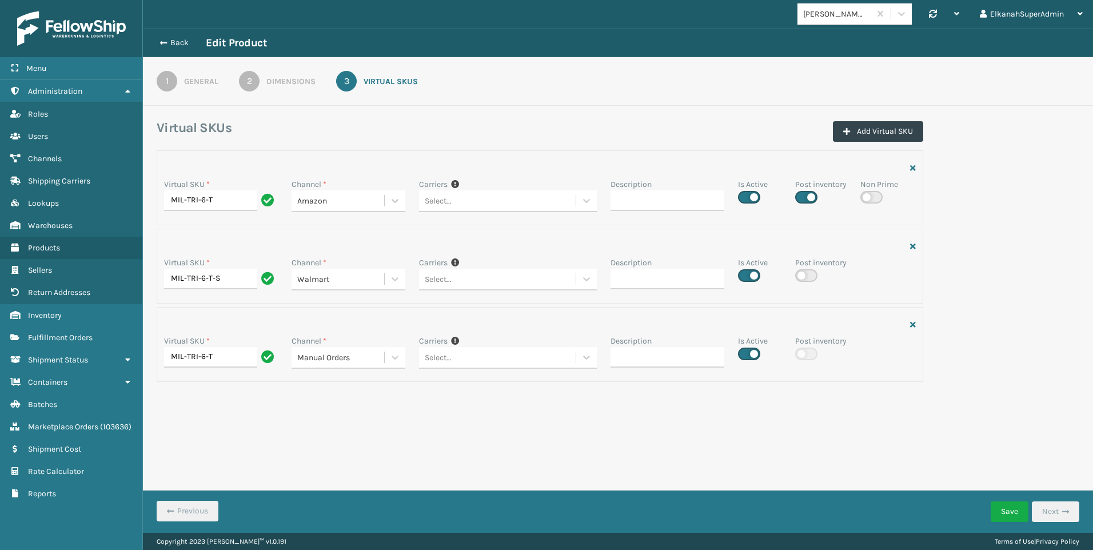
checkbox input "false"
click at [999, 506] on button "Save" at bounding box center [1010, 512] width 38 height 21
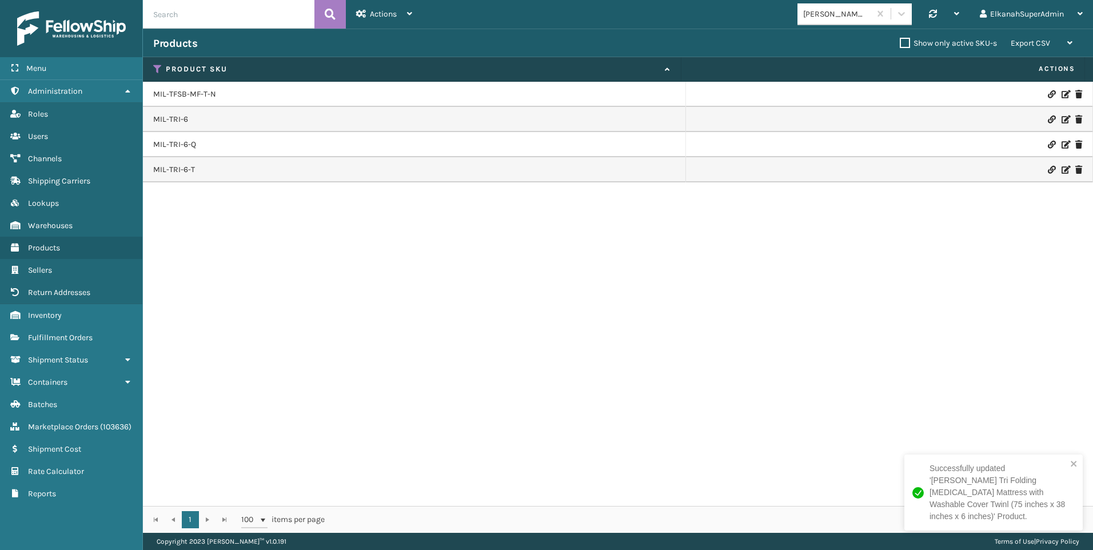
click at [1062, 168] on icon at bounding box center [1065, 170] width 7 height 8
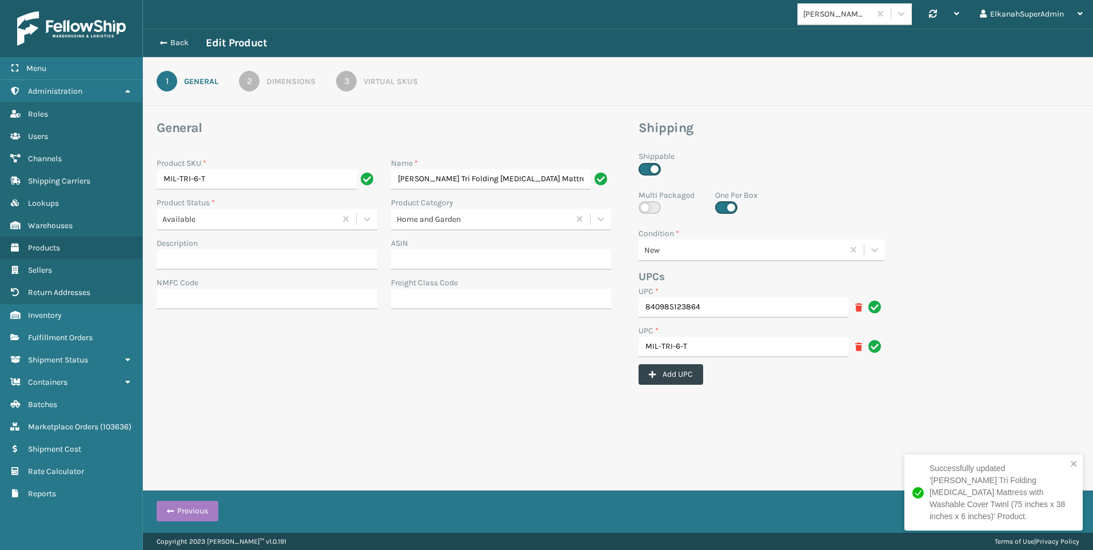
scroll to position [0, 193]
click at [391, 86] on div "Virtual SKUs" at bounding box center [391, 81] width 54 height 12
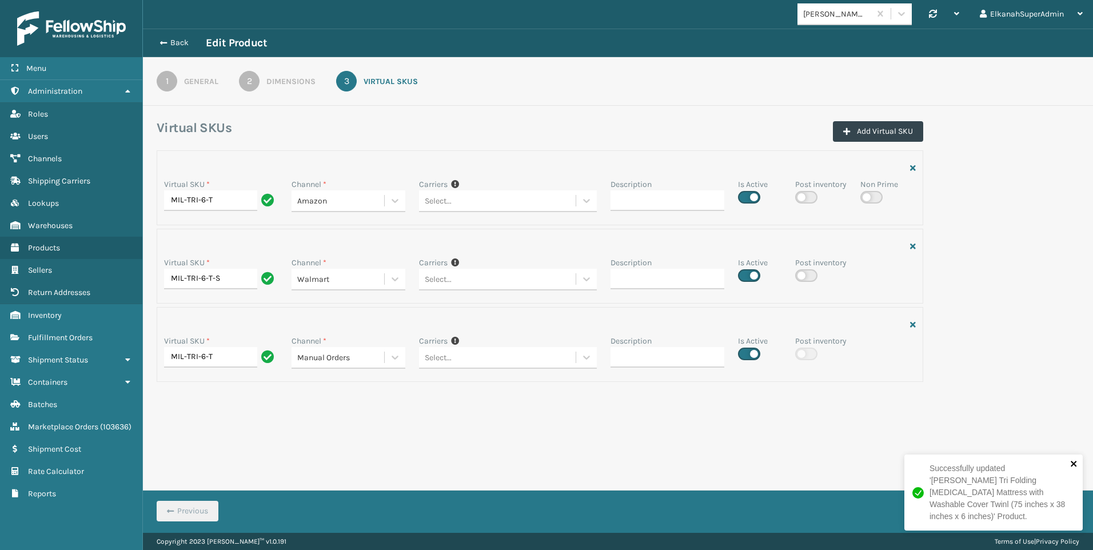
click at [1073, 468] on icon "close" at bounding box center [1075, 463] width 8 height 9
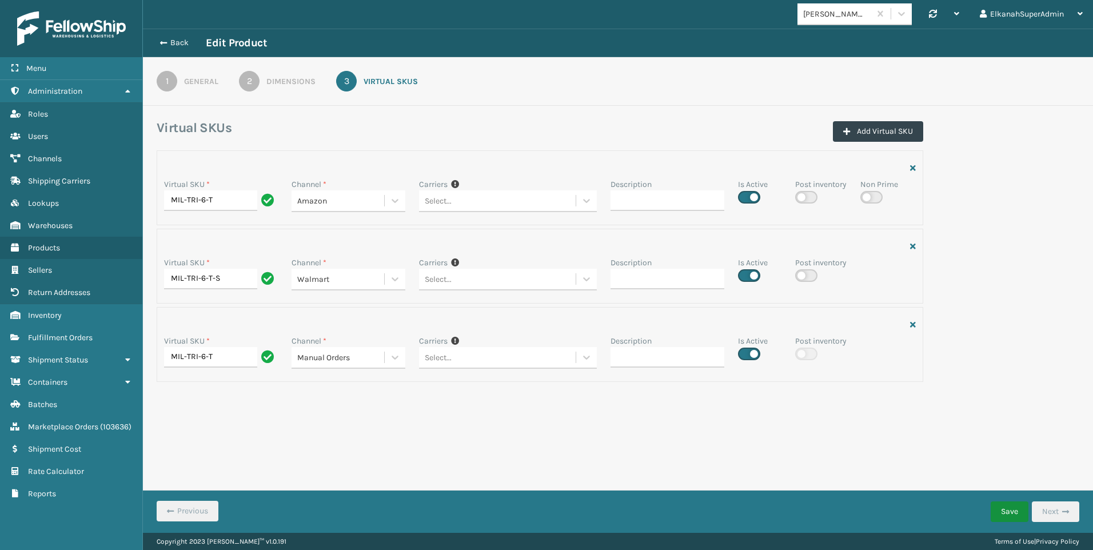
click at [1002, 513] on button "Save" at bounding box center [1010, 512] width 38 height 21
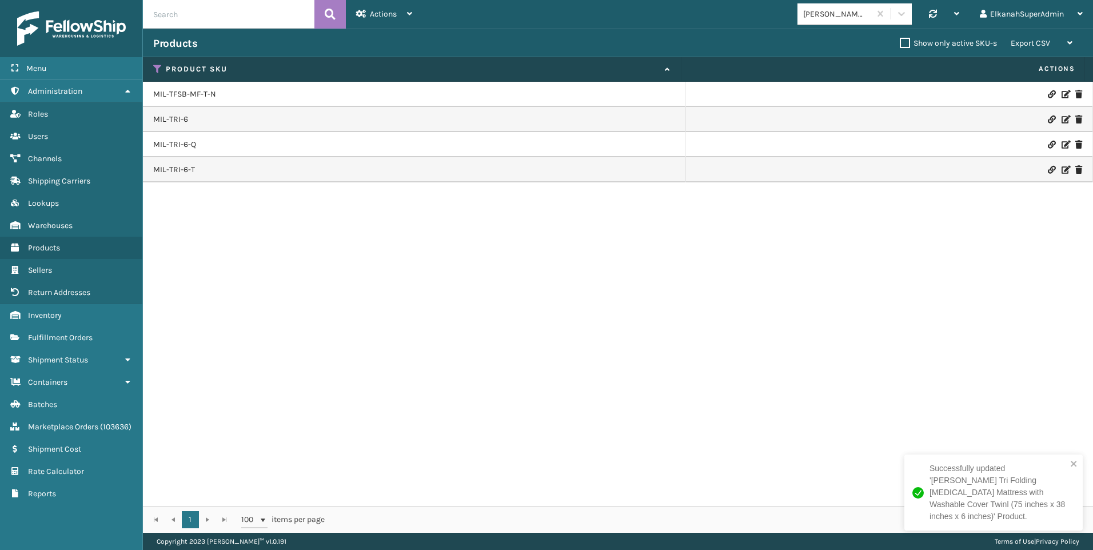
click at [1062, 145] on icon at bounding box center [1065, 145] width 7 height 8
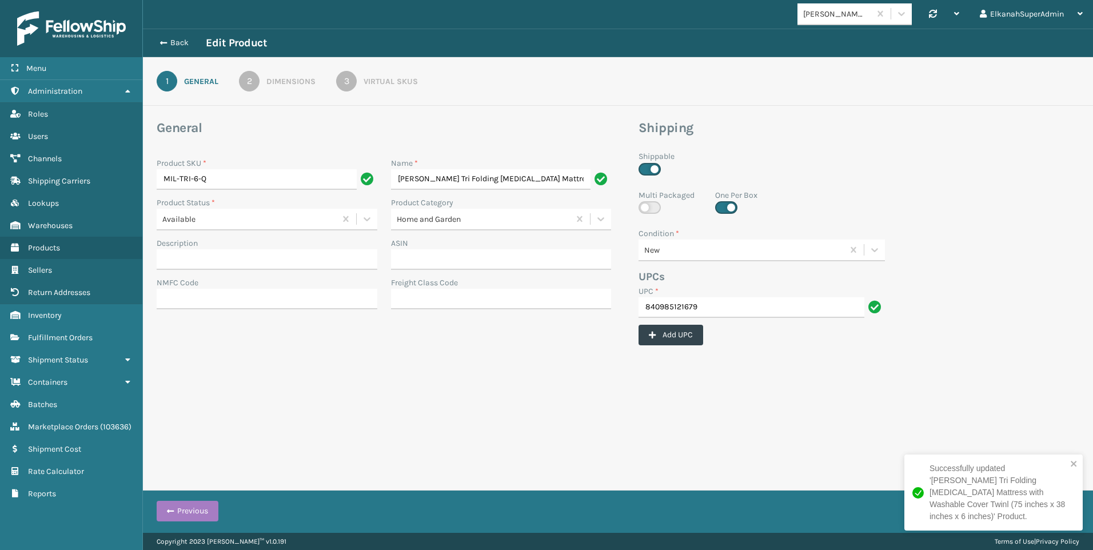
scroll to position [0, 197]
click at [392, 88] on link "3 Virtual SKUs" at bounding box center [377, 81] width 123 height 21
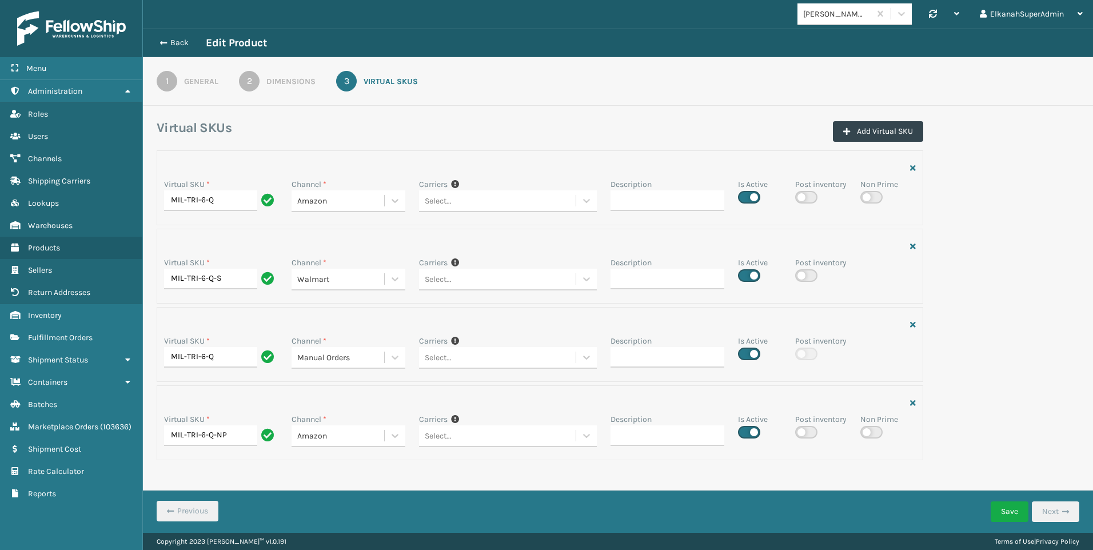
click at [995, 406] on div "Virtual SKU * MIL-TRI-6-Q Channel * Amazon Carriers If you can't find the desir…" at bounding box center [618, 308] width 937 height 317
click at [997, 507] on button "Save" at bounding box center [1010, 512] width 38 height 21
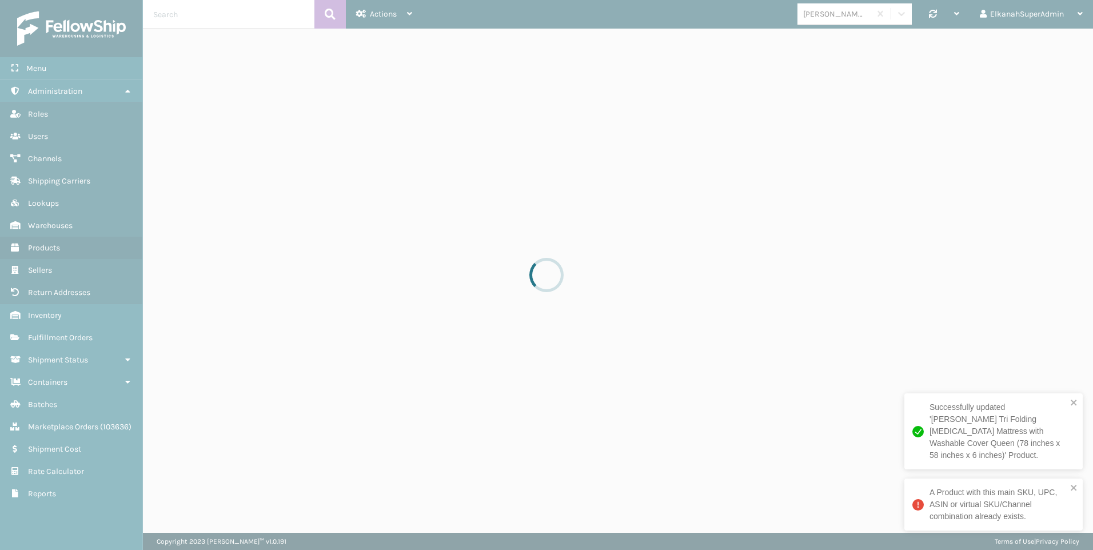
click at [1005, 517] on div "Successfully updated '[PERSON_NAME] Tri Folding [MEDICAL_DATA] Mattress with Wa…" at bounding box center [993, 466] width 183 height 151
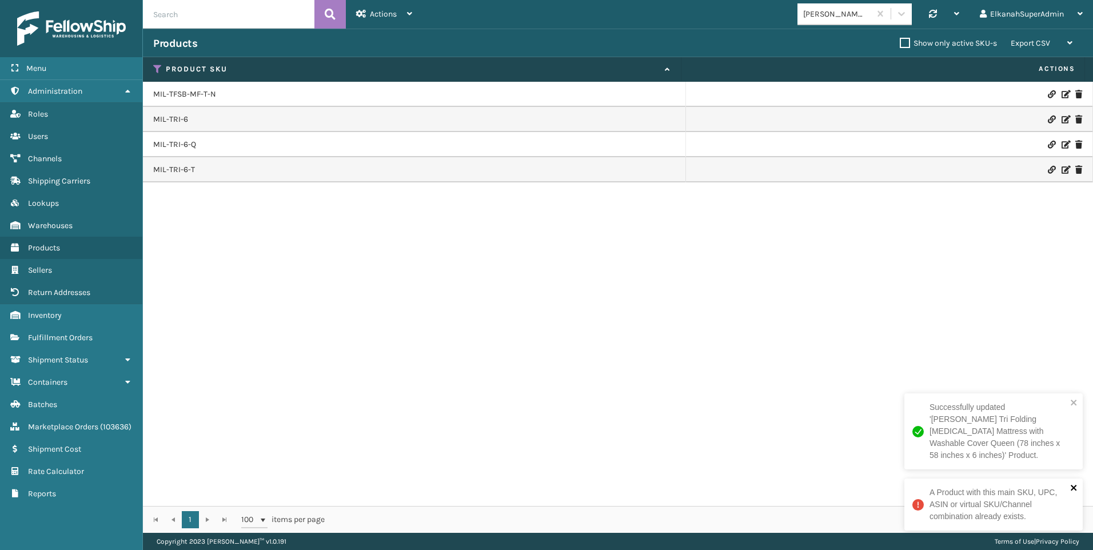
click at [1070, 483] on div "A Product with this main SKU, UPC, ASIN or virtual SKU/Channel combination alre…" at bounding box center [989, 504] width 161 height 43
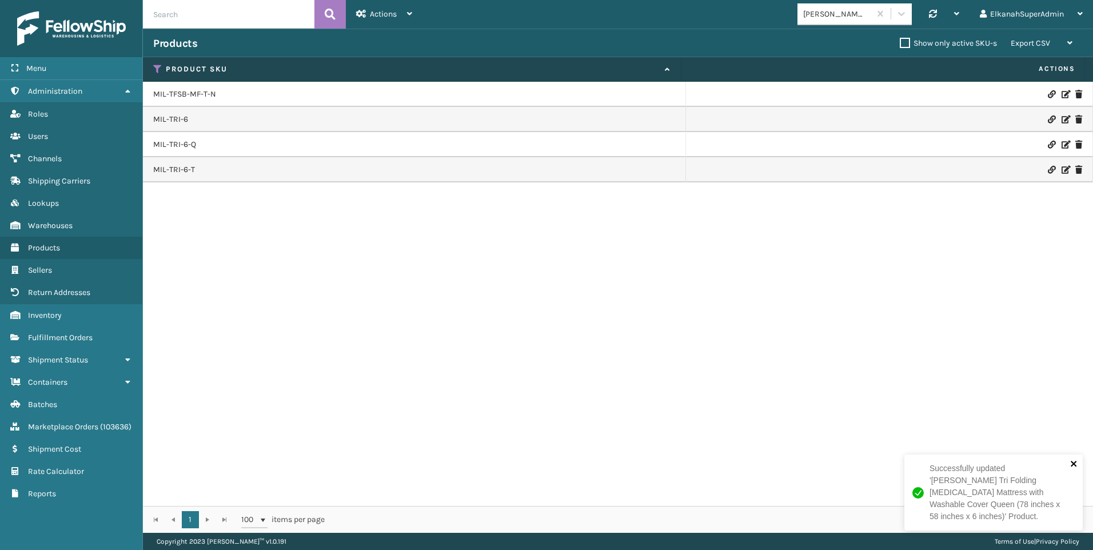
click at [1072, 0] on div "Successfully updated '[PERSON_NAME] Tri Folding [MEDICAL_DATA] Mattress with Wa…" at bounding box center [546, 0] width 1093 height 0
click at [1062, 117] on icon at bounding box center [1065, 120] width 7 height 8
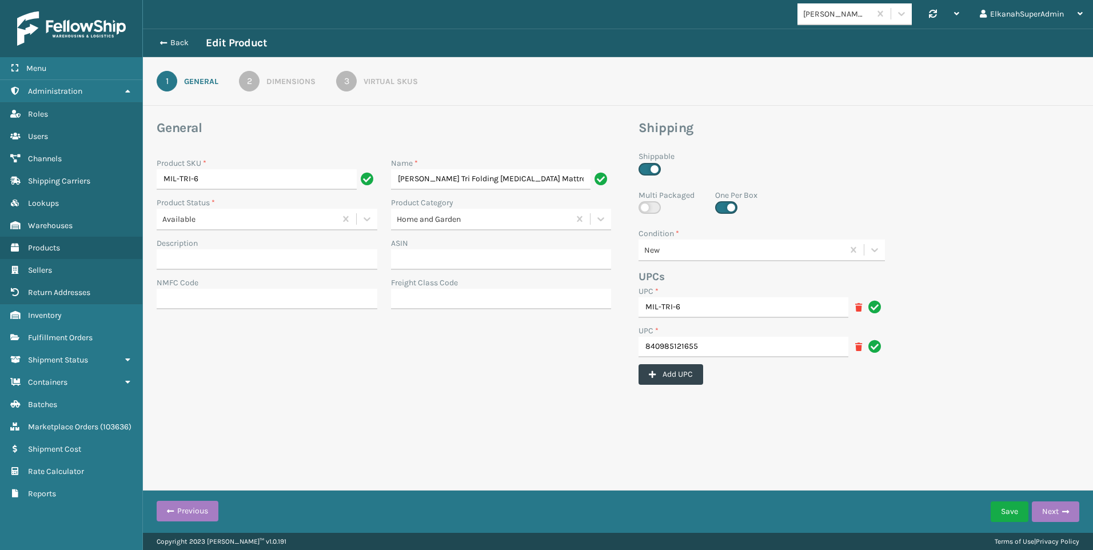
scroll to position [0, 202]
click at [392, 77] on div "Virtual SKUs" at bounding box center [391, 81] width 54 height 12
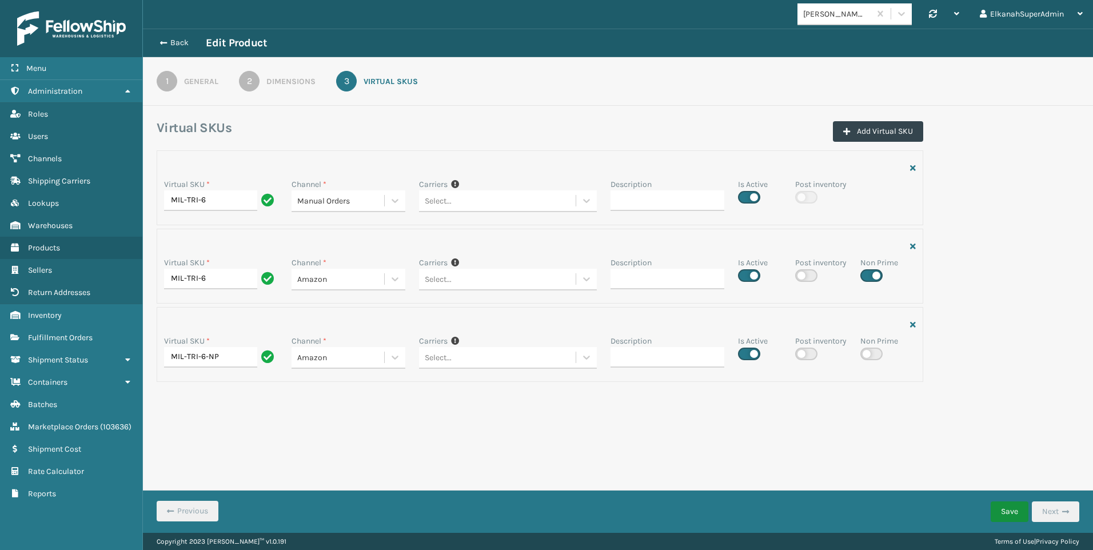
click at [1004, 514] on button "Save" at bounding box center [1010, 512] width 38 height 21
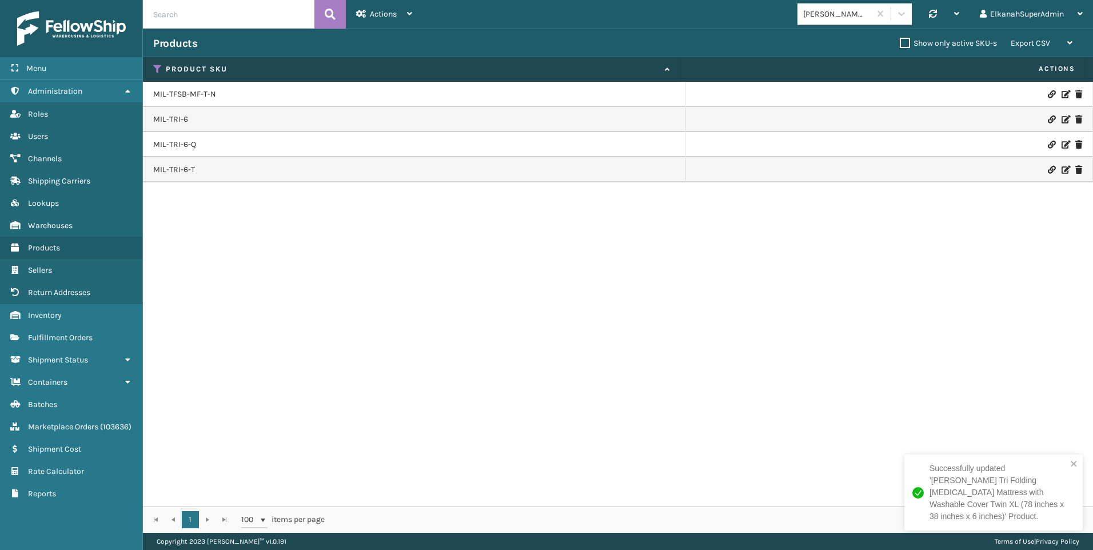
click at [1062, 96] on icon at bounding box center [1065, 94] width 7 height 8
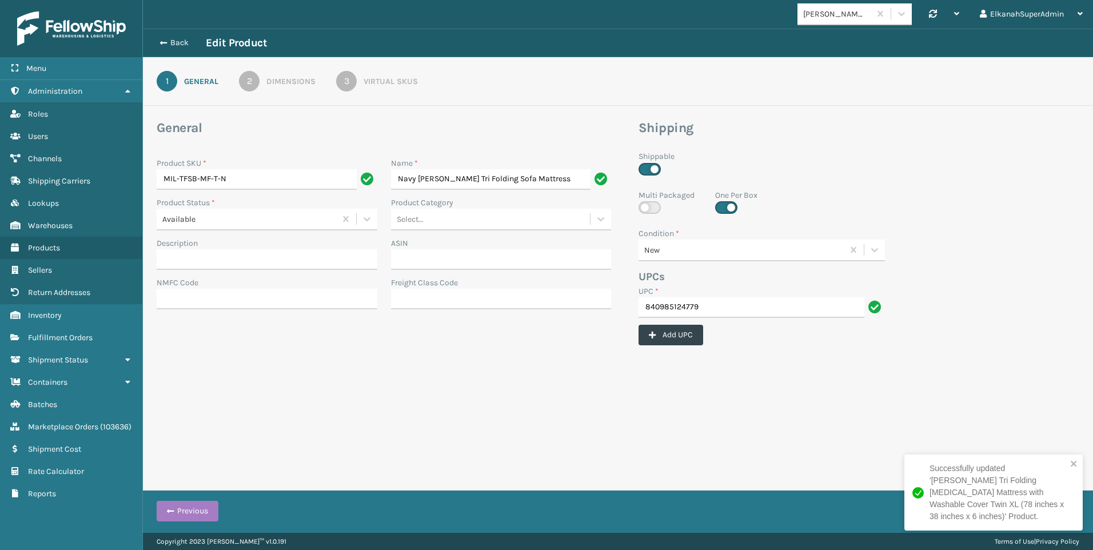
click at [351, 82] on div "3" at bounding box center [346, 81] width 21 height 21
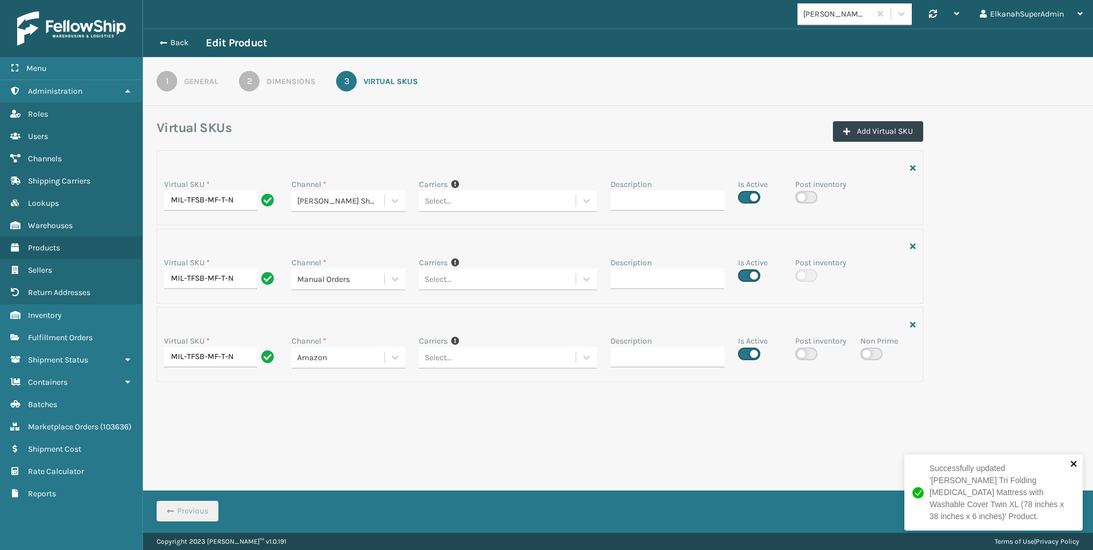
click at [1076, 467] on icon "close" at bounding box center [1074, 464] width 6 height 6
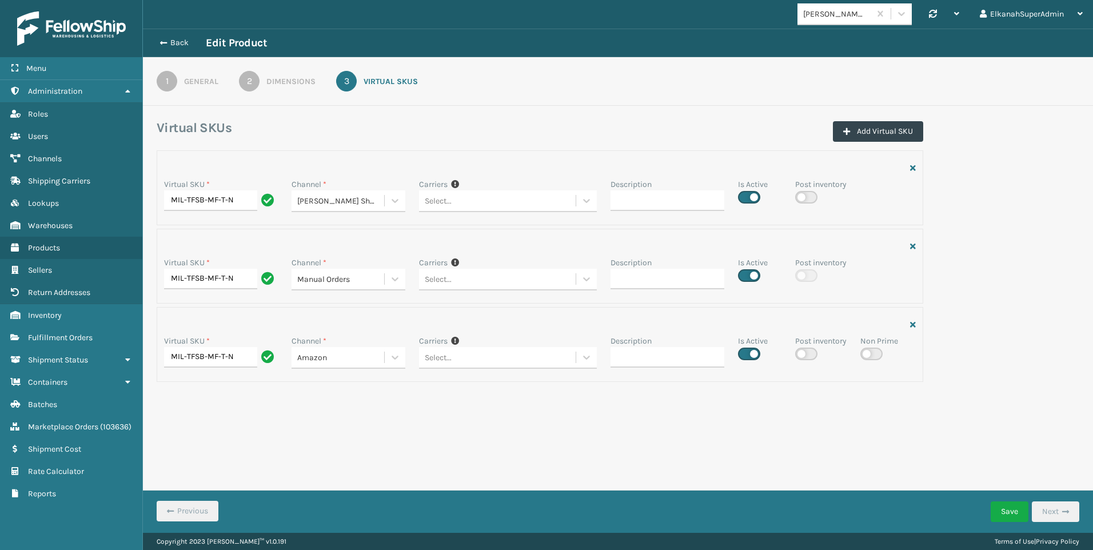
click at [1013, 514] on button "Save" at bounding box center [1010, 512] width 38 height 21
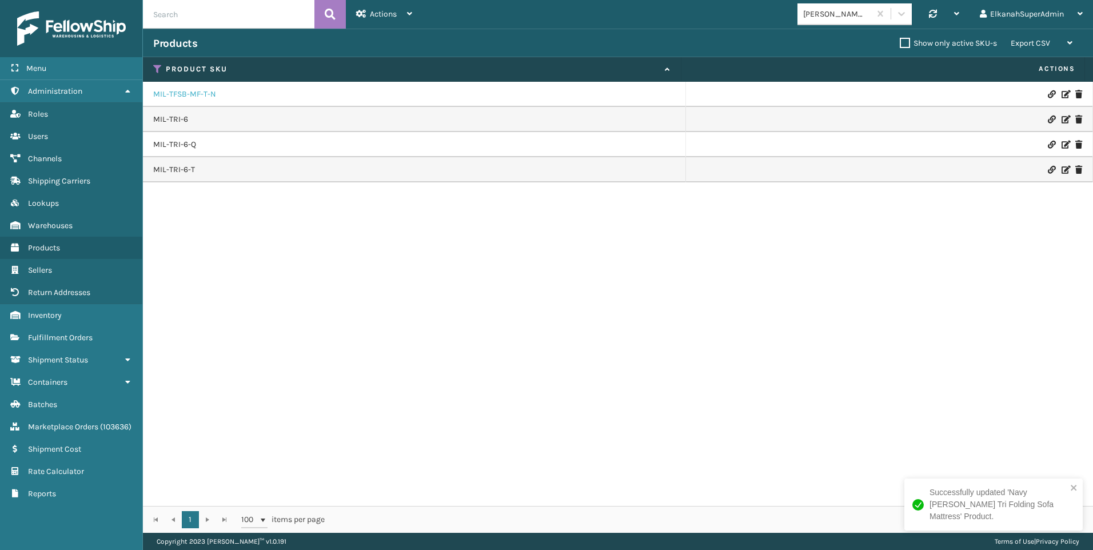
click at [193, 95] on link "MIL-TFSB-MF-T-N" at bounding box center [184, 94] width 63 height 11
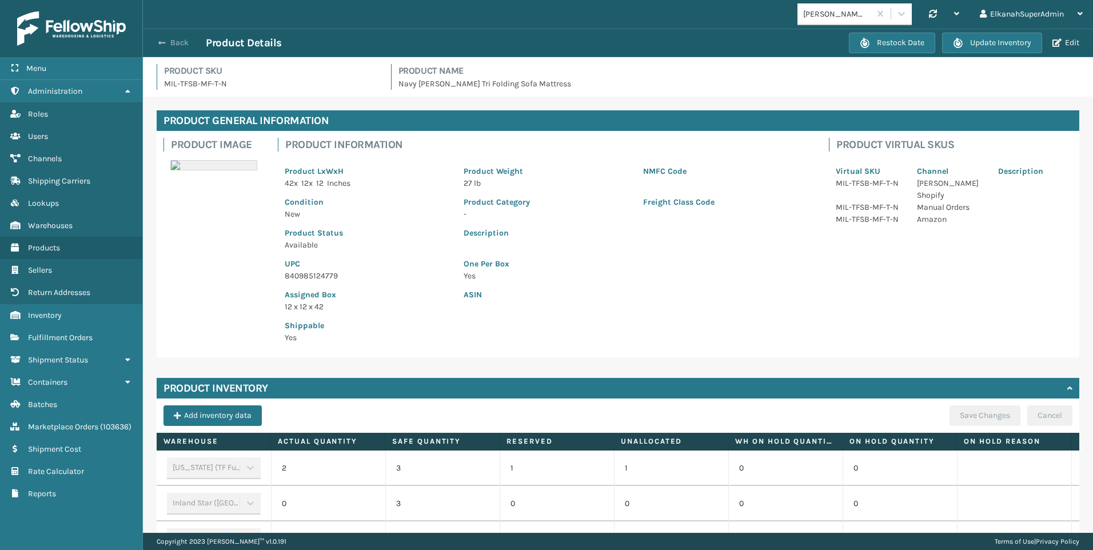
click at [173, 43] on button "Back" at bounding box center [179, 43] width 53 height 10
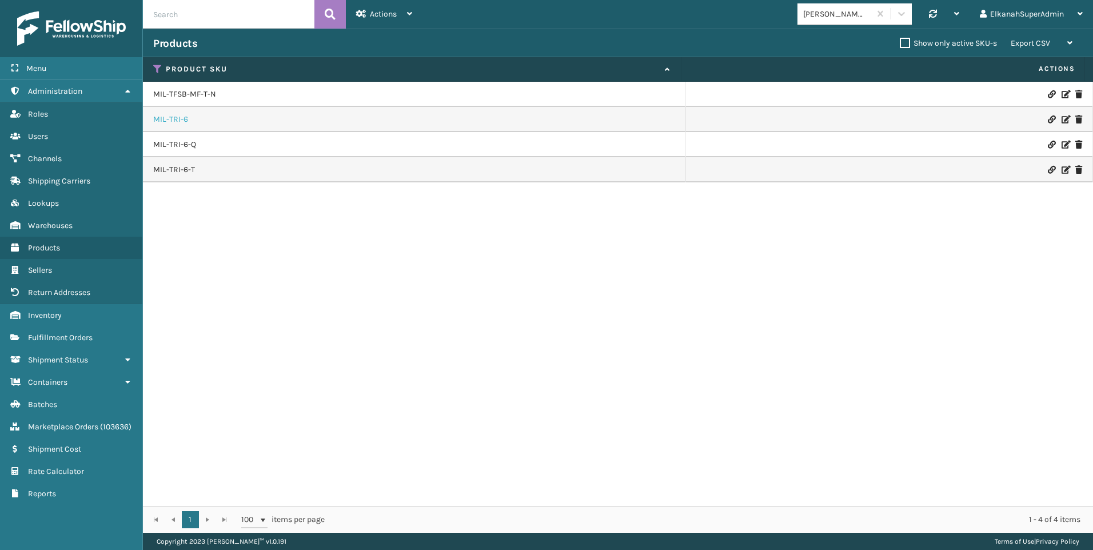
click at [169, 114] on link "MIL-TRI-6" at bounding box center [170, 119] width 35 height 11
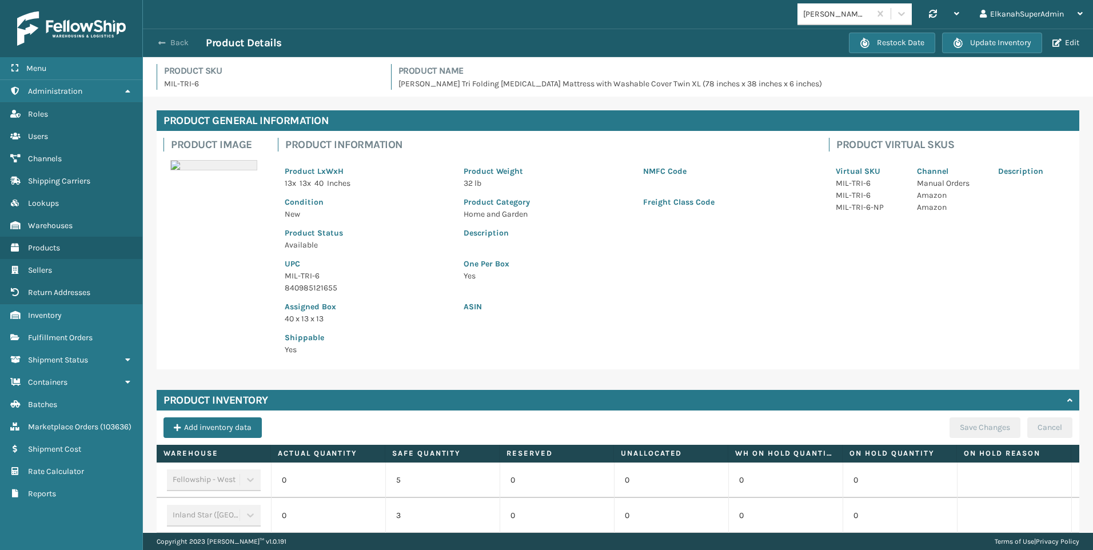
click at [169, 42] on button "Back" at bounding box center [179, 43] width 53 height 10
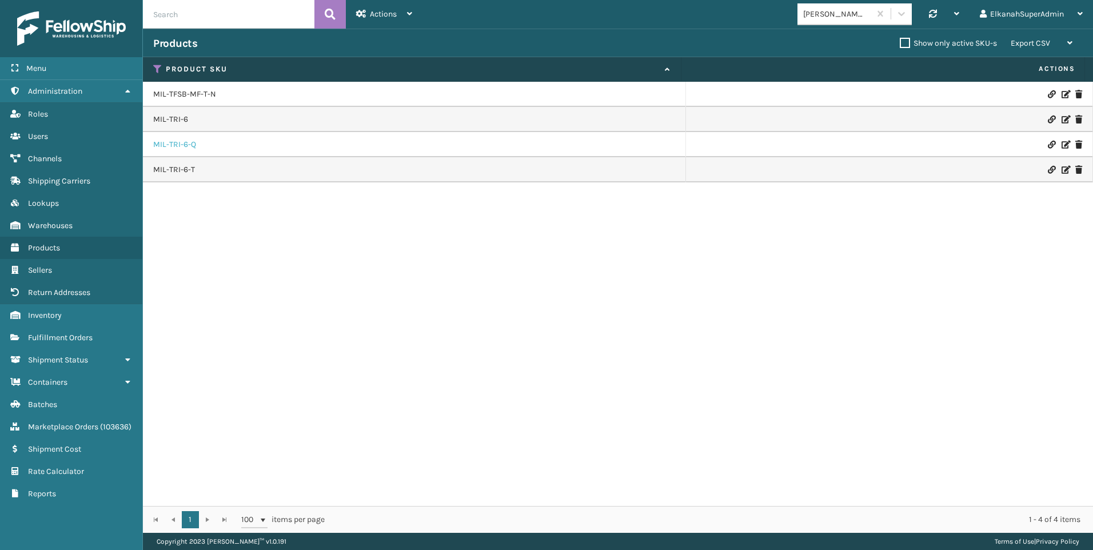
click at [170, 142] on link "MIL-TRI-6-Q" at bounding box center [174, 144] width 43 height 11
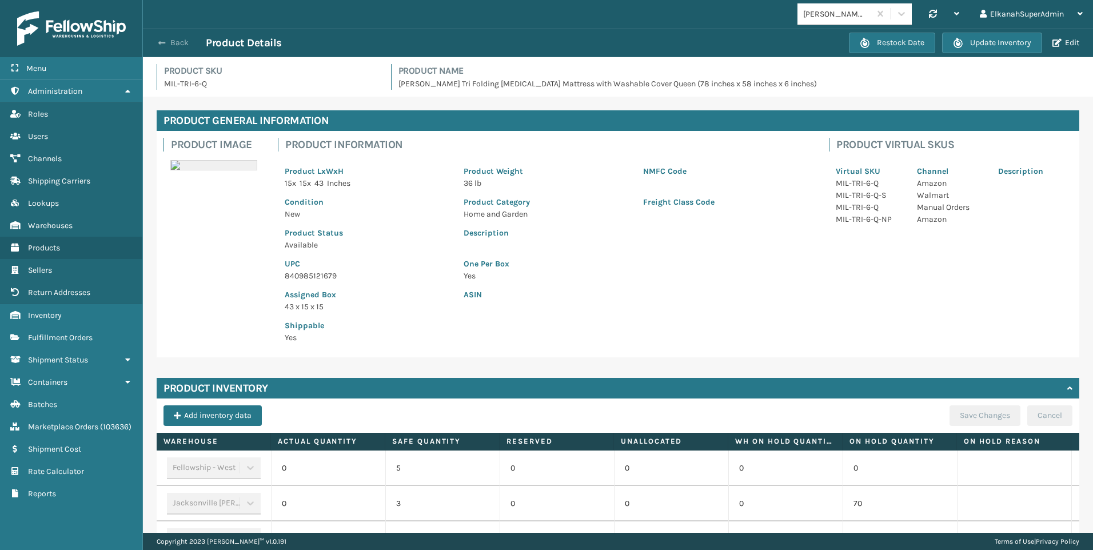
click at [166, 43] on button "Back" at bounding box center [179, 43] width 53 height 10
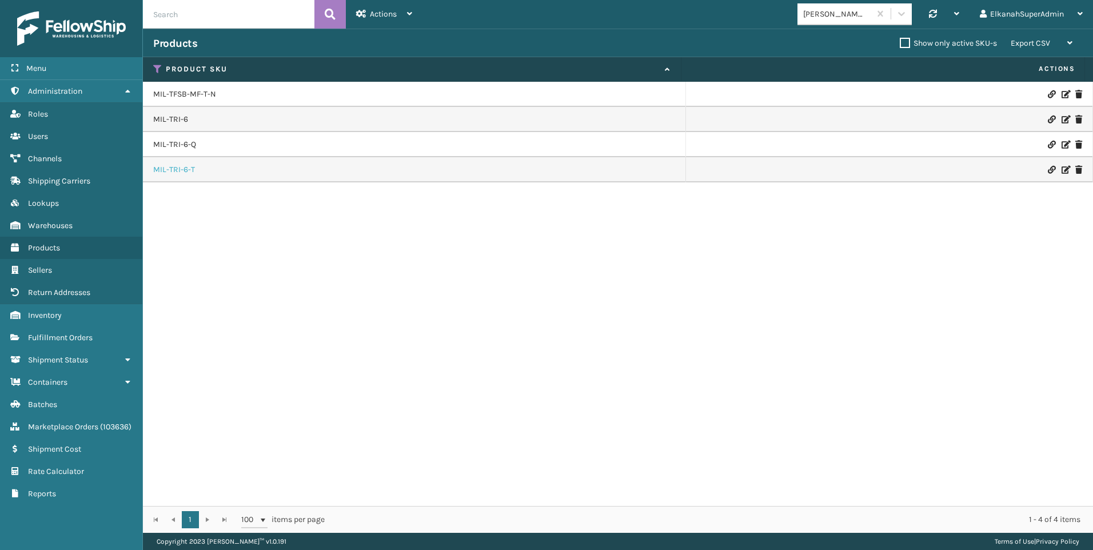
click at [162, 173] on link "MIL-TRI-6-T" at bounding box center [174, 169] width 42 height 11
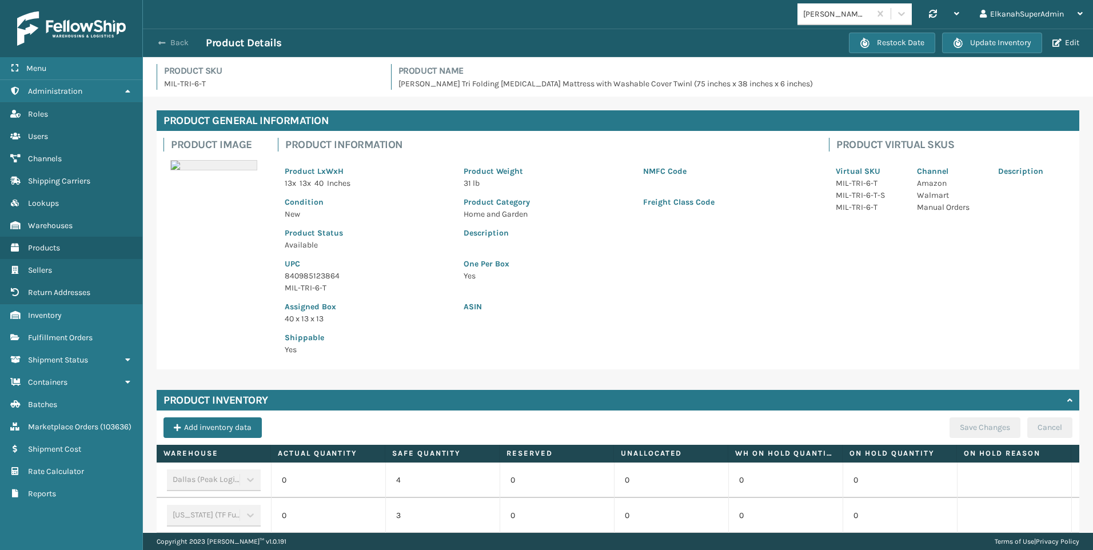
click at [182, 43] on button "Back" at bounding box center [179, 43] width 53 height 10
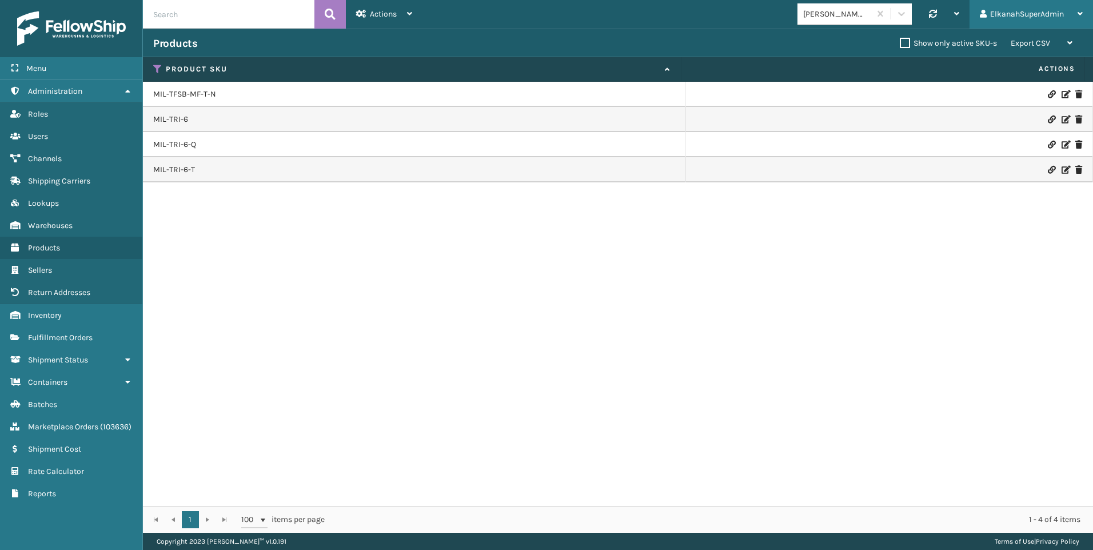
click at [1010, 21] on div "ElkanahSuperAdmin" at bounding box center [1031, 14] width 103 height 29
click at [981, 39] on li "Log Out" at bounding box center [1016, 44] width 153 height 31
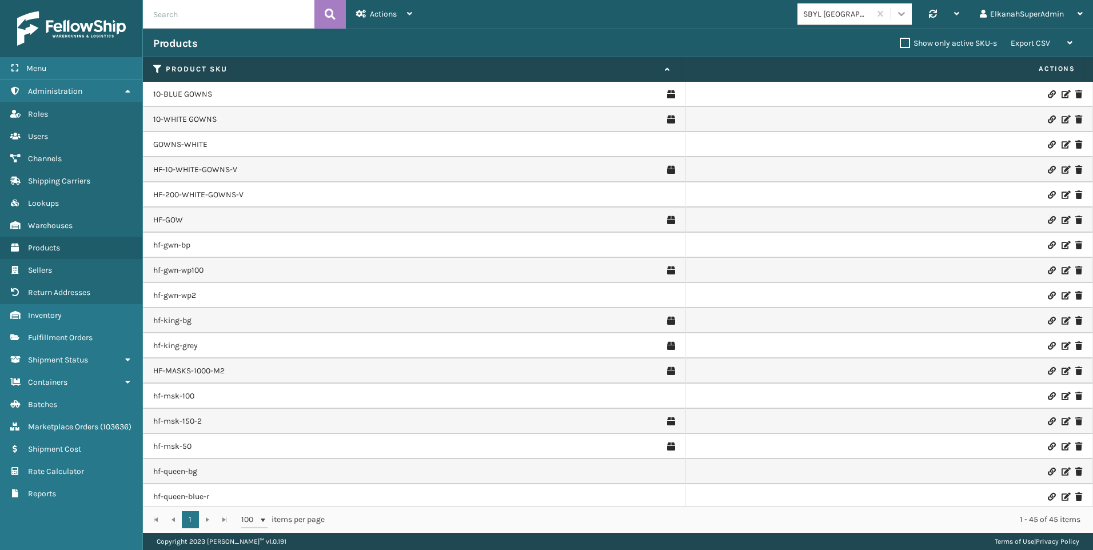
click at [900, 9] on icon at bounding box center [901, 13] width 11 height 11
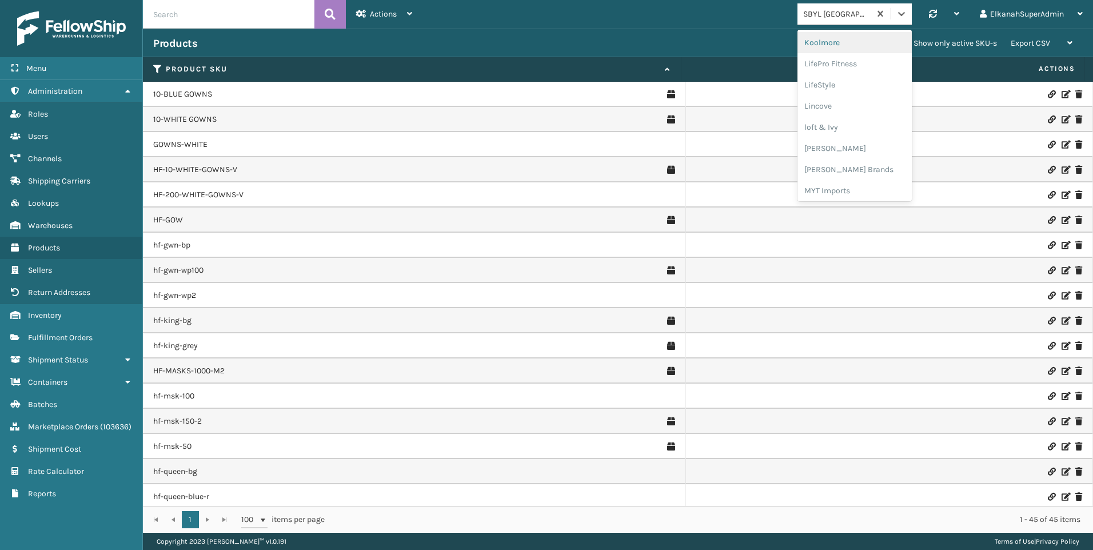
scroll to position [459, 0]
click at [842, 108] on div "[PERSON_NAME] Brands" at bounding box center [855, 112] width 114 height 21
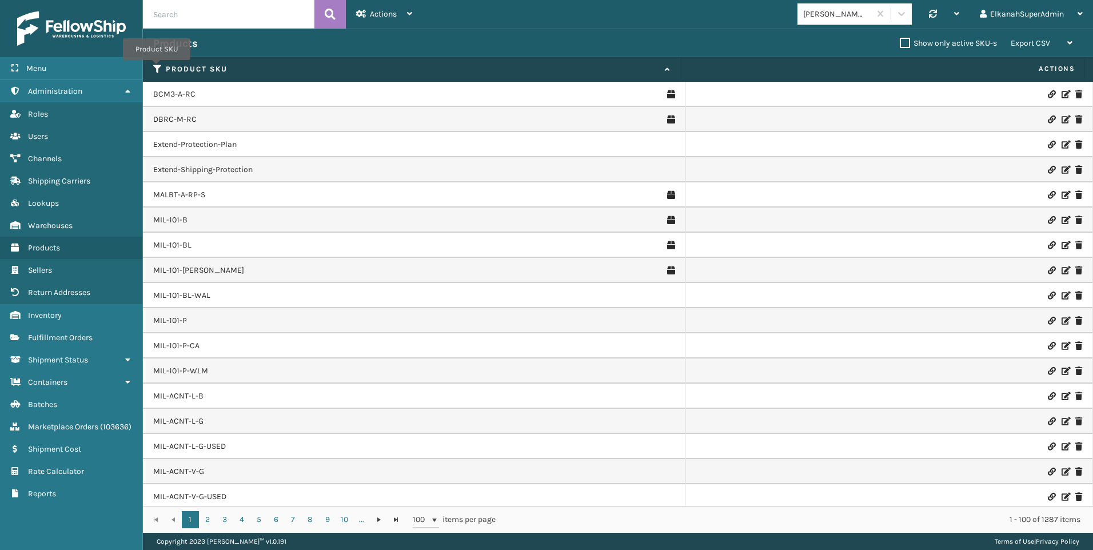
click at [157, 68] on icon at bounding box center [157, 69] width 9 height 10
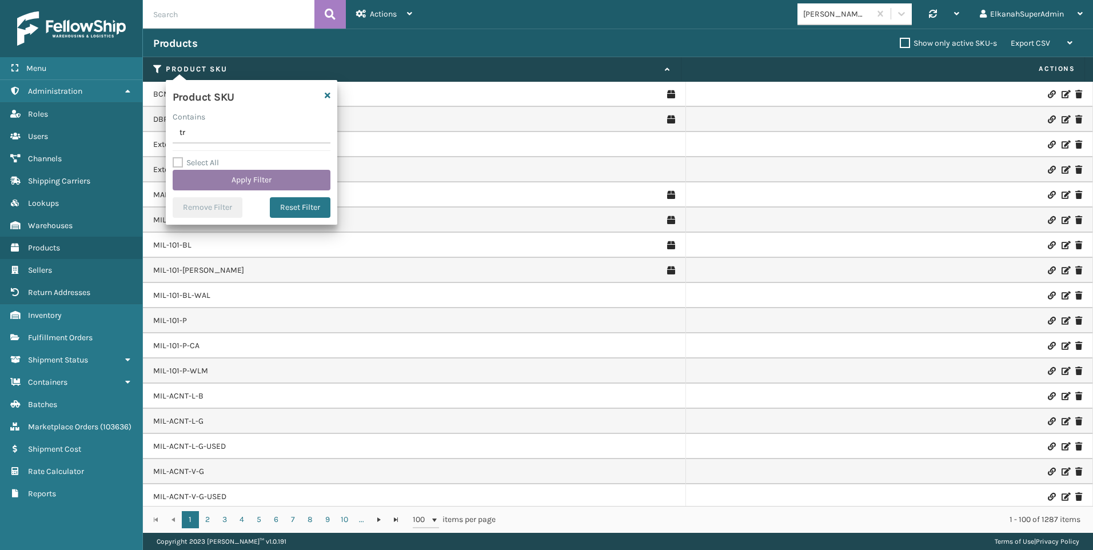
type input "t"
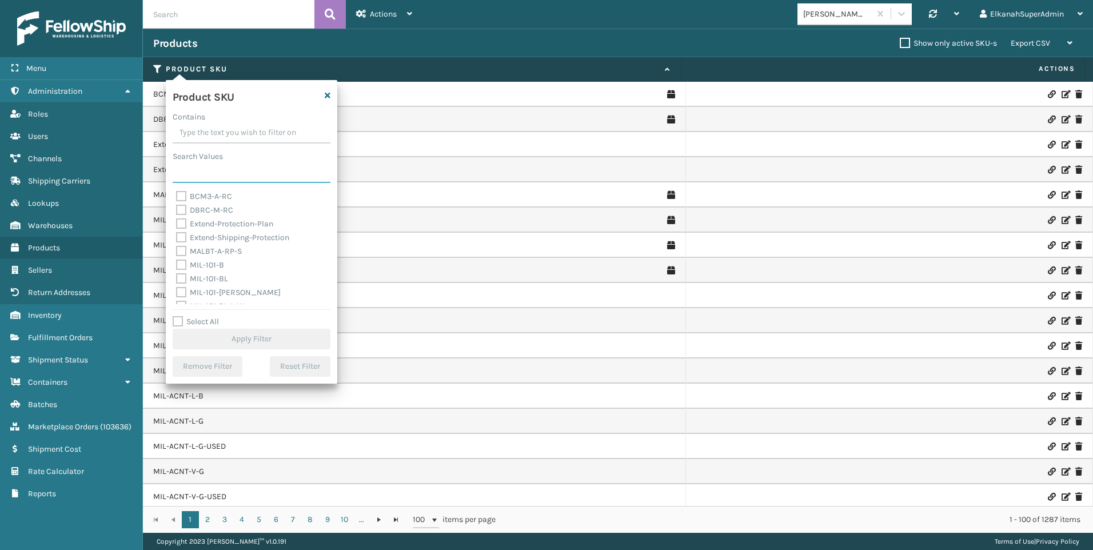
click at [212, 173] on input "Search Values" at bounding box center [252, 172] width 158 height 21
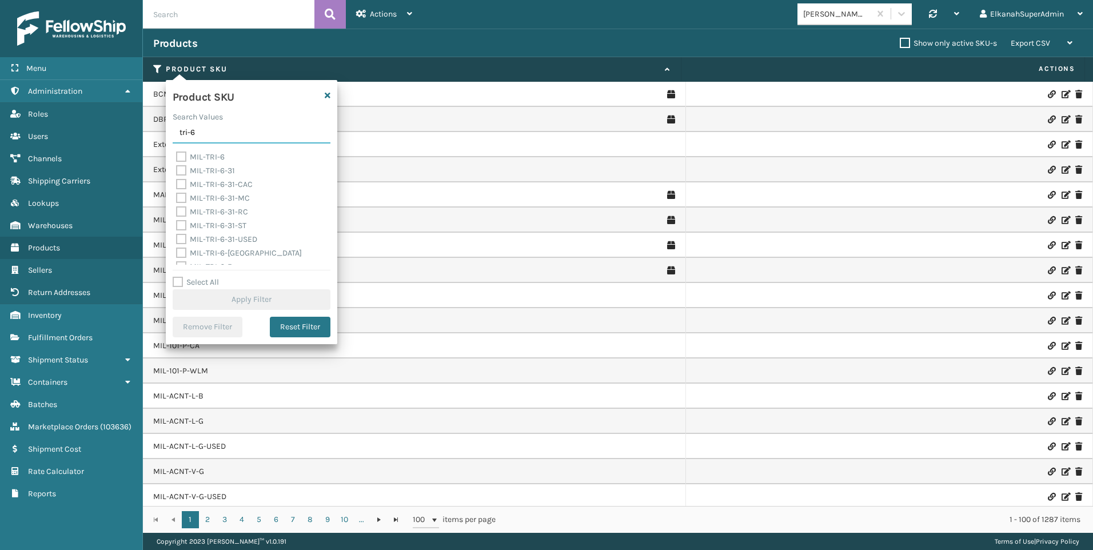
type input "tri-6"
click at [181, 159] on label "MIL-TRI-6" at bounding box center [200, 157] width 49 height 10
click at [177, 158] on input "MIL-TRI-6" at bounding box center [176, 153] width 1 height 7
checkbox input "true"
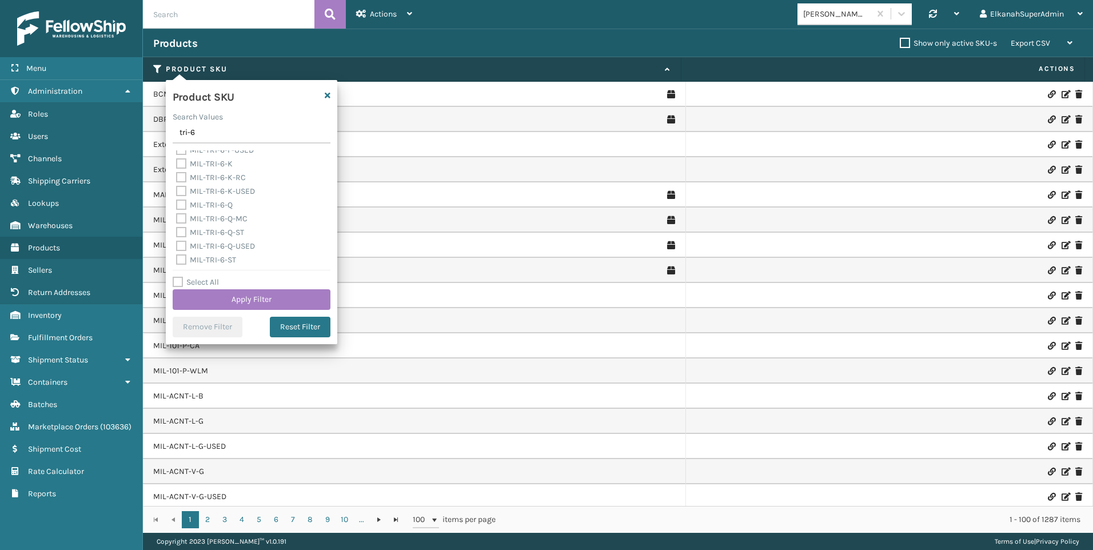
click at [180, 206] on label "MIL-TRI-6-Q" at bounding box center [204, 205] width 57 height 10
click at [177, 206] on input "MIL-TRI-6-Q" at bounding box center [176, 201] width 1 height 7
checkbox input "true"
click at [182, 217] on label "MIL-TRI-6-T" at bounding box center [203, 217] width 55 height 10
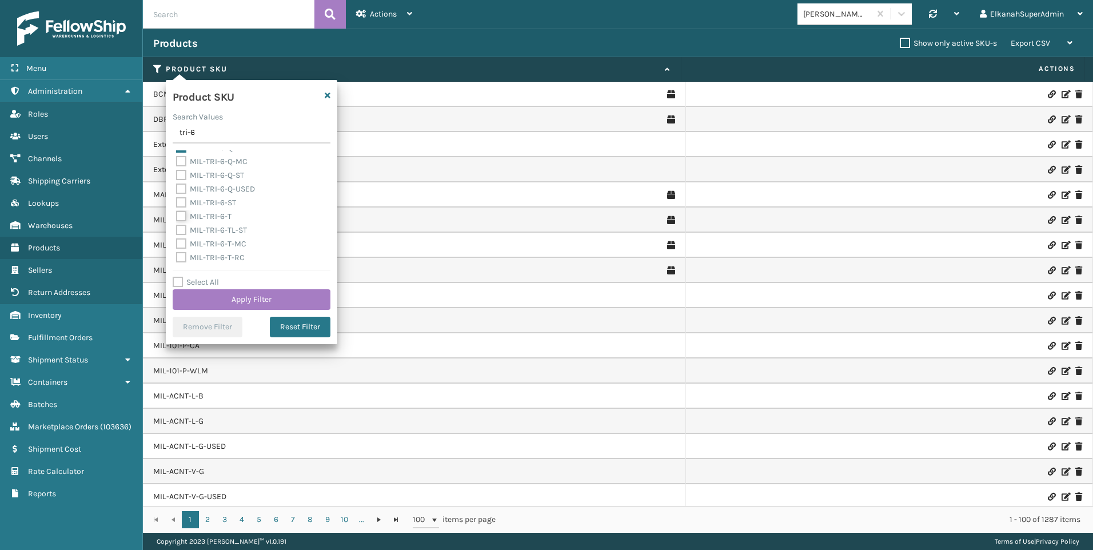
click at [177, 217] on input "MIL-TRI-6-T" at bounding box center [176, 213] width 1 height 7
checkbox input "true"
click at [236, 300] on button "Apply Filter" at bounding box center [252, 299] width 158 height 21
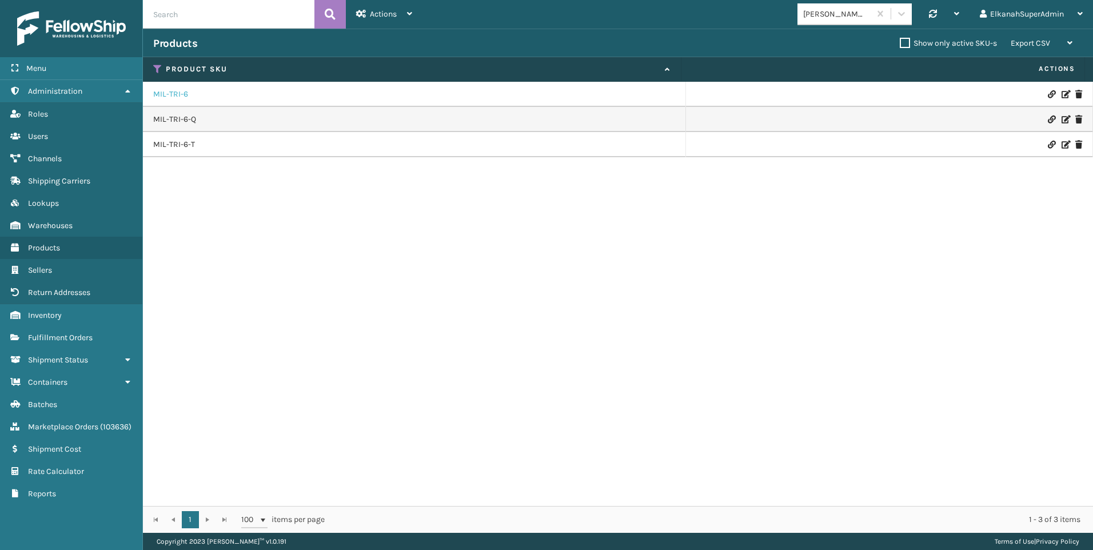
click at [182, 93] on link "MIL-TRI-6" at bounding box center [170, 94] width 35 height 11
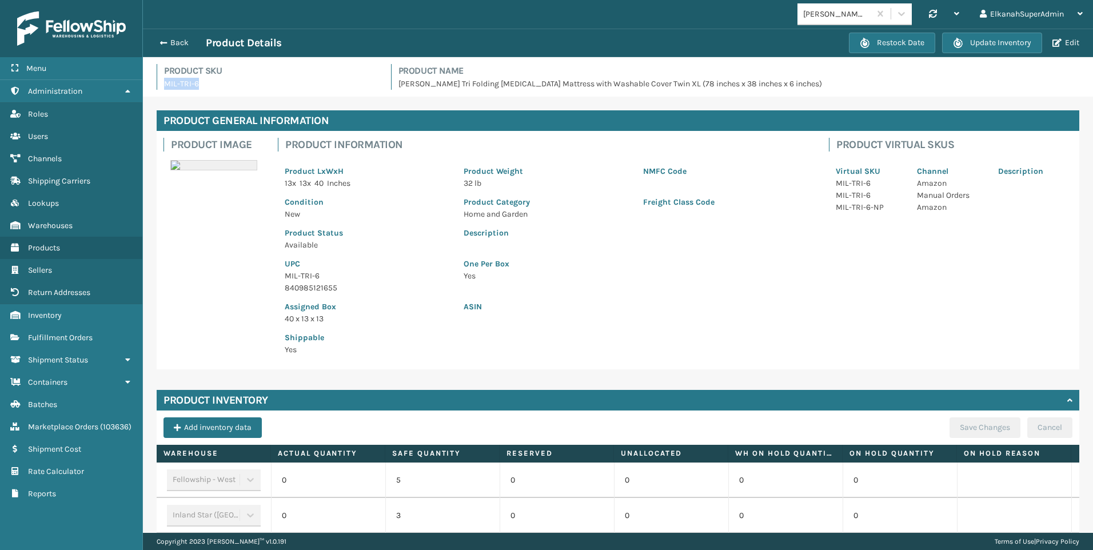
drag, startPoint x: 208, startPoint y: 81, endPoint x: 161, endPoint y: 86, distance: 47.2
click at [161, 86] on div "Product SKU MIL-TRI-6" at bounding box center [267, 77] width 221 height 26
copy p "MIL-TRI-6"
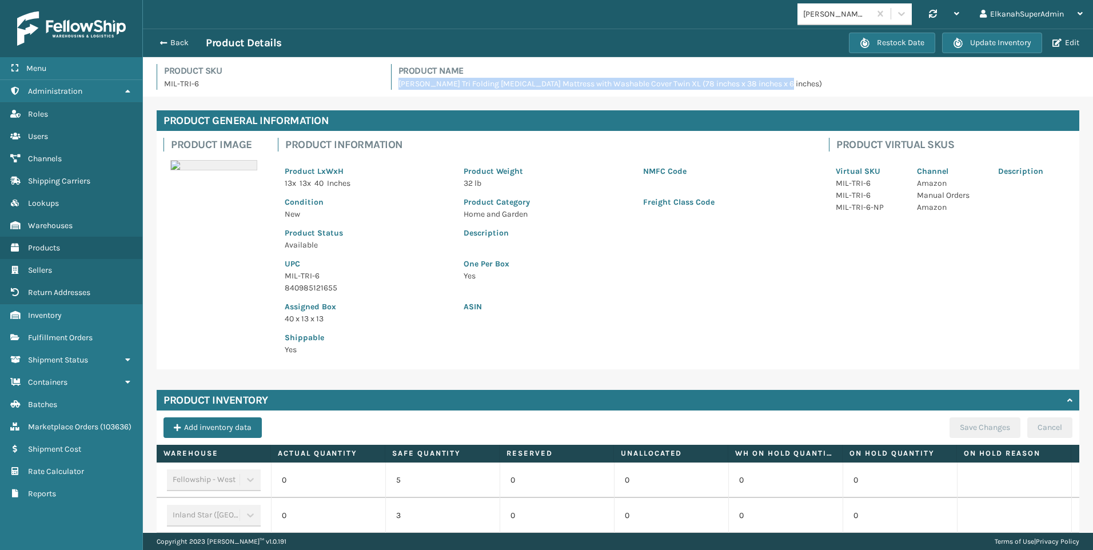
drag, startPoint x: 396, startPoint y: 83, endPoint x: 925, endPoint y: 94, distance: 529.1
click at [925, 94] on div "Product SKU MIL-TRI-6 Product Name Milliard Tri Folding Memory Foam Mattress wi…" at bounding box center [618, 80] width 937 height 33
copy p "[PERSON_NAME] Tri Folding [MEDICAL_DATA] Mattress with Washable Cover Twin XL (…"
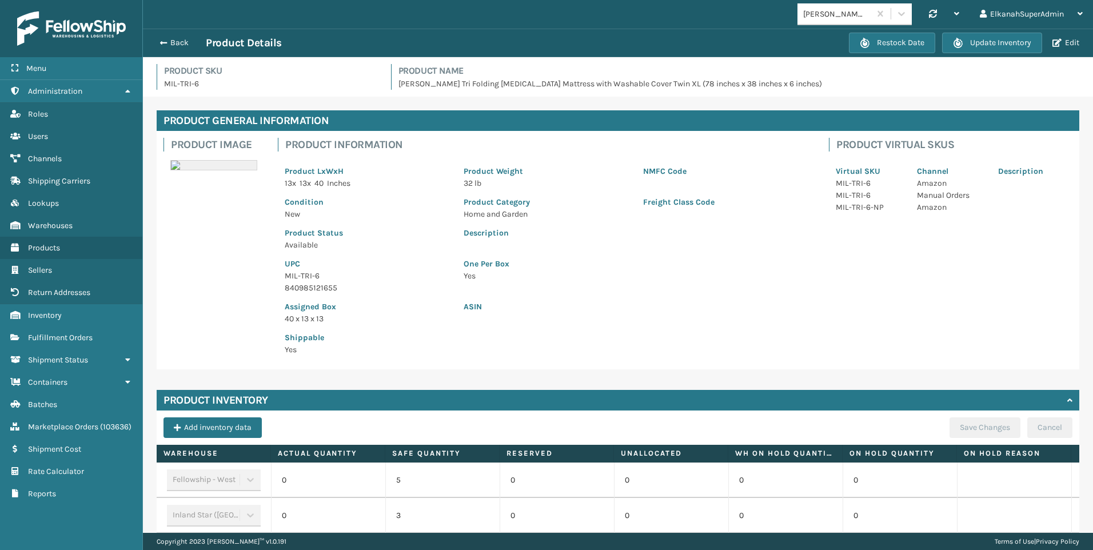
click at [301, 289] on p "840985121655" at bounding box center [367, 288] width 165 height 12
copy p "840985121655"
click at [1053, 42] on span "button" at bounding box center [1057, 43] width 9 height 8
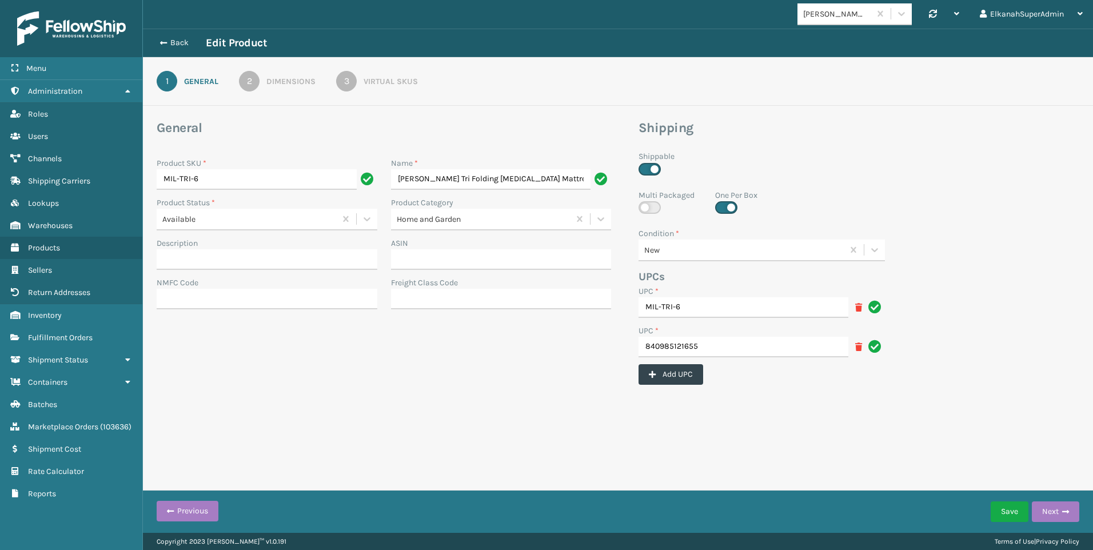
scroll to position [0, 202]
click at [255, 79] on div "2" at bounding box center [249, 81] width 21 height 21
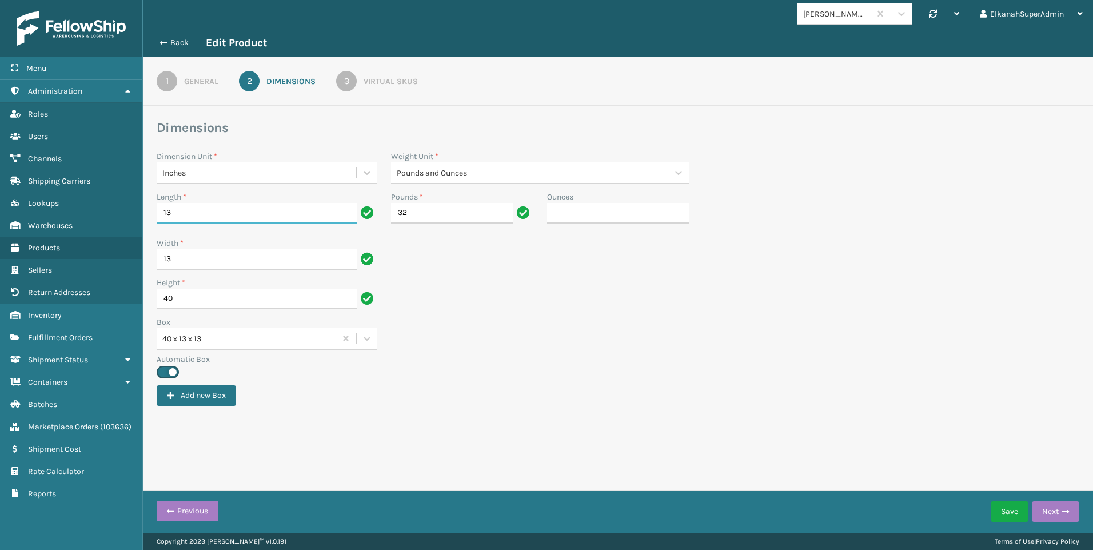
drag, startPoint x: 175, startPoint y: 214, endPoint x: 148, endPoint y: 212, distance: 27.0
click at [148, 212] on div "Dimensions Dimension Unit * Inches Weight Unit * Pounds and Ounces Length * 13 …" at bounding box center [618, 263] width 950 height 287
click at [172, 82] on div "1" at bounding box center [167, 81] width 21 height 21
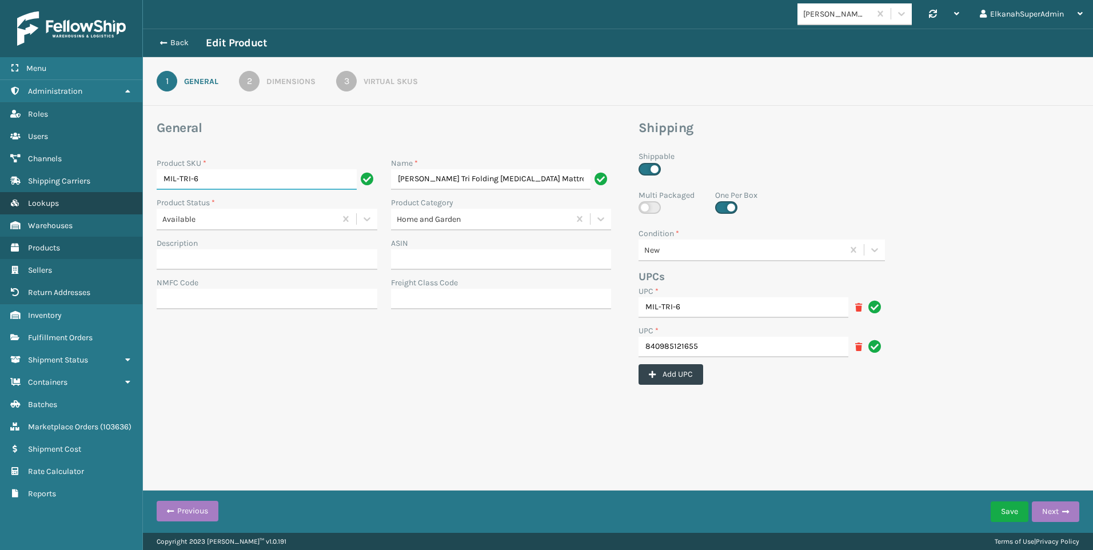
drag, startPoint x: 211, startPoint y: 181, endPoint x: 97, endPoint y: 194, distance: 114.6
click at [97, 0] on div "Menu Administration Roles Users Channels Shipping Carriers Lookups Warehouses P…" at bounding box center [546, 0] width 1093 height 0
click at [172, 39] on button "Back" at bounding box center [179, 43] width 53 height 10
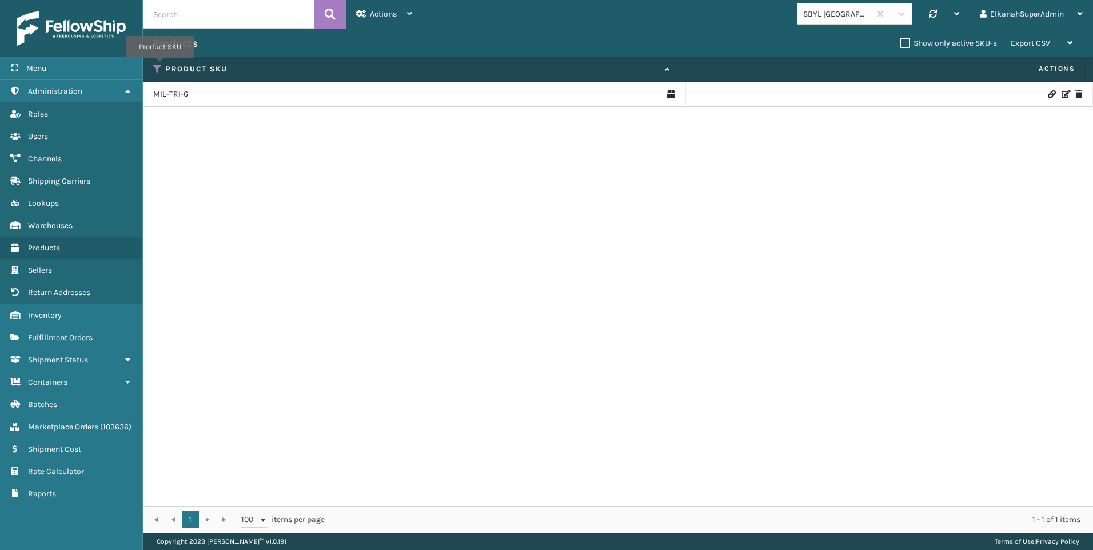
click at [160, 66] on icon at bounding box center [157, 69] width 9 height 10
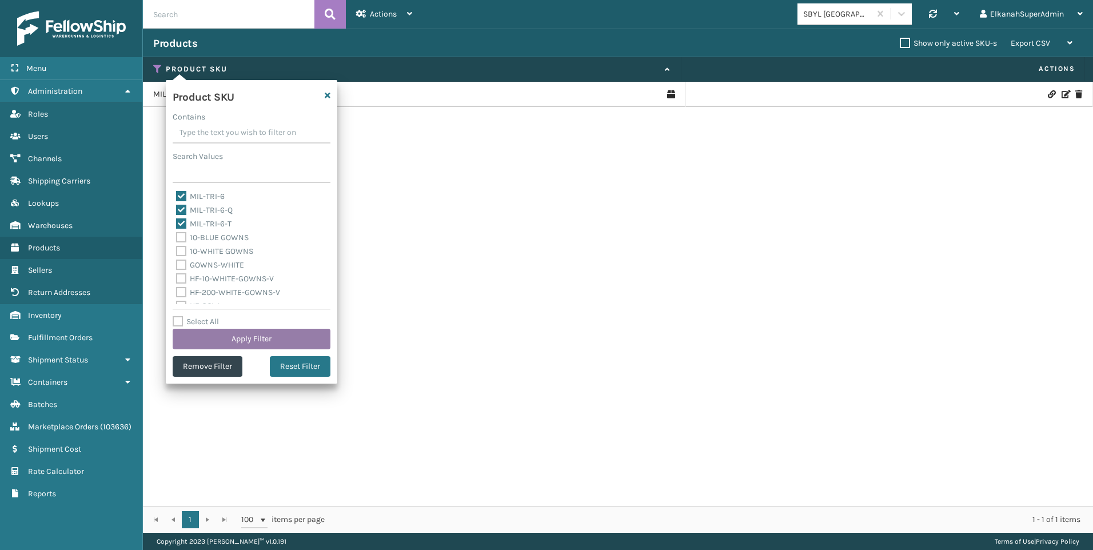
click at [256, 339] on button "Apply Filter" at bounding box center [252, 339] width 158 height 21
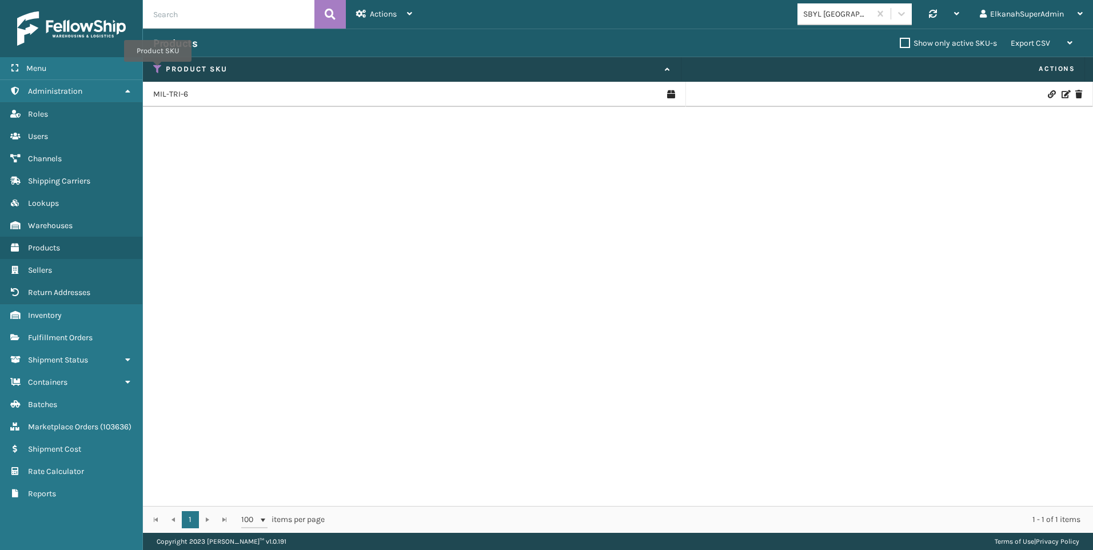
click at [158, 70] on icon at bounding box center [157, 69] width 9 height 10
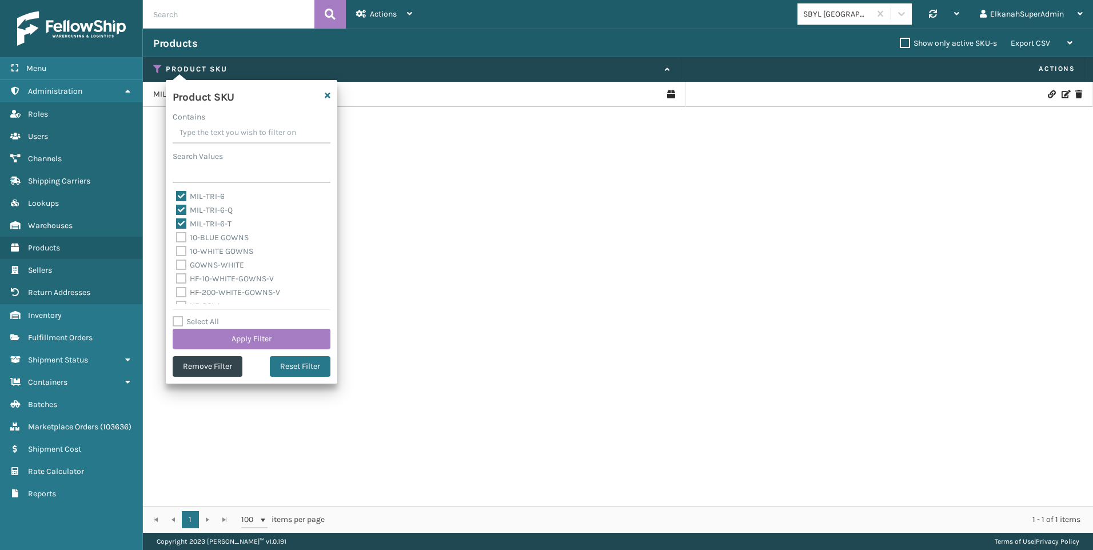
click at [182, 196] on label "MIL-TRI-6" at bounding box center [200, 197] width 49 height 10
click at [177, 196] on input "MIL-TRI-6" at bounding box center [176, 193] width 1 height 7
checkbox input "false"
click at [261, 344] on button "Apply Filter" at bounding box center [252, 339] width 158 height 21
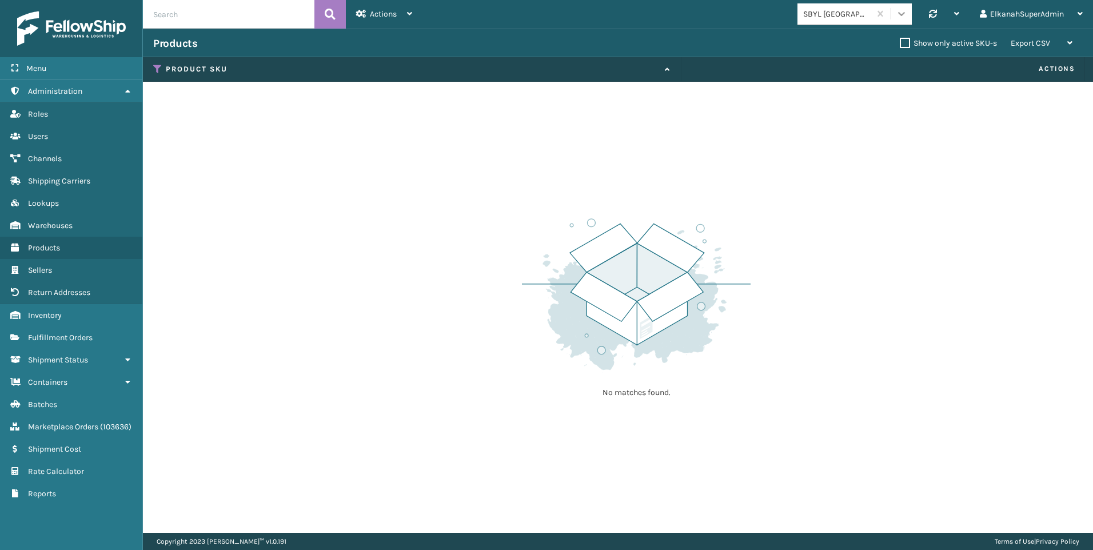
click at [906, 10] on icon at bounding box center [901, 13] width 11 height 11
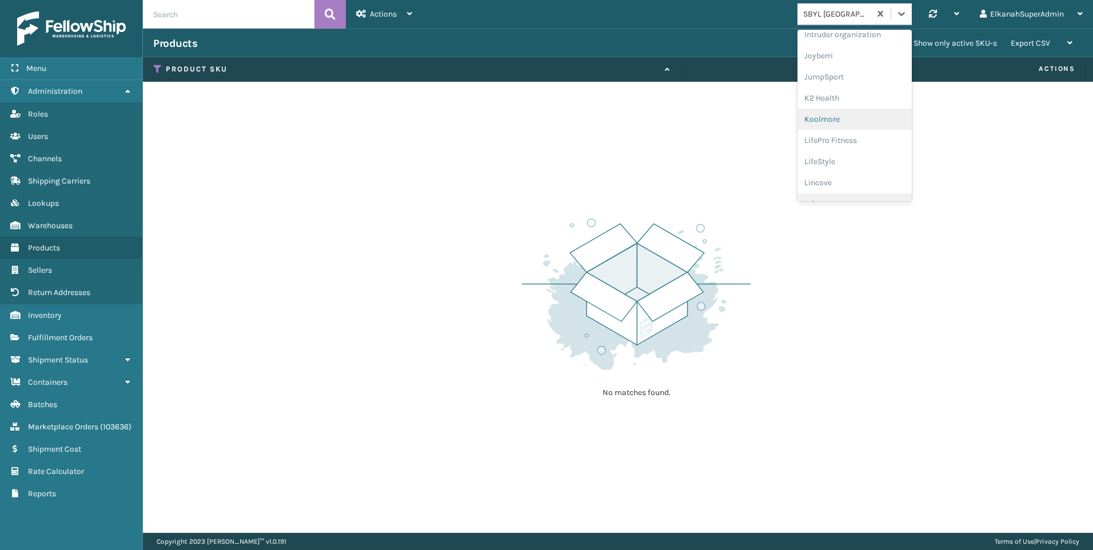
scroll to position [362, 0]
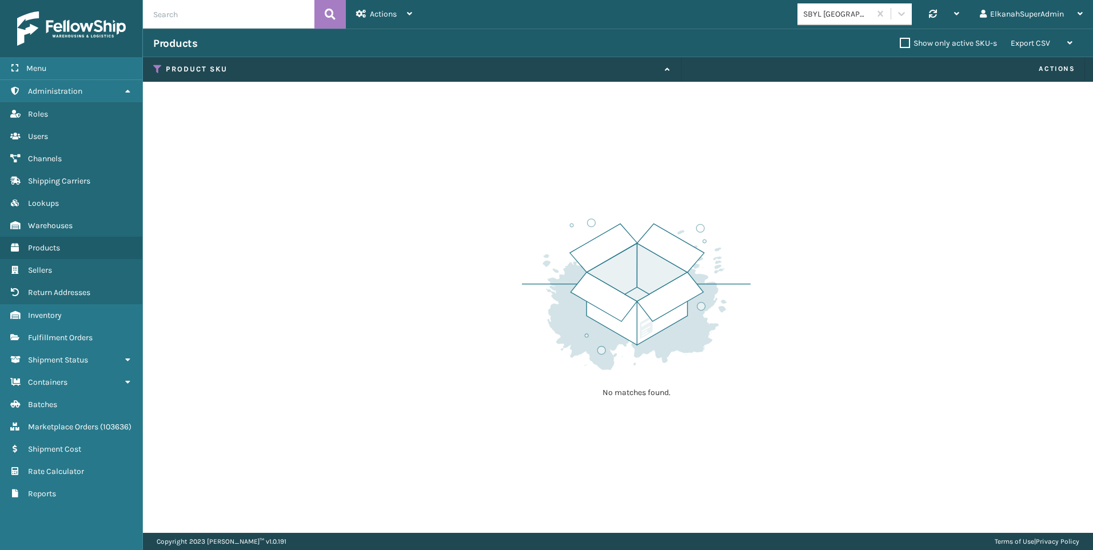
click at [378, 156] on div "No matches found." at bounding box center [618, 307] width 950 height 451
click at [898, 9] on icon at bounding box center [901, 13] width 11 height 11
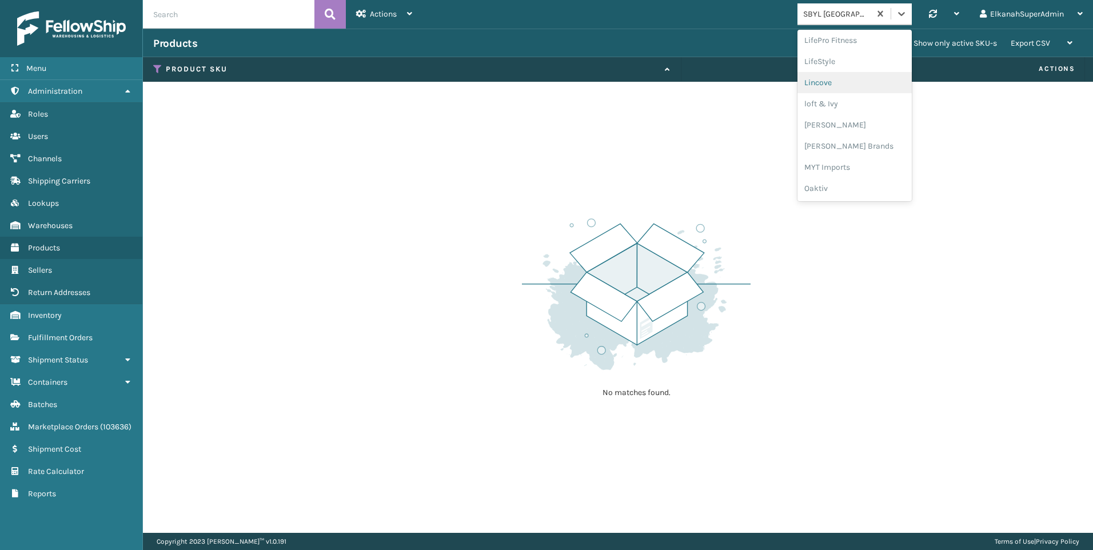
scroll to position [534, 0]
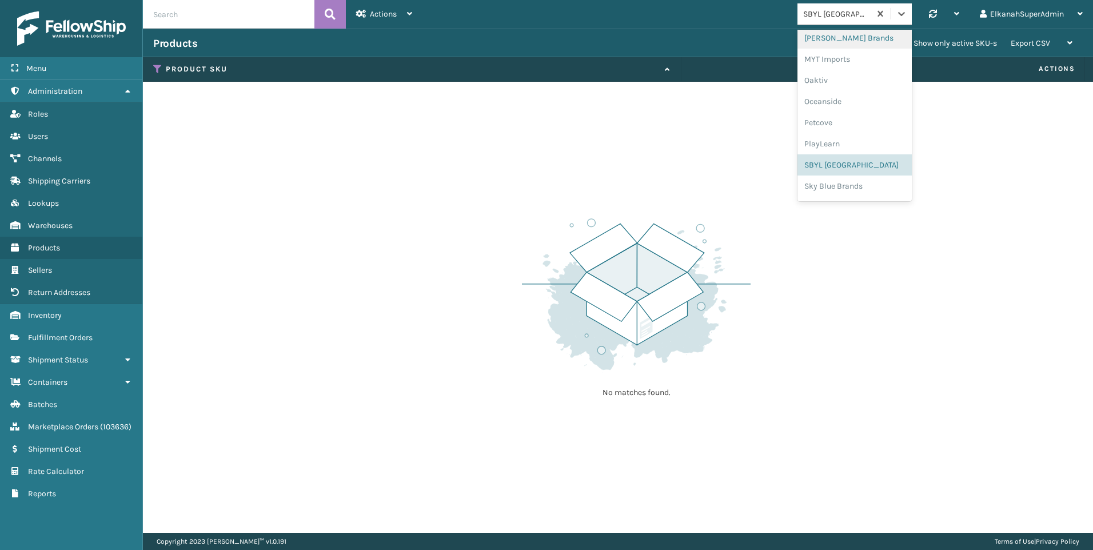
click at [826, 43] on div "[PERSON_NAME] Brands" at bounding box center [855, 37] width 114 height 21
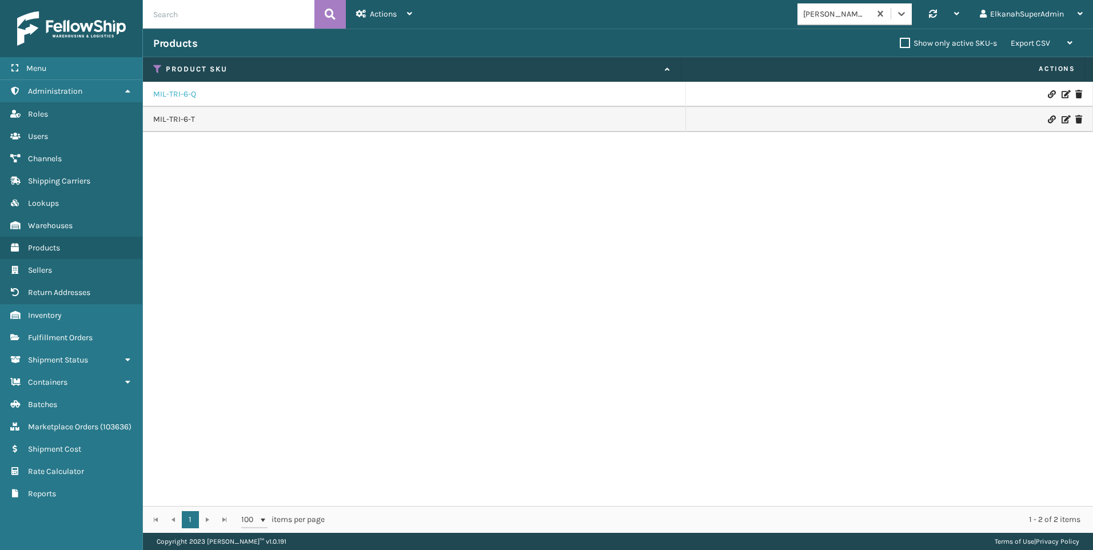
click at [188, 96] on link "MIL-TRI-6-Q" at bounding box center [174, 94] width 43 height 11
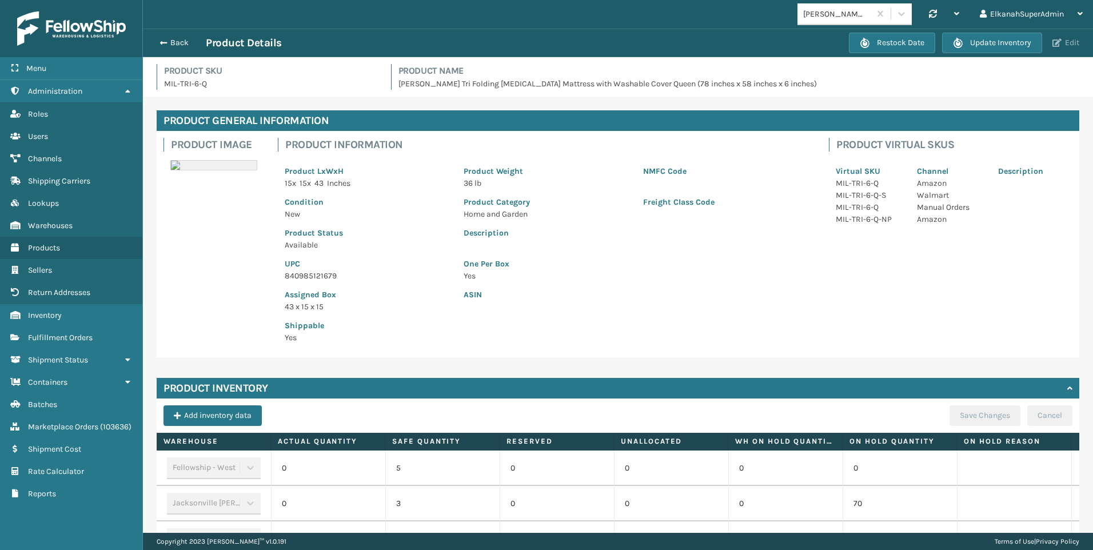
click at [1067, 41] on button "Edit" at bounding box center [1066, 43] width 34 height 10
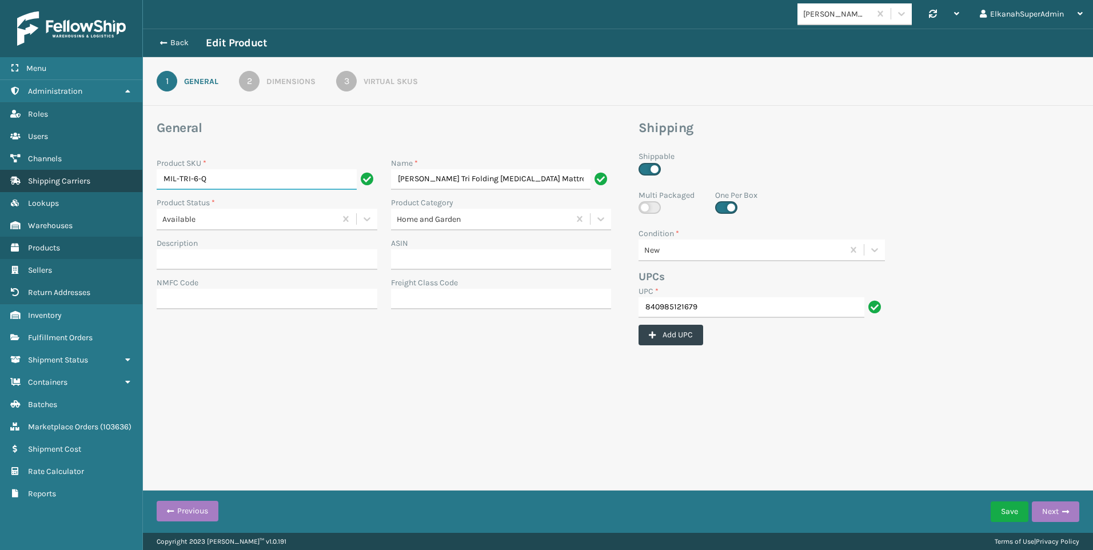
drag, startPoint x: 217, startPoint y: 185, endPoint x: 121, endPoint y: 183, distance: 95.5
click at [121, 0] on div "Menu Administration Roles Users Channels Shipping Carriers Lookups Warehouses P…" at bounding box center [546, 0] width 1093 height 0
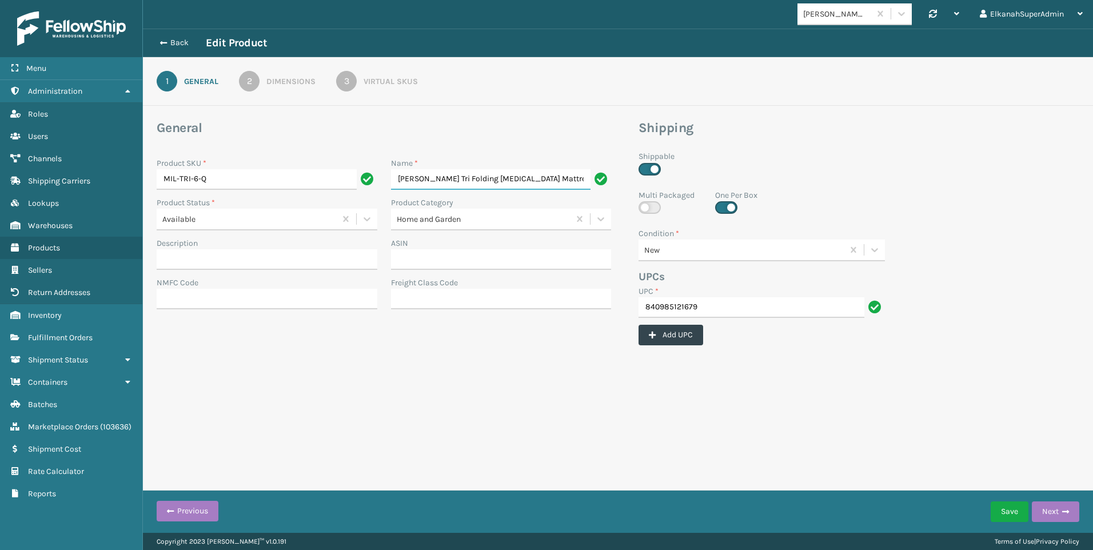
click at [447, 176] on input "[PERSON_NAME] Tri Folding [MEDICAL_DATA] Mattress with Washable Cover Queen (78…" at bounding box center [491, 179] width 200 height 21
click at [679, 303] on input "840985121679" at bounding box center [752, 307] width 226 height 21
click at [288, 86] on div "Dimensions" at bounding box center [290, 81] width 49 height 12
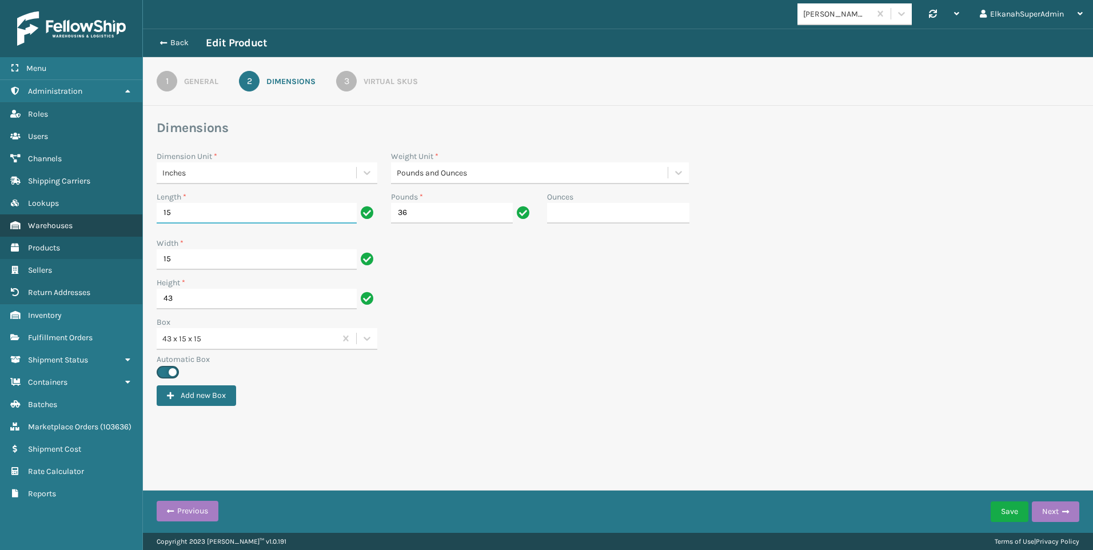
drag, startPoint x: 189, startPoint y: 213, endPoint x: 130, endPoint y: 220, distance: 59.9
click at [130, 0] on div "Menu Administration Roles Users Channels Shipping Carriers Lookups Warehouses P…" at bounding box center [546, 0] width 1093 height 0
click at [356, 84] on div "3" at bounding box center [346, 81] width 21 height 21
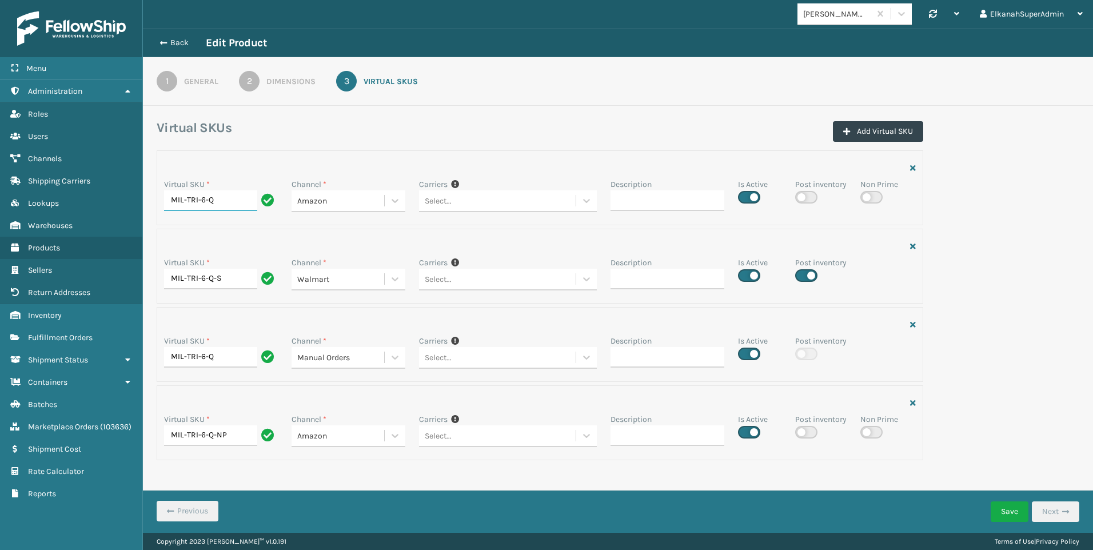
drag, startPoint x: 219, startPoint y: 202, endPoint x: 184, endPoint y: 201, distance: 35.5
click at [184, 201] on input "MIL-TRI-6-Q" at bounding box center [210, 200] width 93 height 21
click at [174, 40] on button "Back" at bounding box center [179, 43] width 53 height 10
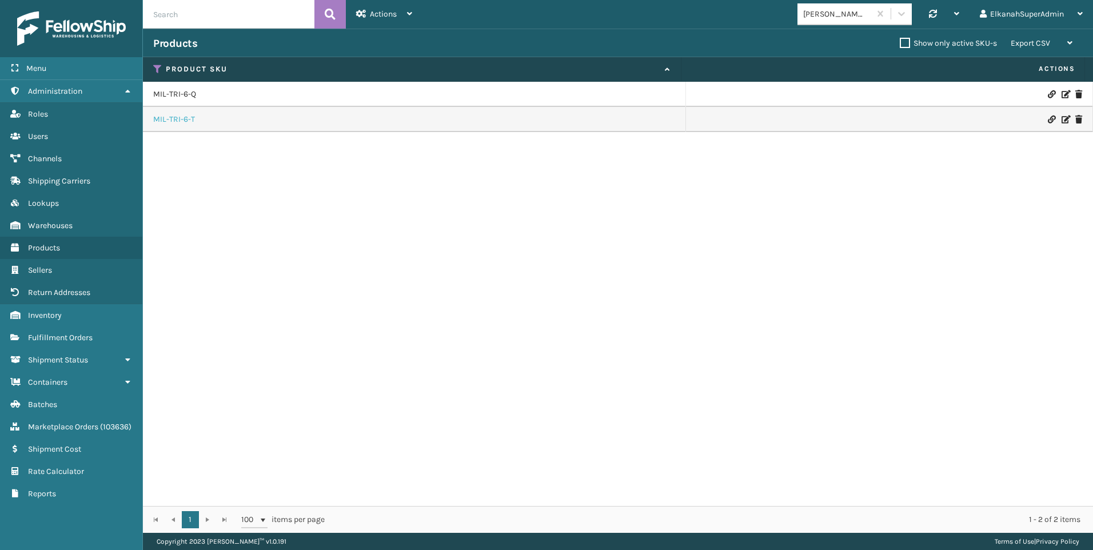
click at [181, 118] on link "MIL-TRI-6-T" at bounding box center [174, 119] width 42 height 11
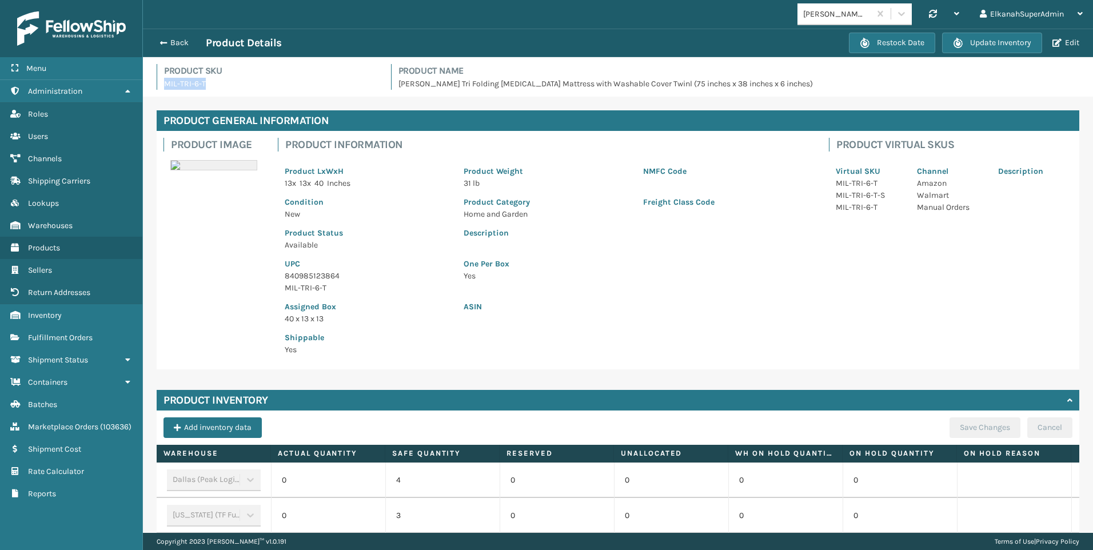
drag, startPoint x: 208, startPoint y: 79, endPoint x: 152, endPoint y: 91, distance: 56.8
click at [152, 91] on div "Product SKU MIL-TRI-6-T Product Name Milliard Tri Folding Memory Foam Mattress …" at bounding box center [618, 80] width 937 height 33
copy p "MIL-TRI-6-T"
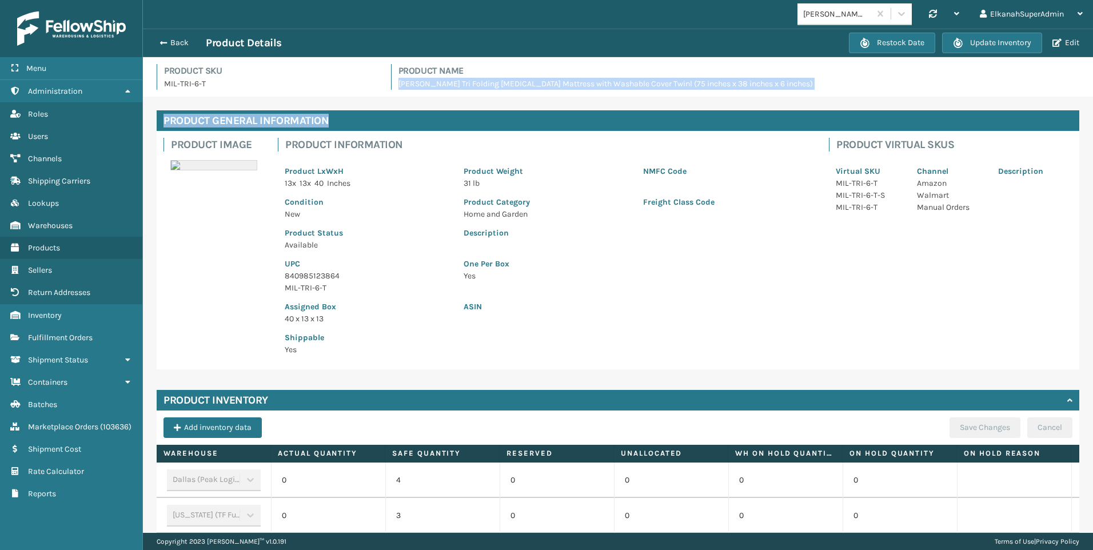
drag, startPoint x: 396, startPoint y: 84, endPoint x: 887, endPoint y: 98, distance: 490.9
click at [887, 98] on div "Product SKU MIL-TRI-6-T Product Name Milliard Tri Folding Memory Foam Mattress …" at bounding box center [618, 295] width 950 height 476
copy div "Milliard Tri Folding Memory Foam Mattress with Washable Cover Twinl (75 inches …"
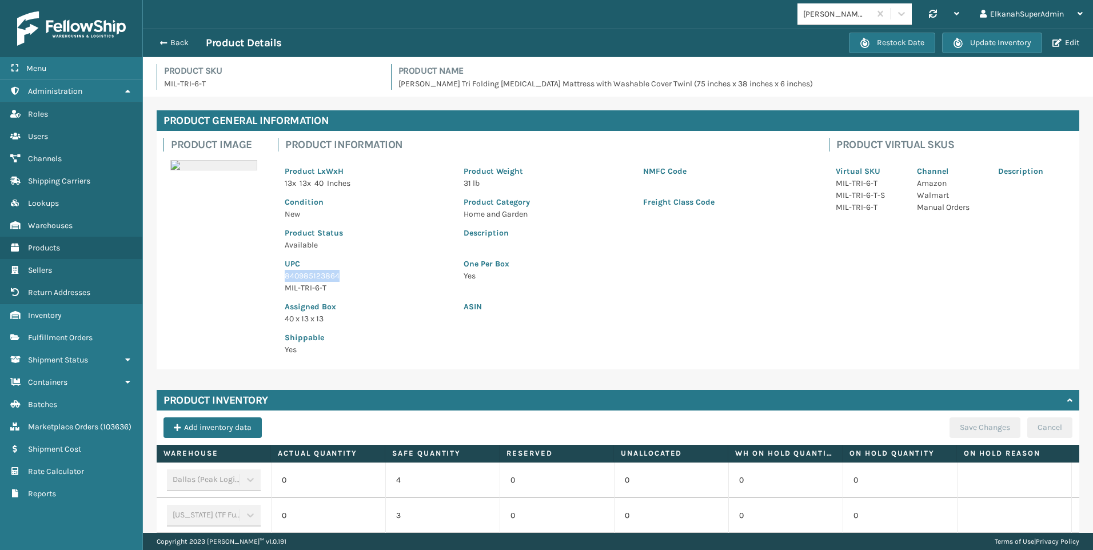
drag, startPoint x: 304, startPoint y: 280, endPoint x: 286, endPoint y: 276, distance: 18.7
click at [286, 276] on p "840985123864" at bounding box center [367, 276] width 165 height 12
copy p "840985123864"
click at [1058, 50] on div "Restock Date Update Inventory Edit" at bounding box center [966, 43] width 234 height 21
click at [1071, 43] on button "Edit" at bounding box center [1066, 43] width 34 height 10
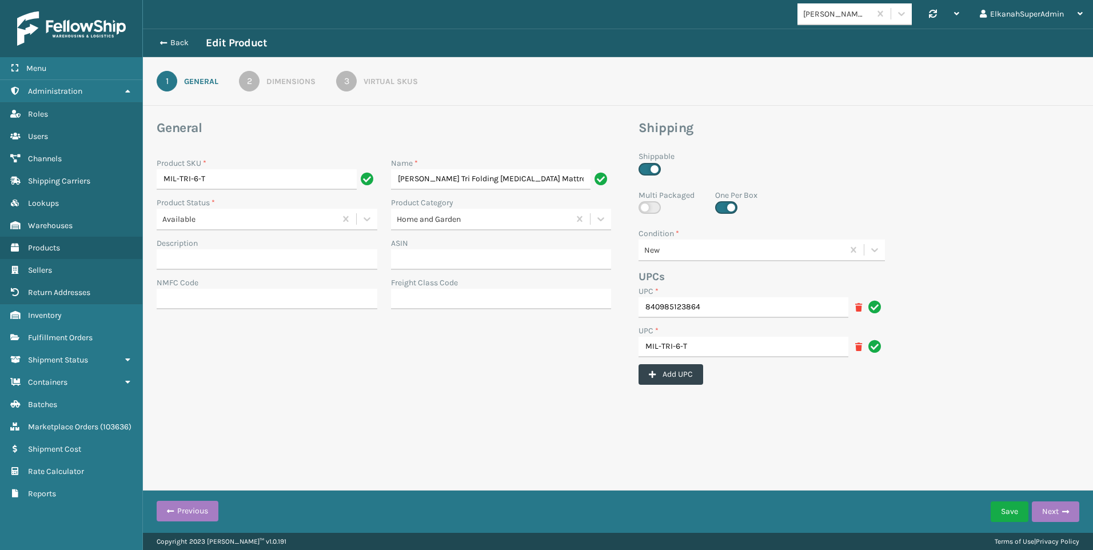
scroll to position [0, 193]
click at [289, 78] on div "Dimensions" at bounding box center [290, 81] width 49 height 12
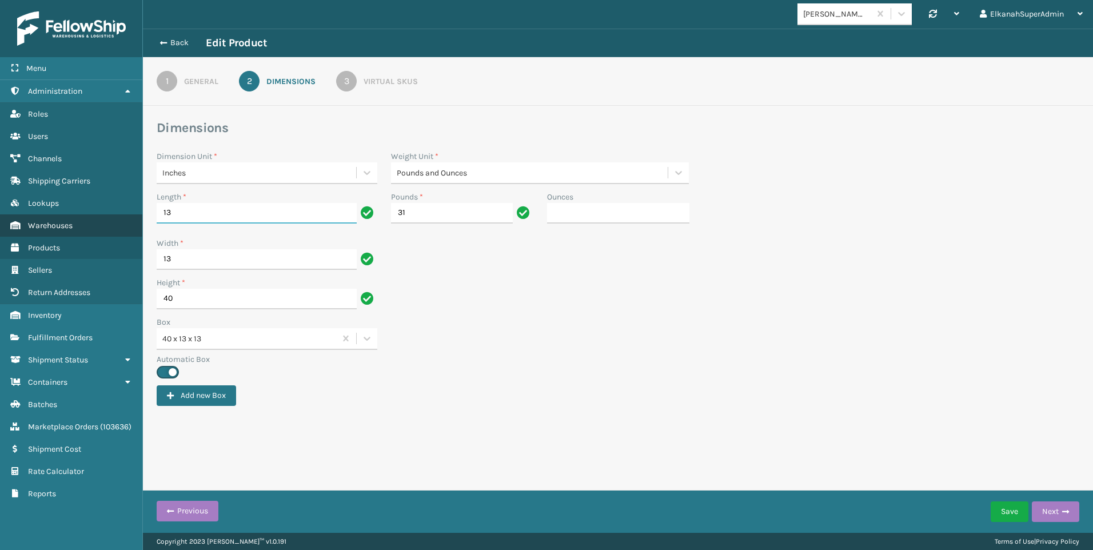
drag, startPoint x: 172, startPoint y: 216, endPoint x: 140, endPoint y: 221, distance: 32.9
click at [140, 0] on div "Menu Administration Roles Users Channels Shipping Carriers Lookups Warehouses P…" at bounding box center [546, 0] width 1093 height 0
click at [192, 84] on div "General" at bounding box center [201, 81] width 34 height 12
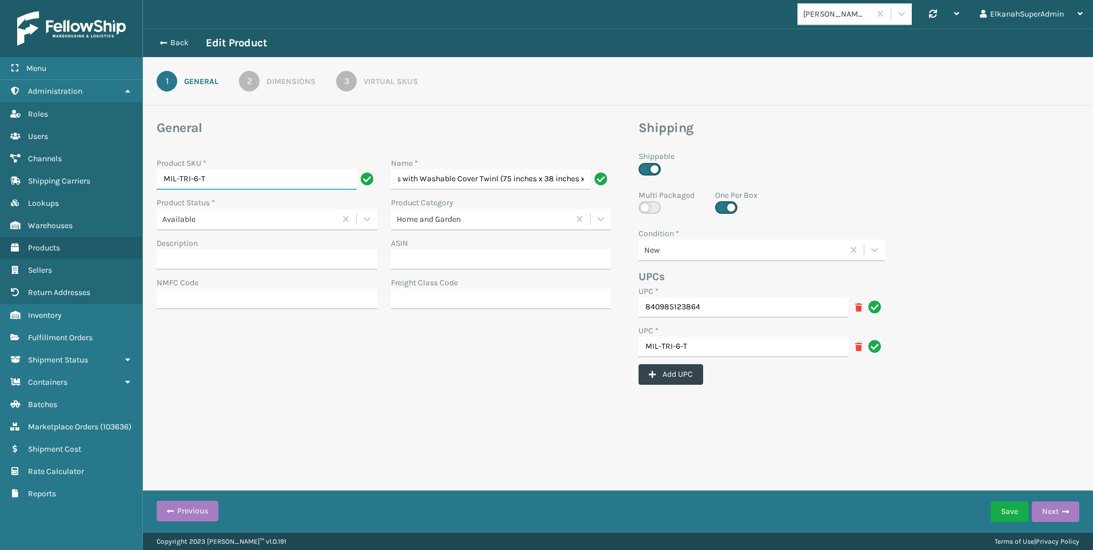
scroll to position [0, 0]
drag, startPoint x: 177, startPoint y: 180, endPoint x: 235, endPoint y: 179, distance: 57.8
click at [235, 179] on input "MIL-TRI-6-T" at bounding box center [257, 179] width 200 height 21
click at [47, 244] on span "Products" at bounding box center [44, 248] width 32 height 10
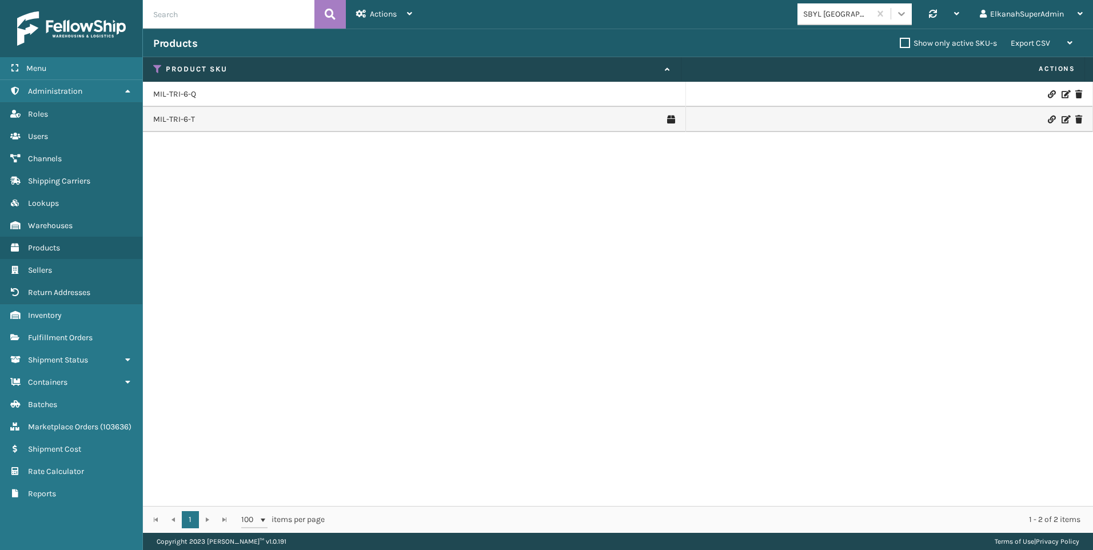
click at [898, 16] on icon at bounding box center [901, 13] width 11 height 11
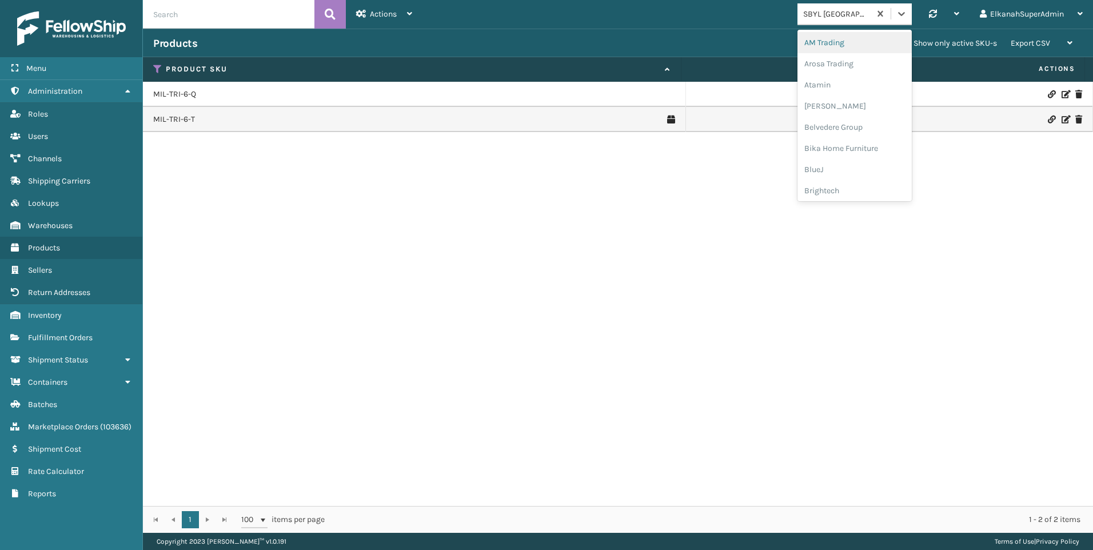
click at [833, 21] on div "SBYL [GEOGRAPHIC_DATA]" at bounding box center [834, 14] width 73 height 19
type input "MI"
click at [846, 43] on div "[PERSON_NAME] Brands" at bounding box center [855, 42] width 114 height 21
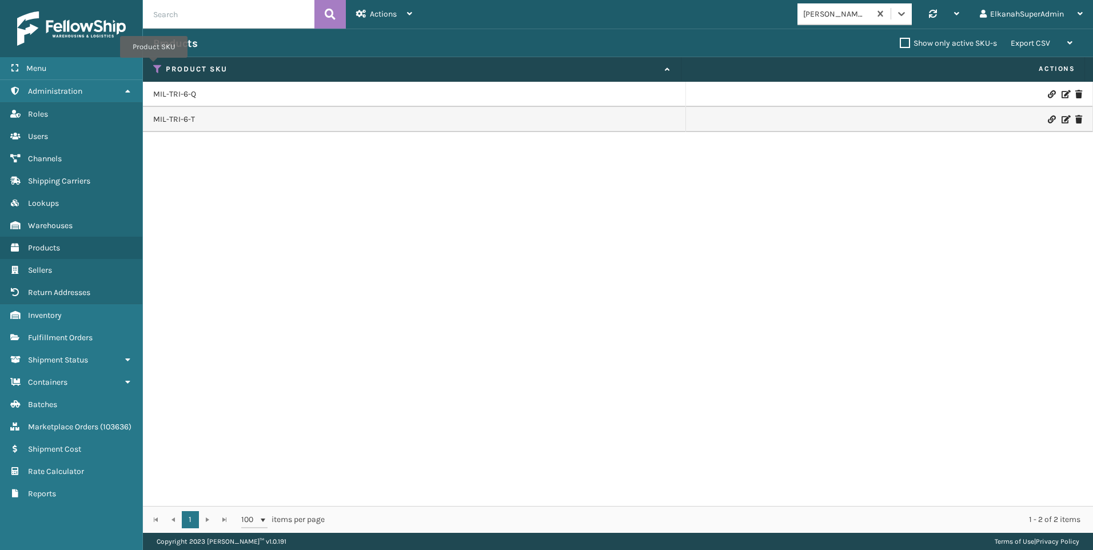
click at [154, 66] on icon at bounding box center [157, 69] width 9 height 10
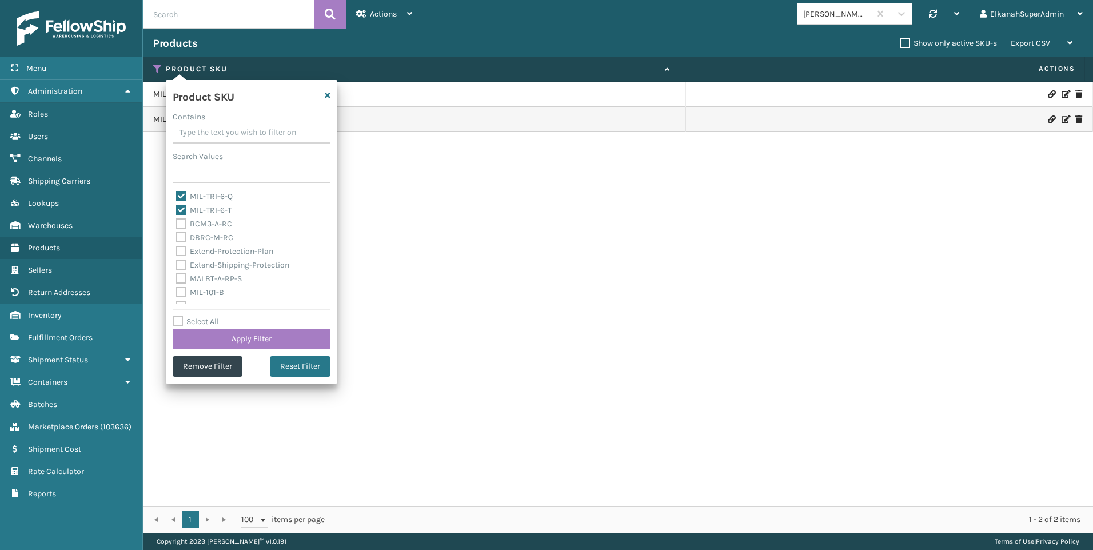
click at [189, 159] on label "Search Values" at bounding box center [198, 156] width 50 height 12
click at [189, 162] on input "Search Values" at bounding box center [252, 172] width 158 height 21
click at [192, 173] on input "Search Values" at bounding box center [252, 172] width 158 height 21
paste input "MIL-TFSB-MF-T-N"
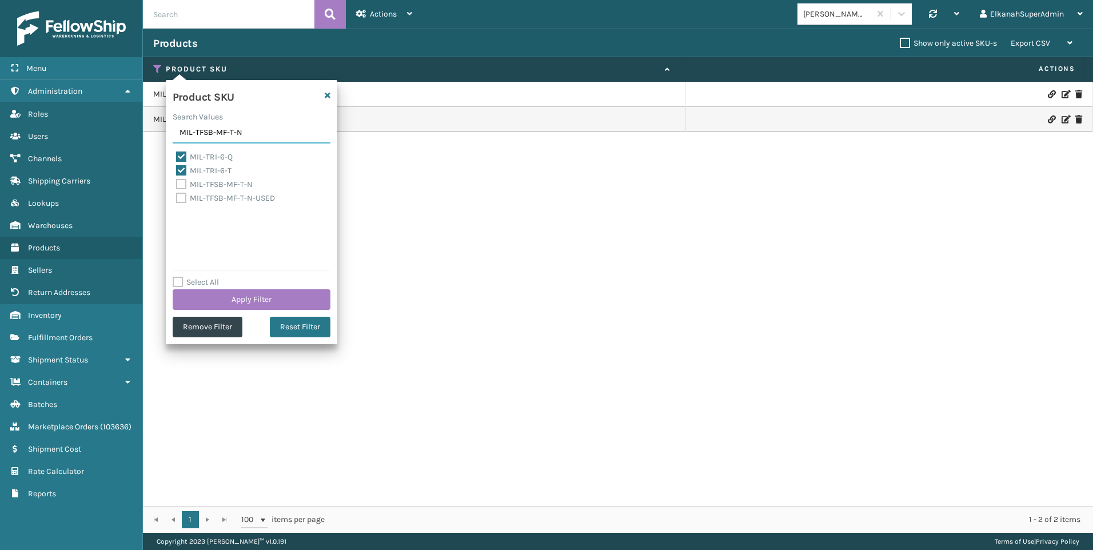
type input "MIL-TFSB-MF-T-N"
click at [185, 182] on label "MIL-TFSB-MF-T-N" at bounding box center [214, 185] width 77 height 10
click at [177, 182] on input "MIL-TFSB-MF-T-N" at bounding box center [176, 181] width 1 height 7
checkbox input "true"
click at [236, 300] on button "Apply Filter" at bounding box center [252, 299] width 158 height 21
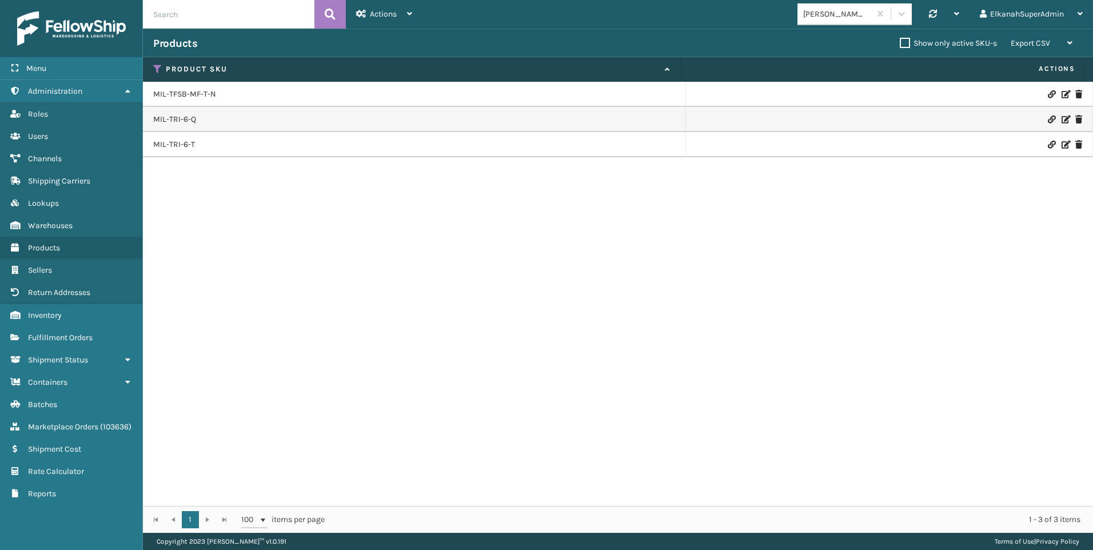
click at [1062, 95] on icon at bounding box center [1065, 94] width 7 height 8
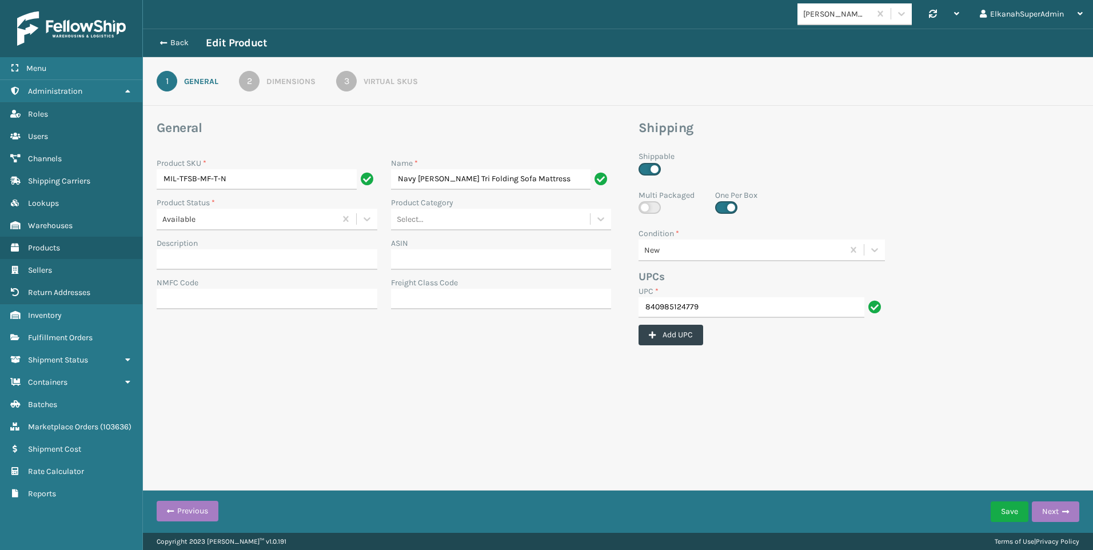
click at [388, 81] on div "Virtual SKUs" at bounding box center [391, 81] width 54 height 12
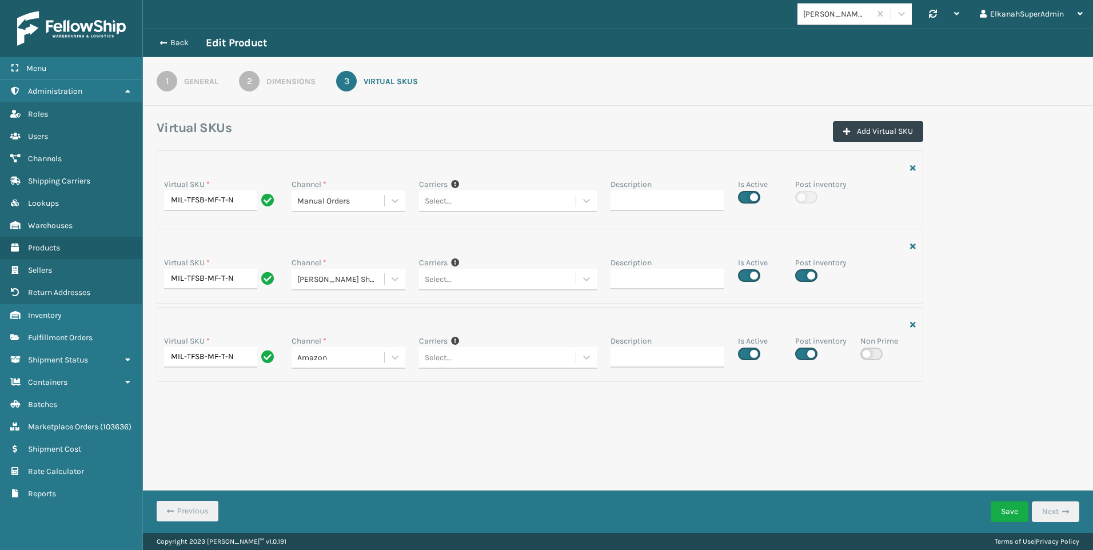
click at [169, 86] on div "1" at bounding box center [167, 81] width 21 height 21
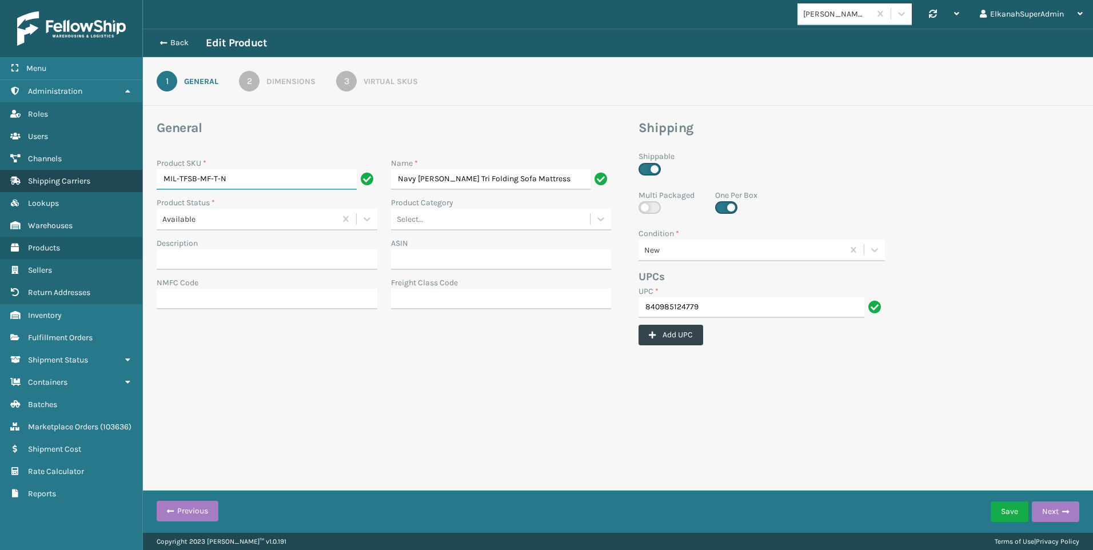
drag, startPoint x: 243, startPoint y: 178, endPoint x: 118, endPoint y: 180, distance: 124.7
click at [118, 0] on div "Menu Administration Roles Users Channels Shipping Carriers Lookups Warehouses P…" at bounding box center [546, 0] width 1093 height 0
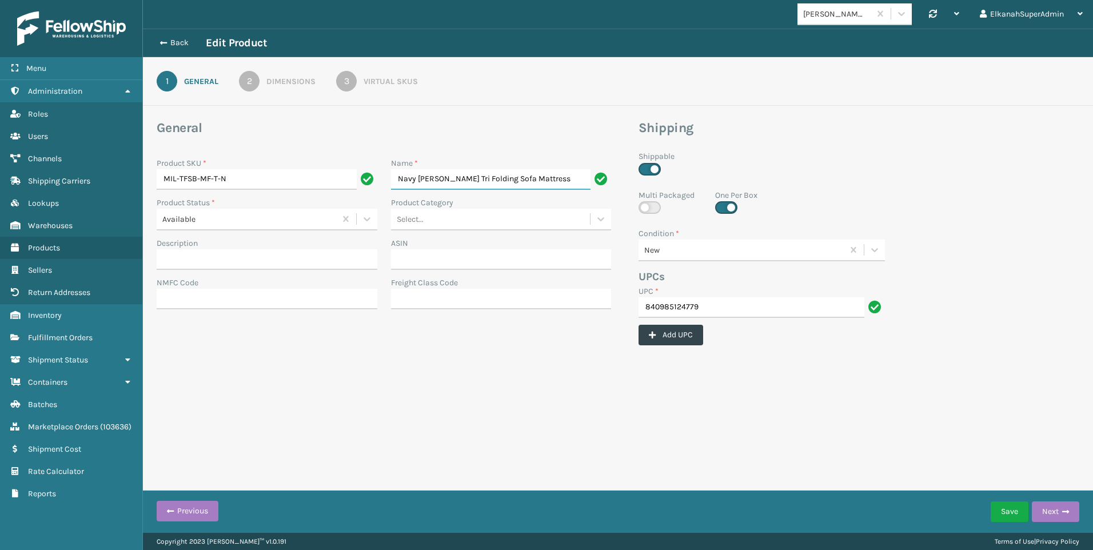
click at [443, 178] on input "Navy [PERSON_NAME] Tri Folding Sofa Mattress" at bounding box center [491, 179] width 200 height 21
click at [681, 309] on input "840985124779" at bounding box center [752, 307] width 226 height 21
click at [277, 81] on div "Dimensions" at bounding box center [290, 81] width 49 height 12
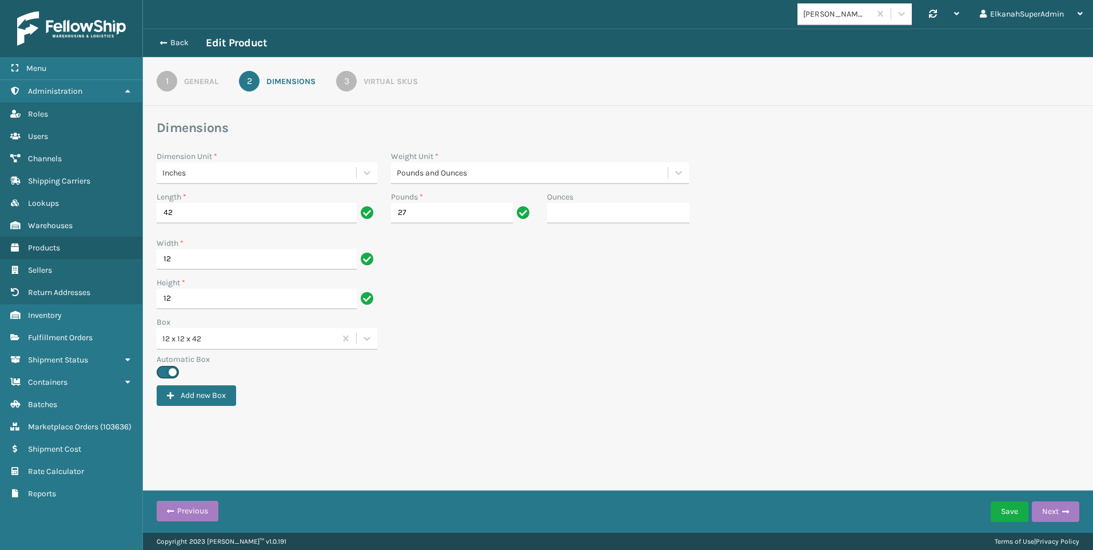
click at [337, 82] on div "3" at bounding box center [346, 81] width 21 height 21
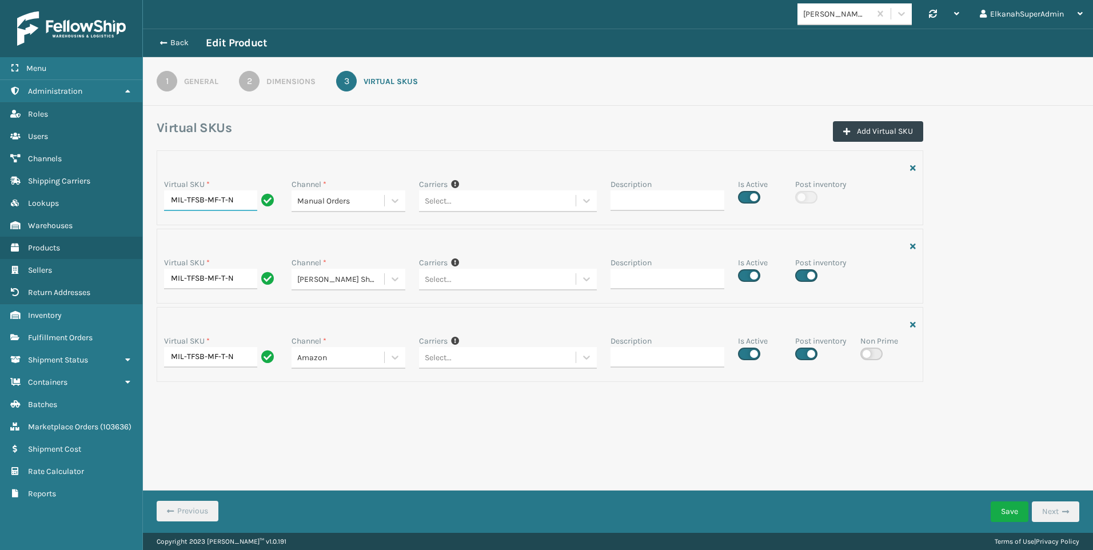
drag, startPoint x: 238, startPoint y: 199, endPoint x: 184, endPoint y: 197, distance: 54.9
click at [184, 197] on input "MIL-TFSB-MF-T-N" at bounding box center [210, 200] width 93 height 21
click at [328, 141] on div "Virtual SKUs Add Virtual SKU" at bounding box center [540, 135] width 767 height 31
